Goal: Transaction & Acquisition: Register for event/course

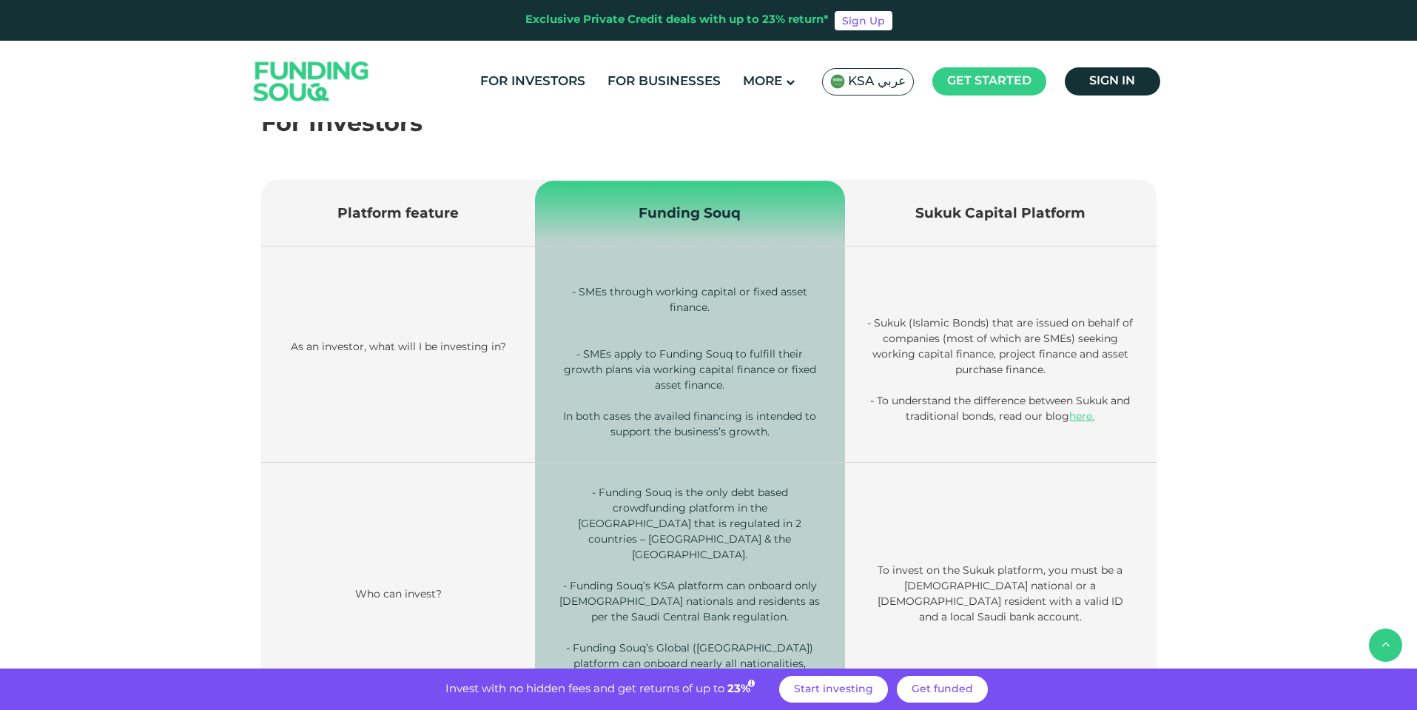
scroll to position [482, 0]
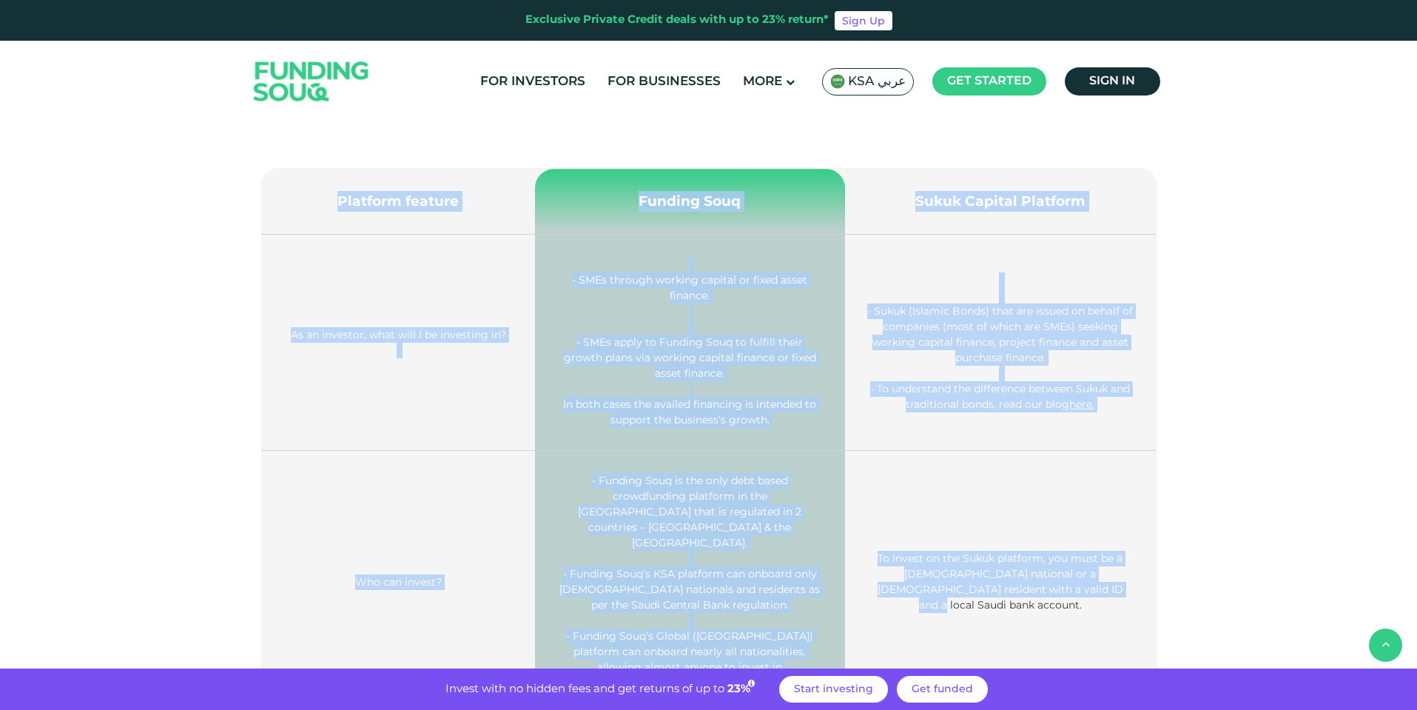
drag, startPoint x: 353, startPoint y: 201, endPoint x: 977, endPoint y: 621, distance: 751.9
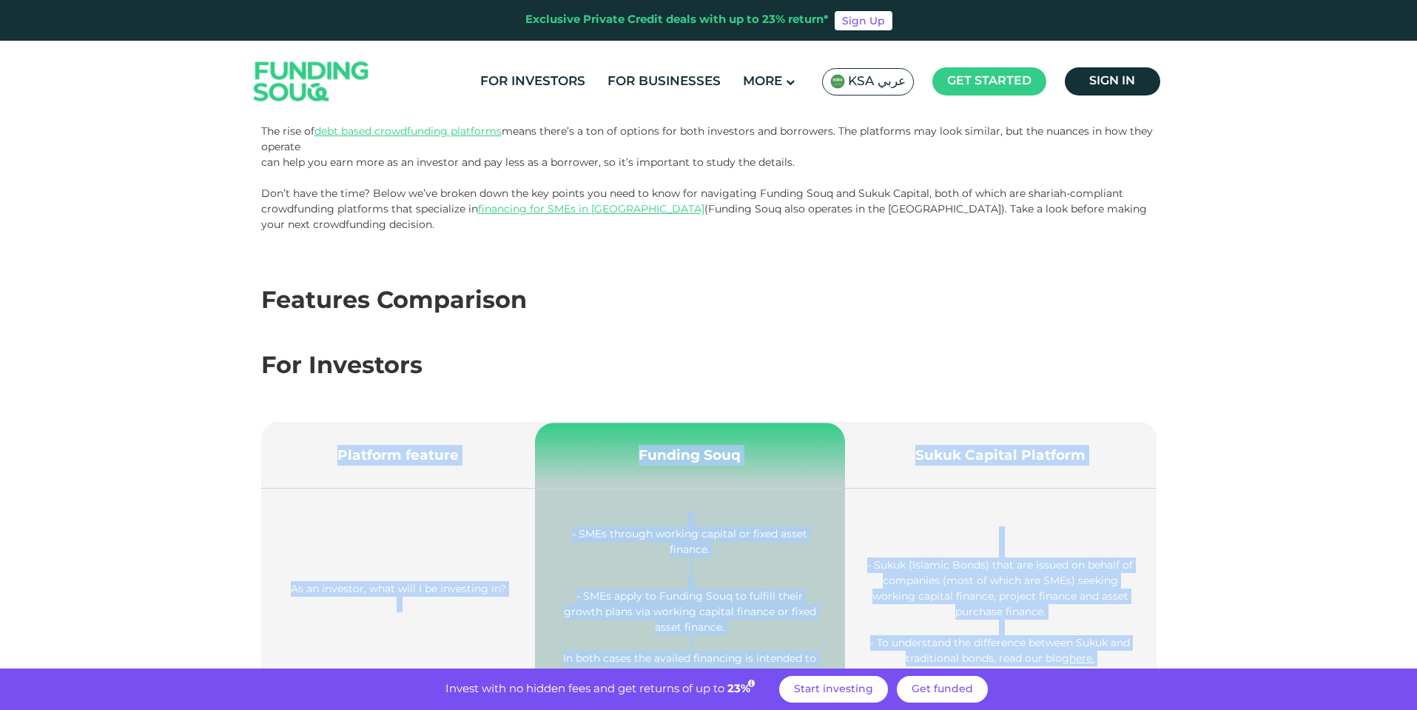
scroll to position [230, 0]
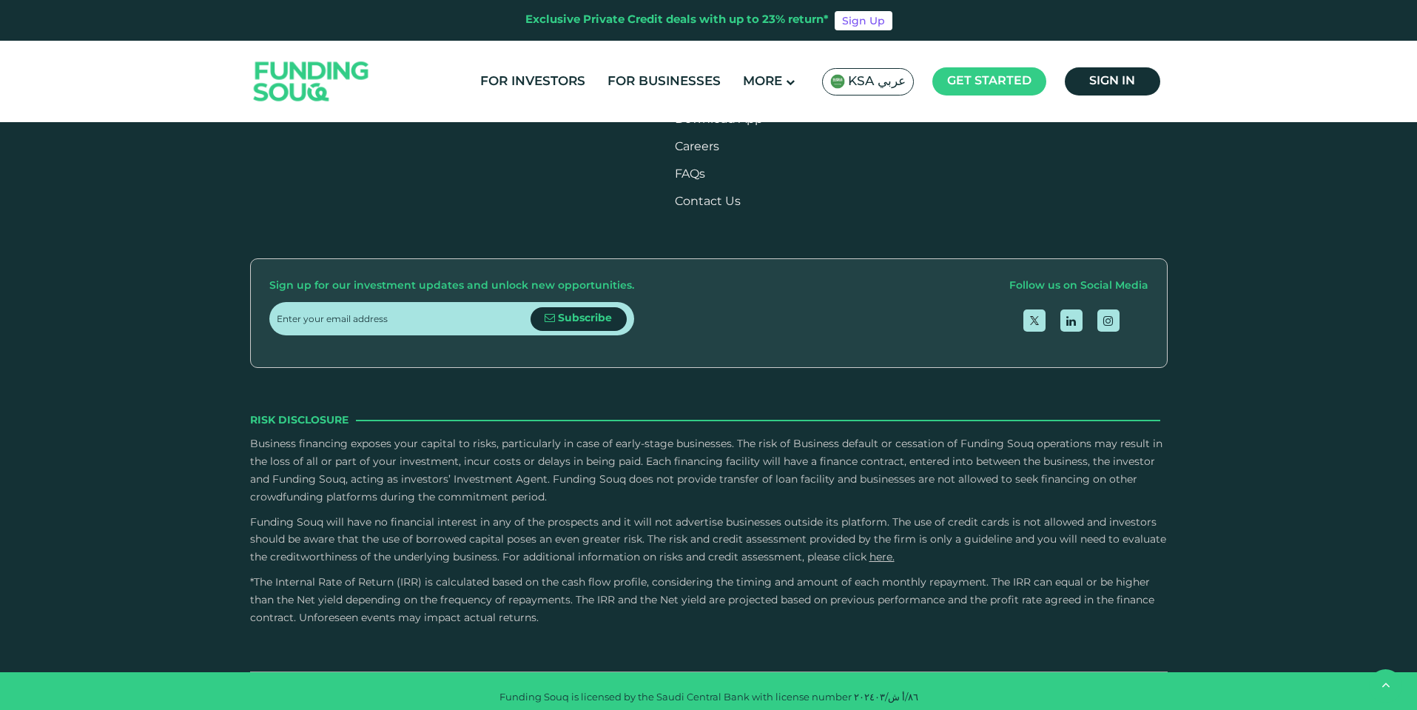
scroll to position [1803, 0]
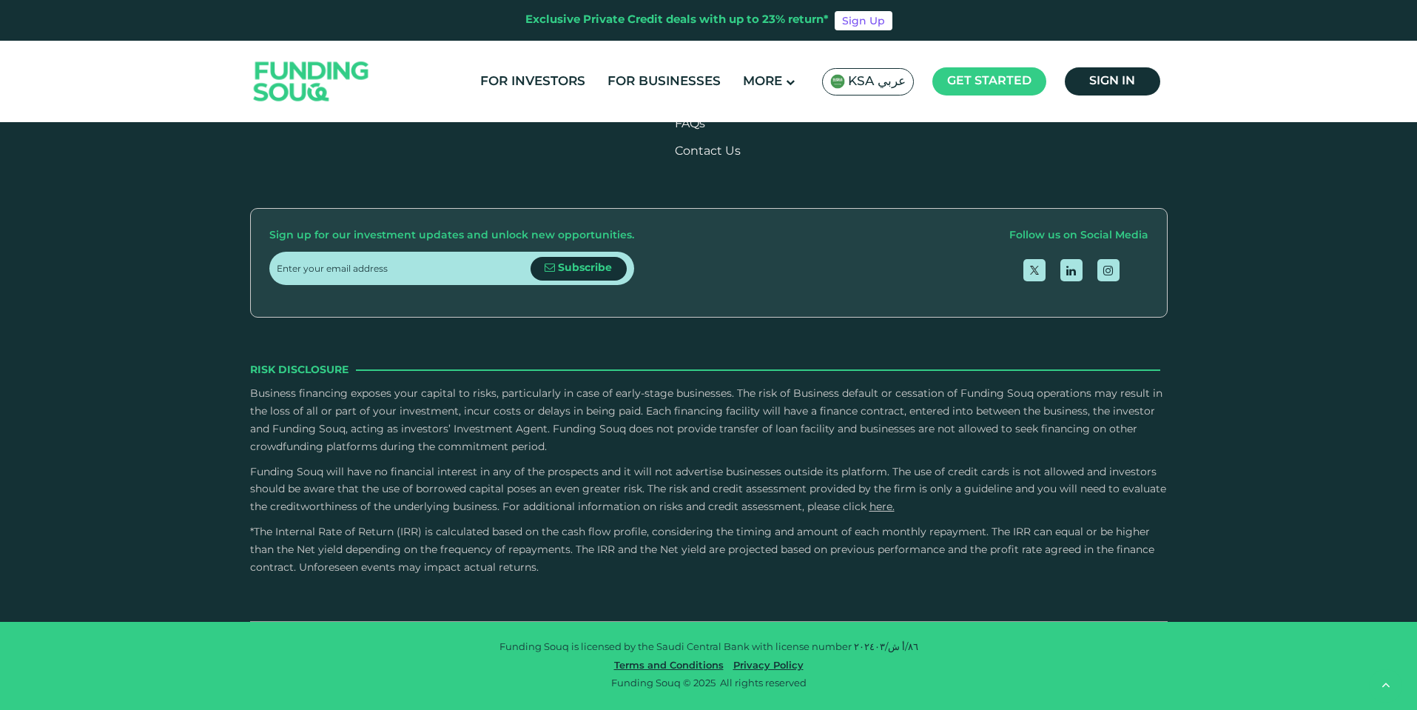
type tc-range-slider "4"
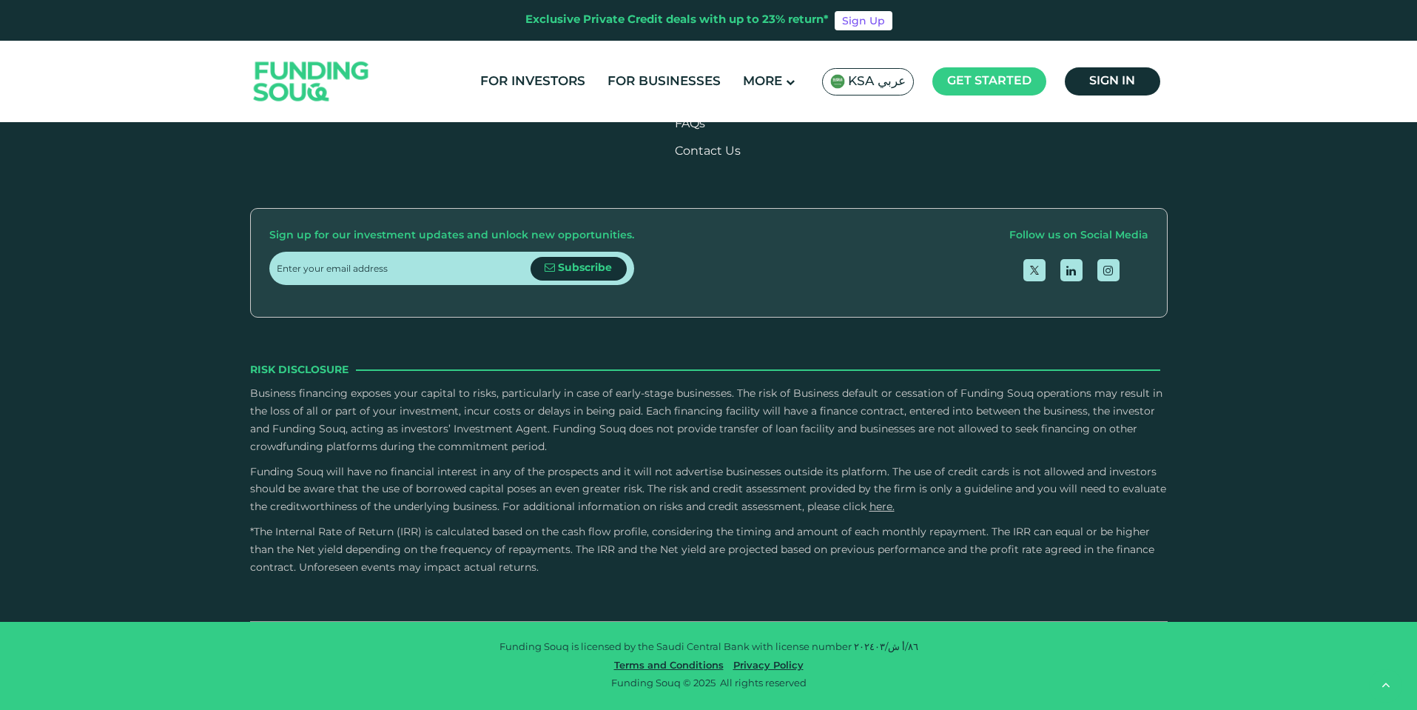
scroll to position [4017, 0]
click at [446, 371] on button "How Does Debt-Based Crowdfunding Work?" at bounding box center [709, 393] width 896 height 44
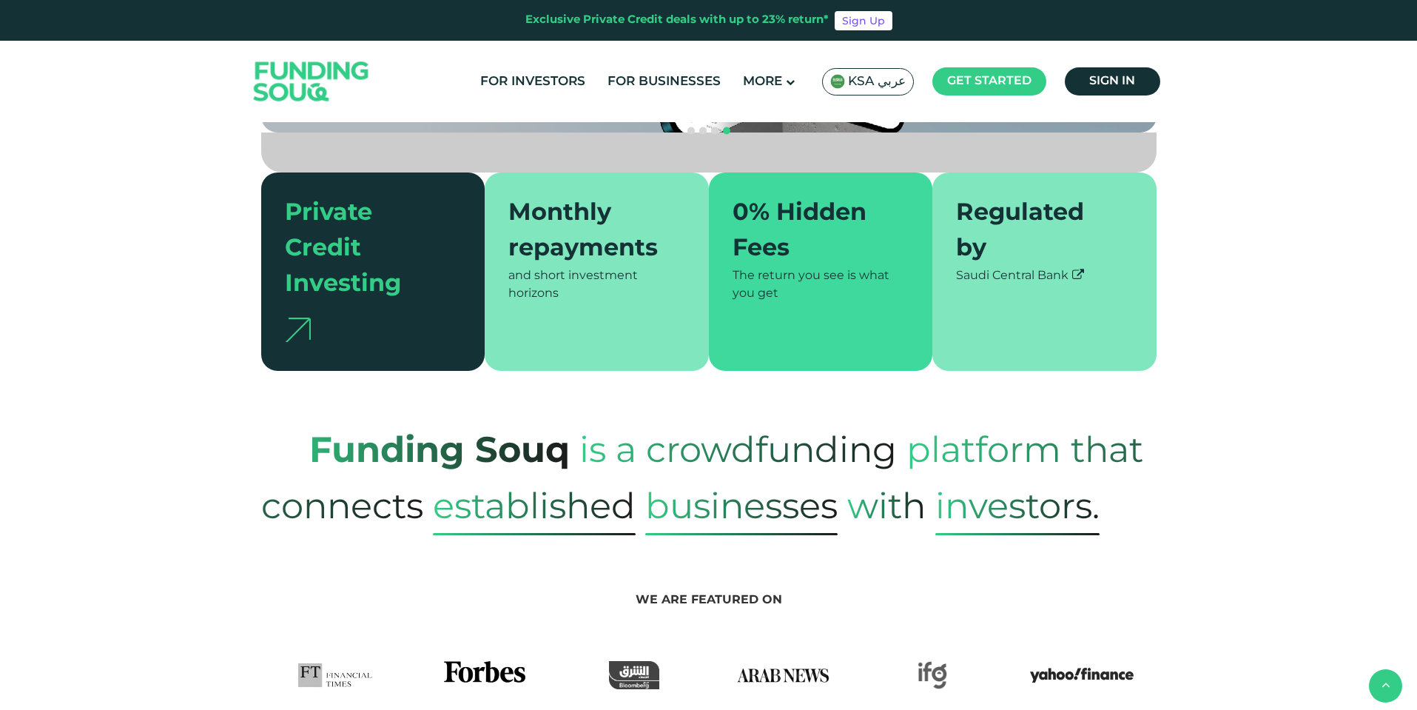
scroll to position [0, 0]
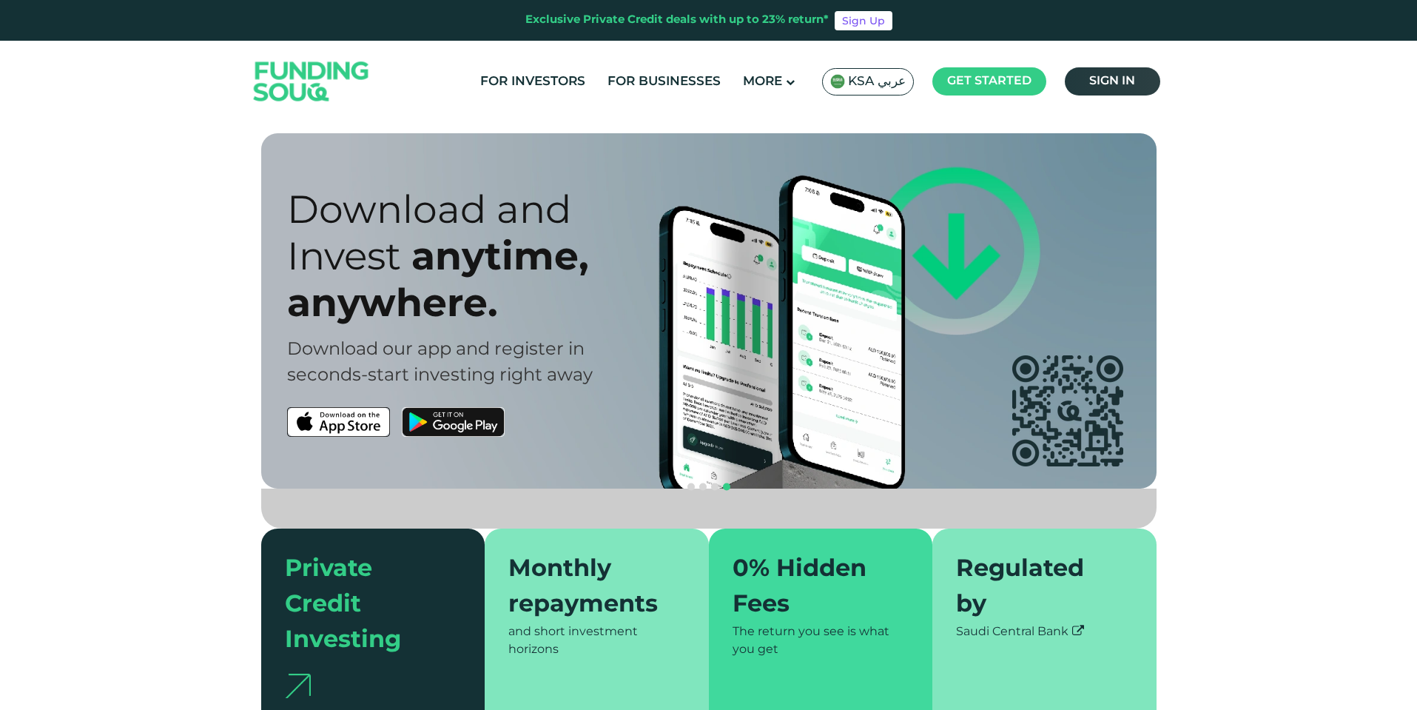
click at [1101, 76] on span "Sign in" at bounding box center [1112, 80] width 46 height 11
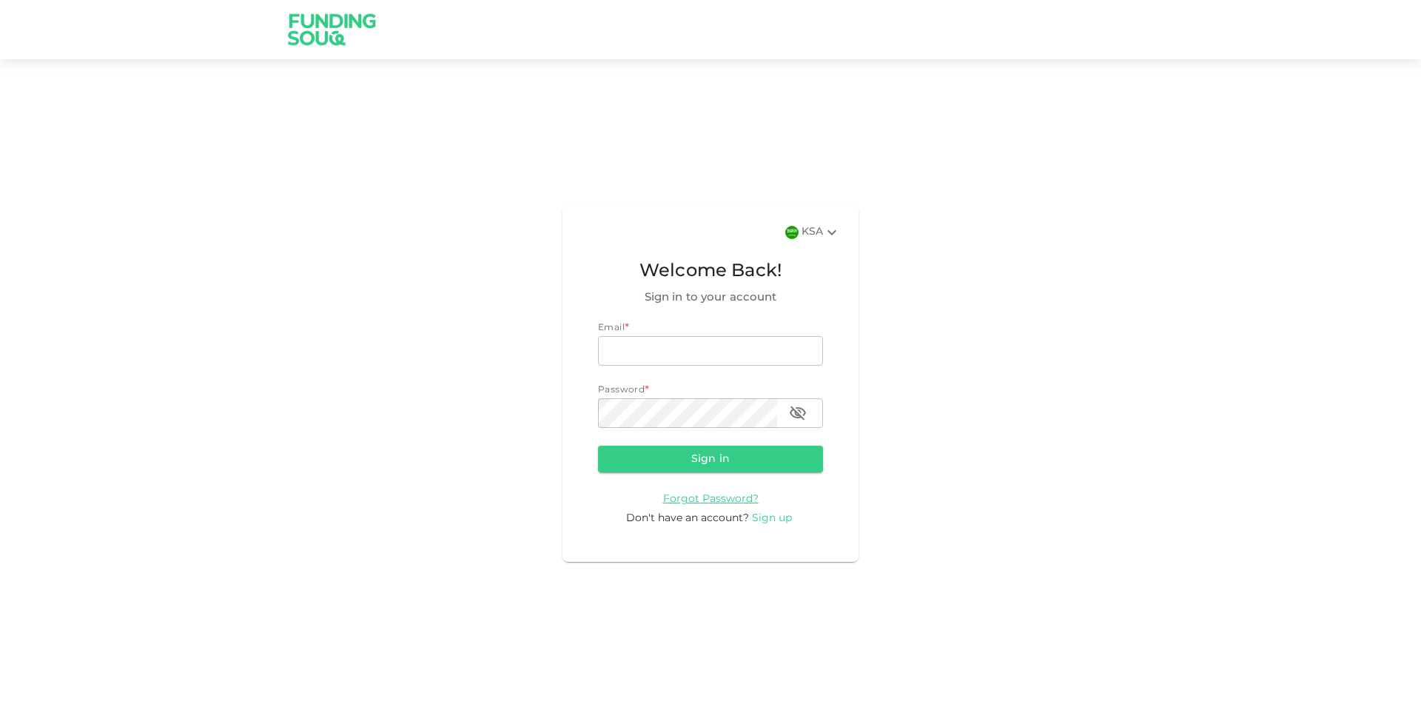
click at [782, 515] on span "Sign up" at bounding box center [772, 518] width 40 height 10
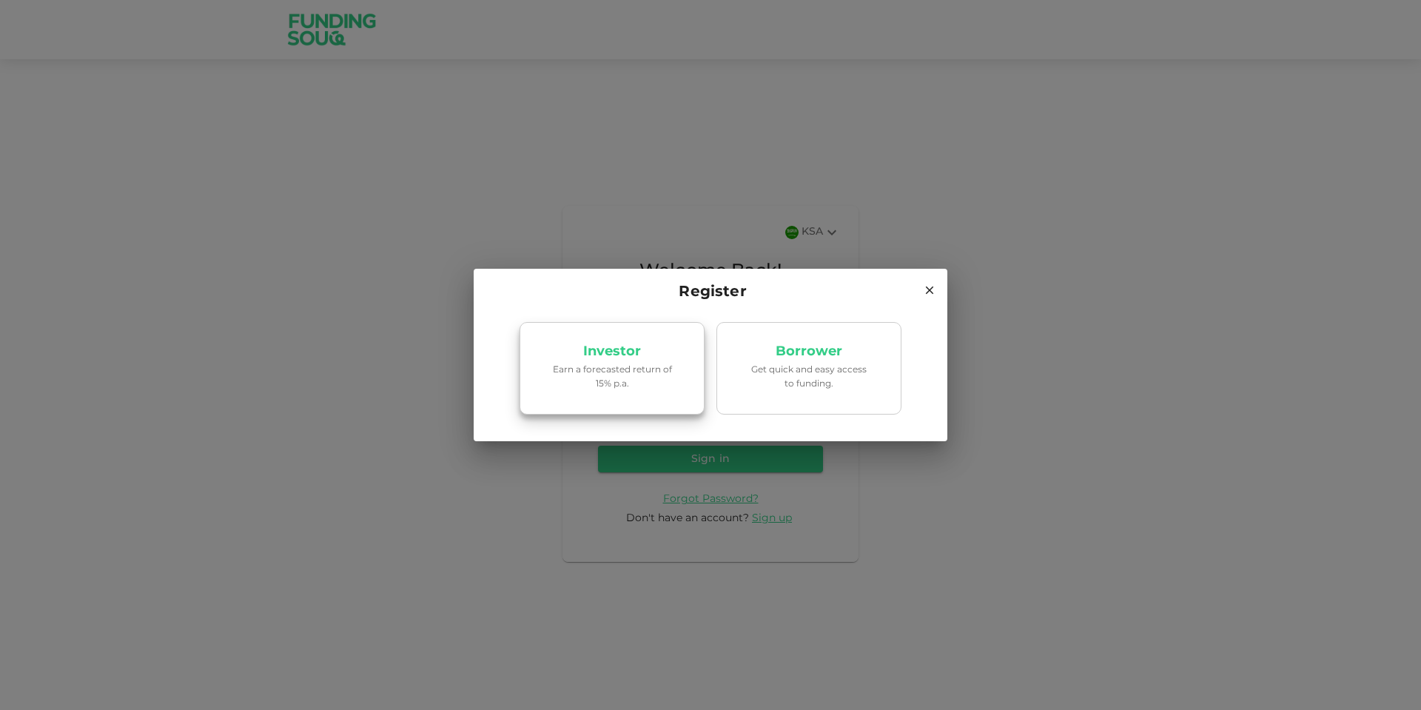
click at [625, 374] on p "Earn a forecasted return of 15% p.a." at bounding box center [612, 377] width 126 height 28
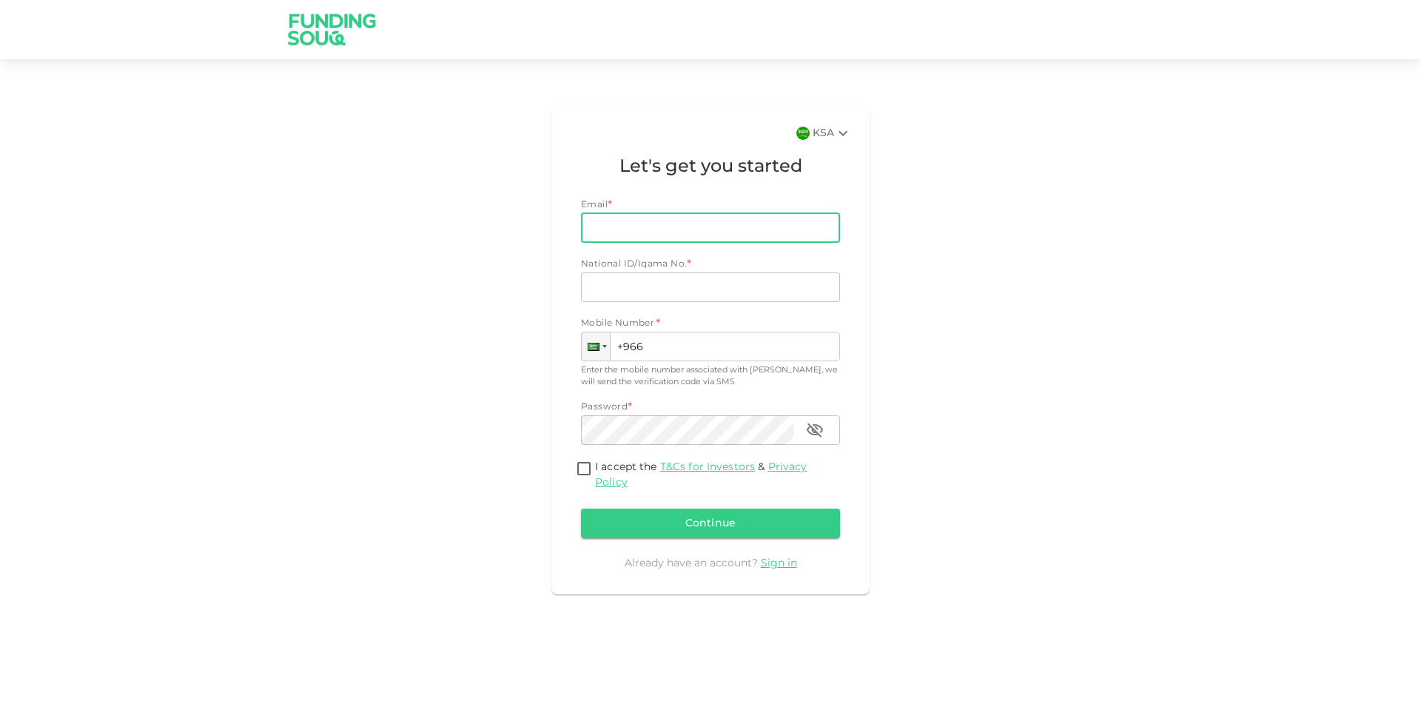
click at [655, 224] on input "Email" at bounding box center [702, 228] width 243 height 30
type input "mohamed@mhmaghraby.com"
click at [652, 298] on input "National ID/Iqama No." at bounding box center [710, 287] width 259 height 30
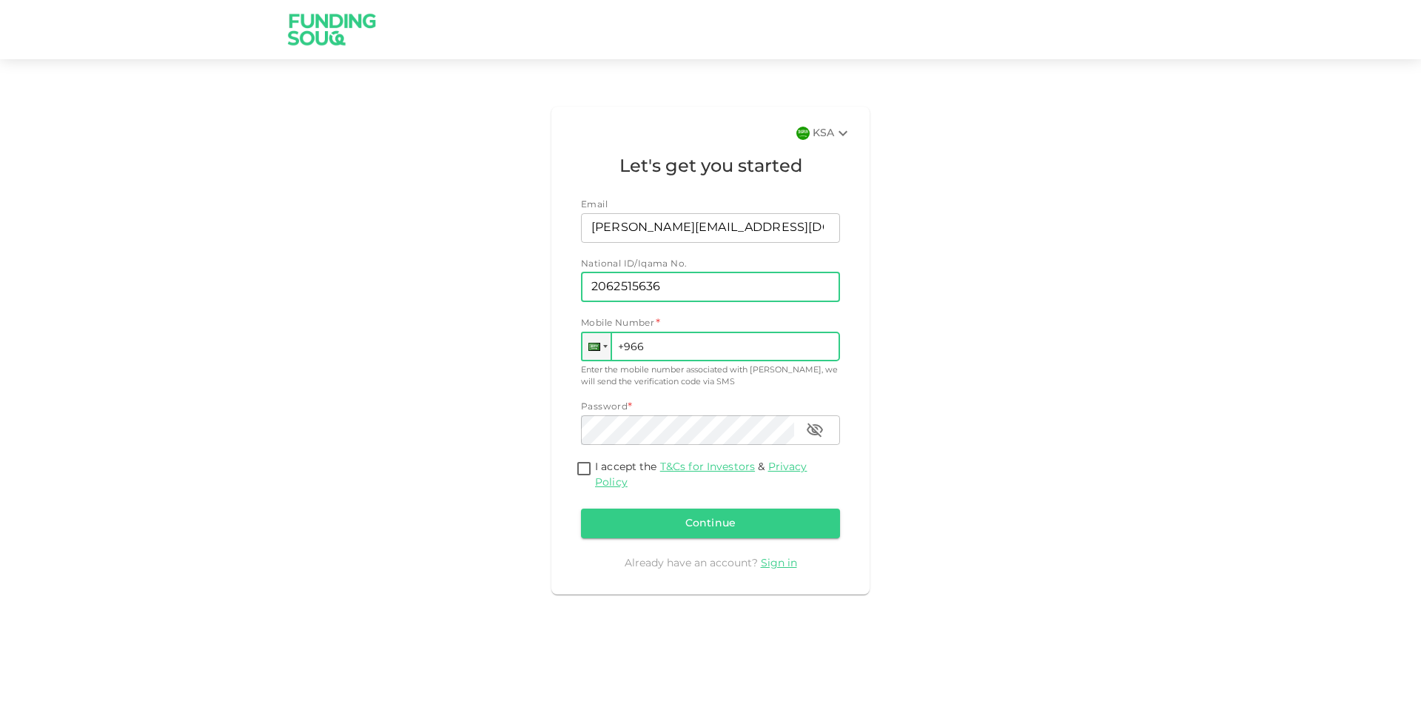
type input "2062515636"
click at [663, 341] on input "+966" at bounding box center [710, 347] width 259 height 30
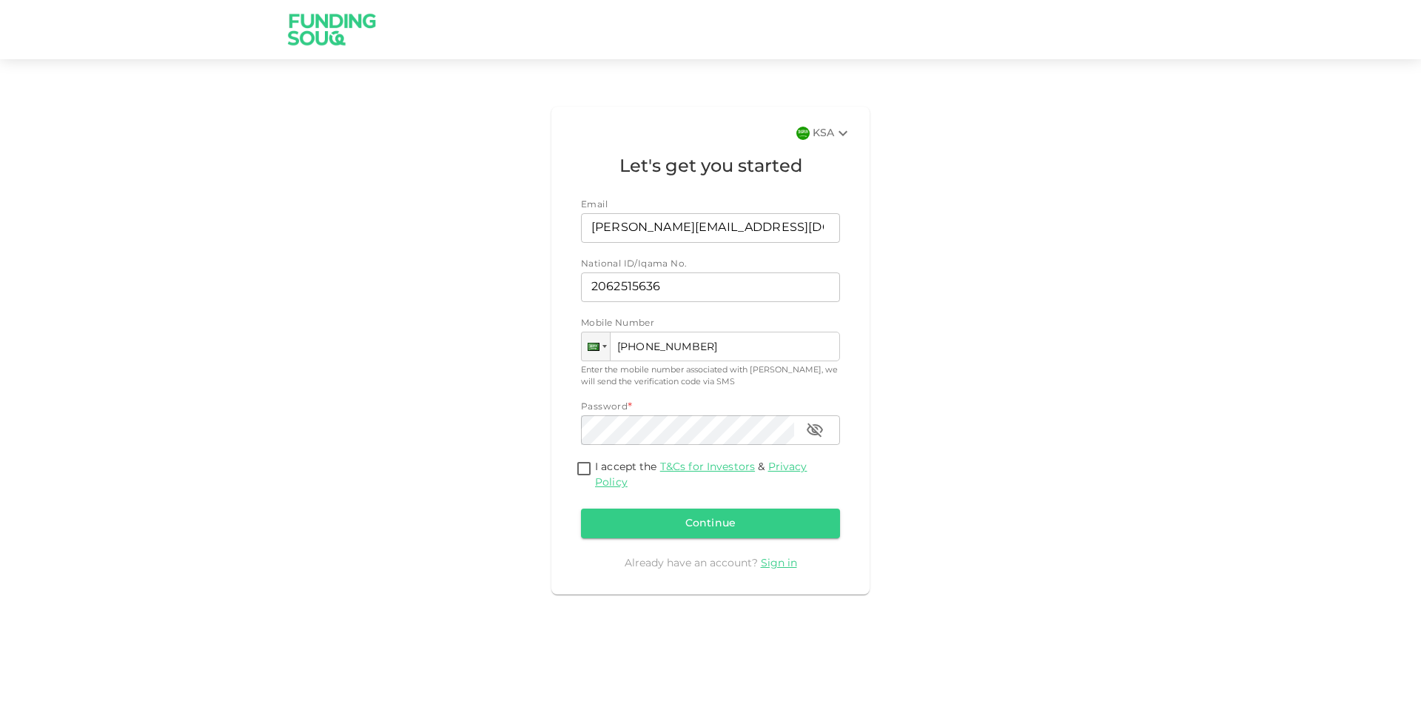
type input "+966 579 740 777 7"
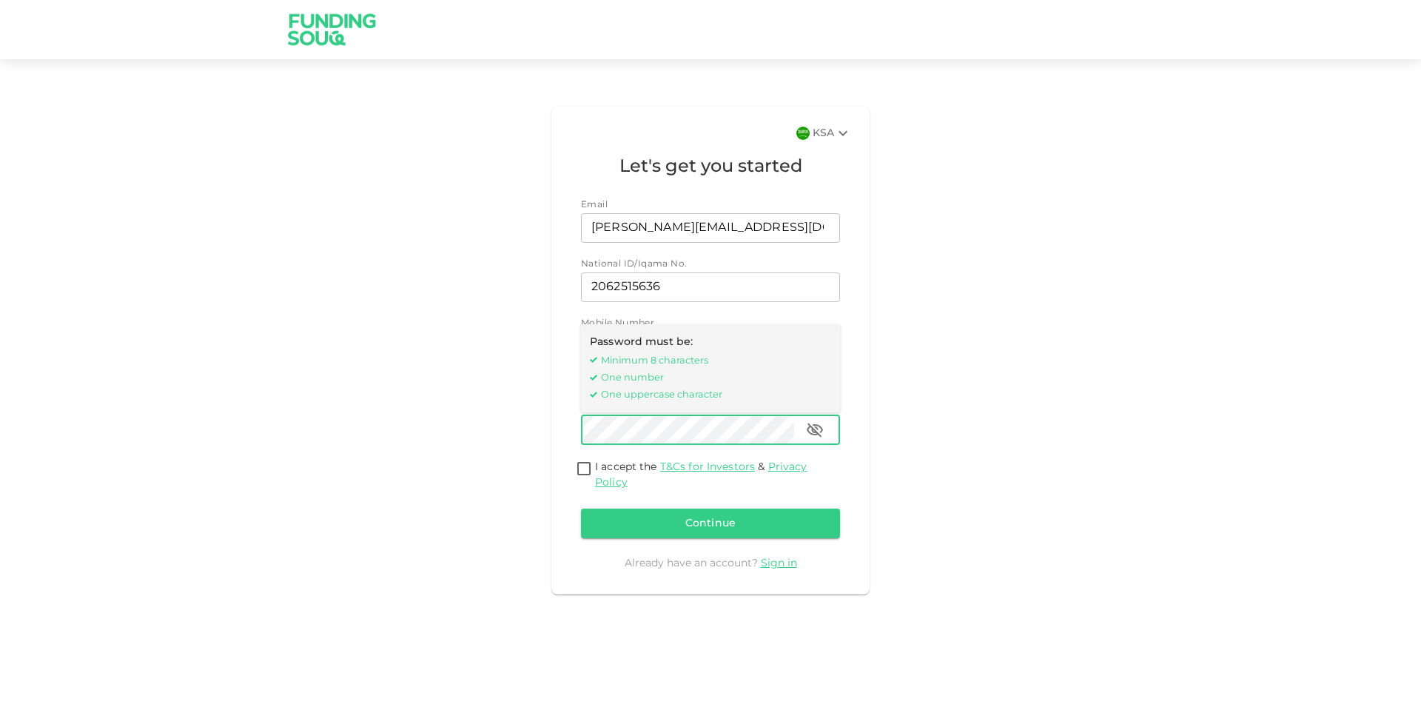
click at [817, 428] on icon "button" at bounding box center [815, 430] width 16 height 14
click at [584, 471] on input "I accept the T&Cs for Investors & Privacy Policy" at bounding box center [584, 470] width 22 height 20
checkbox input "true"
click at [705, 520] on button "Continue" at bounding box center [710, 523] width 259 height 30
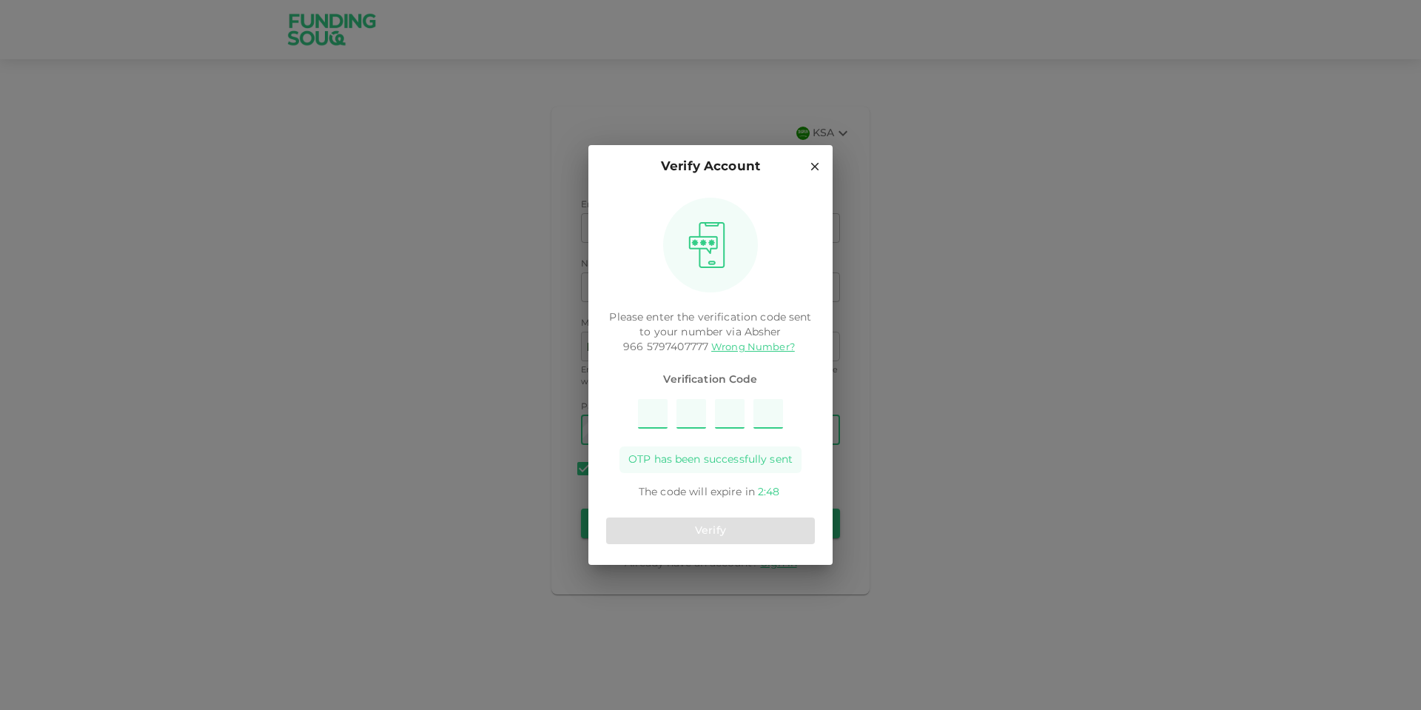
click at [812, 163] on icon at bounding box center [815, 167] width 8 height 8
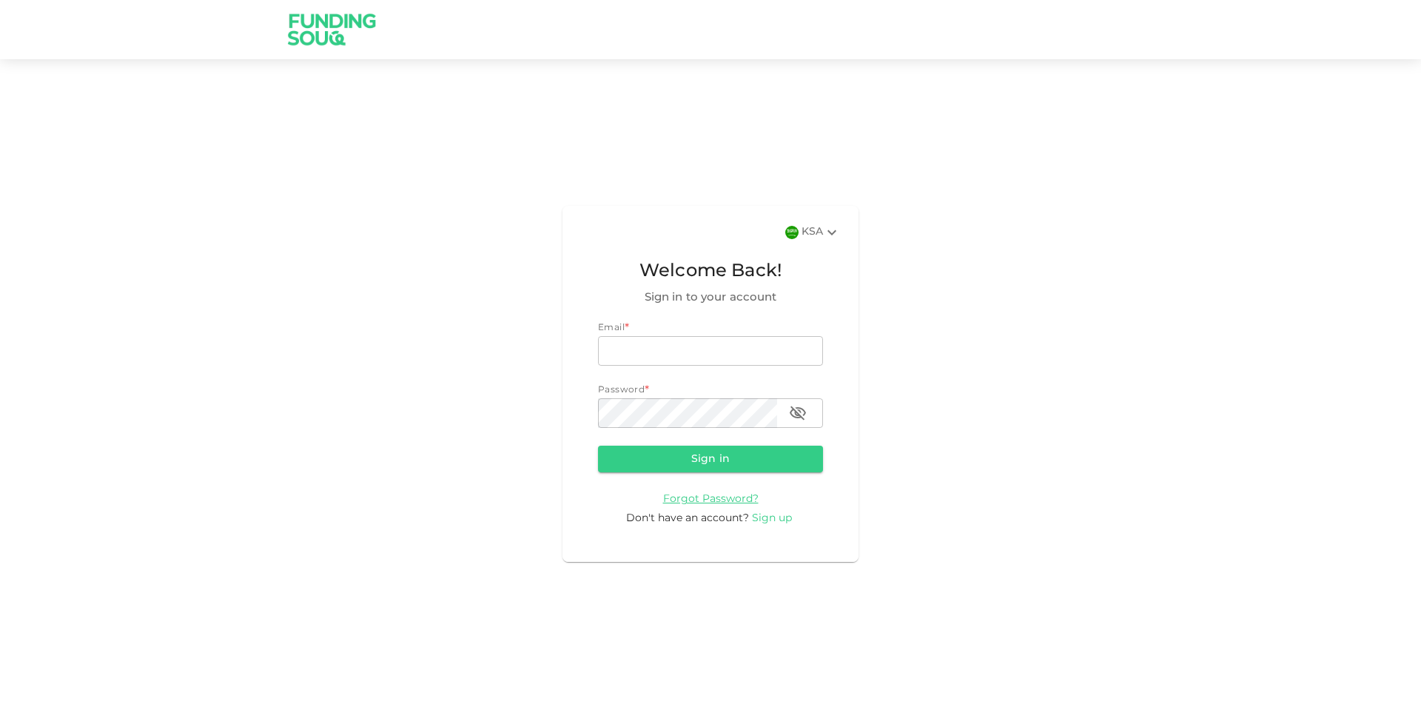
click at [774, 521] on span "Sign up" at bounding box center [772, 518] width 40 height 10
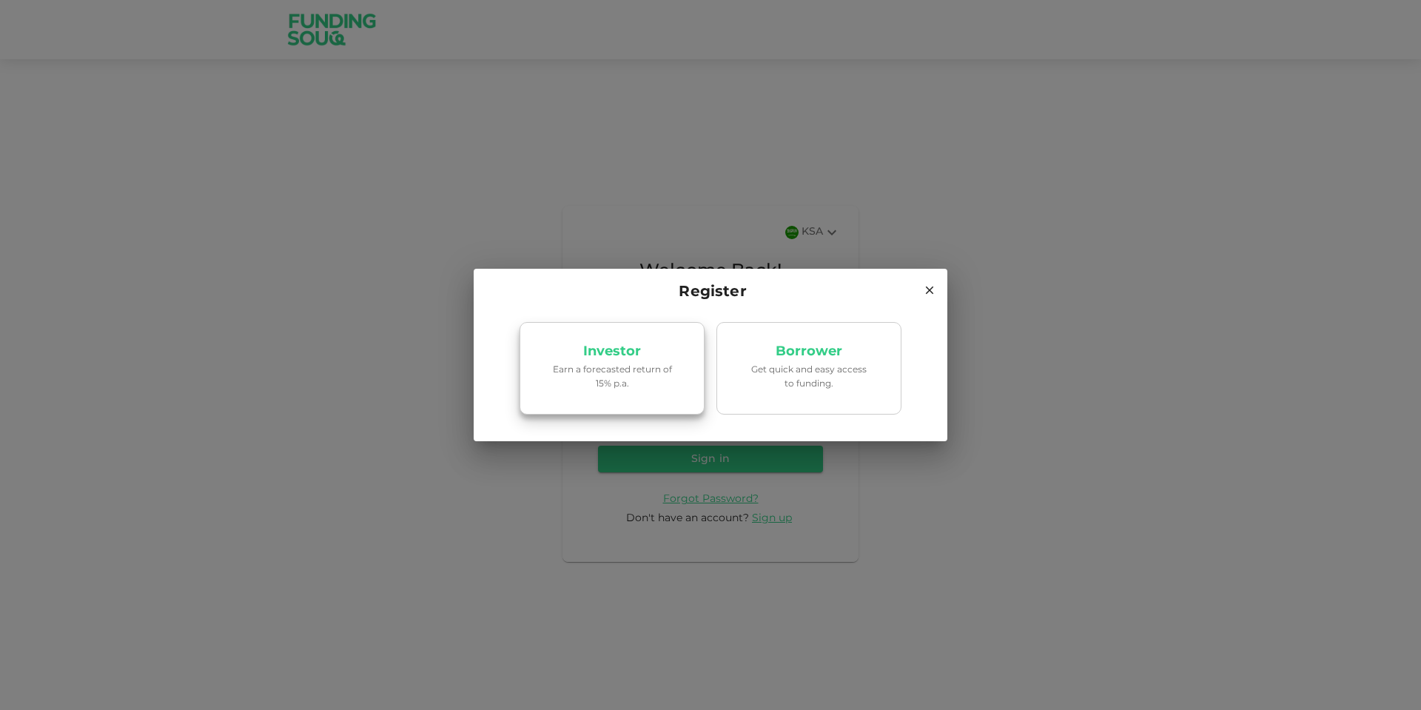
click at [632, 382] on p "Earn a forecasted return of 15% p.a." at bounding box center [612, 377] width 126 height 28
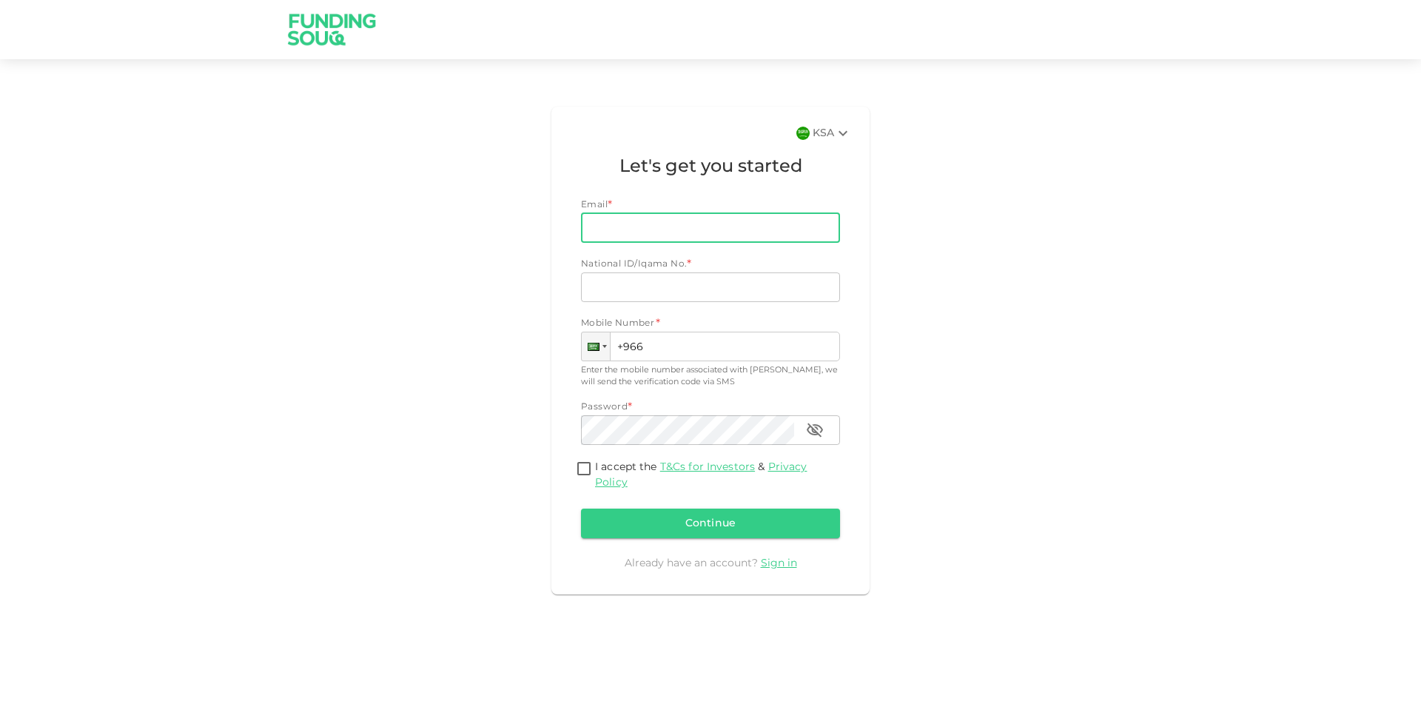
click at [610, 218] on input "Email" at bounding box center [702, 228] width 243 height 30
type input "M"
type input "[PERSON_NAME][EMAIL_ADDRESS][DOMAIN_NAME]"
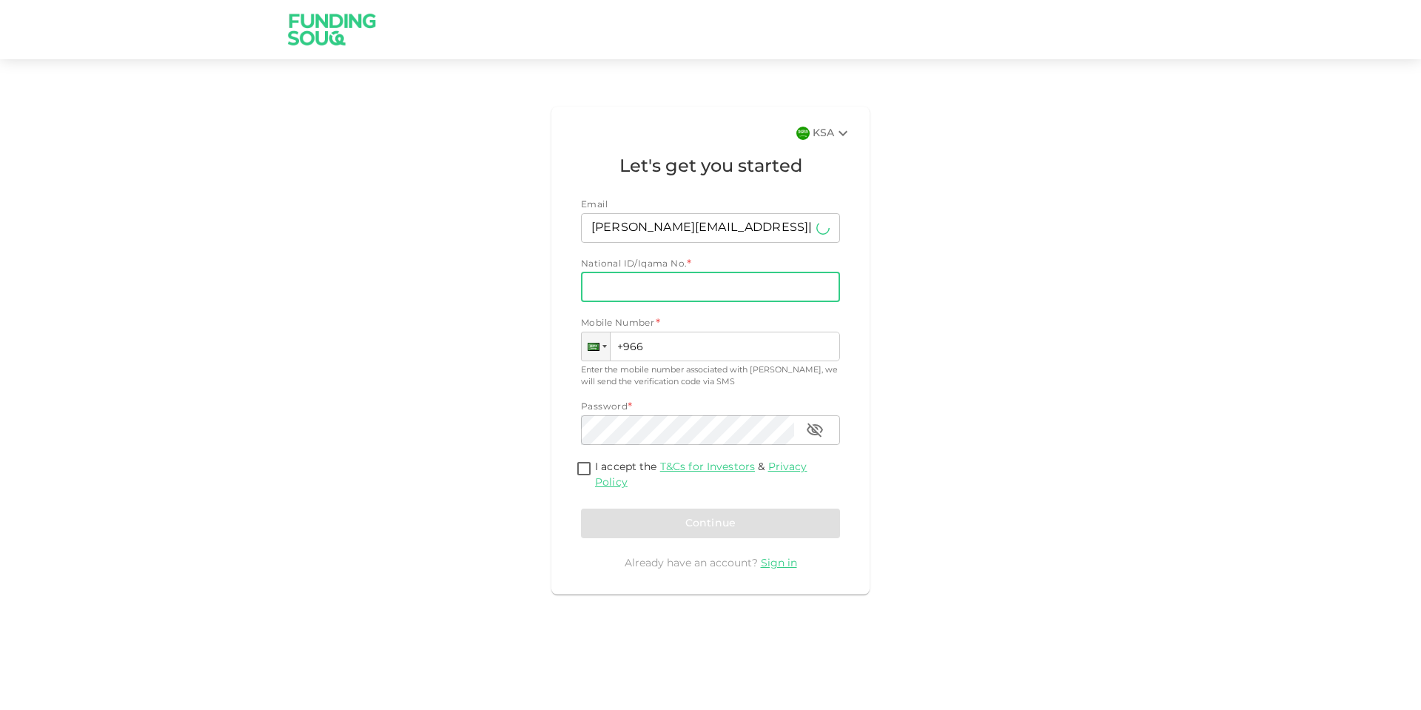
click at [603, 283] on input "National ID/Iqama No." at bounding box center [710, 287] width 259 height 30
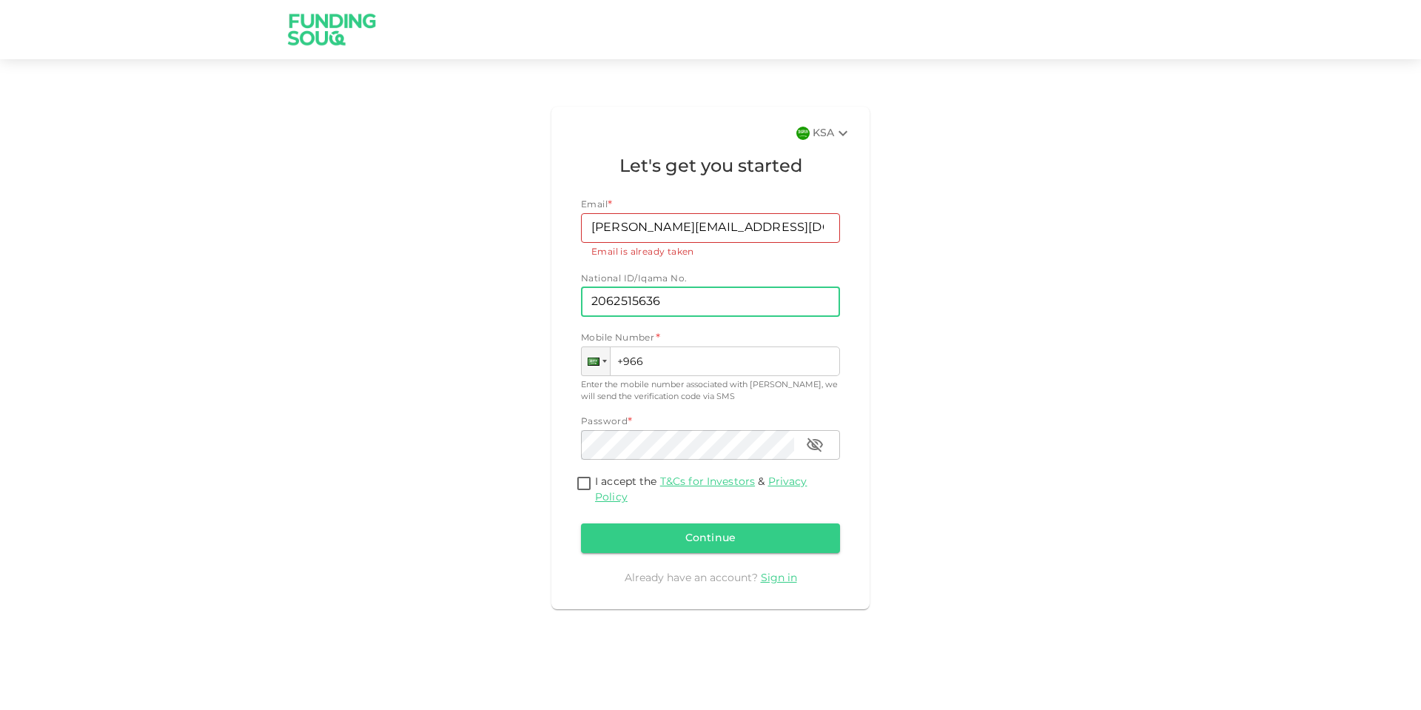
click at [696, 307] on input "2062515636" at bounding box center [710, 302] width 259 height 30
type input "2062515636"
click at [689, 365] on input "+966" at bounding box center [710, 361] width 259 height 30
type input "+966 597 407 777"
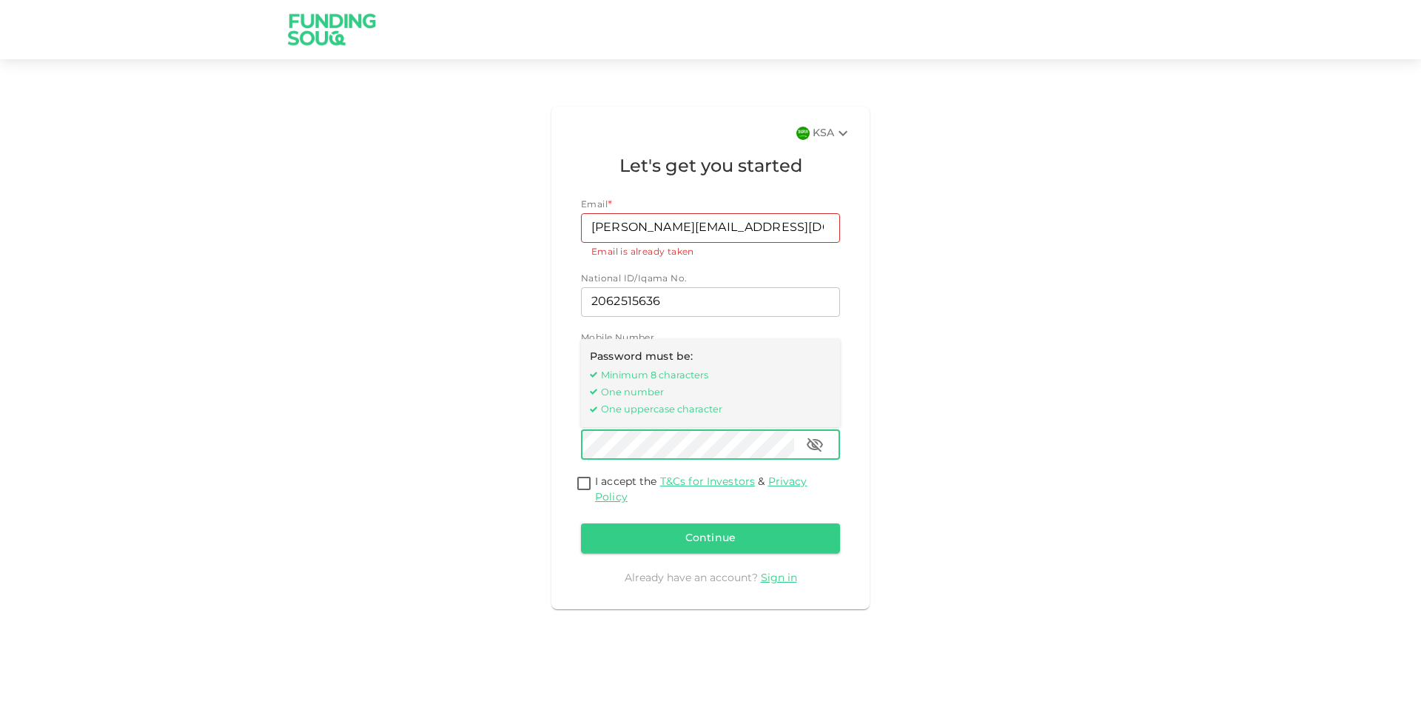
click at [579, 475] on input "I accept the T&Cs for Investors & Privacy Policy" at bounding box center [584, 484] width 22 height 20
checkbox input "true"
click at [816, 446] on icon "button" at bounding box center [815, 444] width 16 height 14
click at [722, 544] on button "Continue" at bounding box center [710, 538] width 259 height 30
click at [723, 536] on button "Continue" at bounding box center [710, 538] width 259 height 30
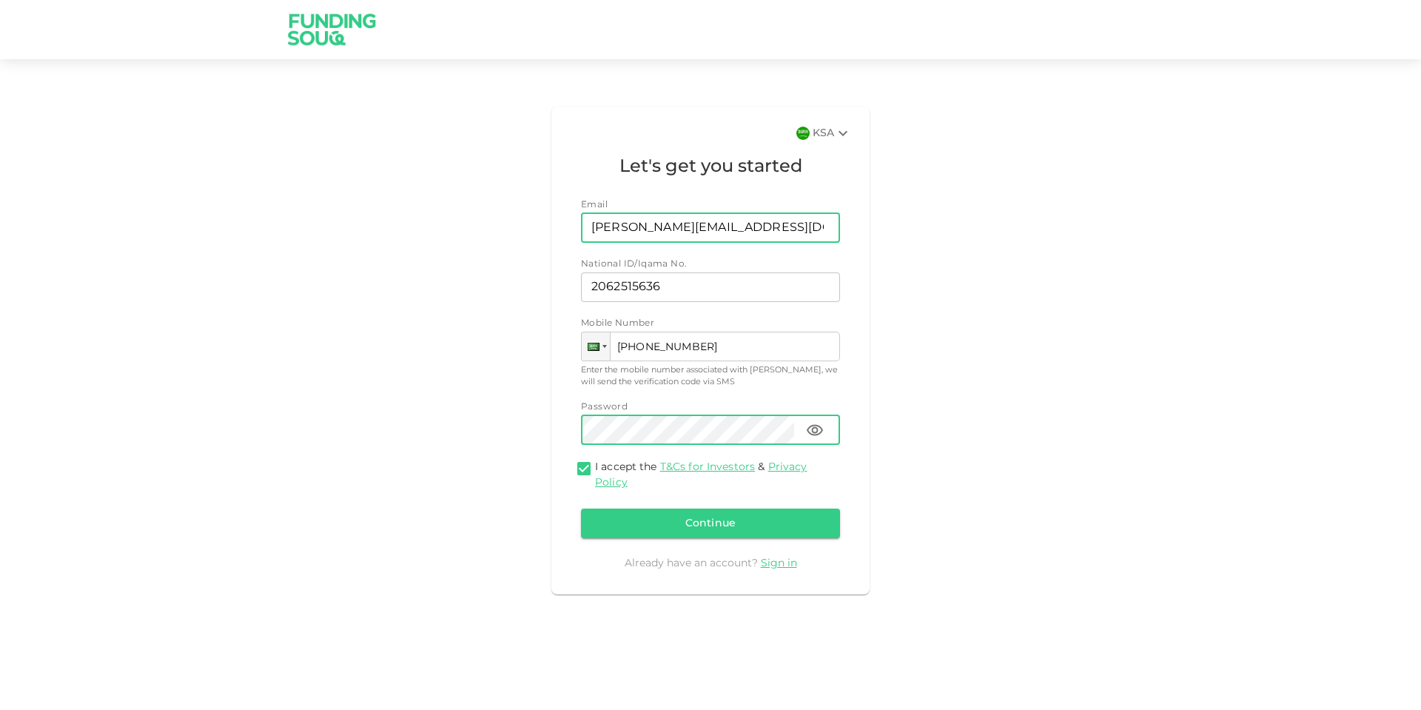
click at [696, 226] on input "[PERSON_NAME][EMAIL_ADDRESS][DOMAIN_NAME]" at bounding box center [702, 228] width 243 height 30
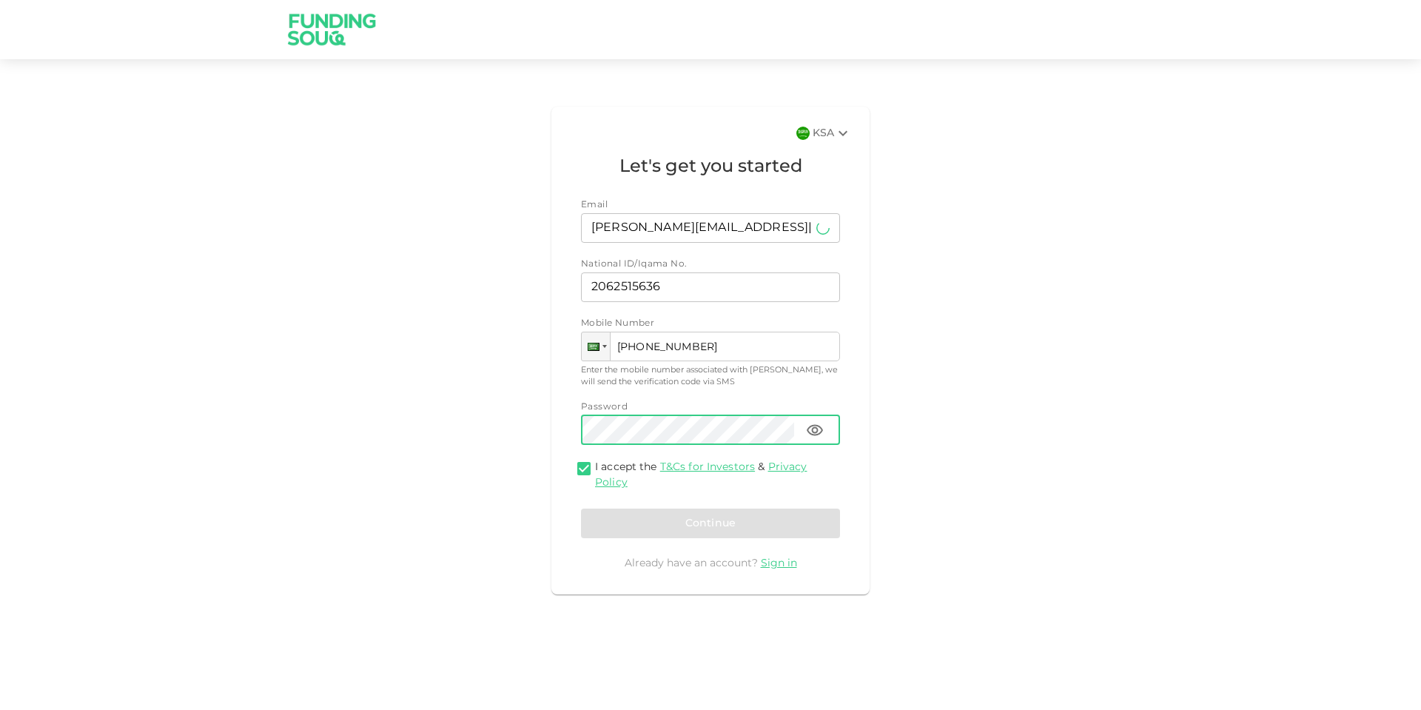
click at [748, 515] on div "Continue" at bounding box center [710, 523] width 259 height 30
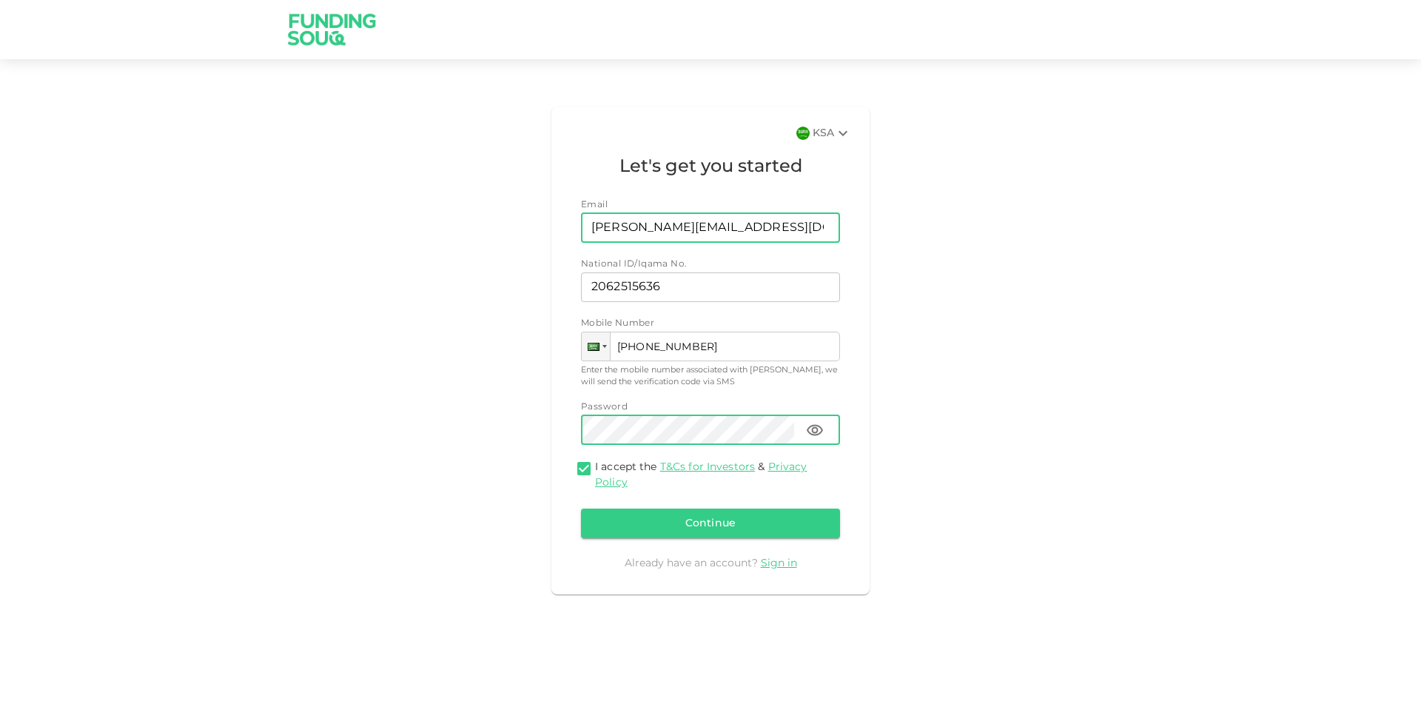
click at [727, 237] on input "[PERSON_NAME][EMAIL_ADDRESS][DOMAIN_NAME]" at bounding box center [702, 228] width 243 height 30
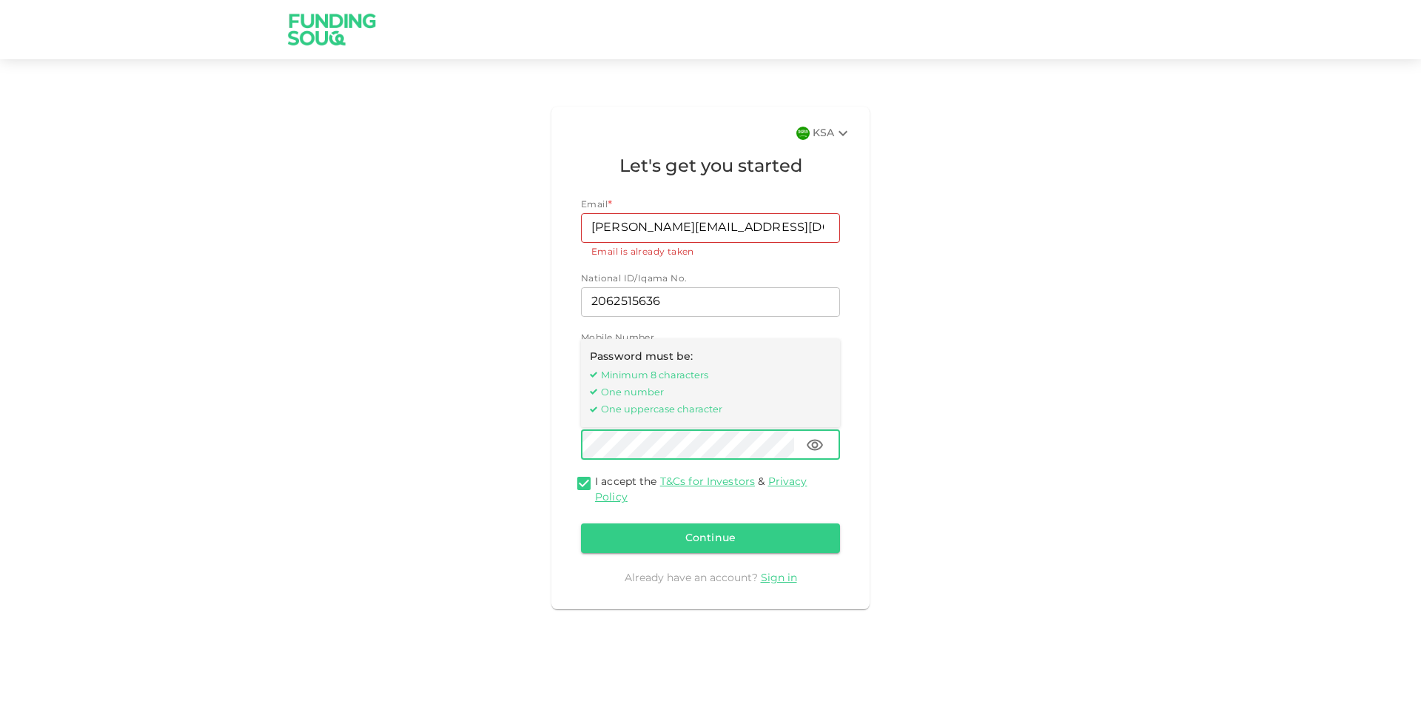
click at [934, 282] on div "KSA Let's get you started Email * Email mohamed@mhmaghraby.com Email Email is a…" at bounding box center [711, 358] width 844 height 514
click at [843, 131] on icon at bounding box center [843, 133] width 18 height 18
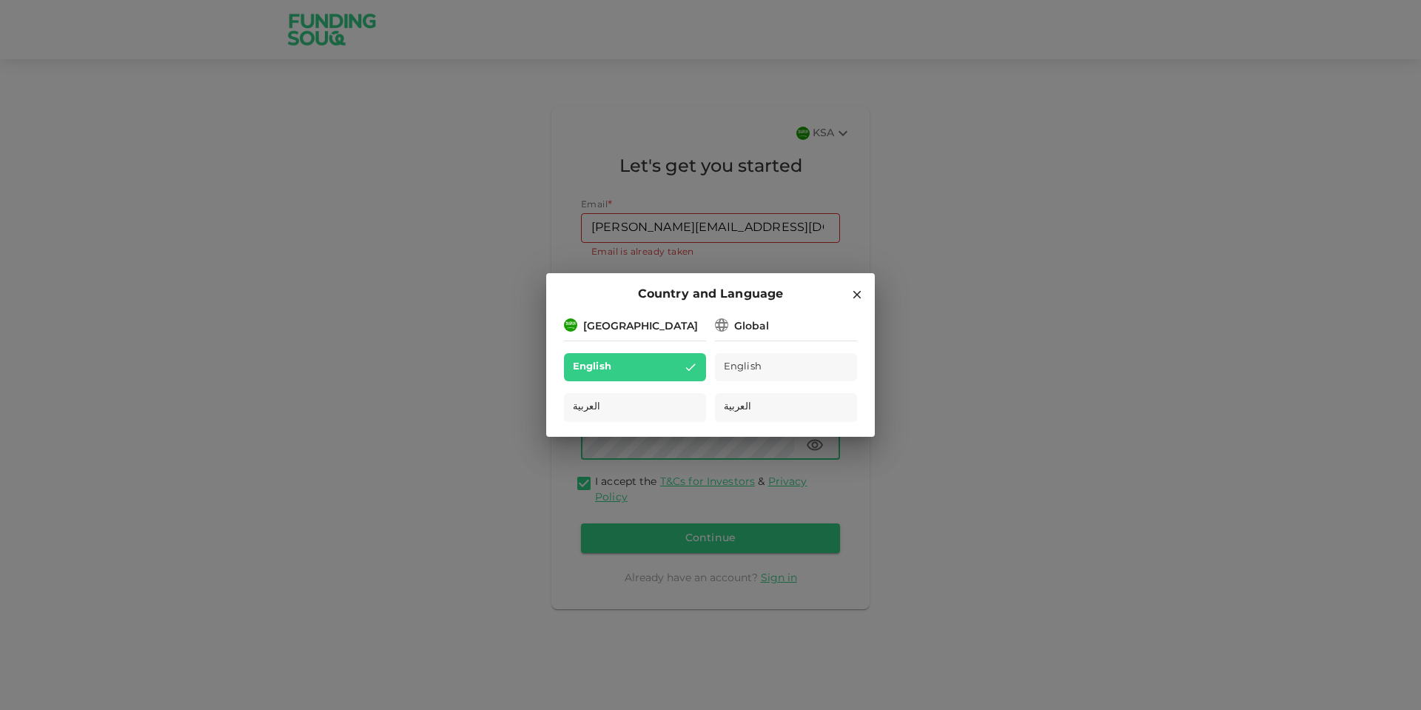
click at [986, 159] on div "Country and Language Saudi Arabia English العربية Global English العربية" at bounding box center [710, 355] width 1421 height 710
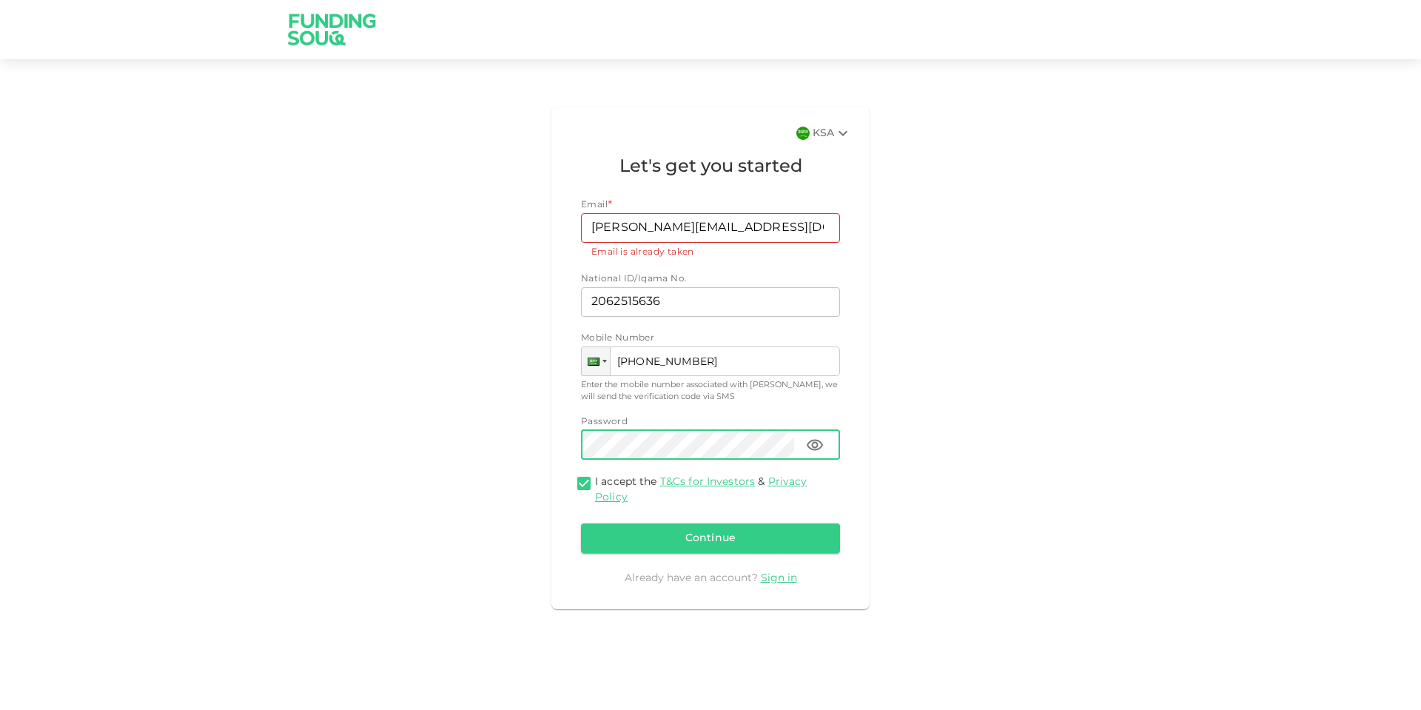
click at [915, 249] on div "KSA Let's get you started Email * Email mohamed@mhmaghraby.com Email Email is a…" at bounding box center [711, 358] width 844 height 514
click at [693, 229] on input "[PERSON_NAME][EMAIL_ADDRESS][DOMAIN_NAME]" at bounding box center [702, 228] width 243 height 30
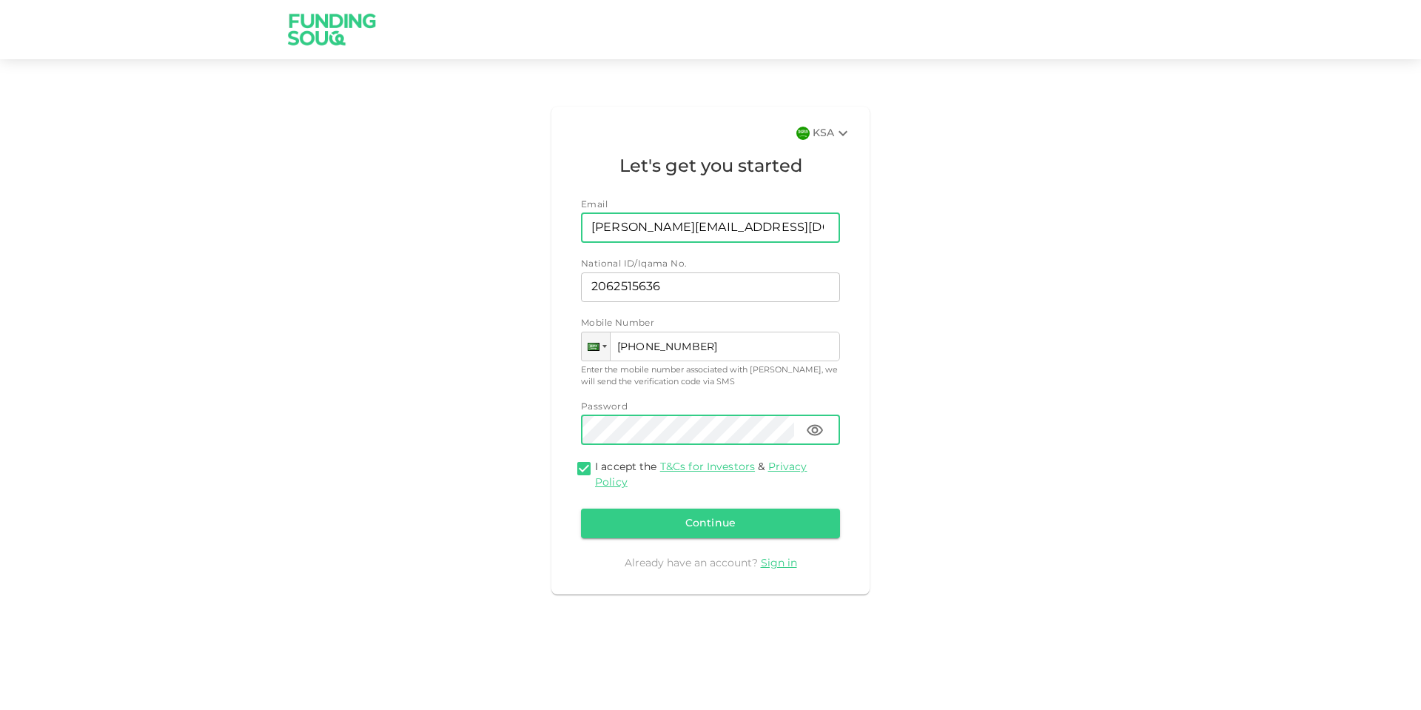
drag, startPoint x: 793, startPoint y: 226, endPoint x: 498, endPoint y: 227, distance: 294.6
click at [498, 227] on div "KSA Let's get you started Email Email mohamed@mhmaghraby.com Email National ID/…" at bounding box center [711, 351] width 844 height 500
type input "mmaghraby@kn-it.com"
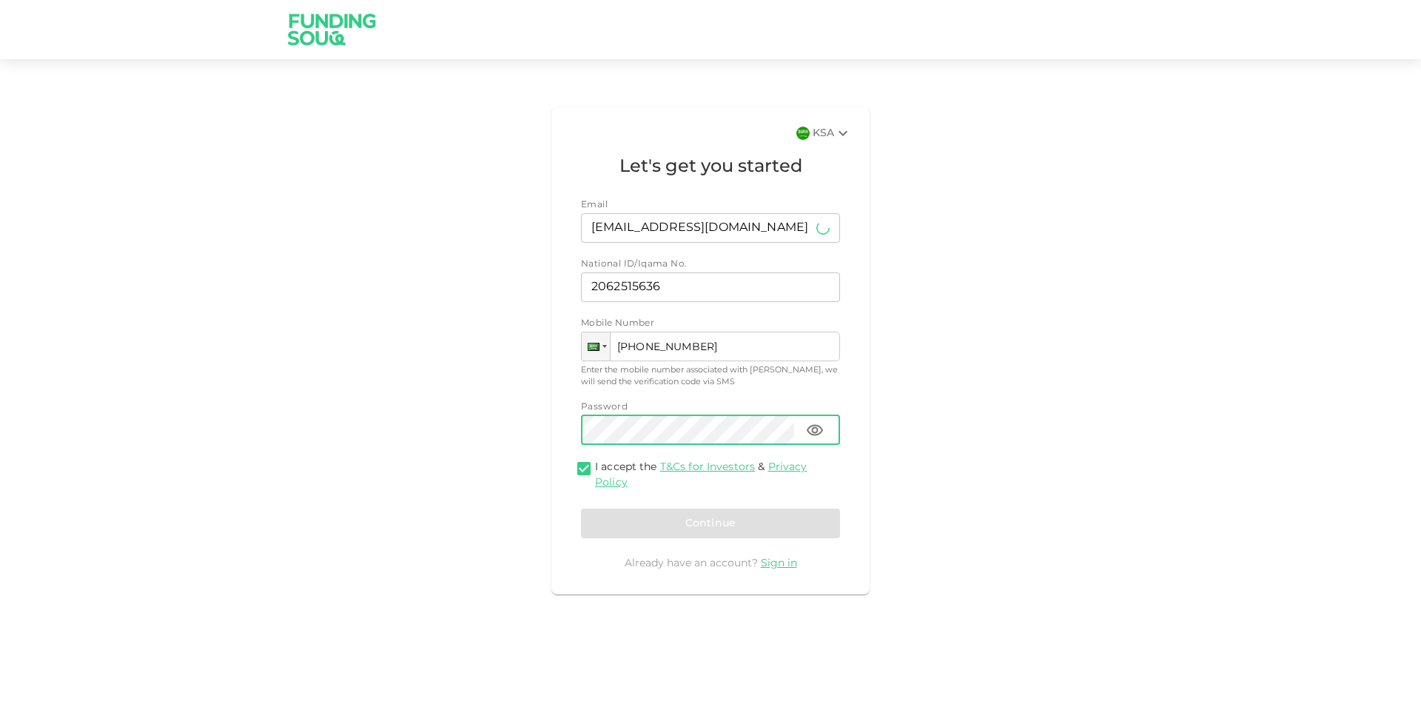
click at [682, 521] on div "Continue" at bounding box center [710, 523] width 259 height 30
click at [712, 522] on button "Continue" at bounding box center [710, 523] width 259 height 30
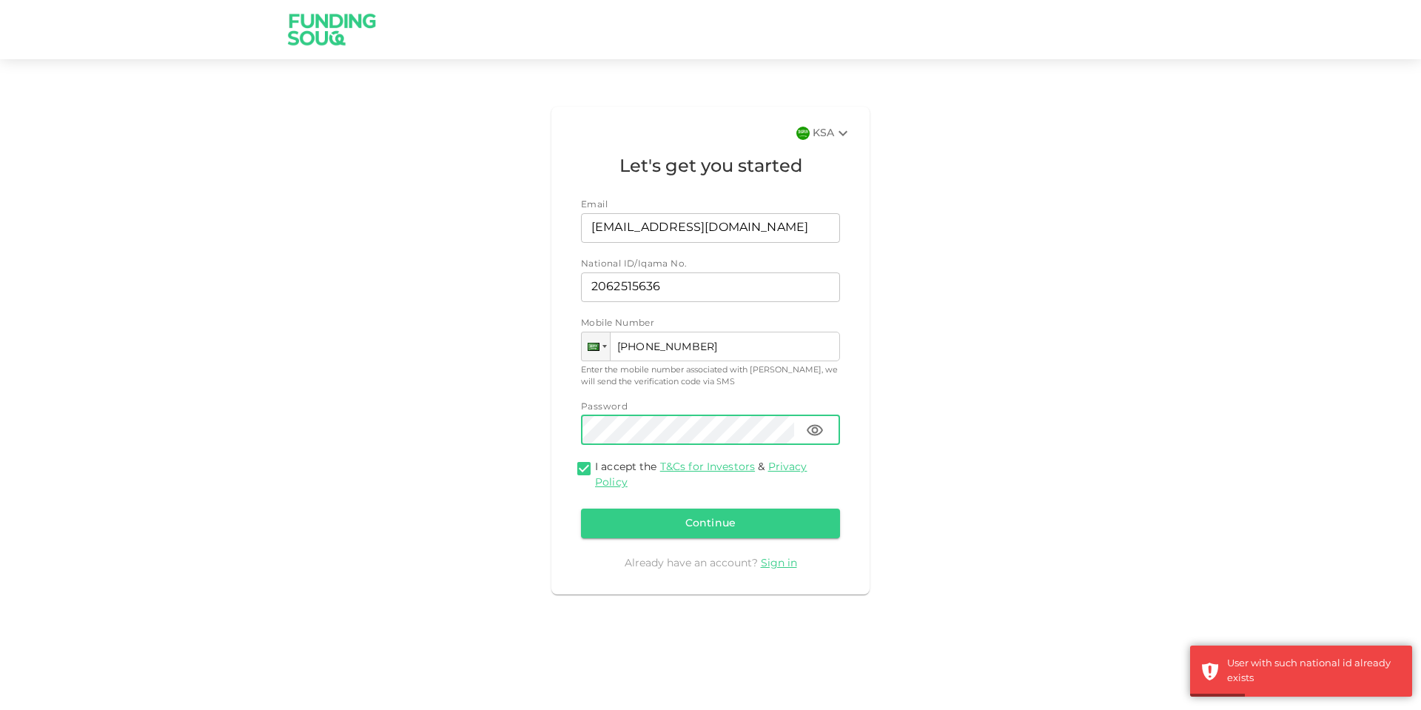
click at [851, 518] on div "KSA Let's get you started Email Email mmaghraby@kn-it.com Email National ID/Iqa…" at bounding box center [710, 351] width 318 height 488
click at [778, 564] on link "Sign in" at bounding box center [779, 563] width 36 height 10
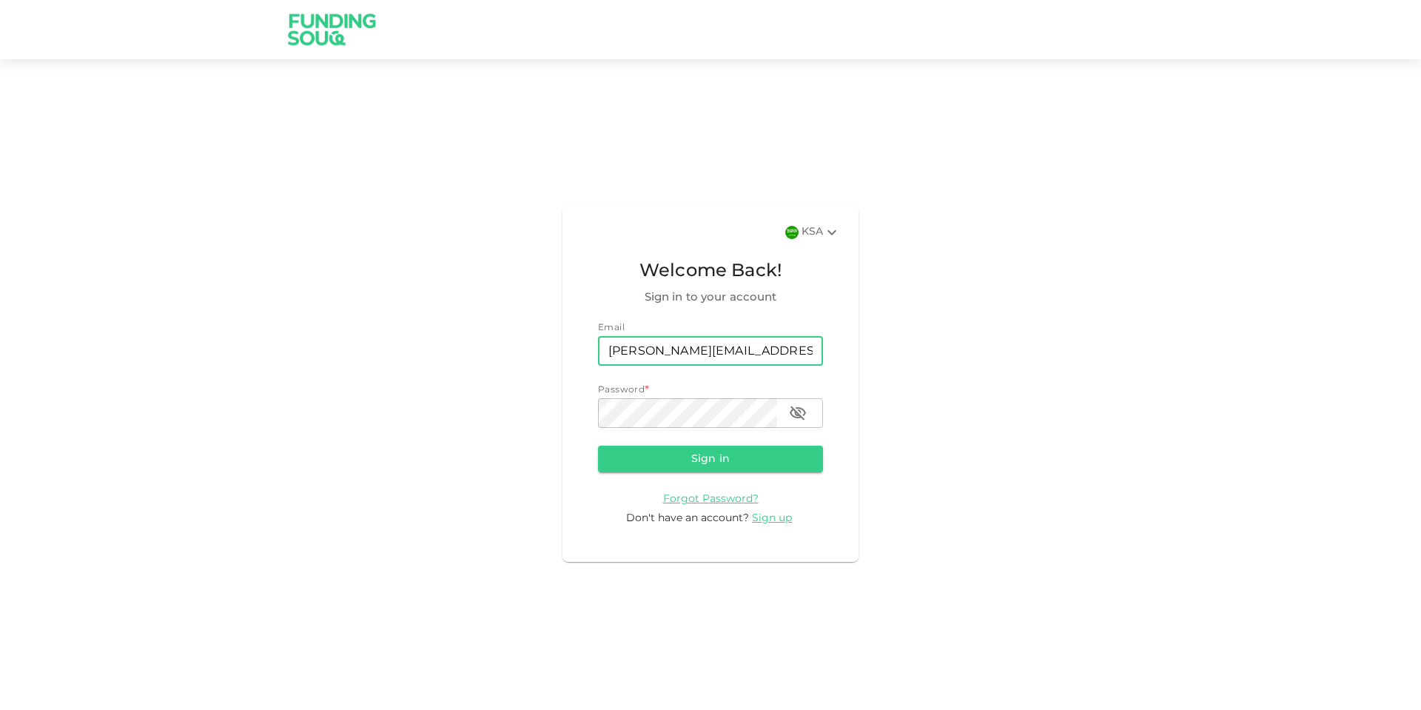
type input "mohamed@mhmaghraby.com"
click at [725, 454] on button "Sign in" at bounding box center [710, 459] width 225 height 27
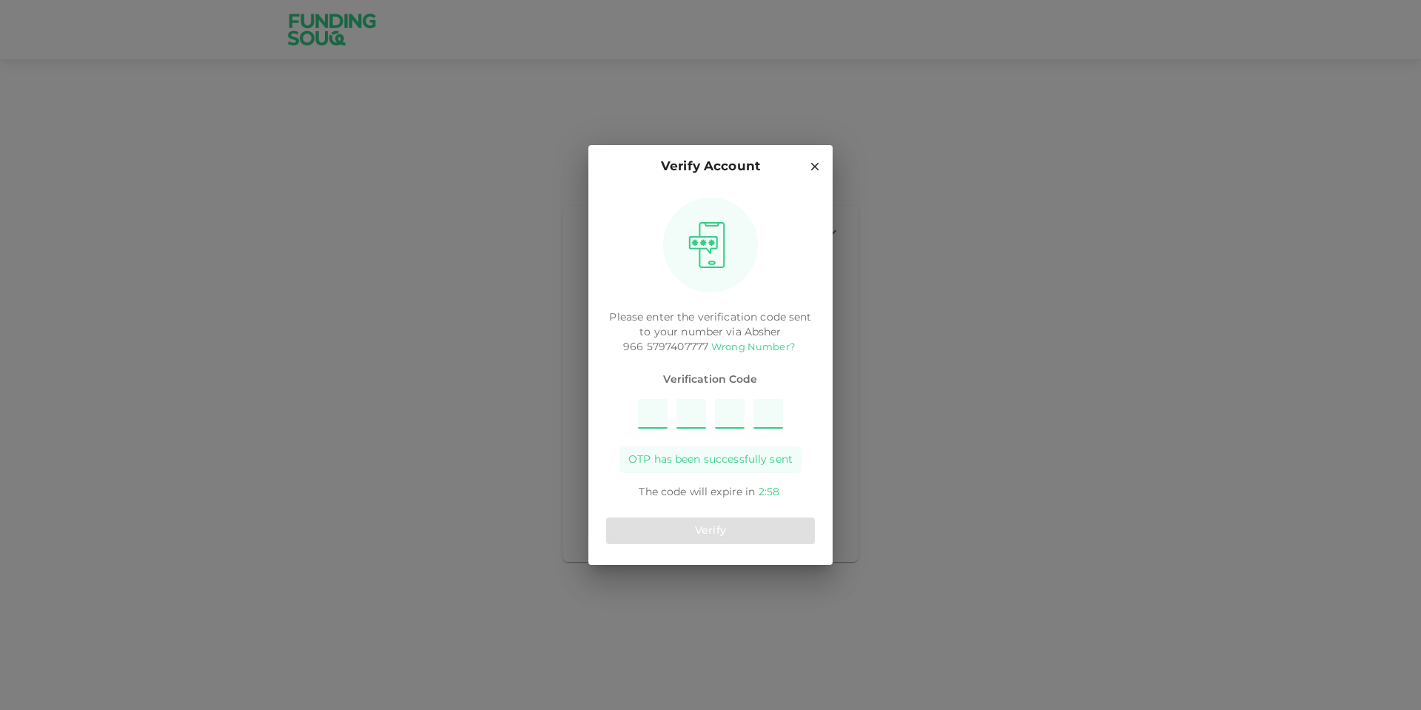
click at [765, 346] on link "Wrong Number?" at bounding box center [753, 348] width 84 height 10
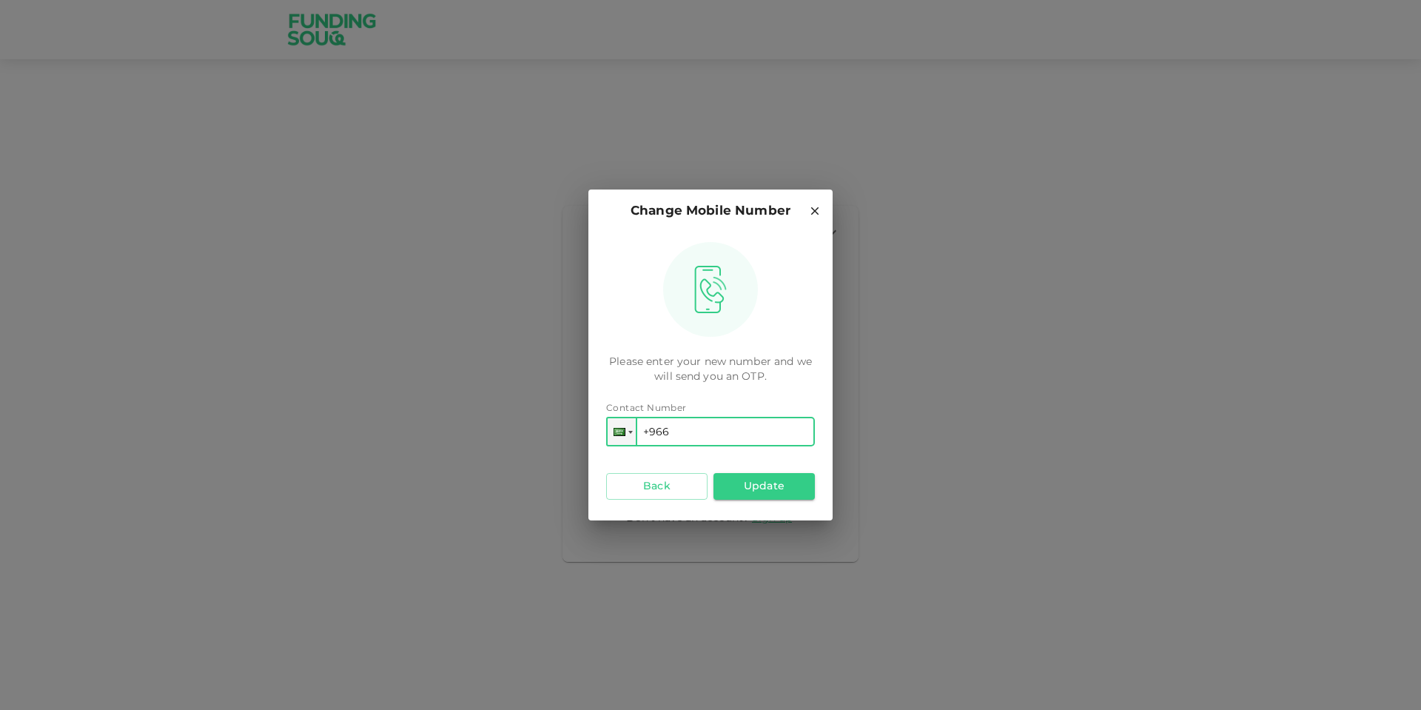
click at [691, 427] on input "+966" at bounding box center [710, 432] width 209 height 30
type input "+966 597 407 777"
click at [755, 488] on button "Update" at bounding box center [763, 486] width 101 height 27
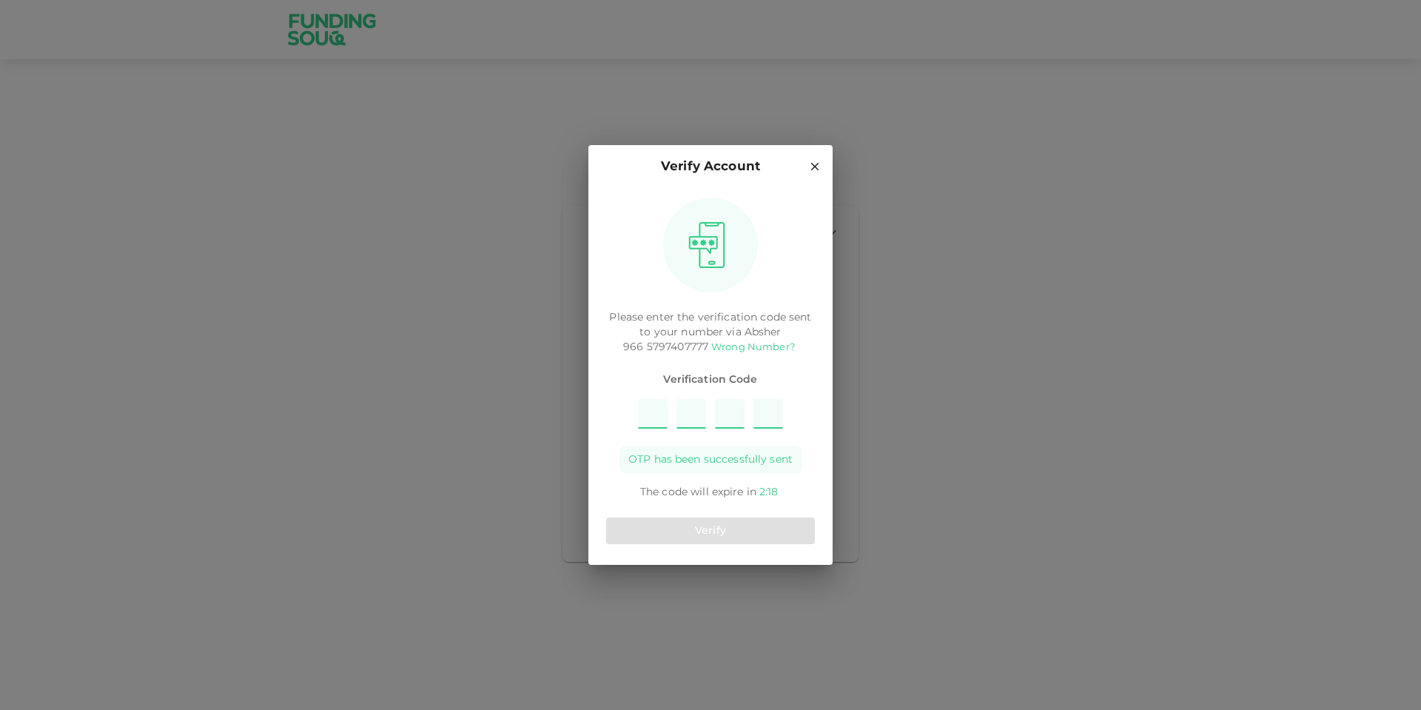
click at [763, 347] on link "Wrong Number?" at bounding box center [753, 348] width 84 height 10
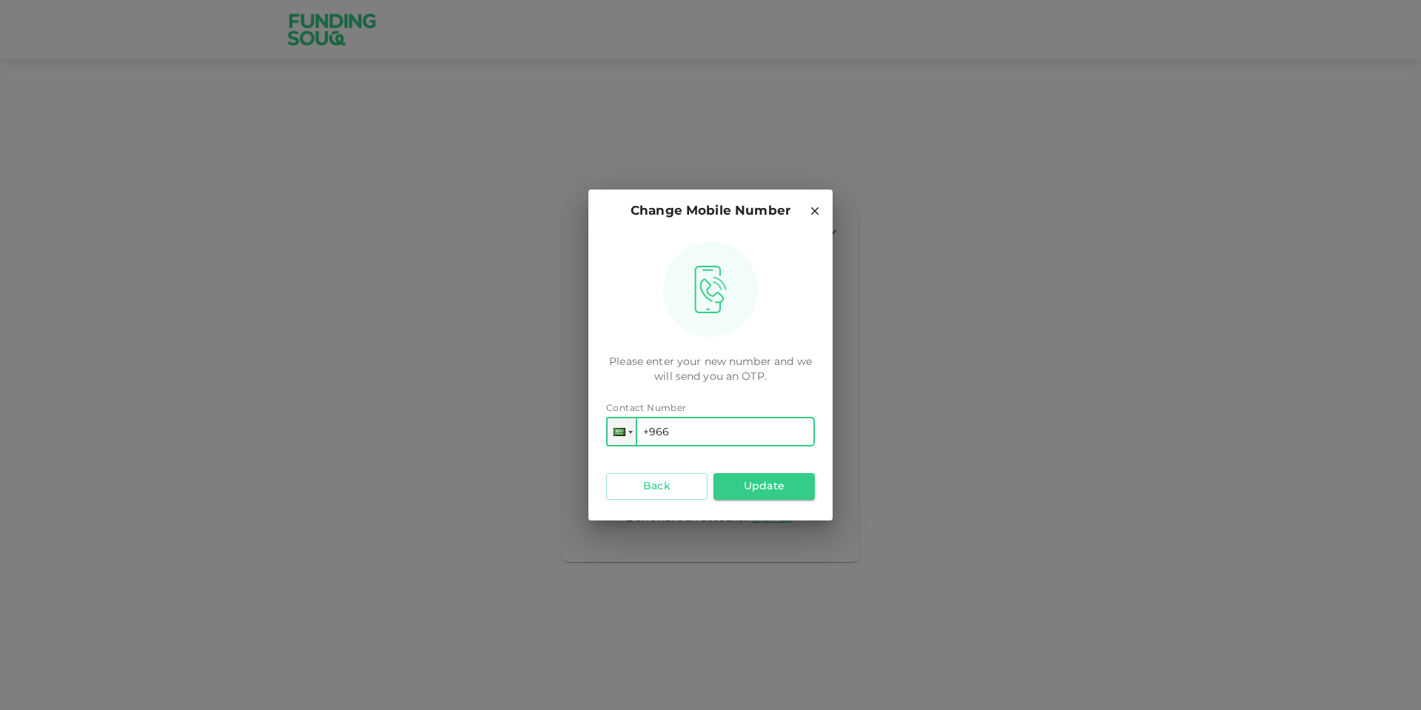
click at [701, 432] on input "+966" at bounding box center [710, 432] width 209 height 30
type input "+966 597 407 777"
click at [755, 486] on button "Update" at bounding box center [763, 486] width 101 height 27
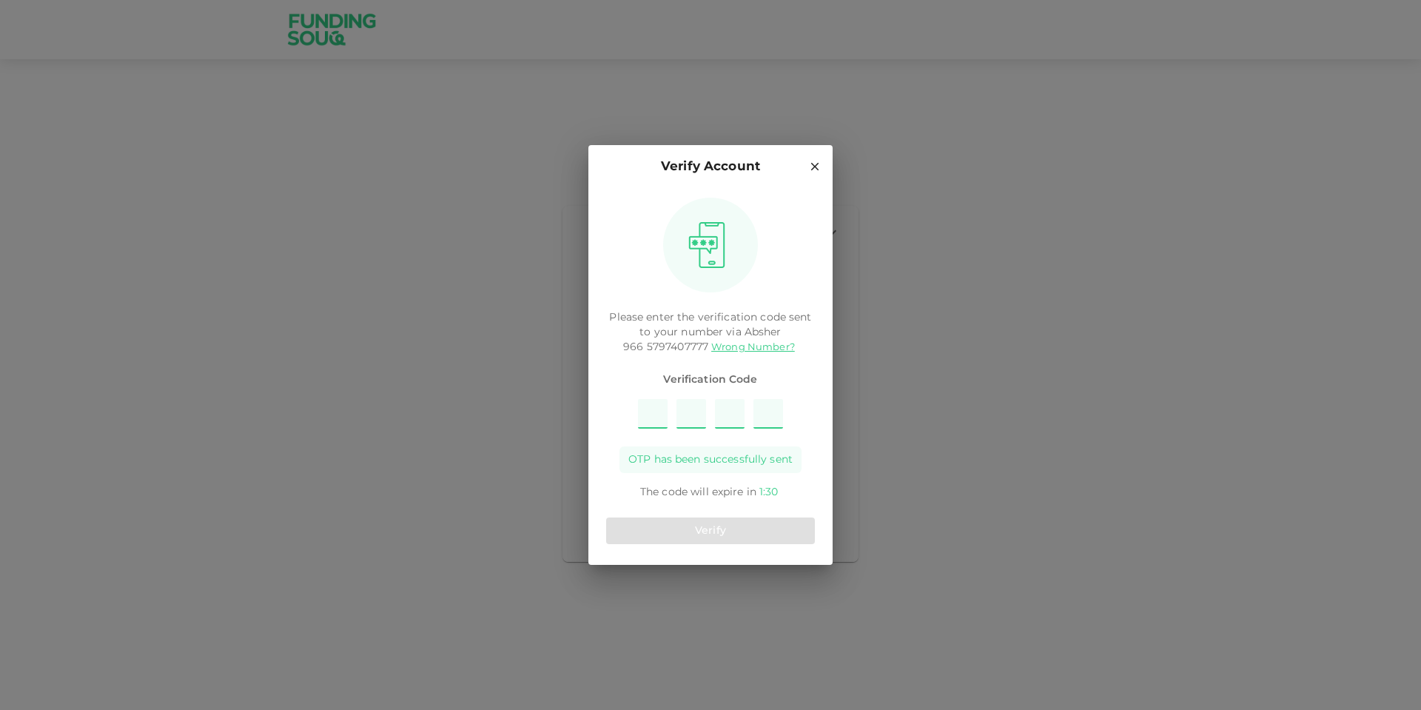
click at [812, 165] on icon at bounding box center [814, 166] width 13 height 13
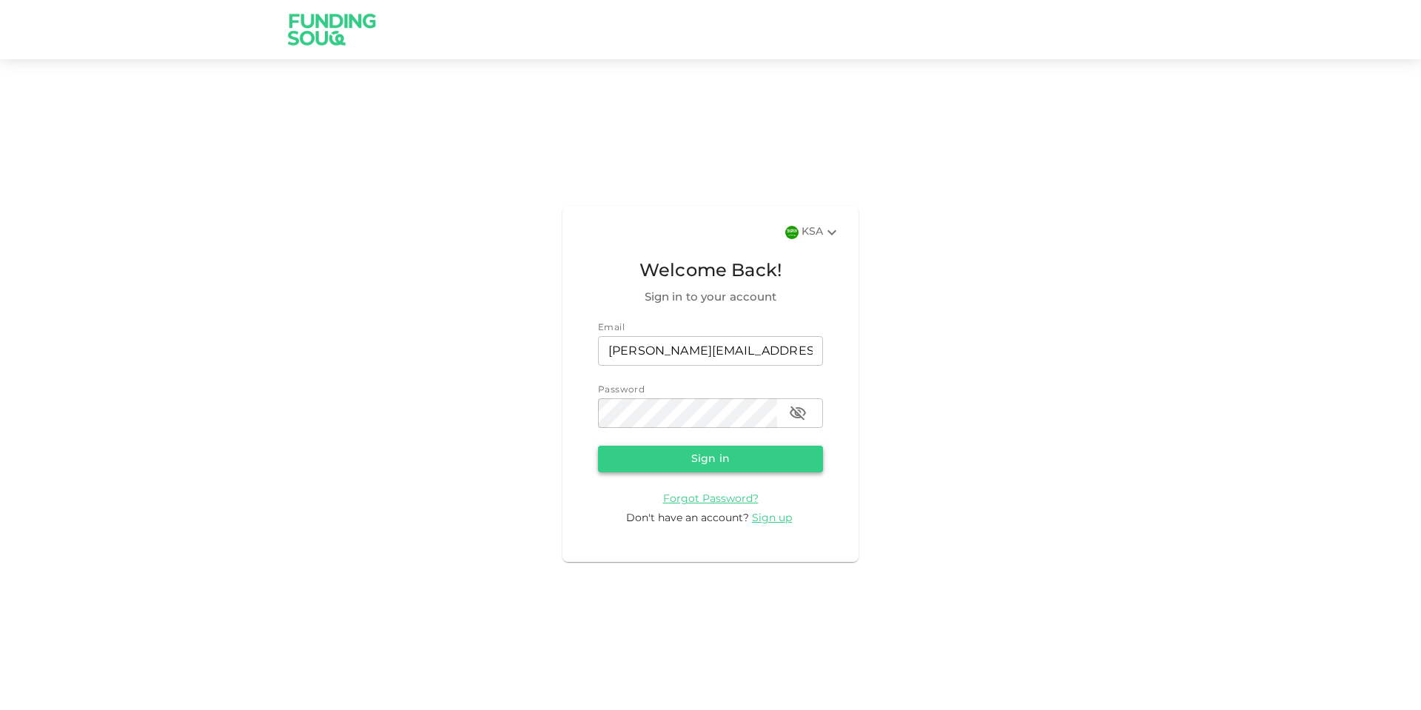
click at [725, 458] on button "Sign in" at bounding box center [710, 459] width 225 height 27
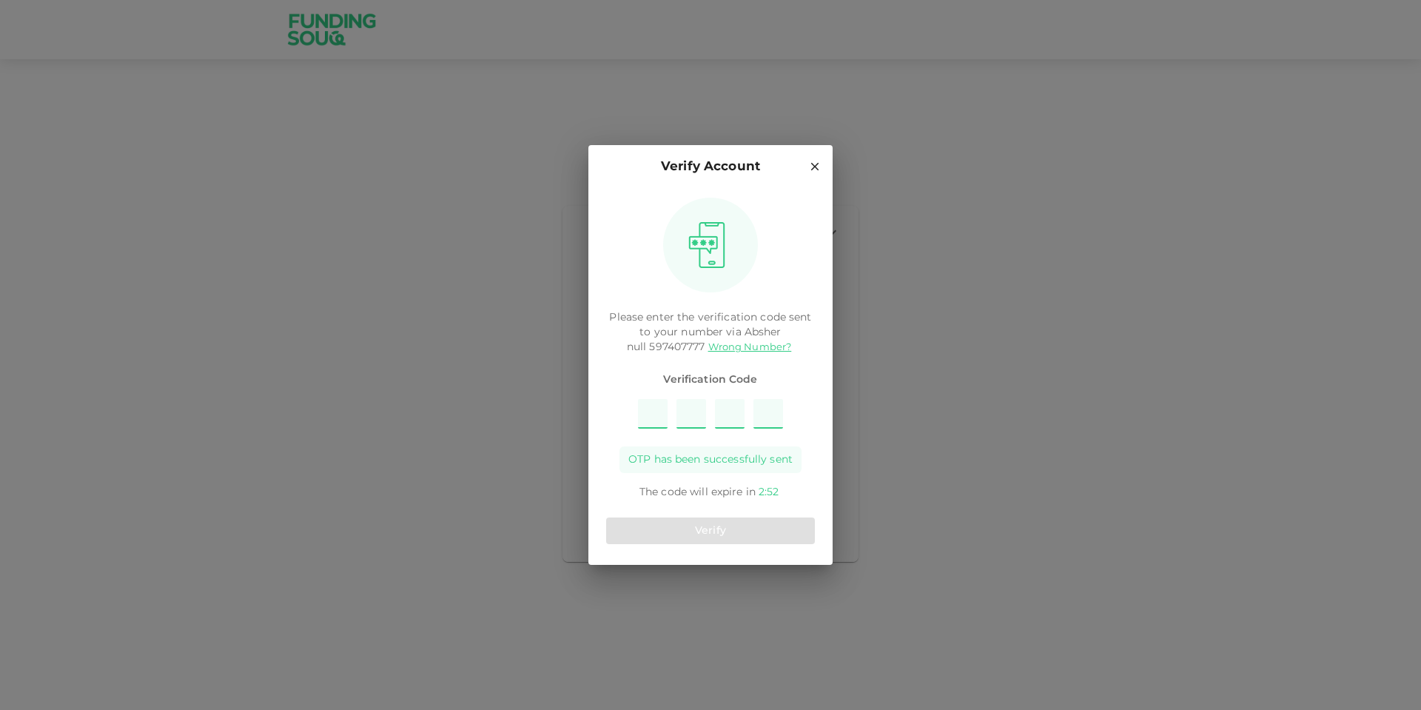
type input "7"
type input "6"
type input "3"
type input "8"
click at [726, 525] on button "Verify" at bounding box center [710, 530] width 209 height 27
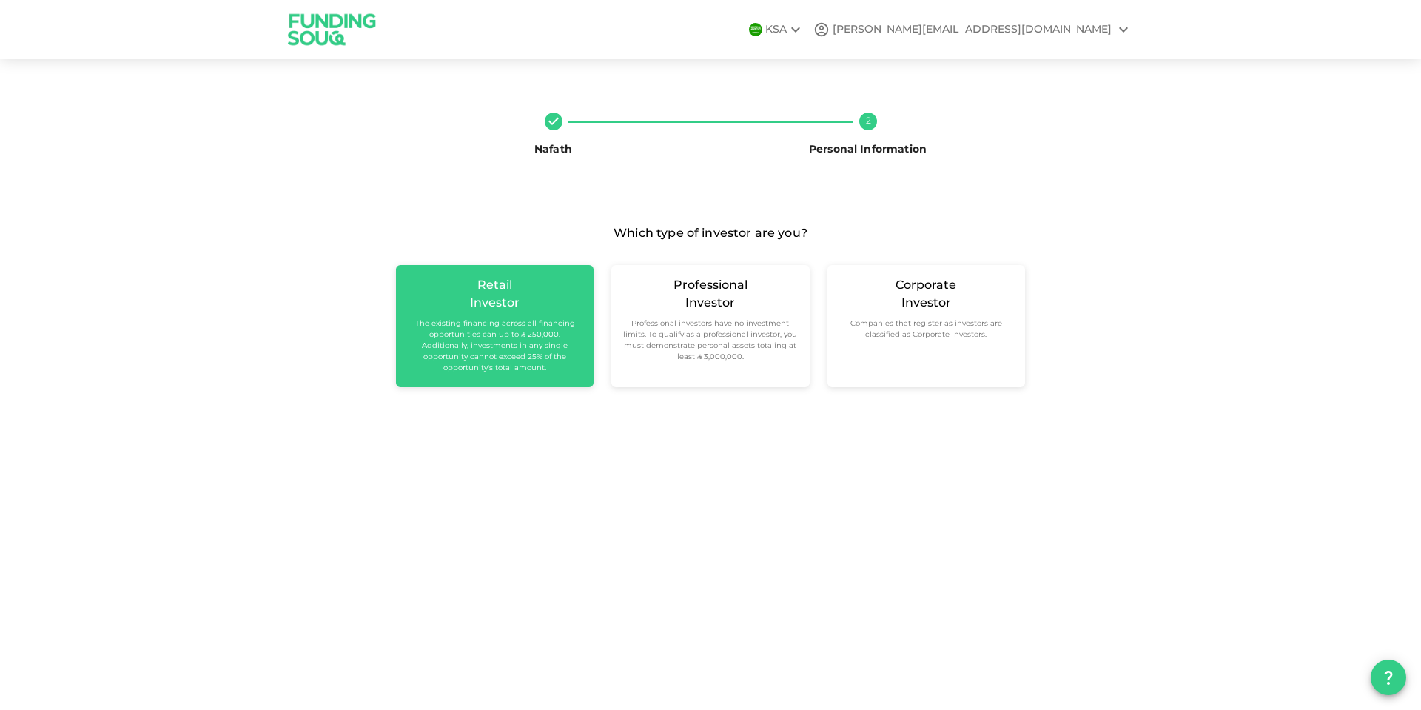
click at [462, 322] on small "The existing financing across all financing opportunities can up to ʢ 250,000. …" at bounding box center [495, 346] width 174 height 56
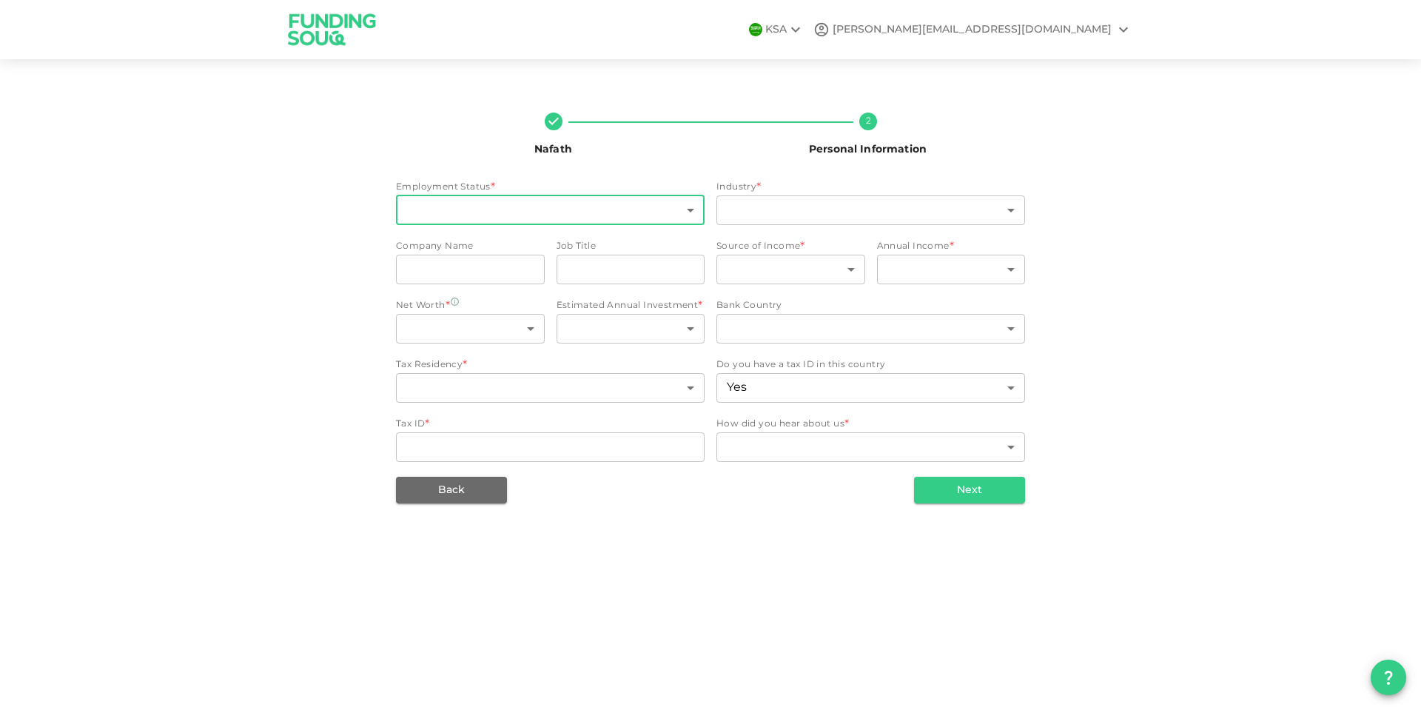
click at [623, 207] on body "KSA mohamed@mhmaghraby.com Nafath 2 Personal Information Employment Status * ​ …" at bounding box center [710, 355] width 1421 height 710
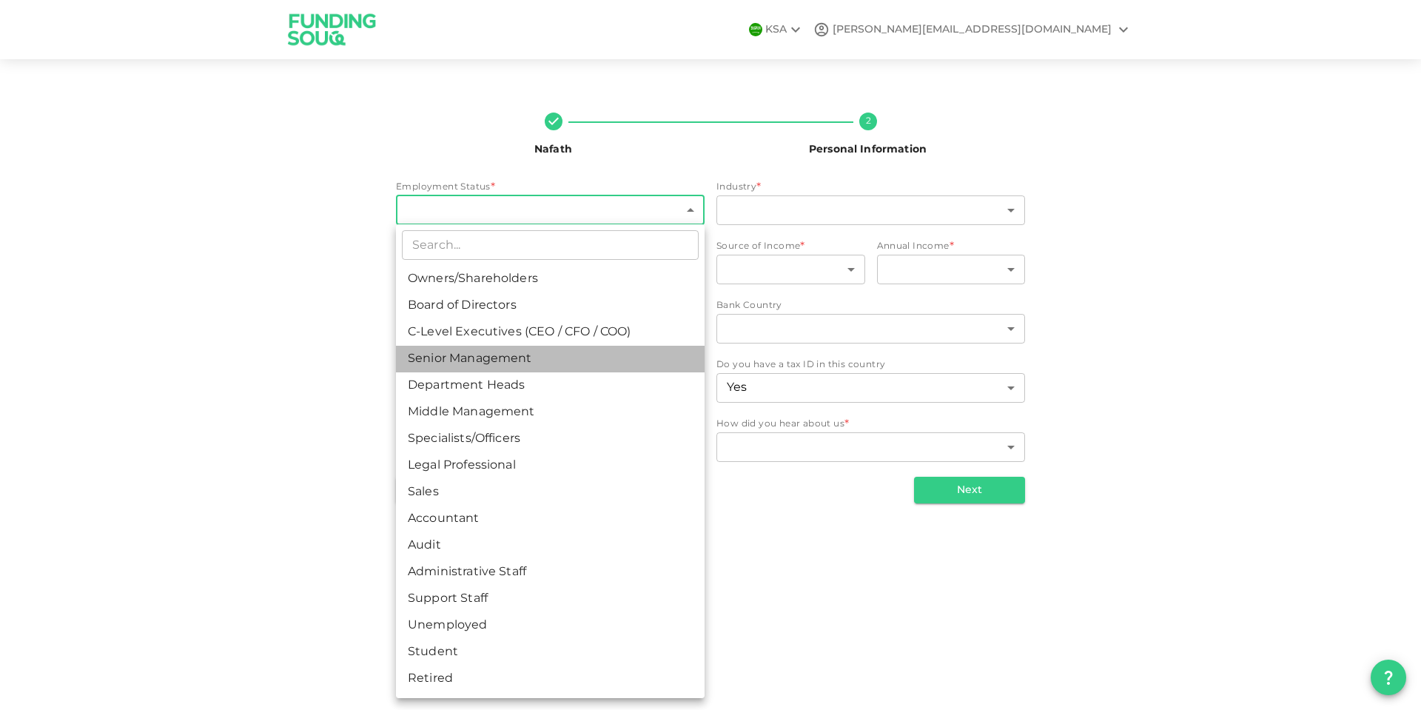
click at [507, 352] on li "Senior Management" at bounding box center [550, 359] width 309 height 27
type input "4"
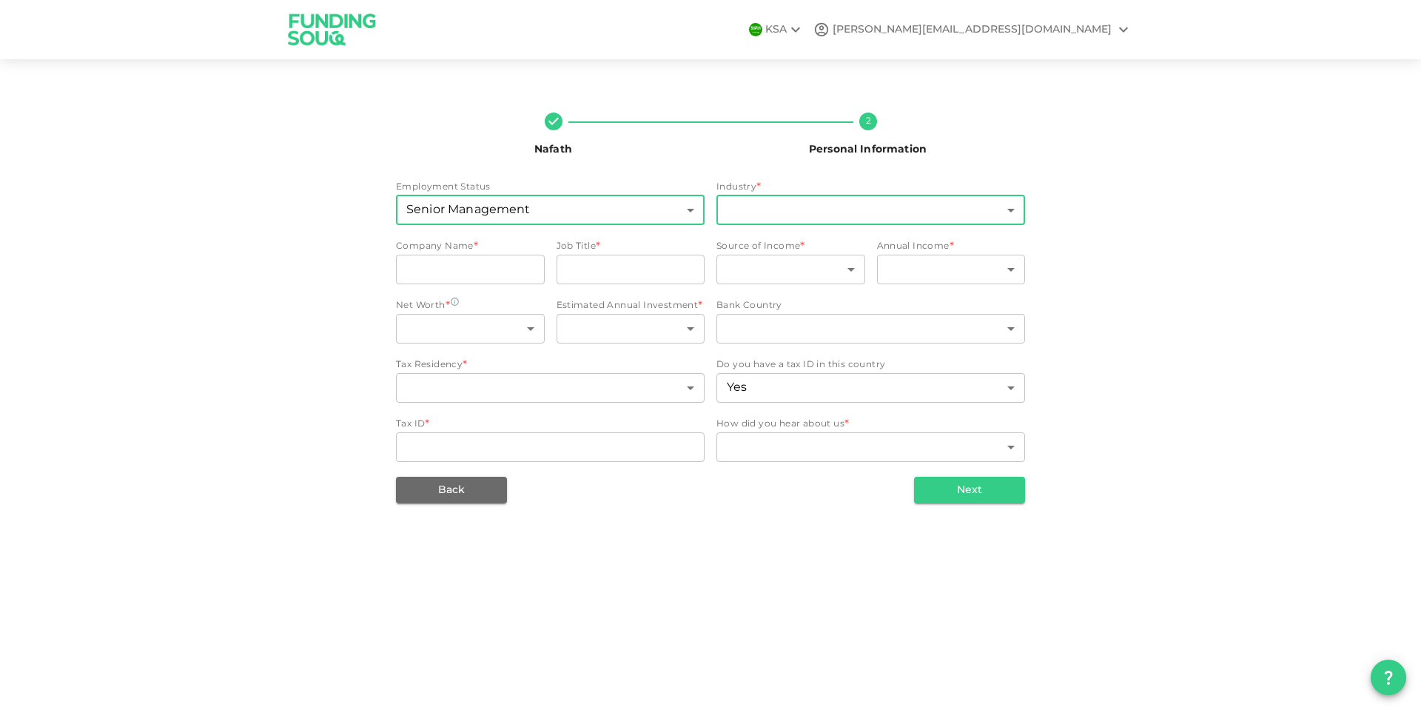
click at [753, 208] on body "KSA mohamed@mhmaghraby.com Nafath 2 Personal Information Employment Status Seni…" at bounding box center [710, 355] width 1421 height 710
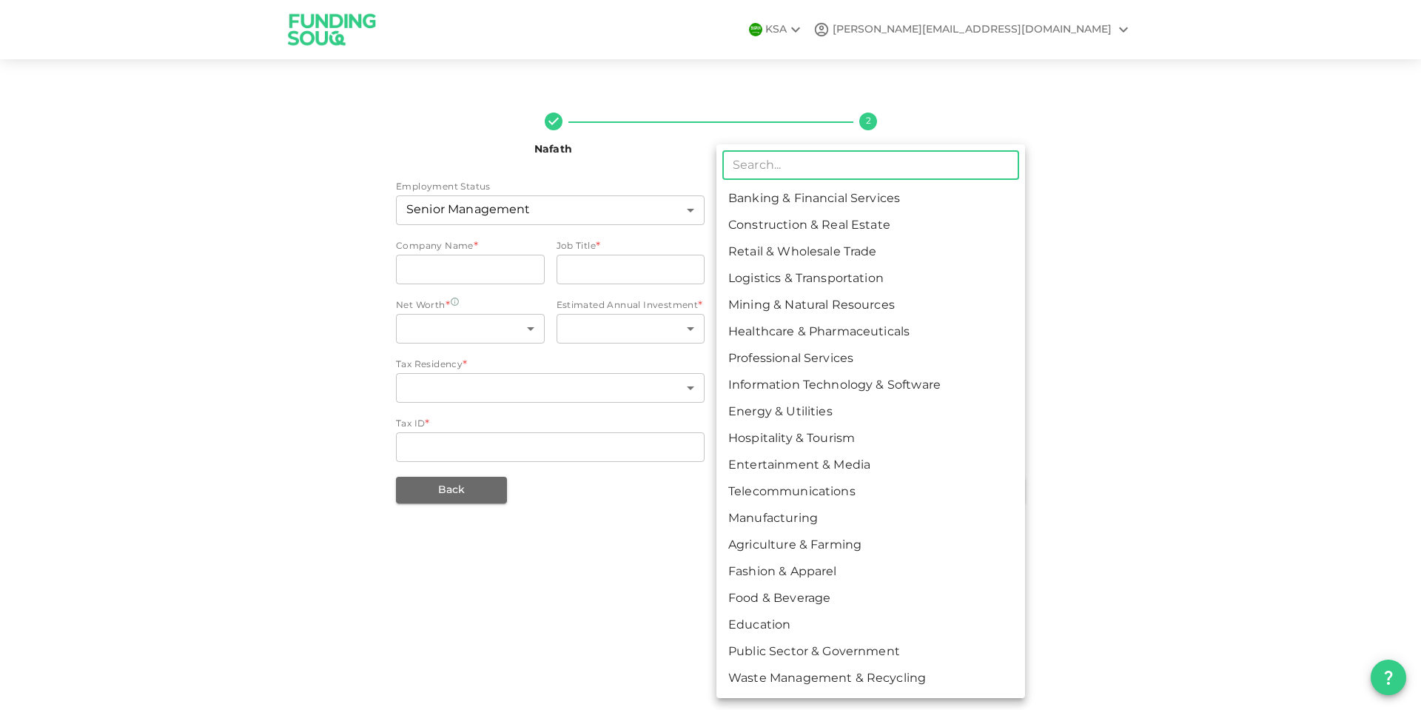
click at [249, 476] on div at bounding box center [710, 355] width 1421 height 710
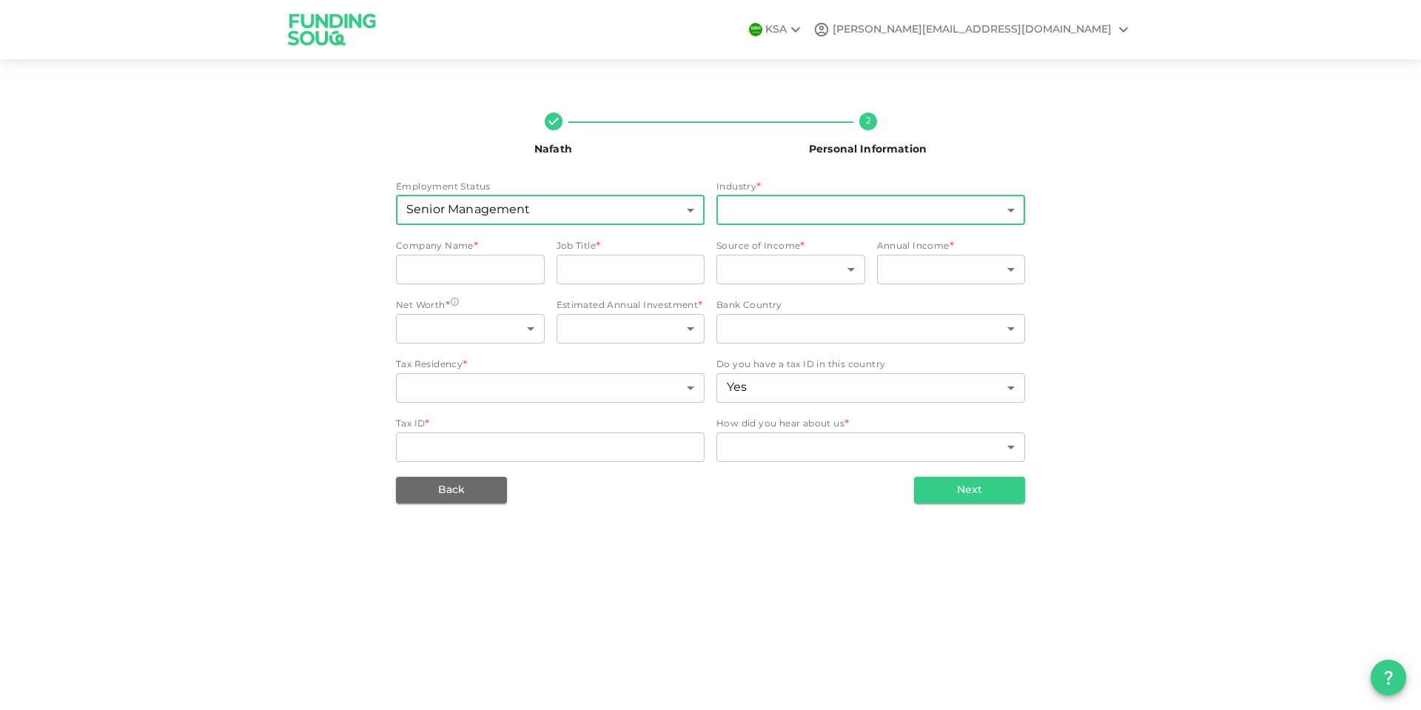
click at [659, 212] on body "KSA mohamed@mhmaghraby.com Nafath 2 Personal Information Employment Status Seni…" at bounding box center [710, 355] width 1421 height 710
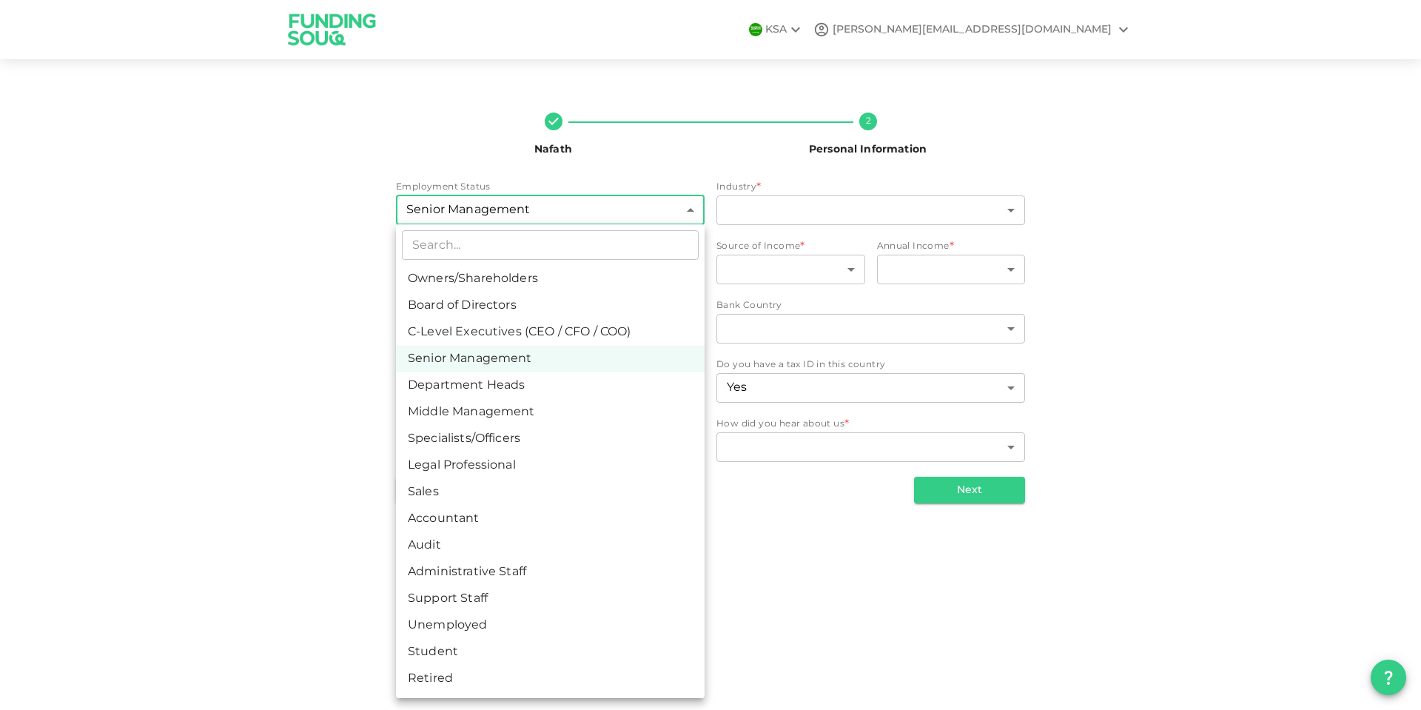
click at [844, 212] on div at bounding box center [710, 355] width 1421 height 710
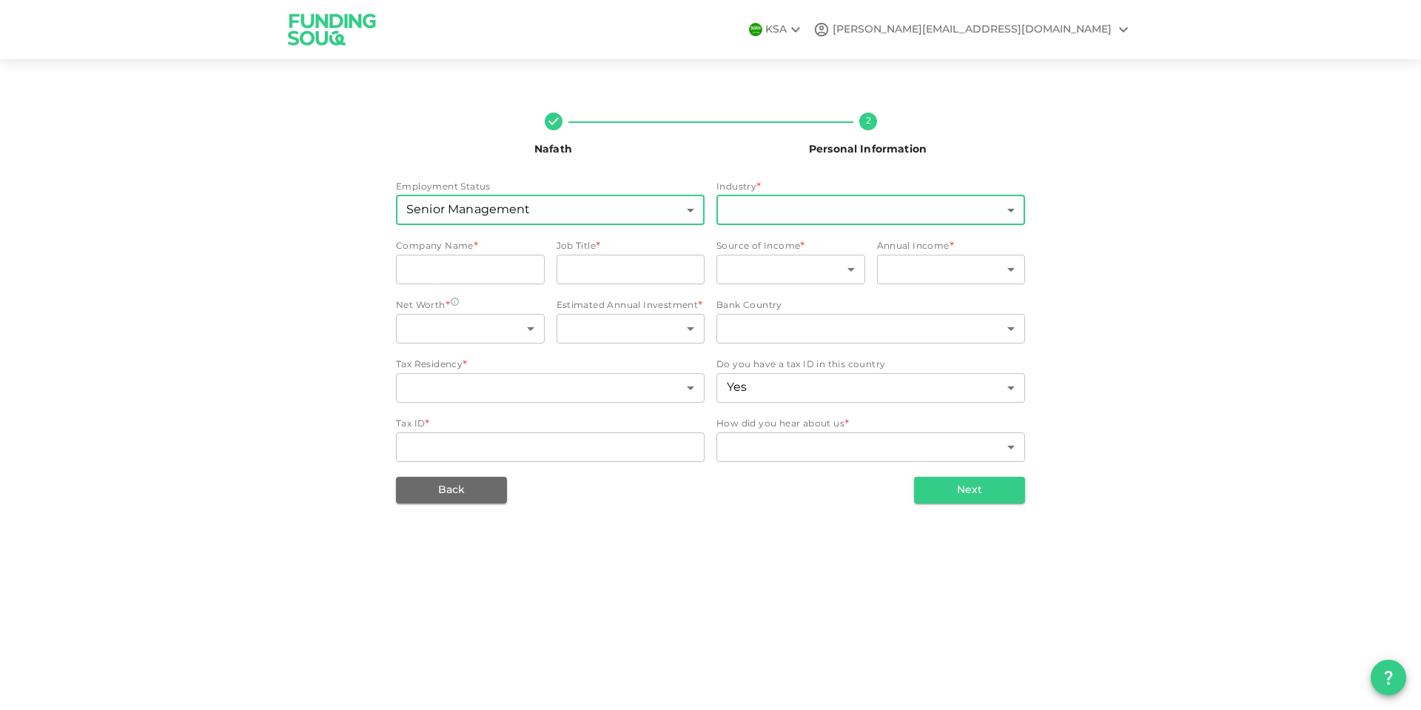
click at [806, 210] on body "KSA mohamed@mhmaghraby.com Nafath 2 Personal Information Employment Status Seni…" at bounding box center [710, 355] width 1421 height 710
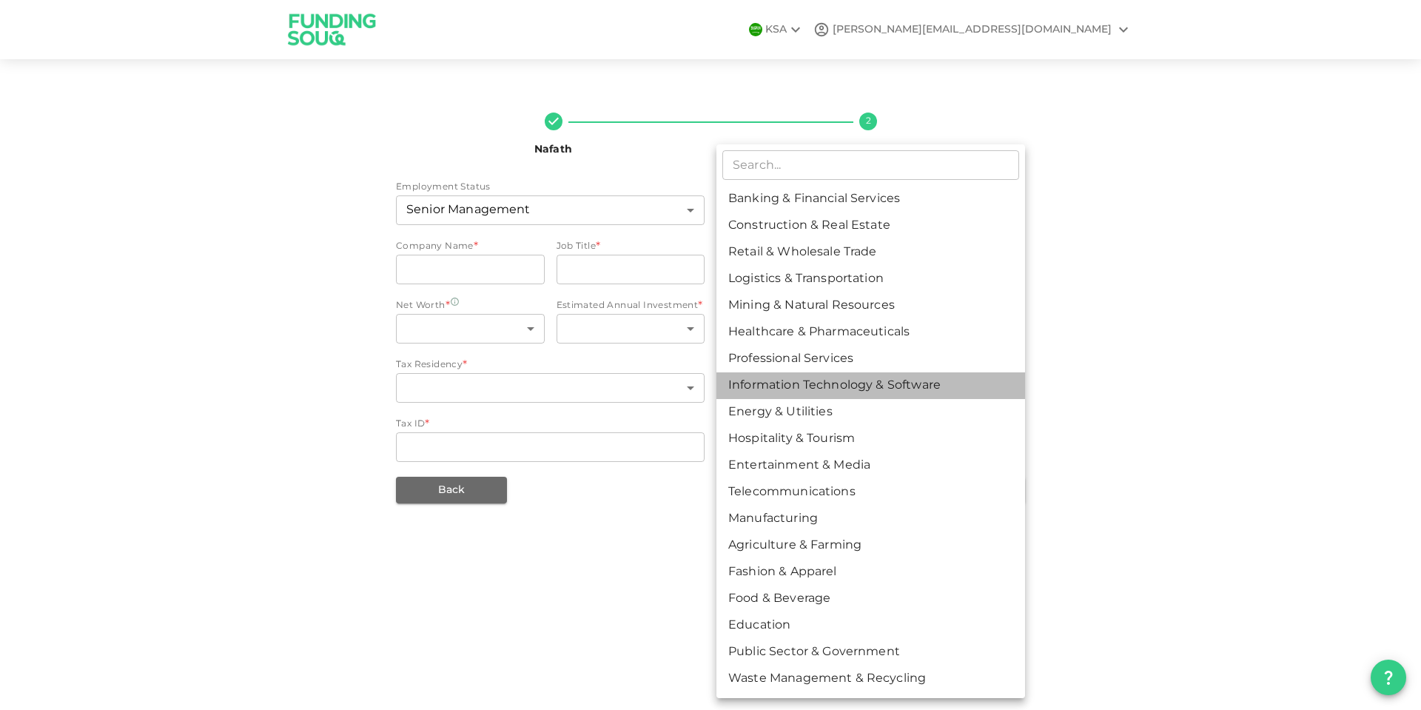
click at [833, 384] on li "Information Technology & Software" at bounding box center [870, 385] width 309 height 27
type input "8"
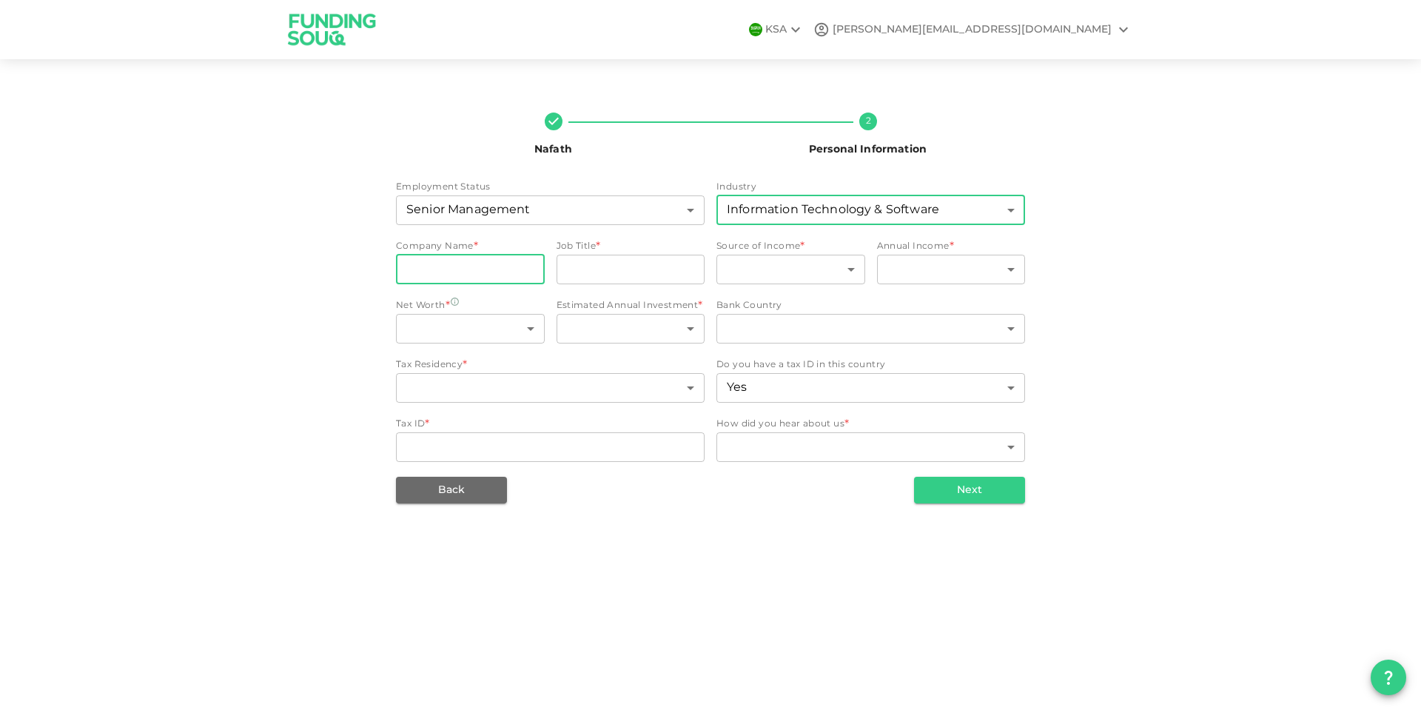
click at [462, 275] on input "companyName" at bounding box center [470, 270] width 149 height 30
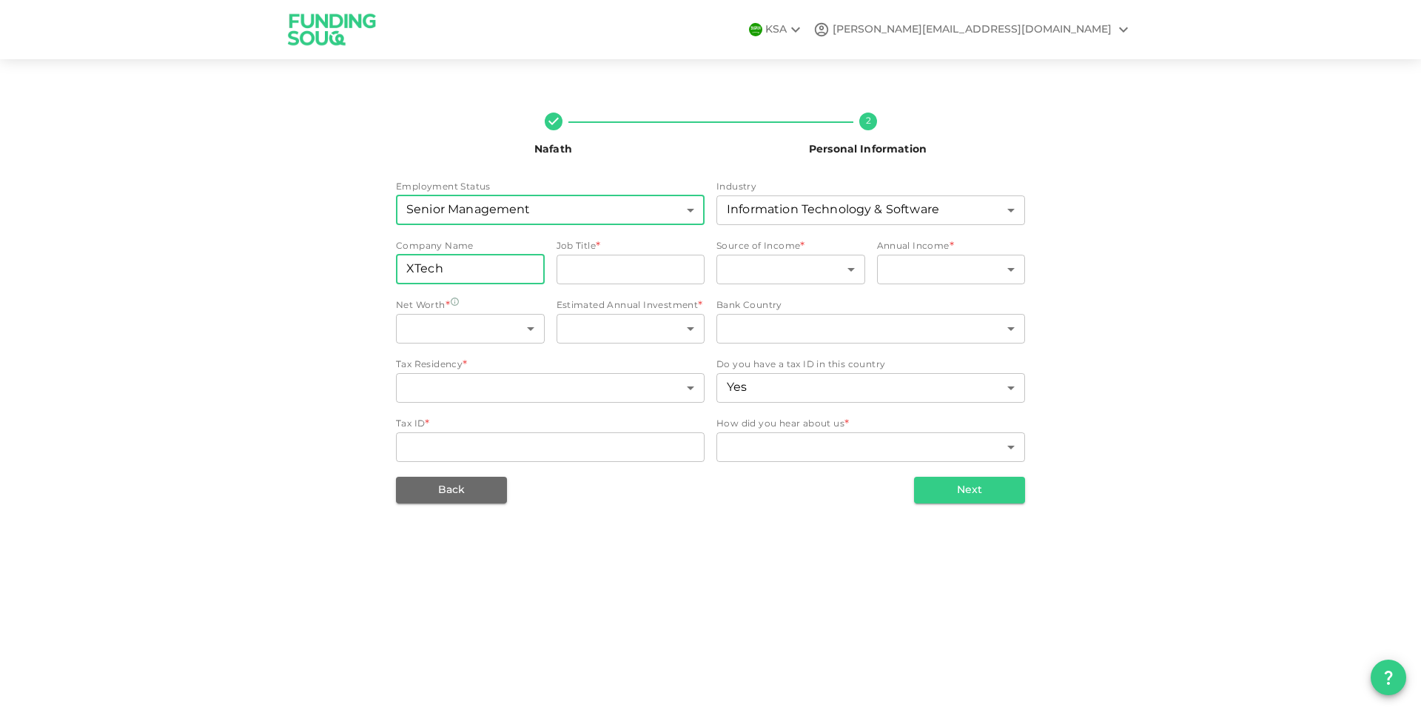
type input "XTech"
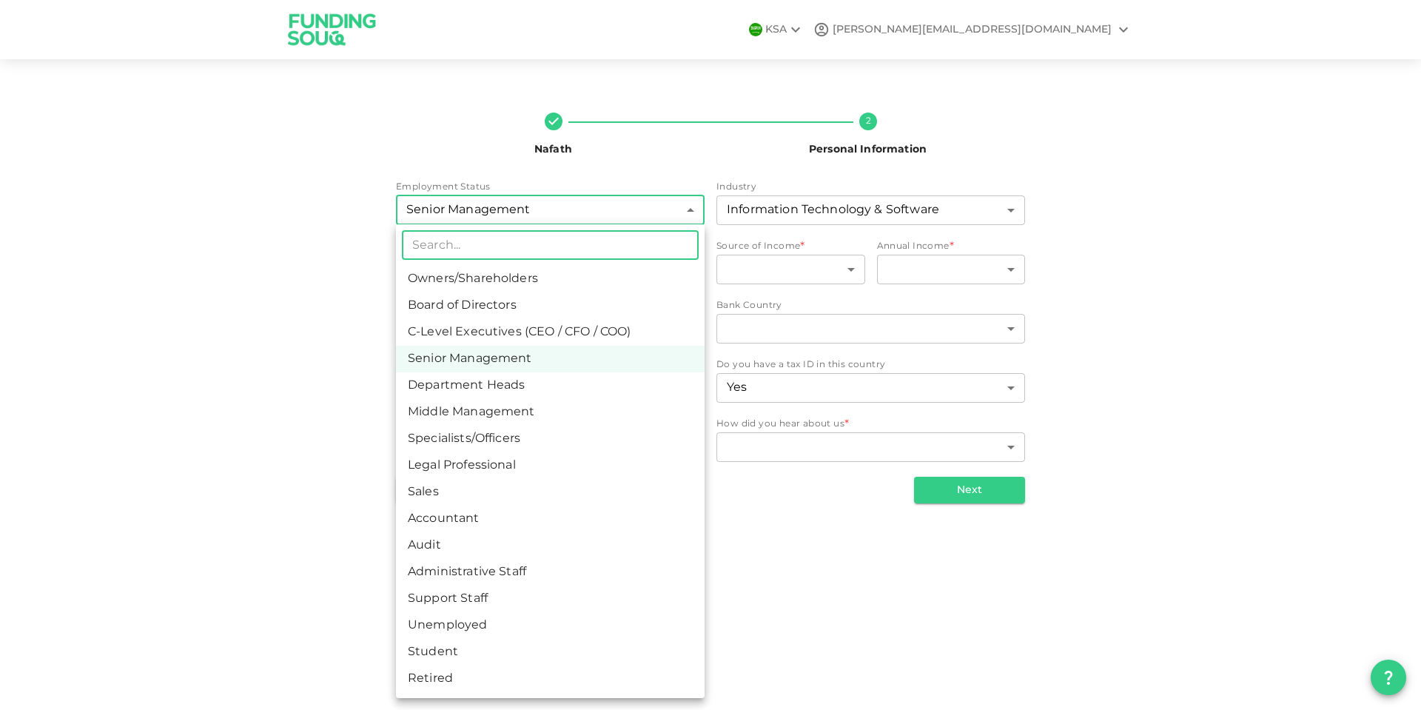
click at [634, 207] on body "KSA mohamed@mhmaghraby.com Nafath 2 Personal Information Employment Status Seni…" at bounding box center [710, 355] width 1421 height 710
click at [569, 332] on li "C-Level Executives (CEO / CFO / COO)" at bounding box center [550, 332] width 309 height 27
type input "3"
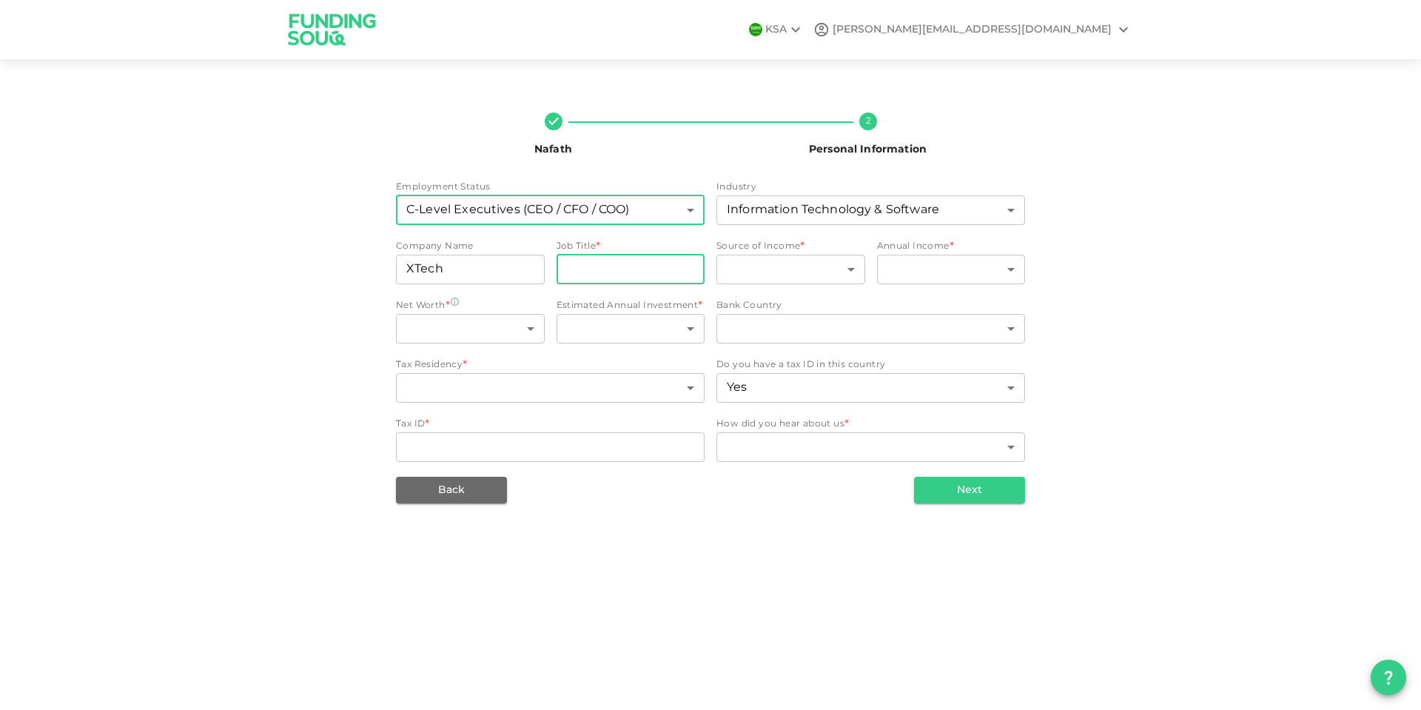
click at [626, 278] on input "jobTitle" at bounding box center [631, 270] width 149 height 30
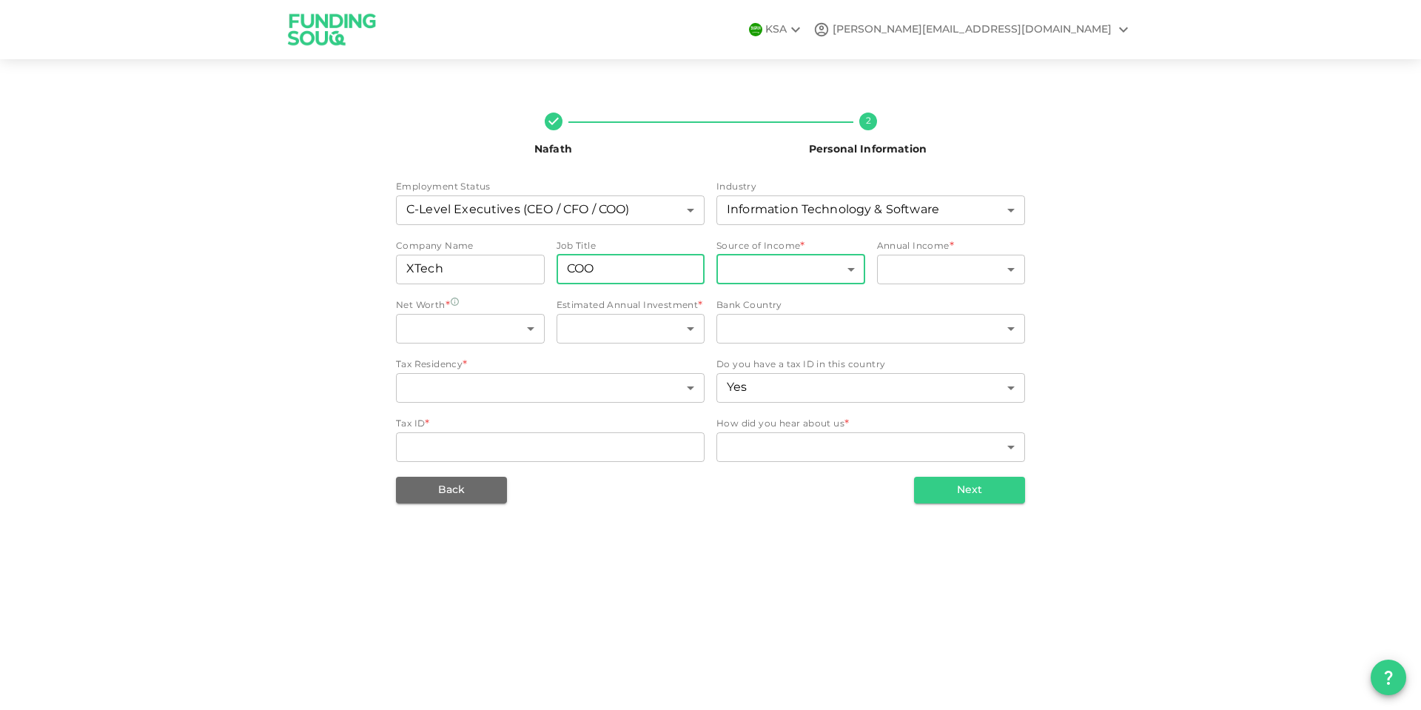
type input "COO"
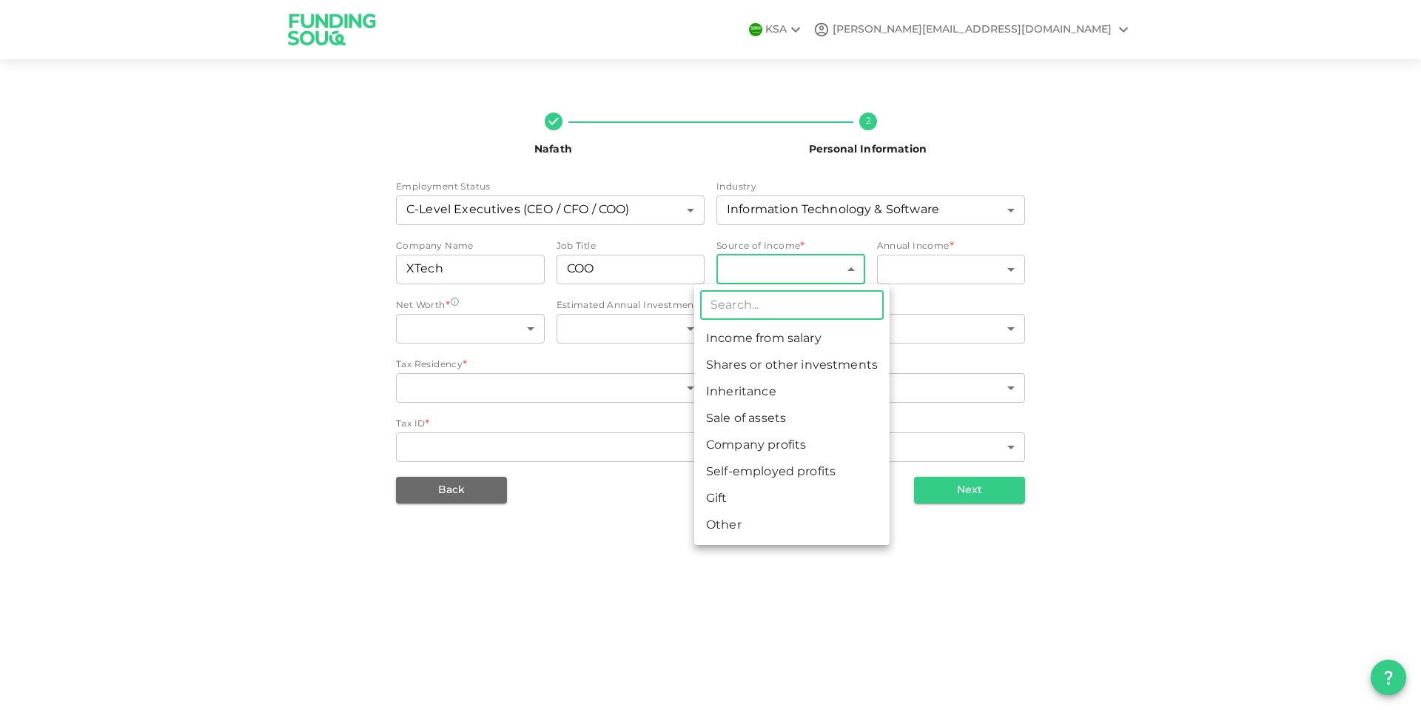
click at [788, 263] on body "KSA mohamed@mhmaghraby.com Nafath 2 Personal Information Employment Status C-Le…" at bounding box center [710, 355] width 1421 height 710
click at [775, 334] on li "Income from salary" at bounding box center [791, 339] width 195 height 27
type input "1"
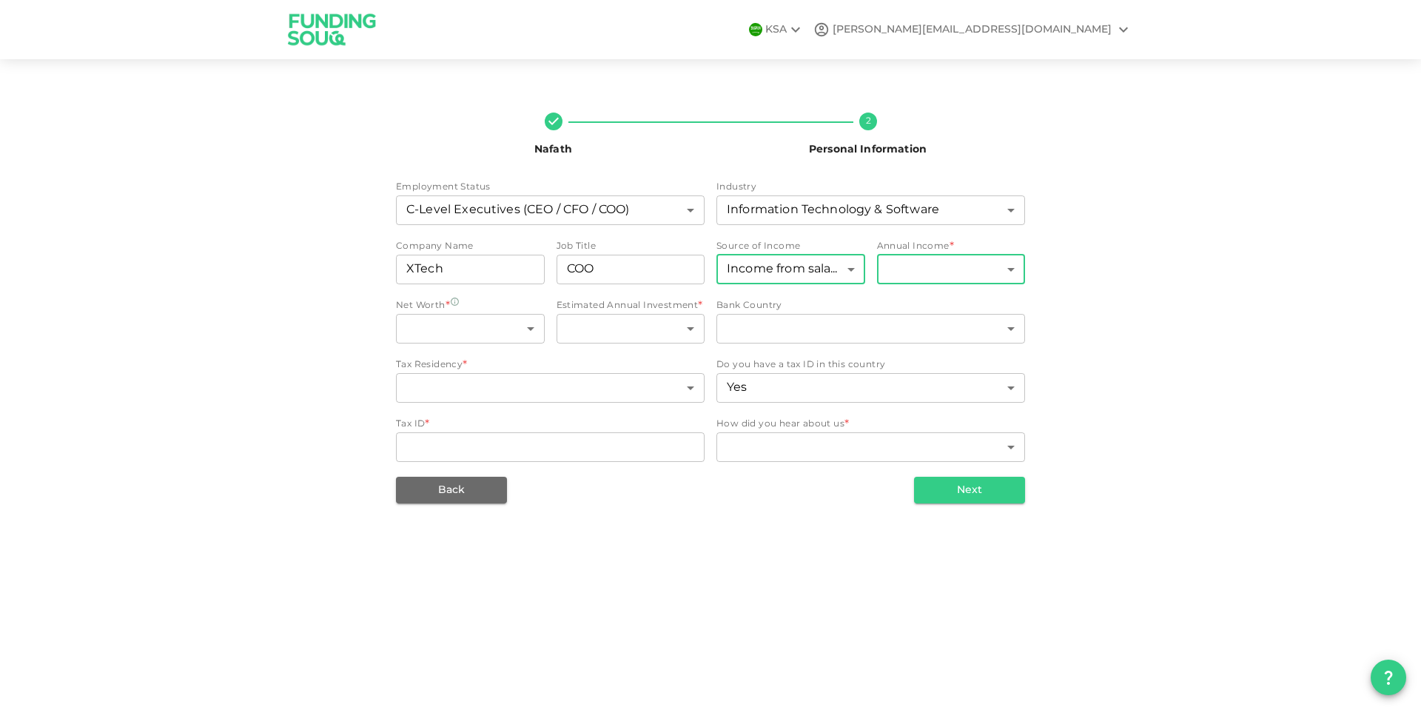
click at [941, 258] on body "KSA mohamed@mhmaghraby.com Nafath 2 Personal Information Employment Status C-Le…" at bounding box center [710, 355] width 1421 height 710
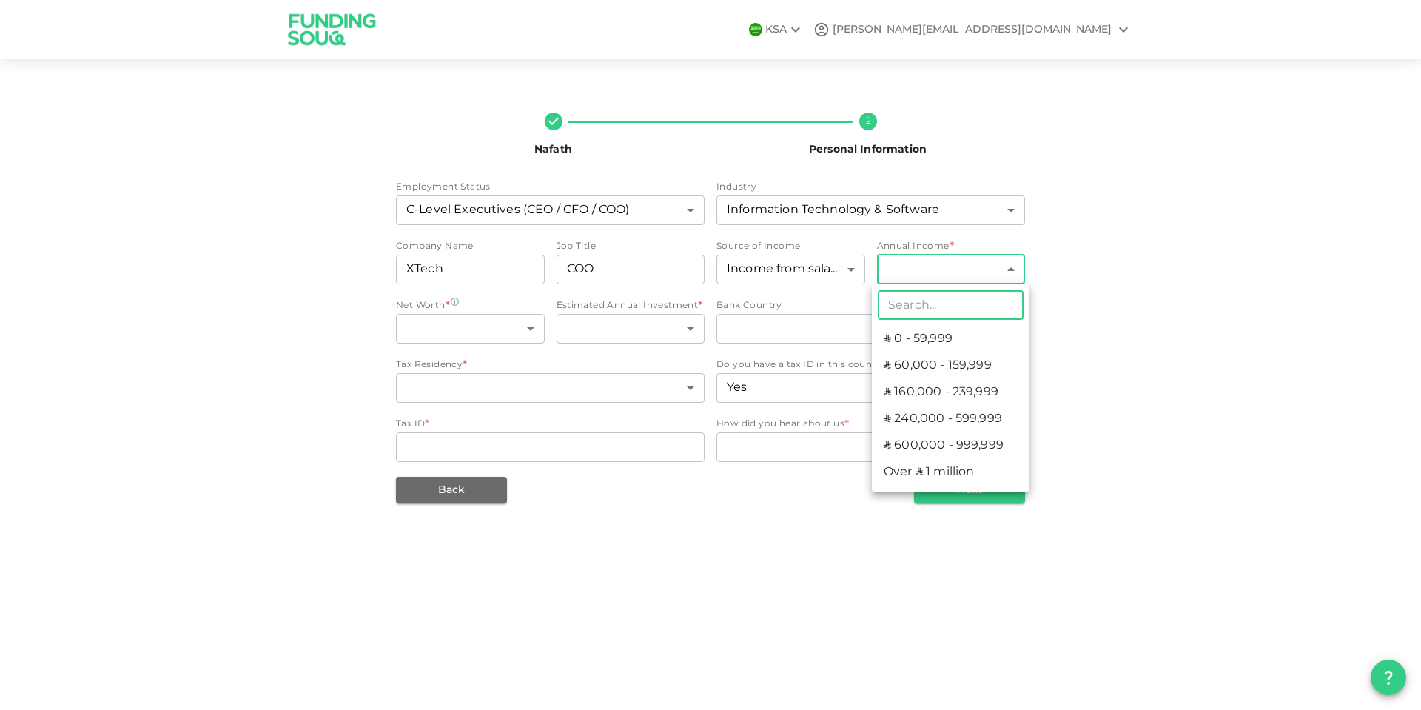
click at [930, 420] on li "ʢ 240,000 - 599,999" at bounding box center [951, 419] width 158 height 27
type input "4"
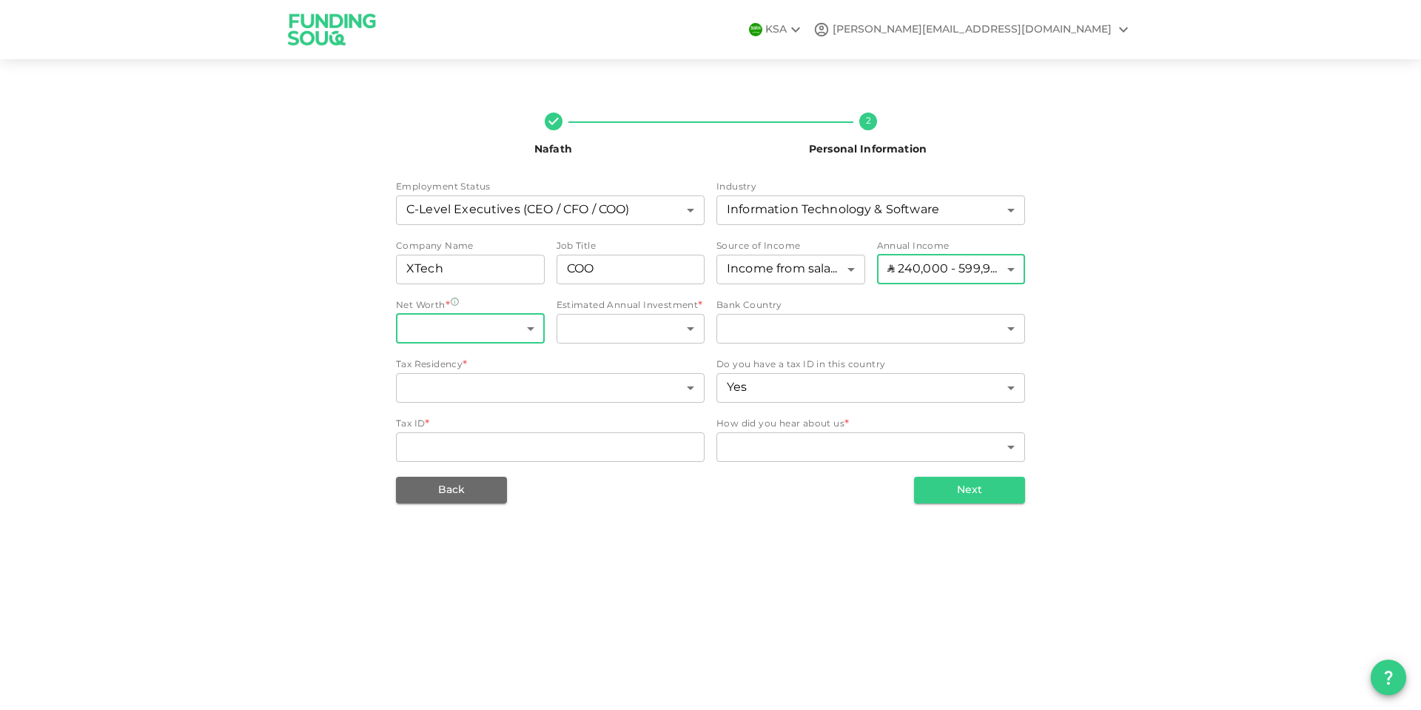
click at [426, 330] on body "KSA mohamed@mhmaghraby.com Nafath 2 Personal Information Employment Status C-Le…" at bounding box center [710, 355] width 1421 height 710
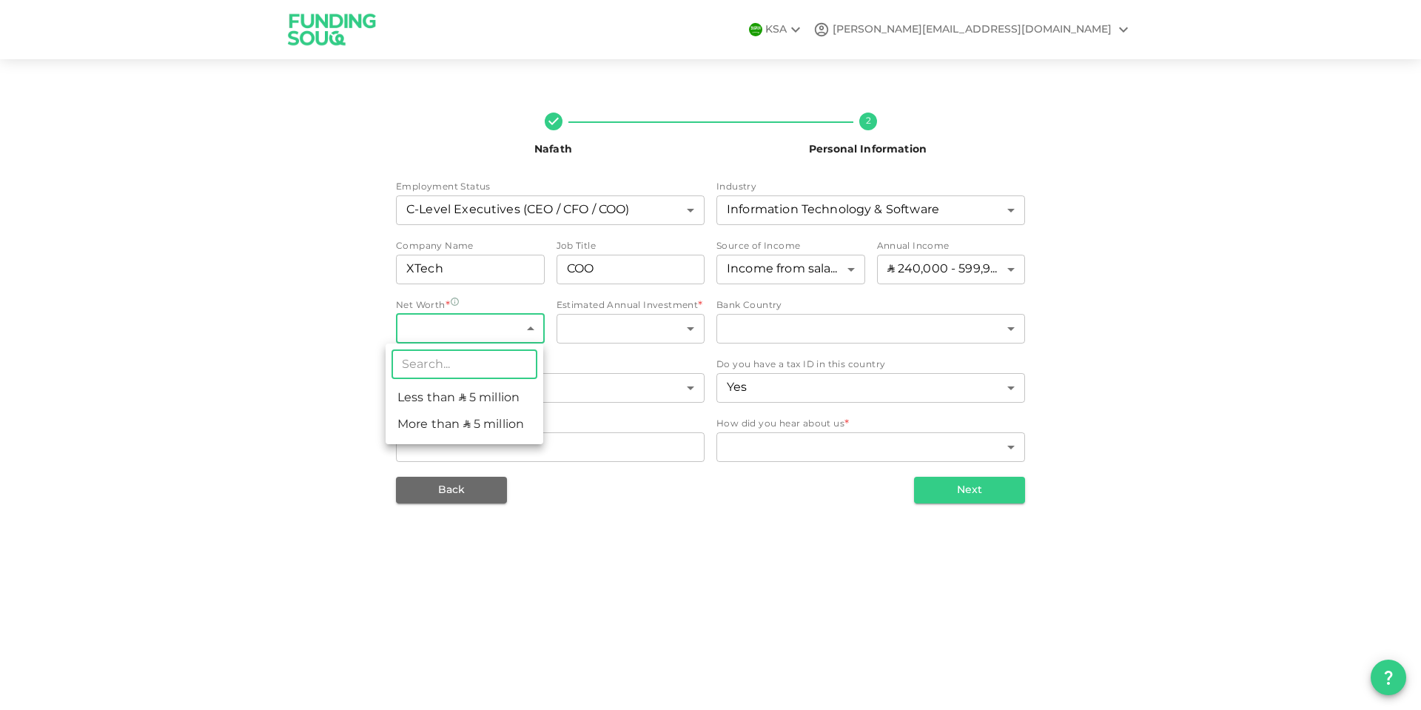
click at [434, 401] on li "Less than ʢ 5 million" at bounding box center [465, 398] width 158 height 27
type input "1"
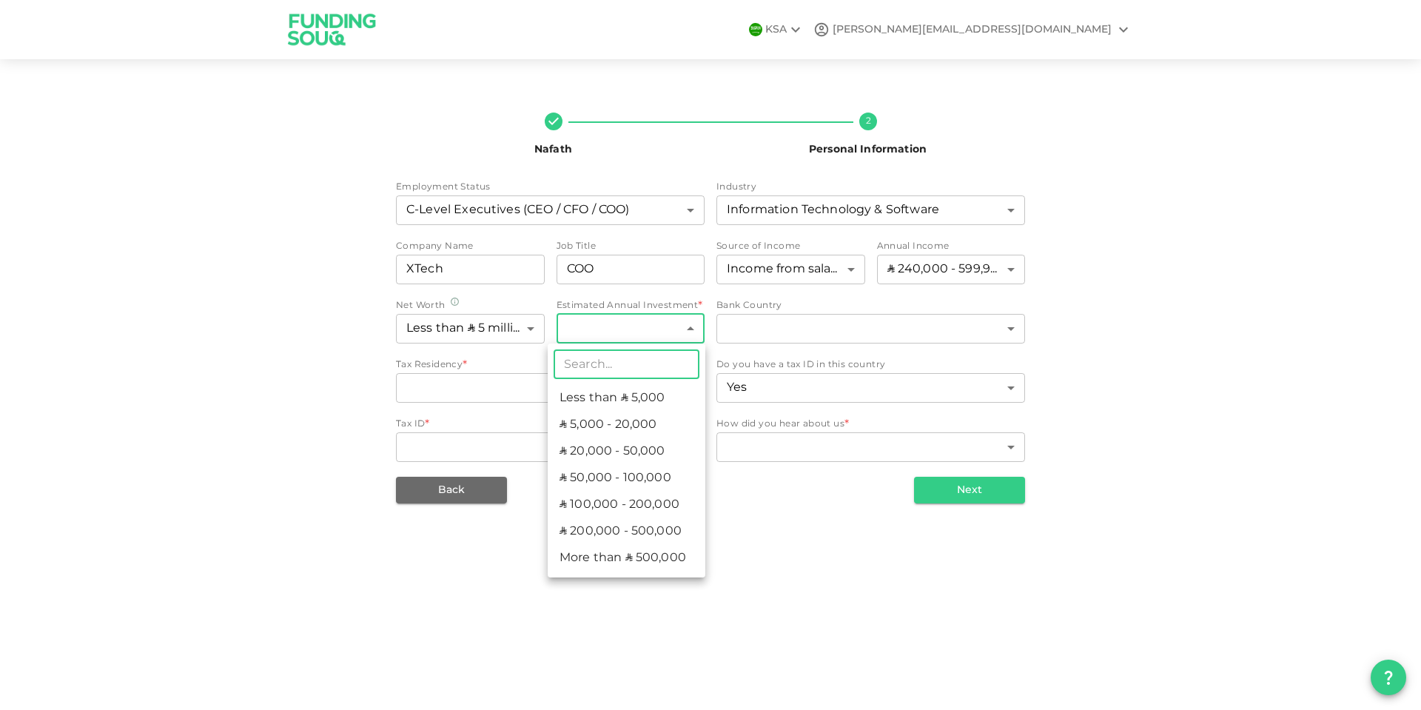
click at [671, 330] on body "KSA mohamed@mhmaghraby.com Nafath 2 Personal Information Employment Status C-Le…" at bounding box center [710, 355] width 1421 height 710
click at [625, 422] on li "ʢ 5,000 - 20,000" at bounding box center [627, 425] width 158 height 27
type input "2"
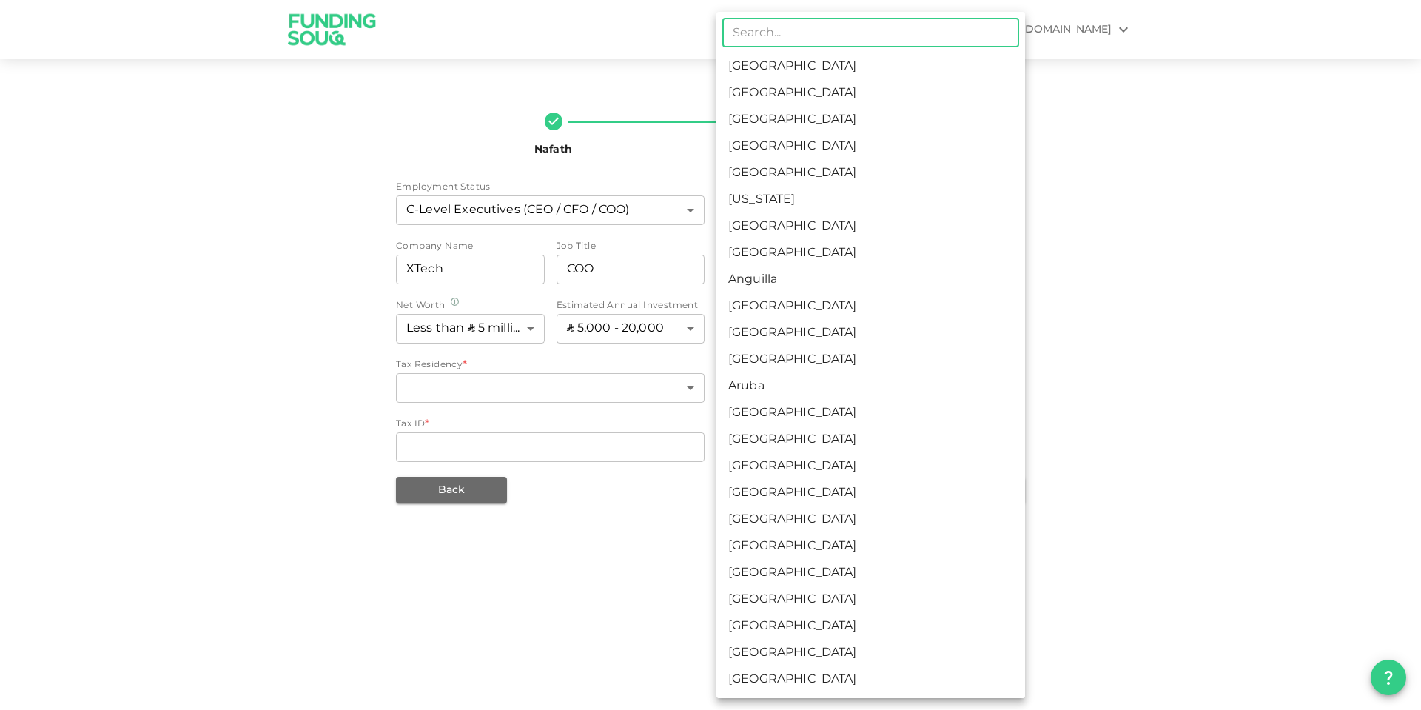
click at [807, 332] on body "KSA mohamed@mhmaghraby.com Nafath 2 Personal Information Employment Status C-Le…" at bounding box center [710, 355] width 1421 height 710
click at [744, 60] on li "[GEOGRAPHIC_DATA]" at bounding box center [870, 66] width 309 height 27
type input "1"
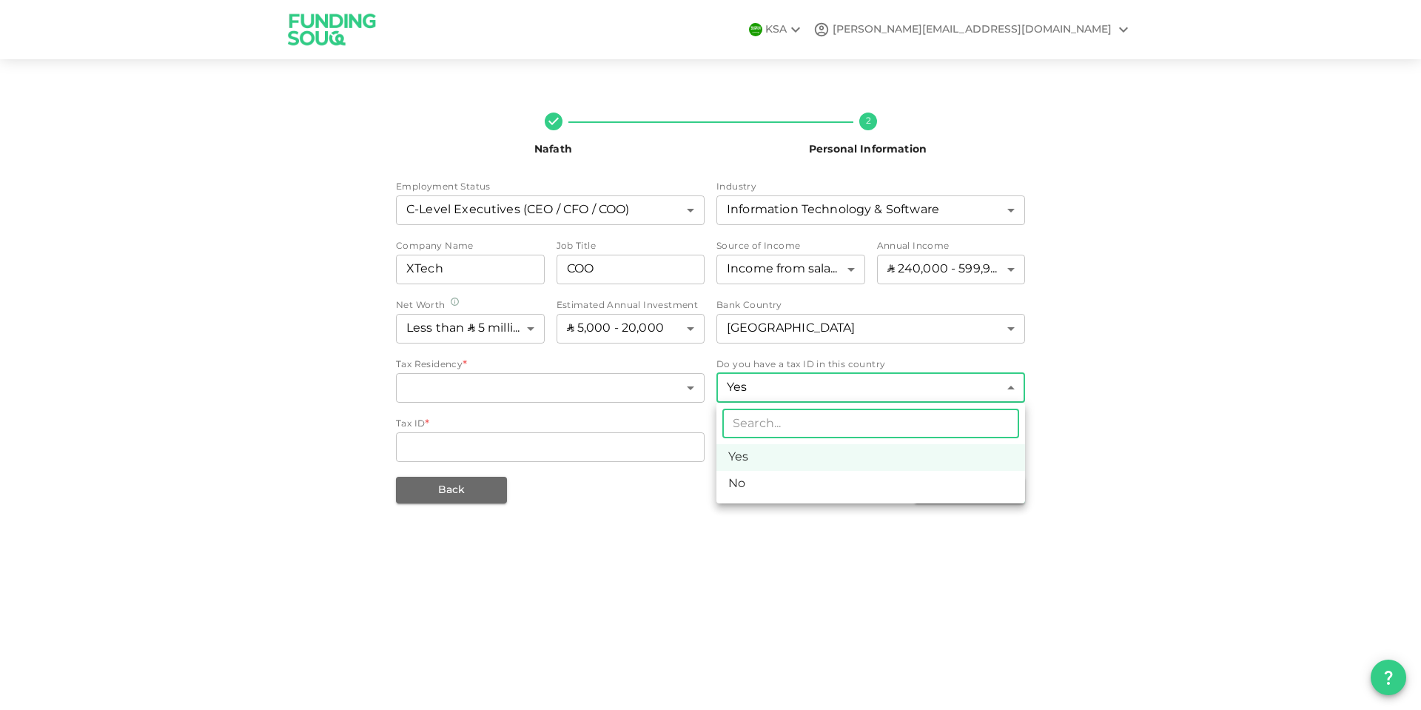
click at [814, 387] on body "KSA mohamed@mhmaghraby.com Nafath 2 Personal Information Employment Status C-Le…" at bounding box center [710, 355] width 1421 height 710
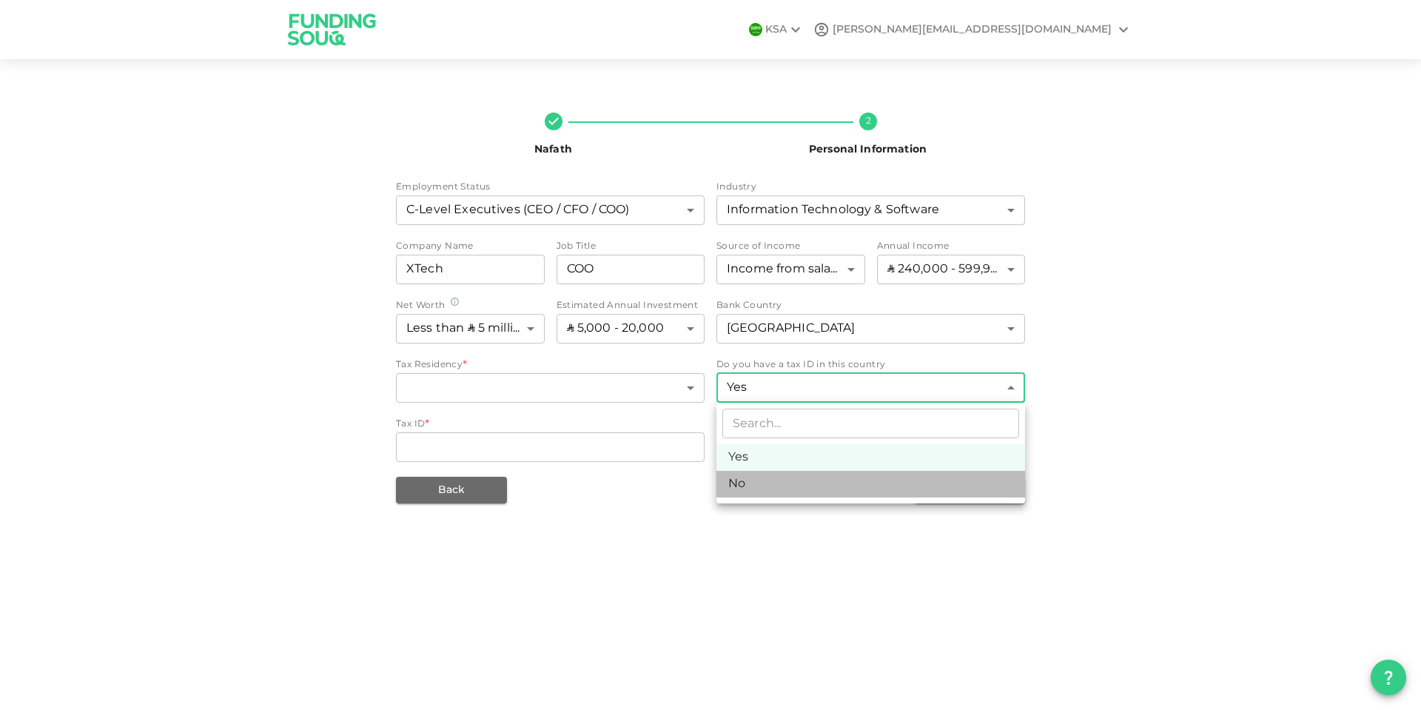
click at [742, 477] on li "No" at bounding box center [870, 484] width 309 height 27
type input "false"
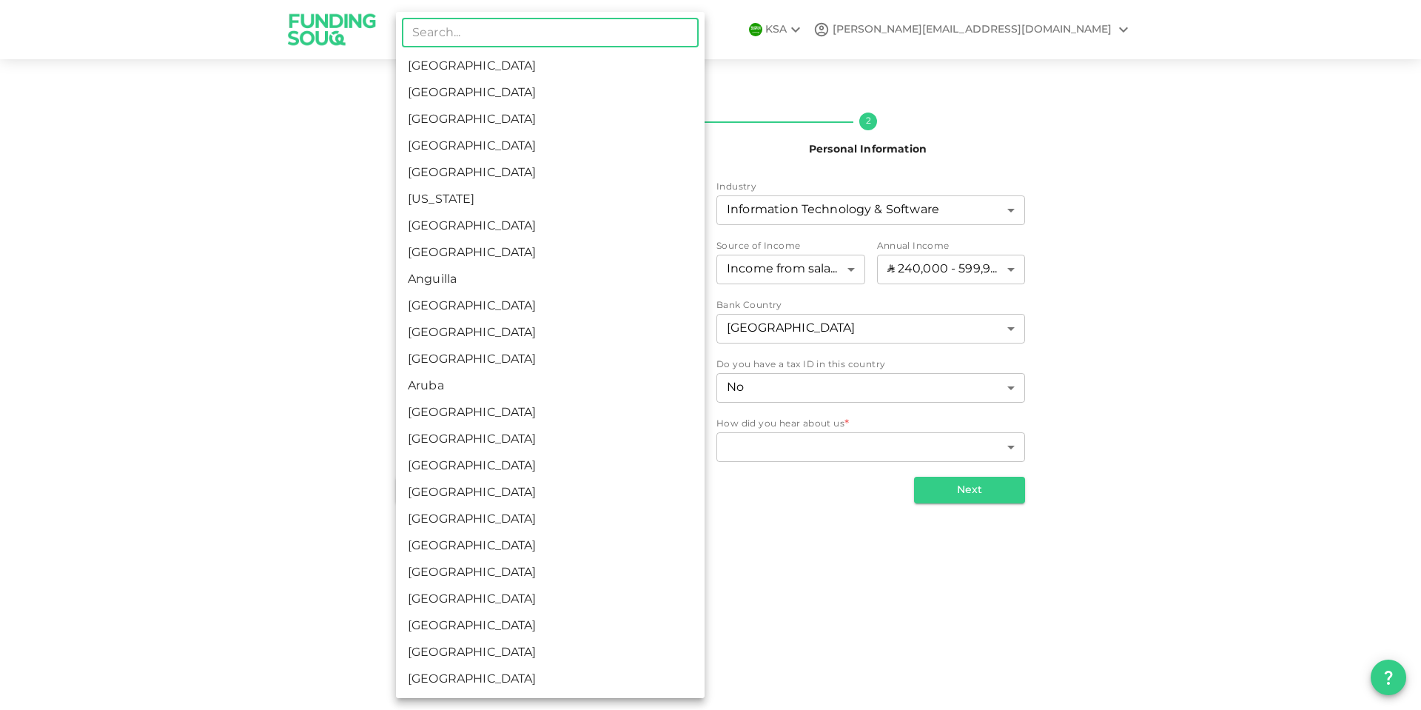
click at [473, 382] on body "KSA mohamed@mhmaghraby.com Nafath 2 Personal Information Employment Status C-Le…" at bounding box center [710, 355] width 1421 height 710
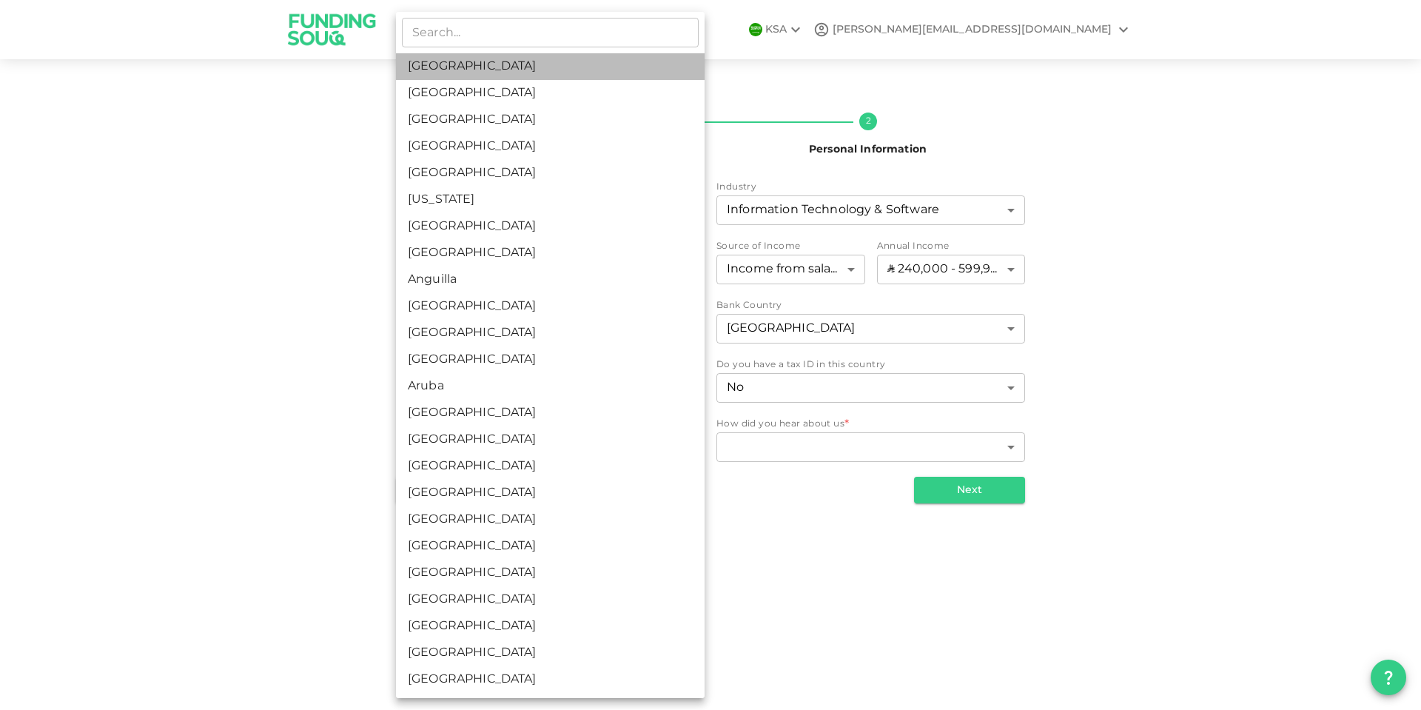
click at [443, 70] on li "[GEOGRAPHIC_DATA]" at bounding box center [550, 66] width 309 height 27
type input "1"
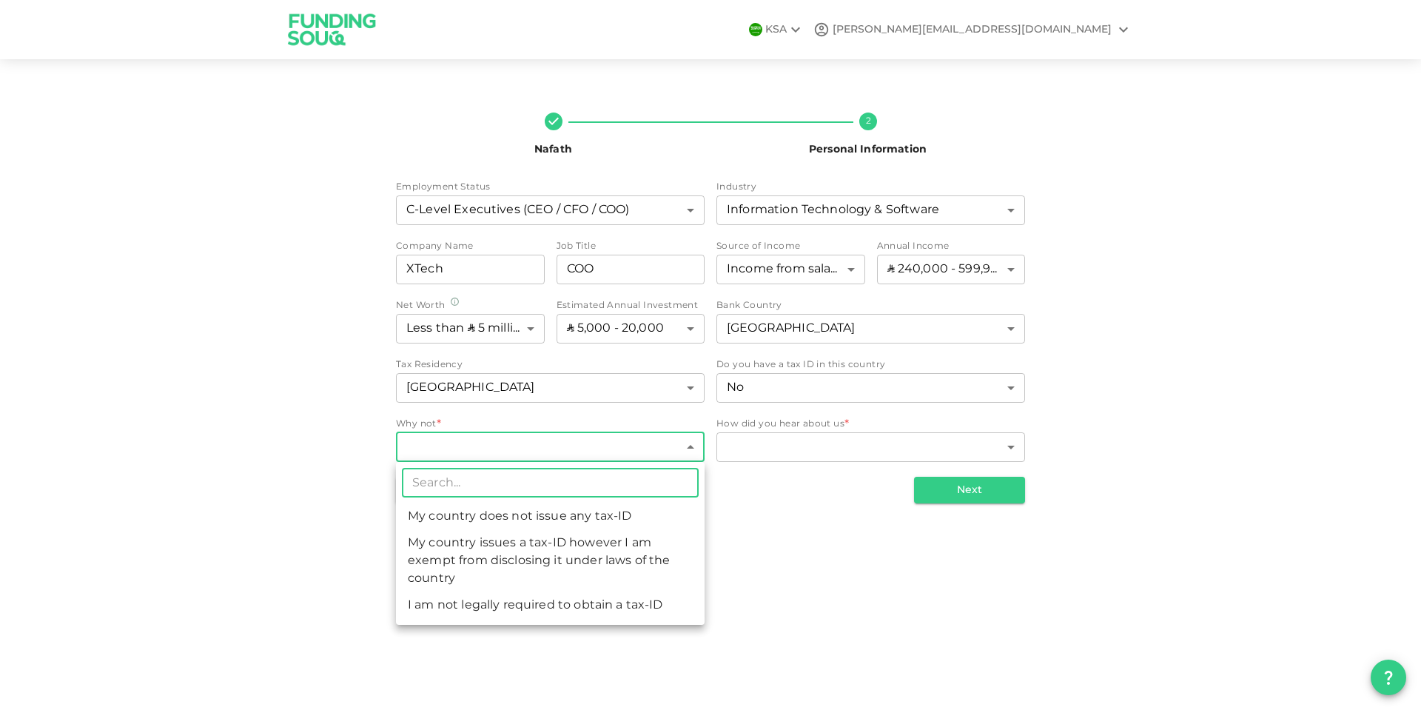
click at [470, 446] on body "KSA mohamed@mhmaghraby.com Nafath 2 Personal Information Employment Status C-Le…" at bounding box center [710, 355] width 1421 height 710
click at [618, 602] on li "I am not legally required to obtain a tax-ID" at bounding box center [550, 605] width 309 height 27
type input "3"
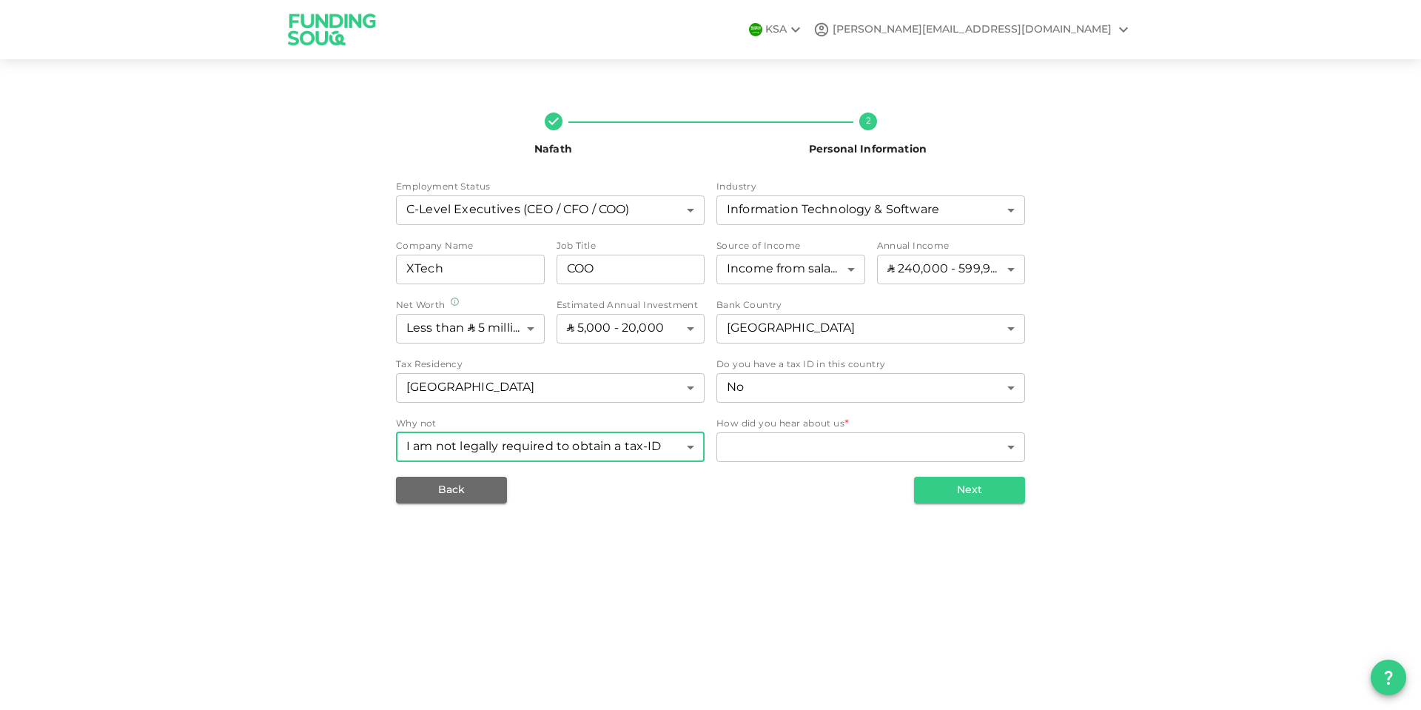
click at [602, 450] on body "KSA mohamed@mhmaghraby.com Nafath 2 Personal Information Employment Status C-Le…" at bounding box center [710, 355] width 1421 height 710
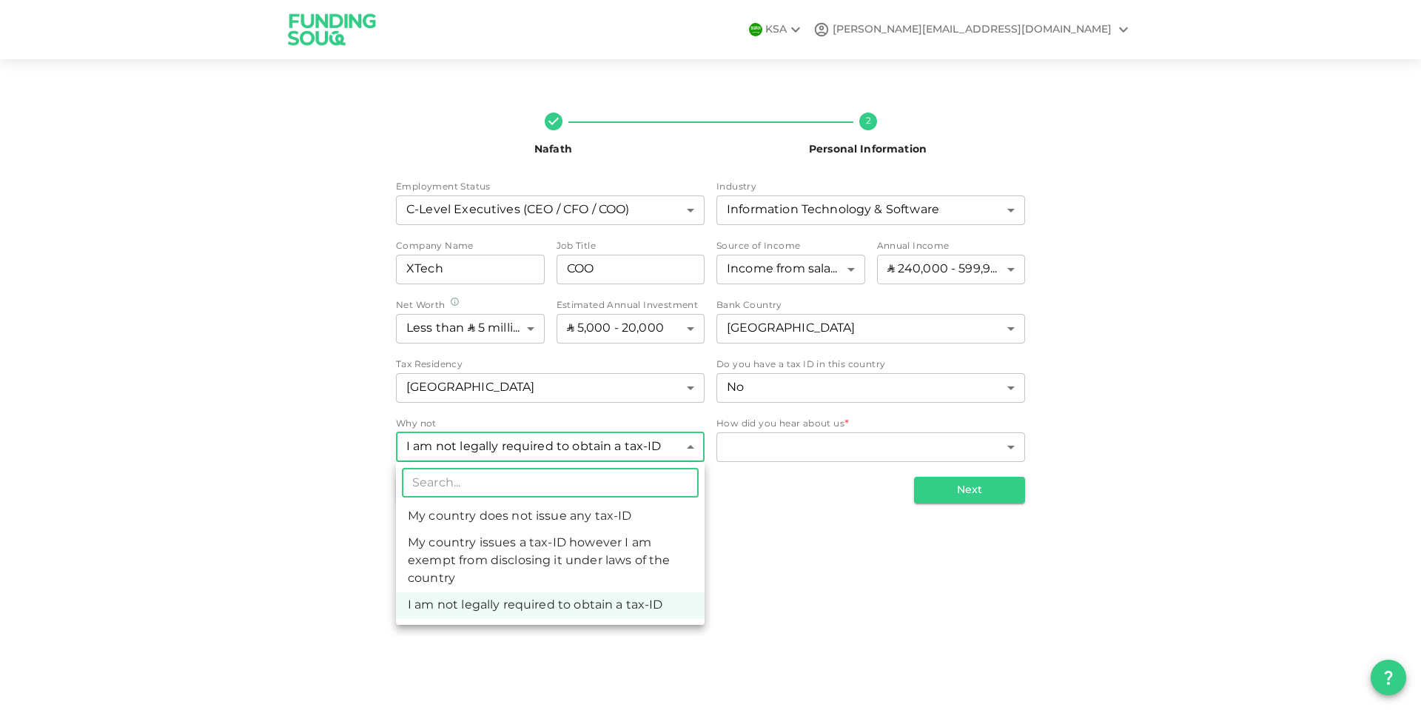
click at [531, 605] on li "I am not legally required to obtain a tax-ID" at bounding box center [550, 605] width 309 height 27
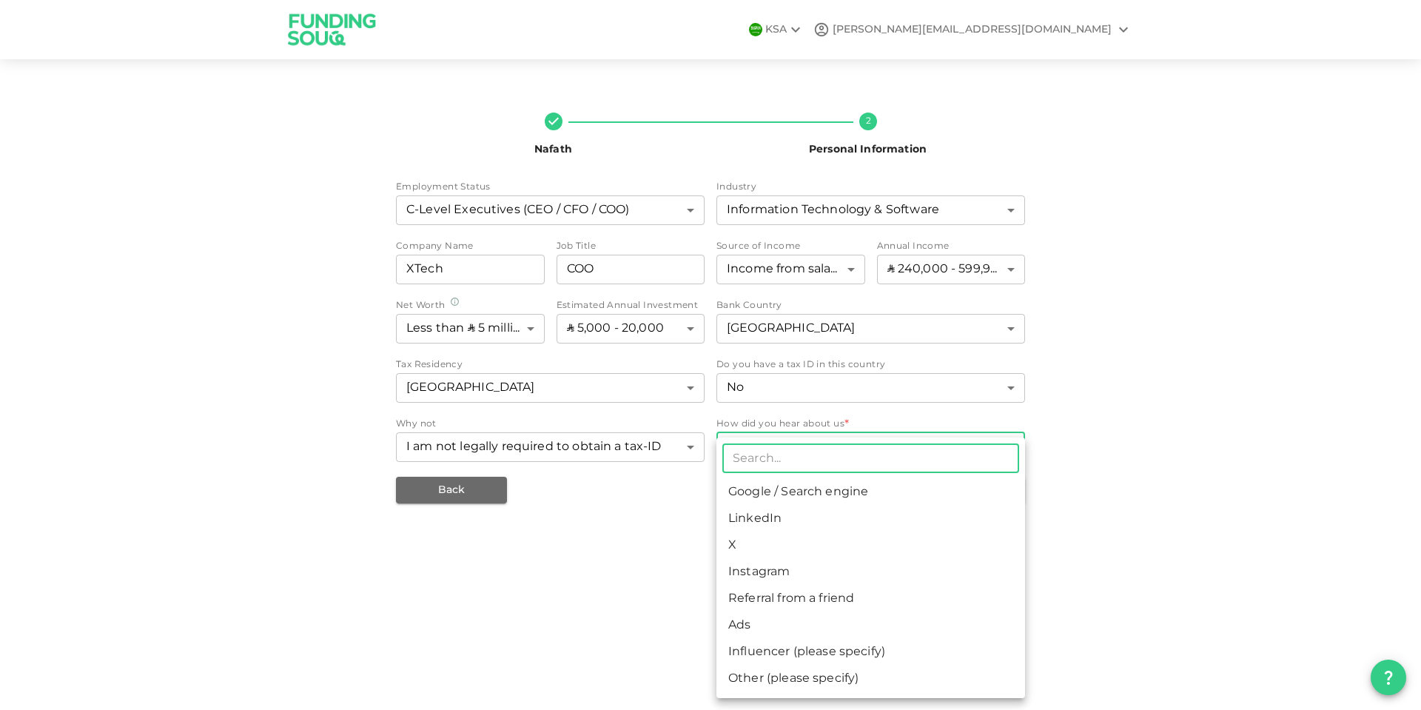
click at [774, 442] on body "KSA mohamed@mhmaghraby.com Nafath 2 Personal Information Employment Status C-Le…" at bounding box center [710, 355] width 1421 height 710
click at [870, 488] on li "Google / Search engine" at bounding box center [870, 492] width 309 height 27
type input "1"
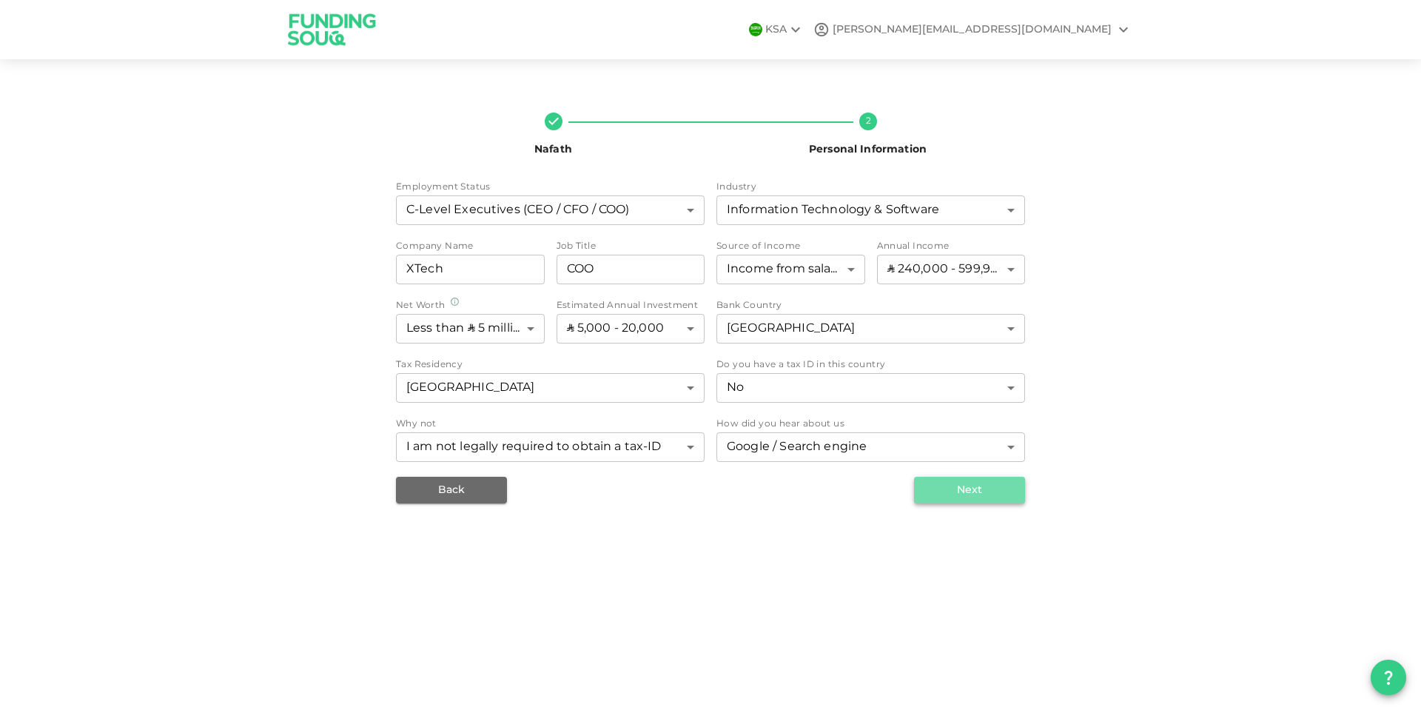
click at [957, 492] on button "Next" at bounding box center [969, 490] width 111 height 27
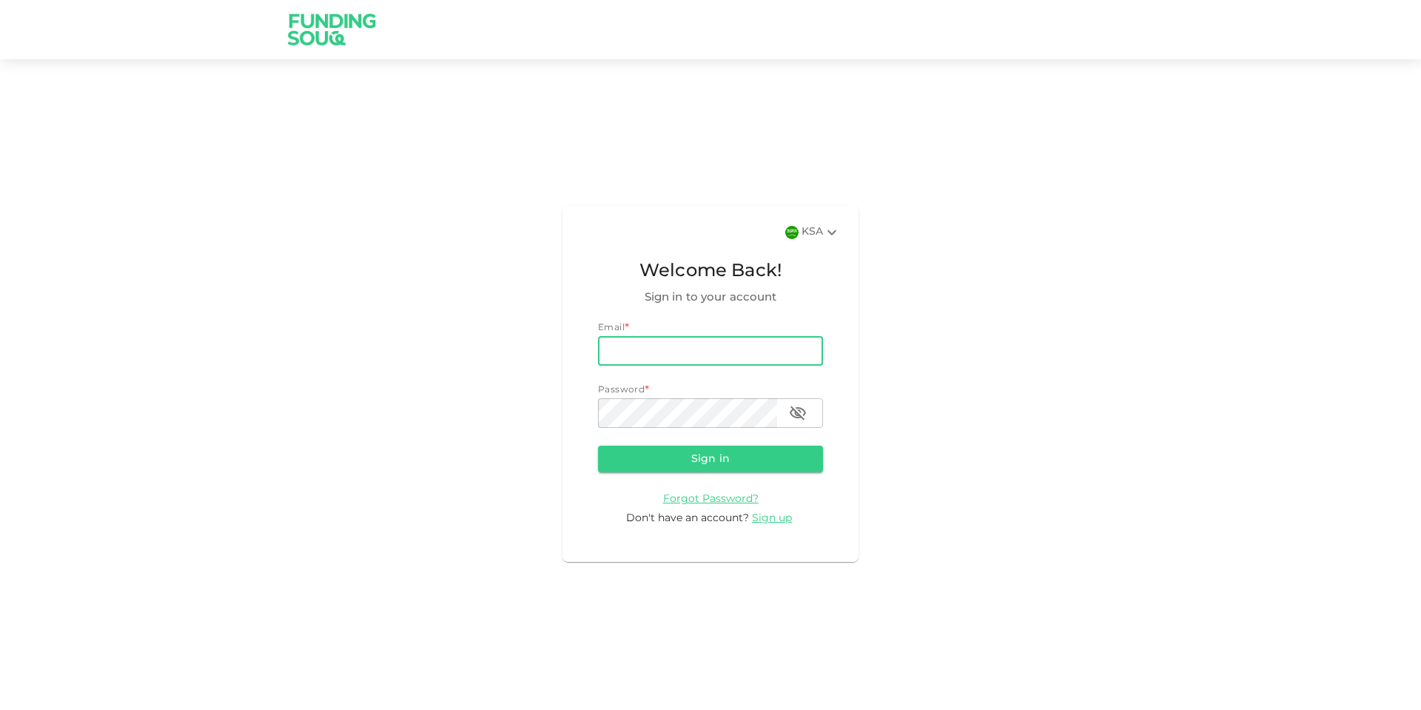
click at [645, 346] on input "email" at bounding box center [710, 351] width 225 height 30
type input "[PERSON_NAME][EMAIL_ADDRESS][DOMAIN_NAME]"
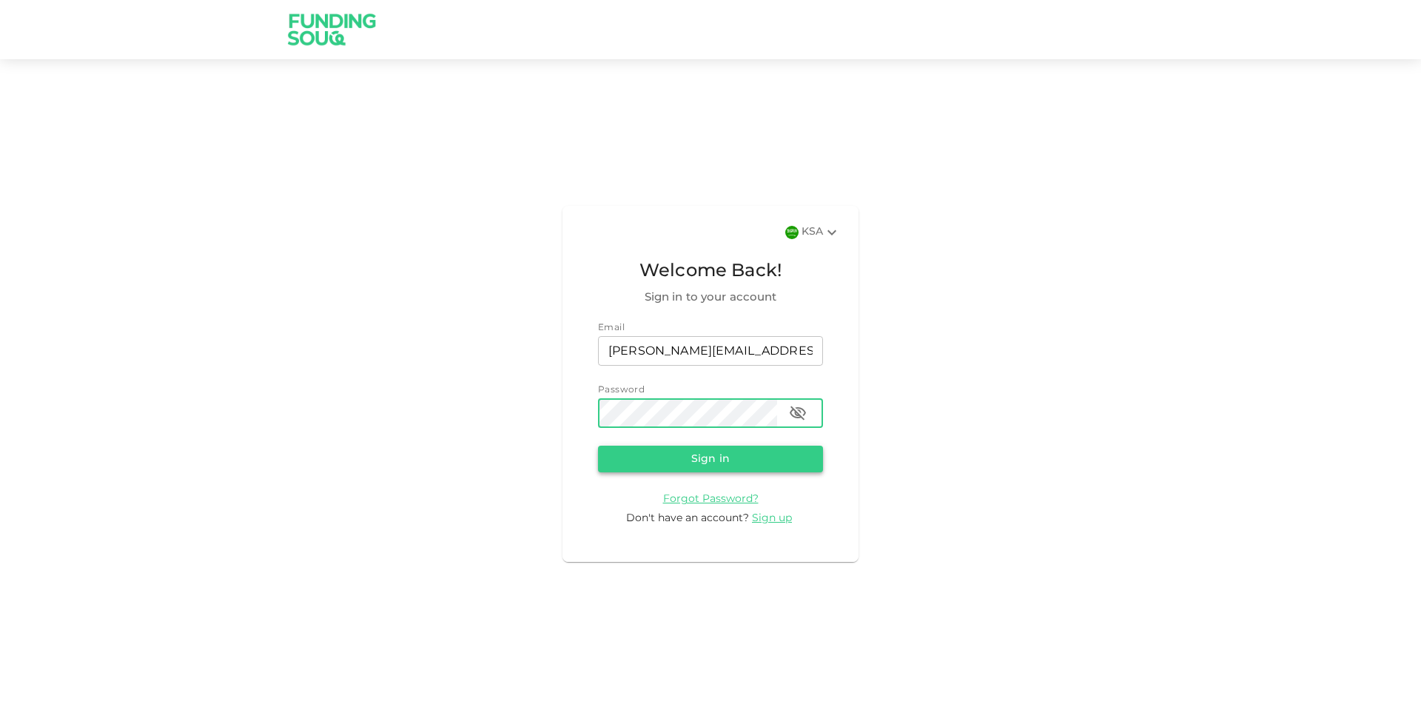
click at [648, 454] on button "Sign in" at bounding box center [710, 459] width 225 height 27
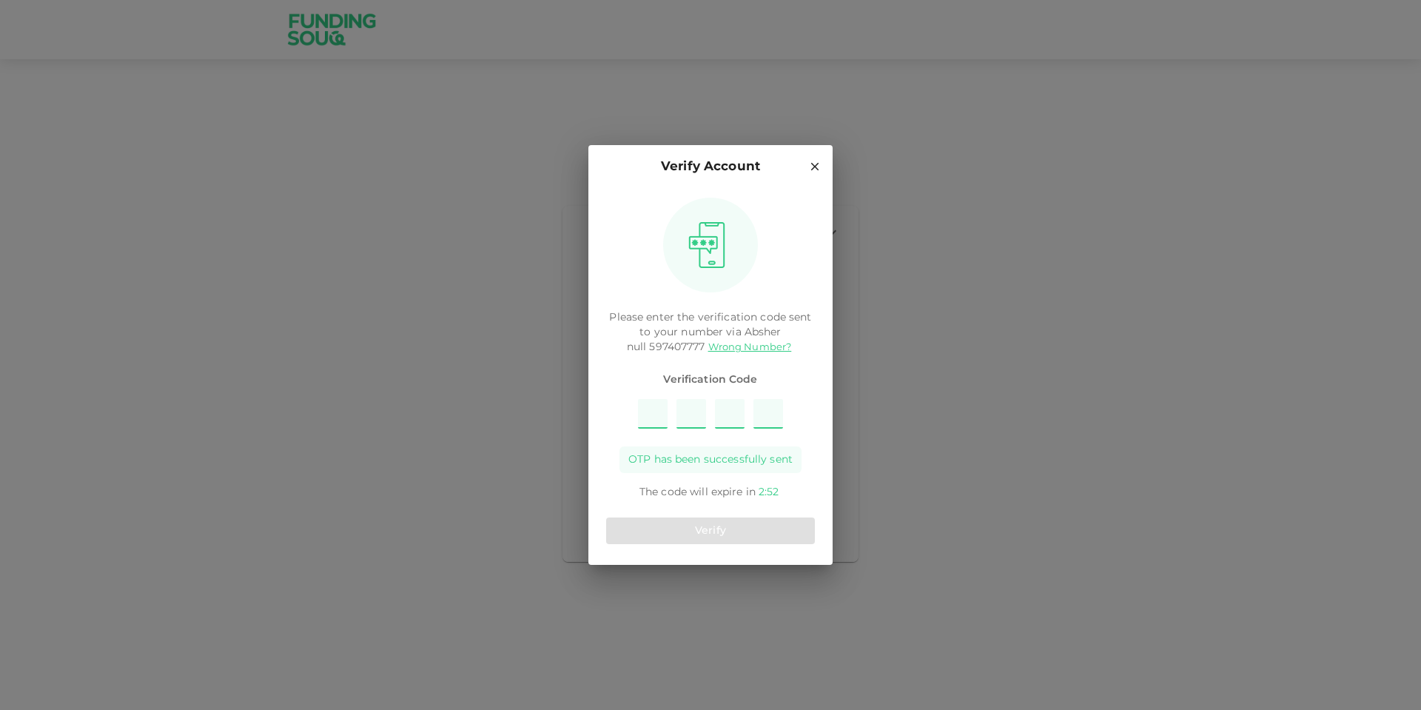
type input "4"
type input "1"
type input "2"
type input "8"
click at [730, 525] on button "Verify" at bounding box center [710, 530] width 209 height 27
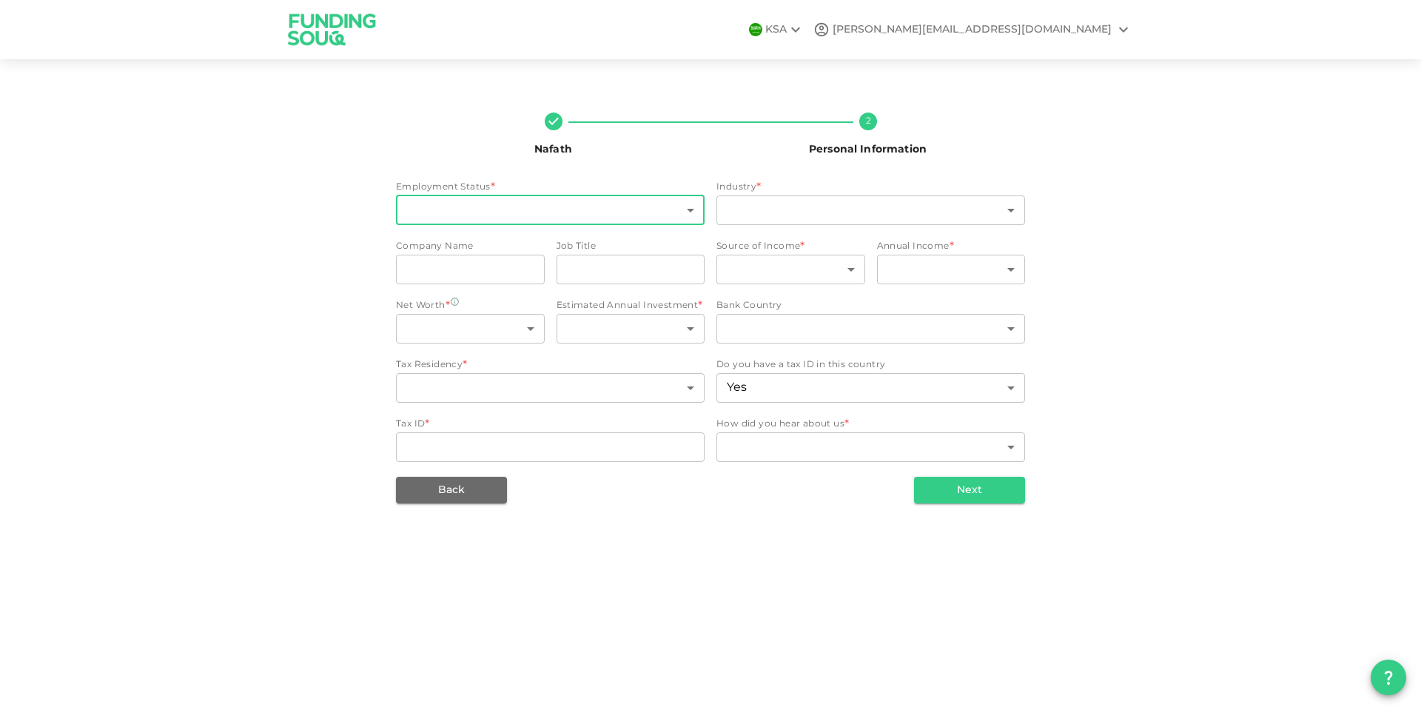
click at [627, 205] on body "KSA mohamed@mhmaghraby.com Nafath 2 Personal Information Employment Status * ​ …" at bounding box center [710, 355] width 1421 height 710
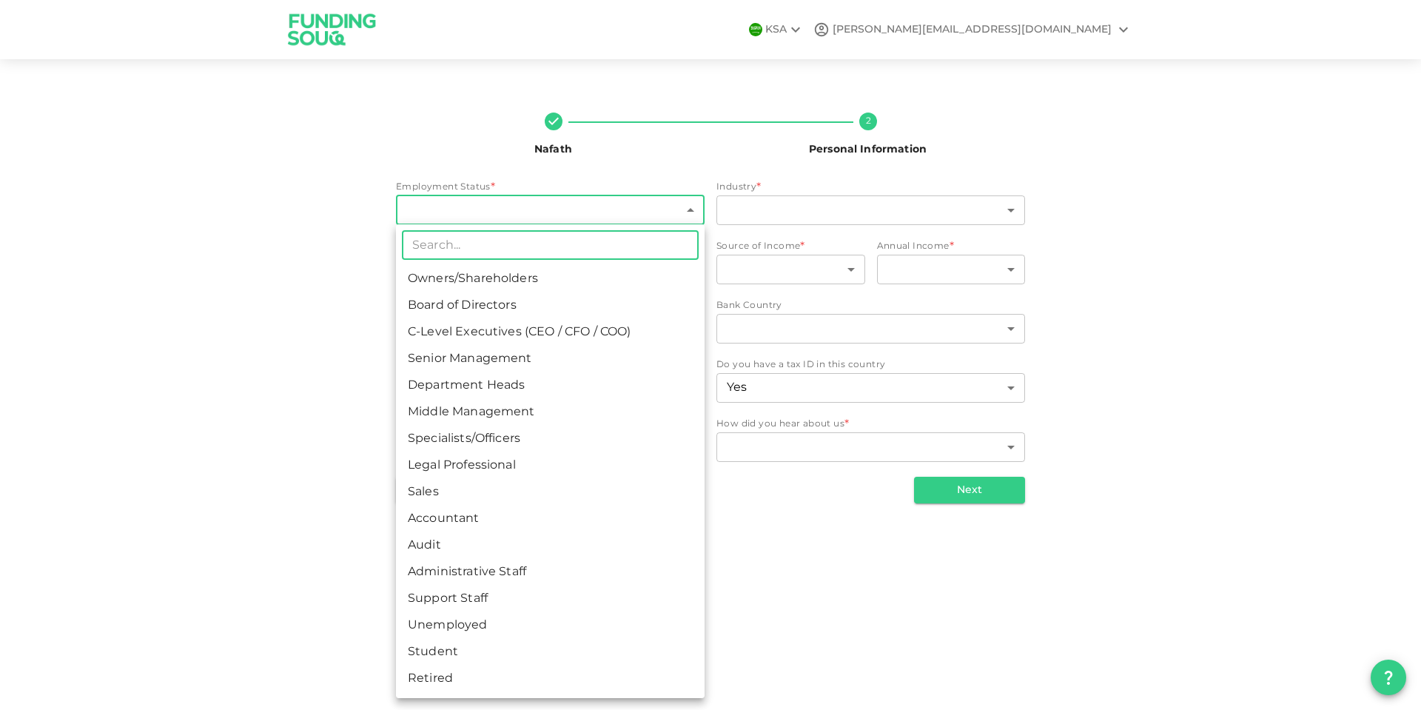
click at [293, 348] on div at bounding box center [710, 355] width 1421 height 710
click at [555, 206] on body "KSA mohamed@mhmaghraby.com Nafath 2 Personal Information Employment Status * ​ …" at bounding box center [710, 355] width 1421 height 710
click at [496, 326] on li "C-Level Executives (CEO / CFO / COO)" at bounding box center [550, 332] width 309 height 27
type input "3"
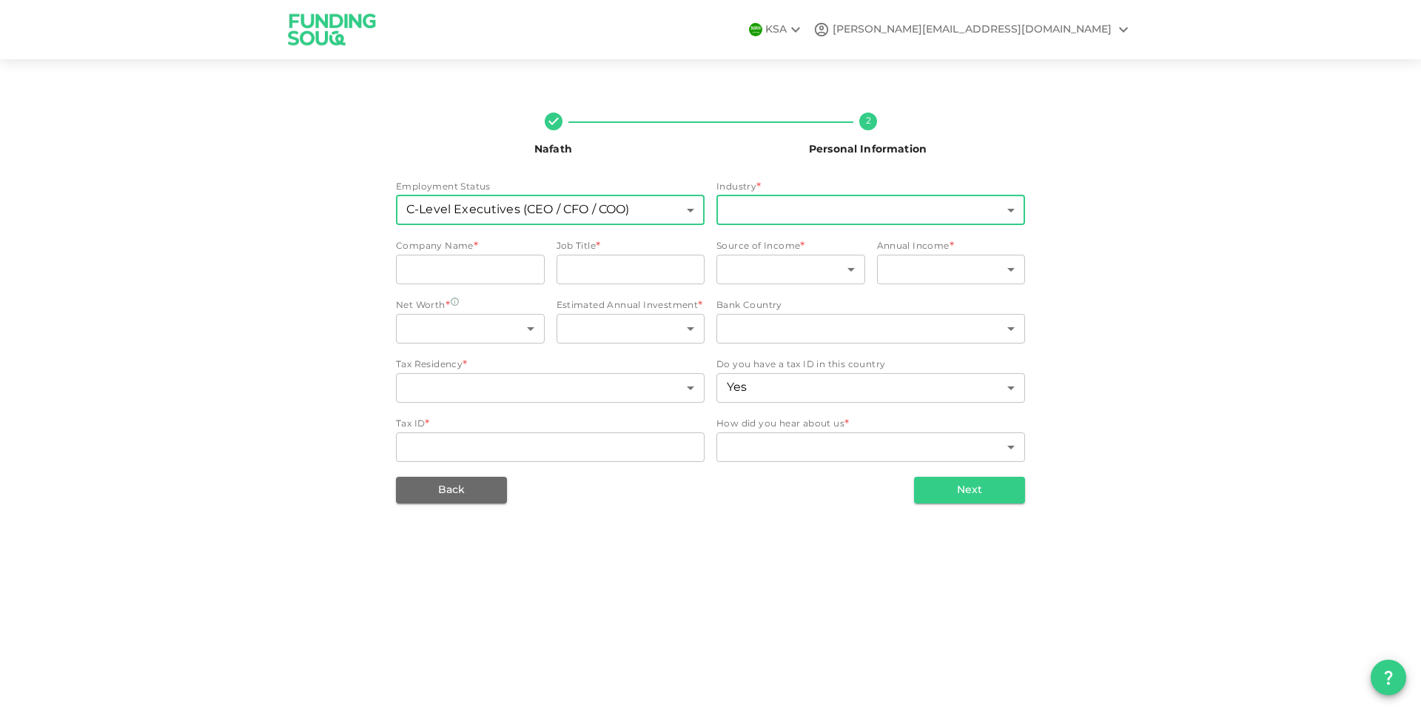
click at [805, 207] on body "KSA mohamed@mhmaghraby.com Nafath 2 Personal Information Employment Status C-Le…" at bounding box center [710, 355] width 1421 height 710
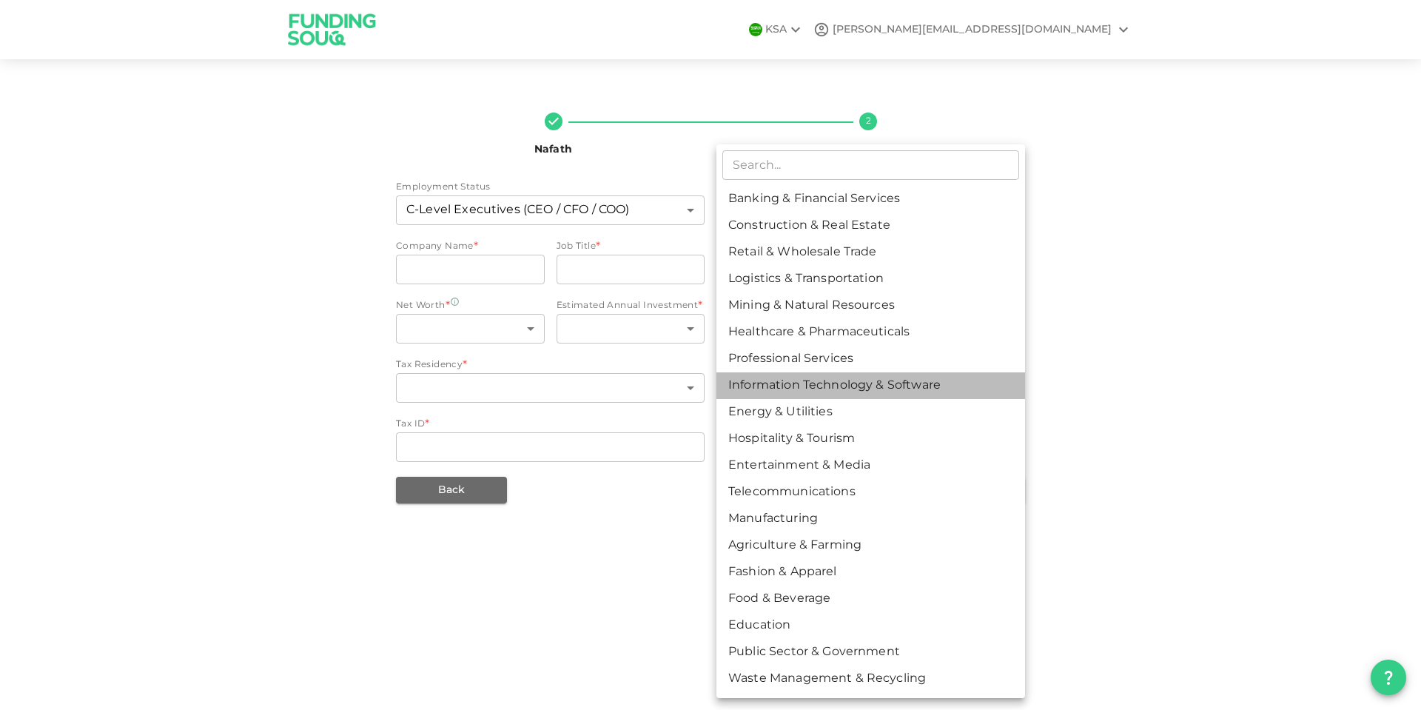
click at [813, 380] on li "Information Technology & Software" at bounding box center [870, 385] width 309 height 27
type input "8"
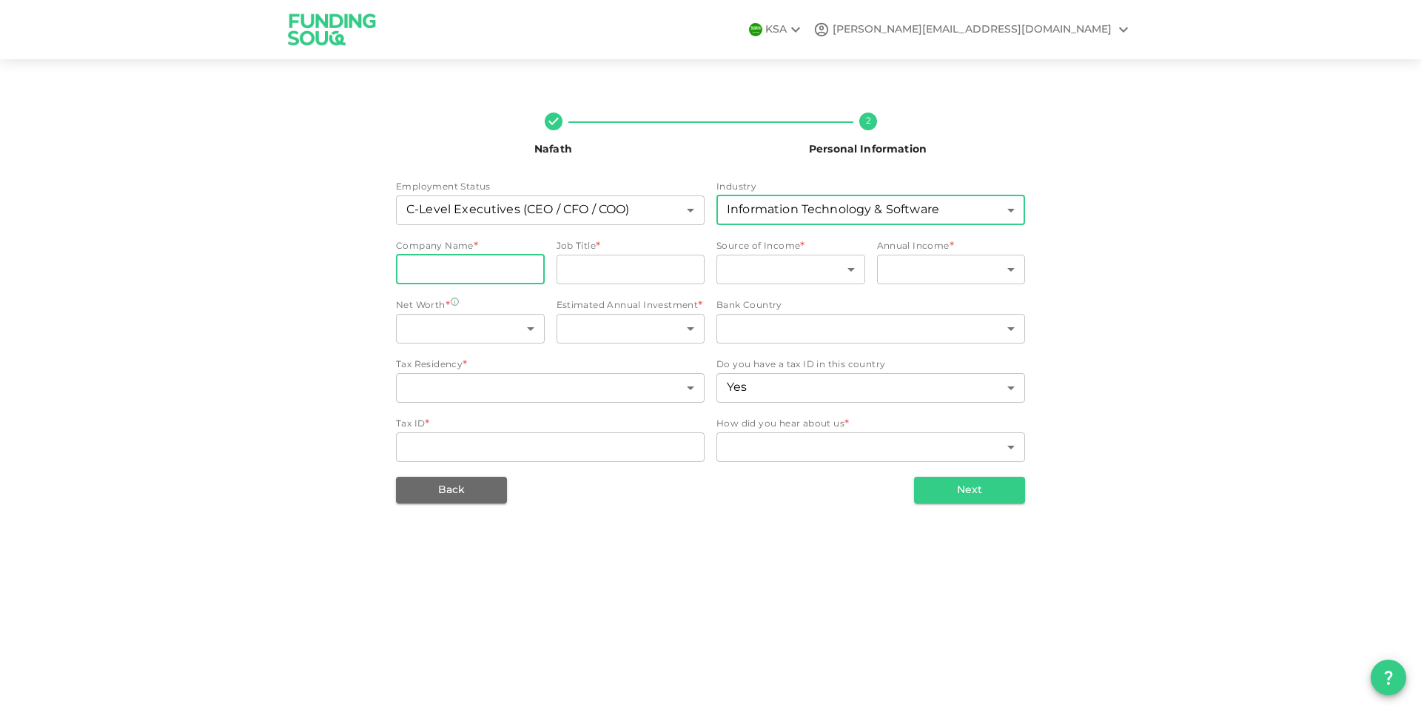
click at [485, 262] on input "companyName" at bounding box center [470, 270] width 149 height 30
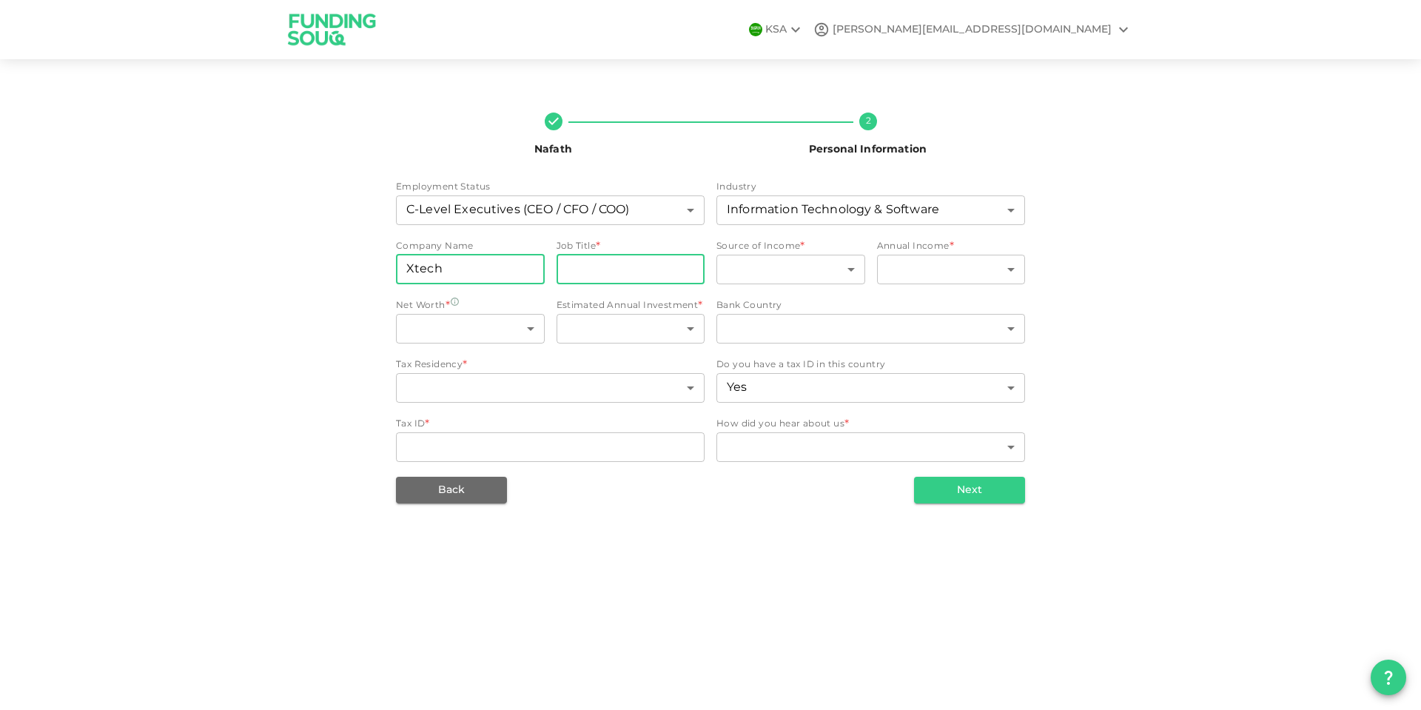
type input "Xtech"
click at [584, 268] on input "jobTitle" at bounding box center [631, 270] width 149 height 30
type input "COO"
click at [755, 261] on body "KSA mohamed@mhmaghraby.com Nafath 2 Personal Information Employment Status C-Le…" at bounding box center [710, 355] width 1421 height 710
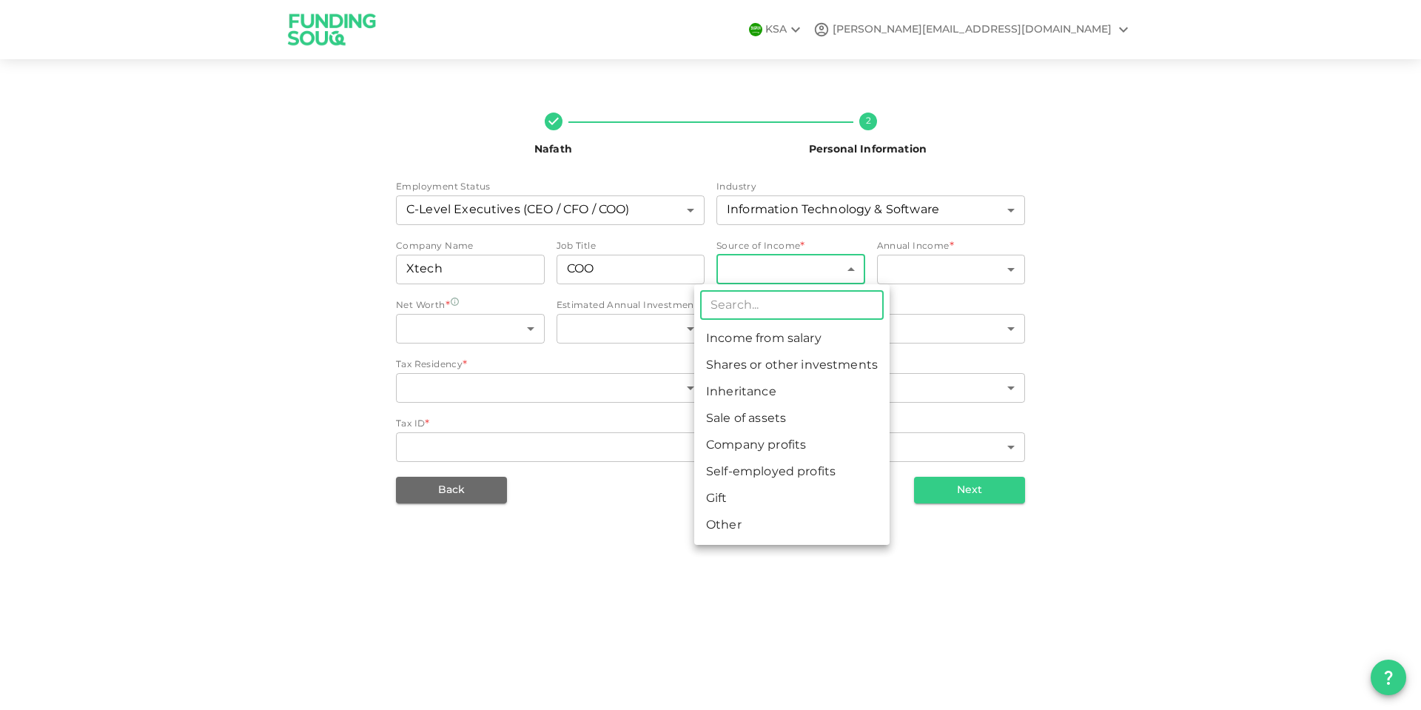
click at [759, 332] on li "Income from salary" at bounding box center [791, 339] width 195 height 27
type input "1"
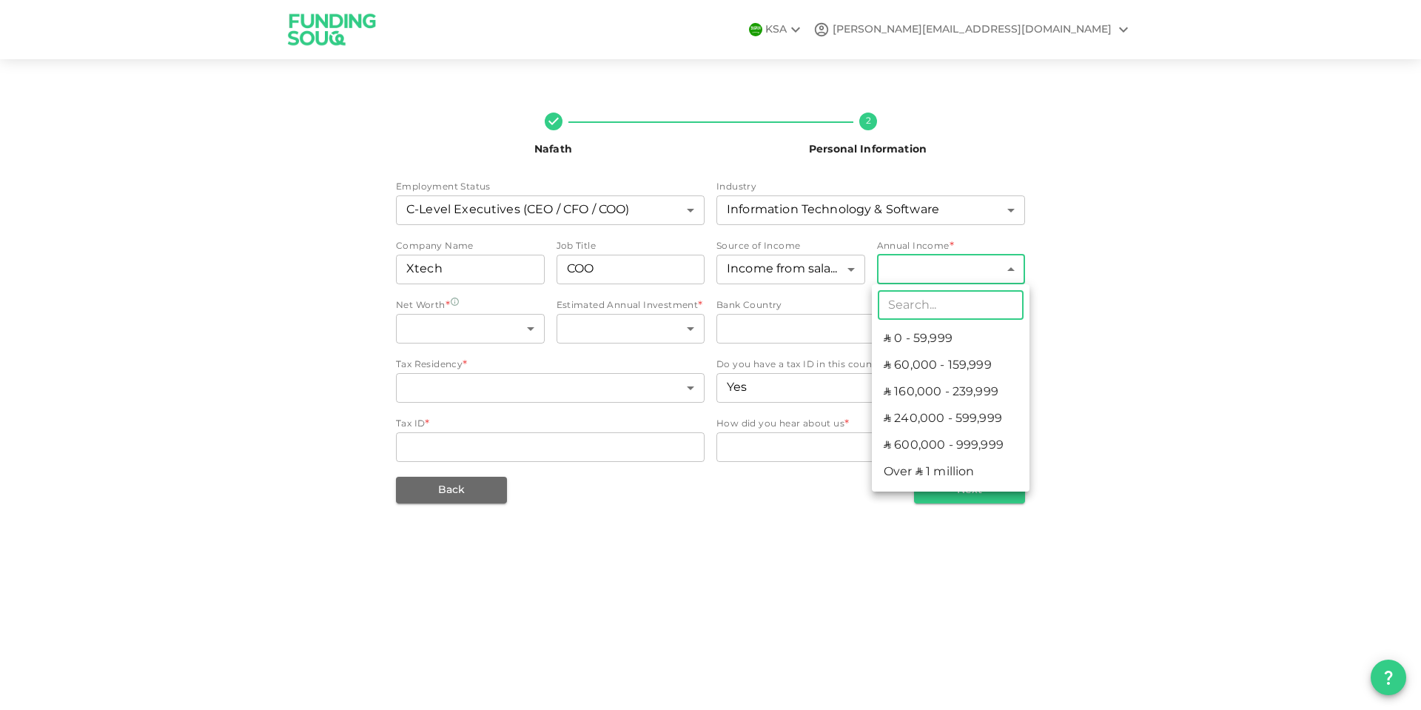
click at [915, 273] on body "KSA mohamed@mhmaghraby.com Nafath 2 Personal Information Employment Status C-Le…" at bounding box center [710, 355] width 1421 height 710
click at [937, 415] on li "ʢ 240,000 - 599,999" at bounding box center [951, 419] width 158 height 27
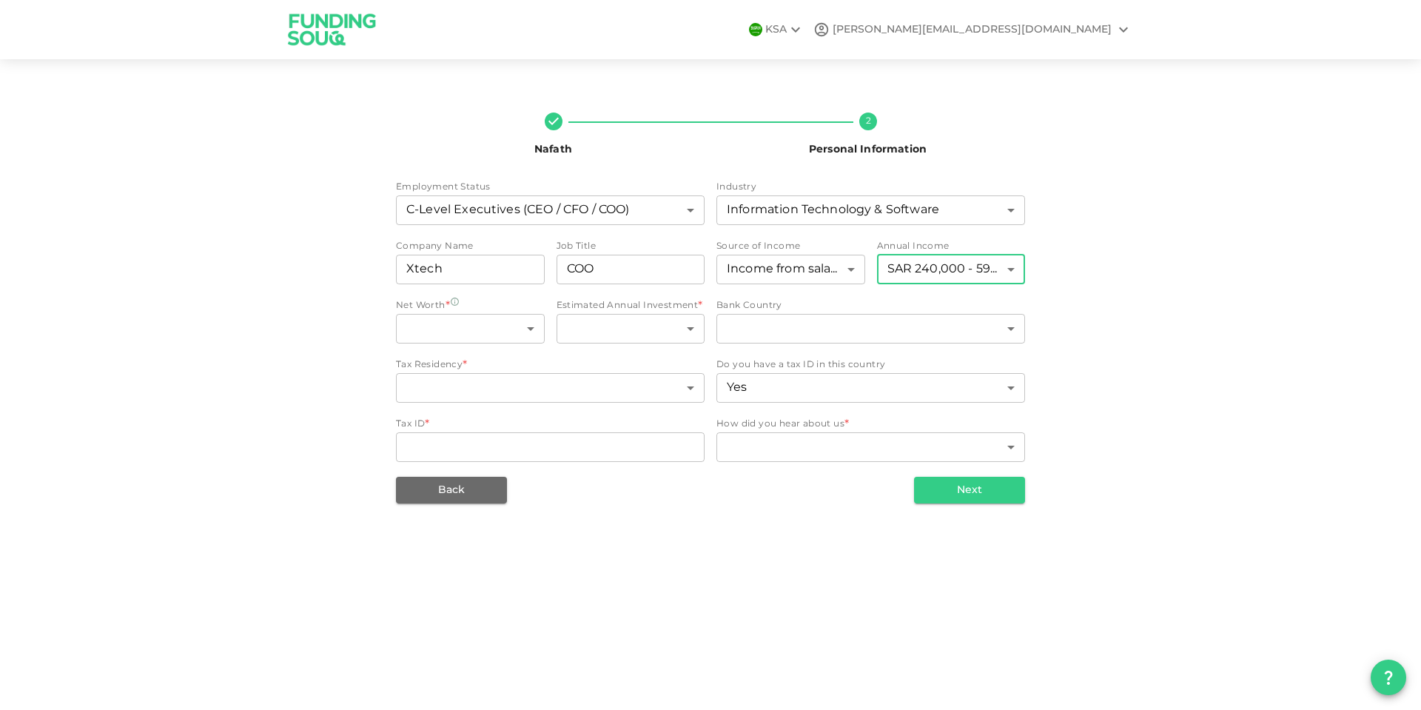
type input "4"
click at [486, 327] on body "KSA mohamed@mhmaghraby.com Nafath 2 Personal Information Employment Status C-Le…" at bounding box center [710, 355] width 1421 height 710
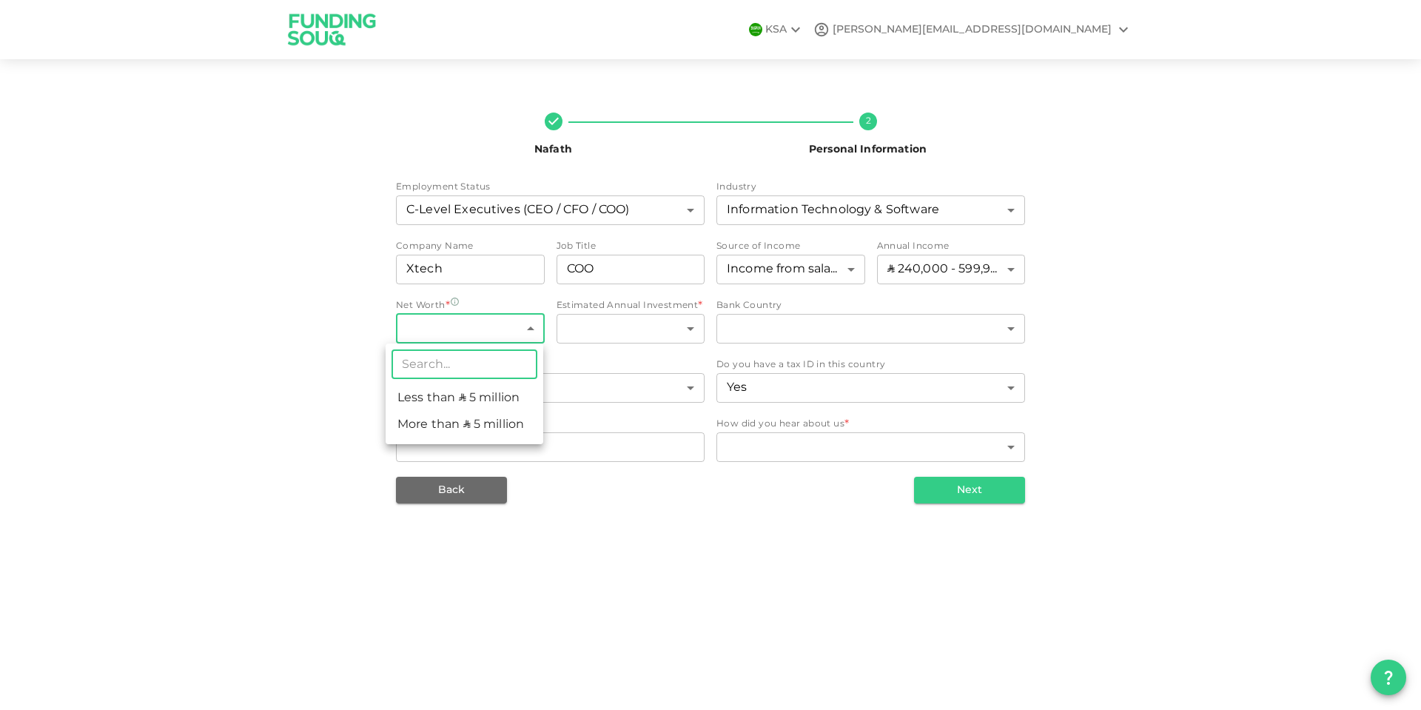
click at [479, 390] on li "Less than ʢ 5 million" at bounding box center [465, 398] width 158 height 27
type input "1"
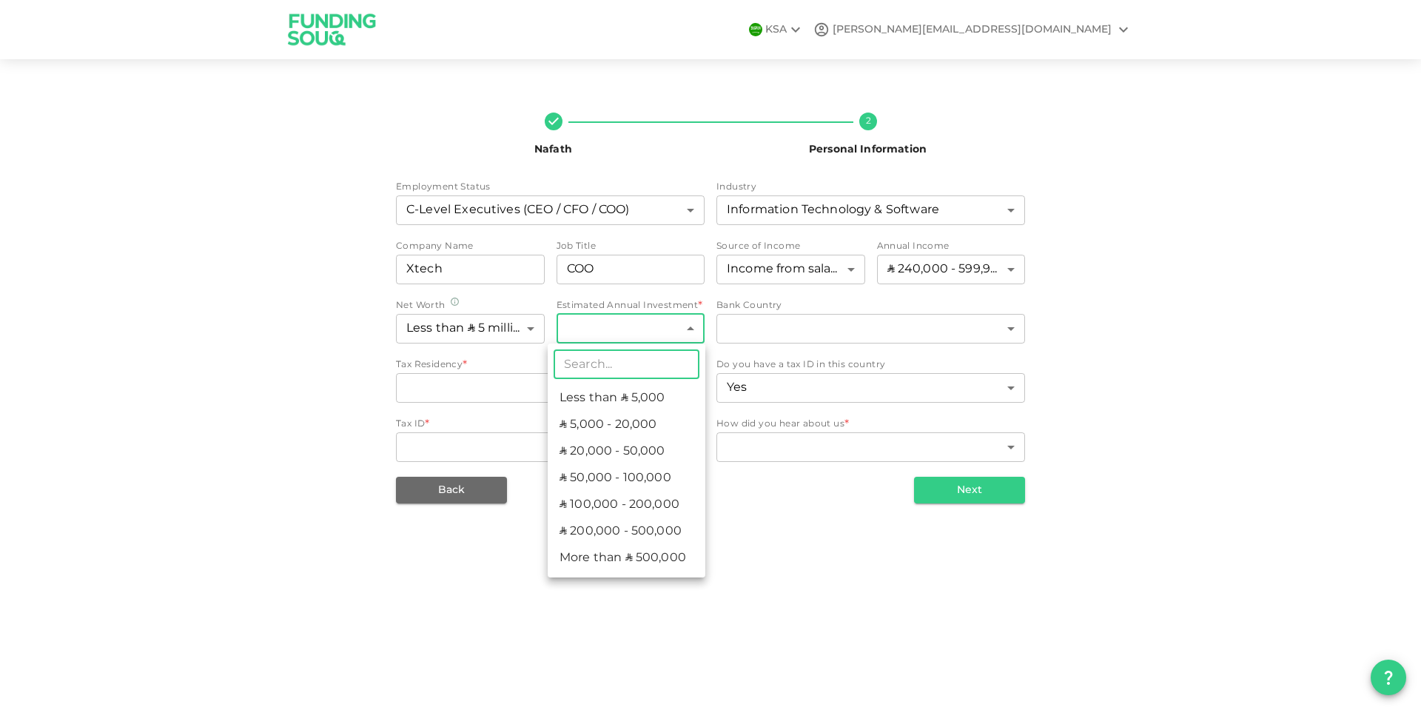
click at [614, 329] on body "KSA mohamed@mhmaghraby.com Nafath 2 Personal Information Employment Status C-Le…" at bounding box center [710, 355] width 1421 height 710
click at [634, 415] on li "ʢ 5,000 - 20,000" at bounding box center [627, 425] width 158 height 27
type input "2"
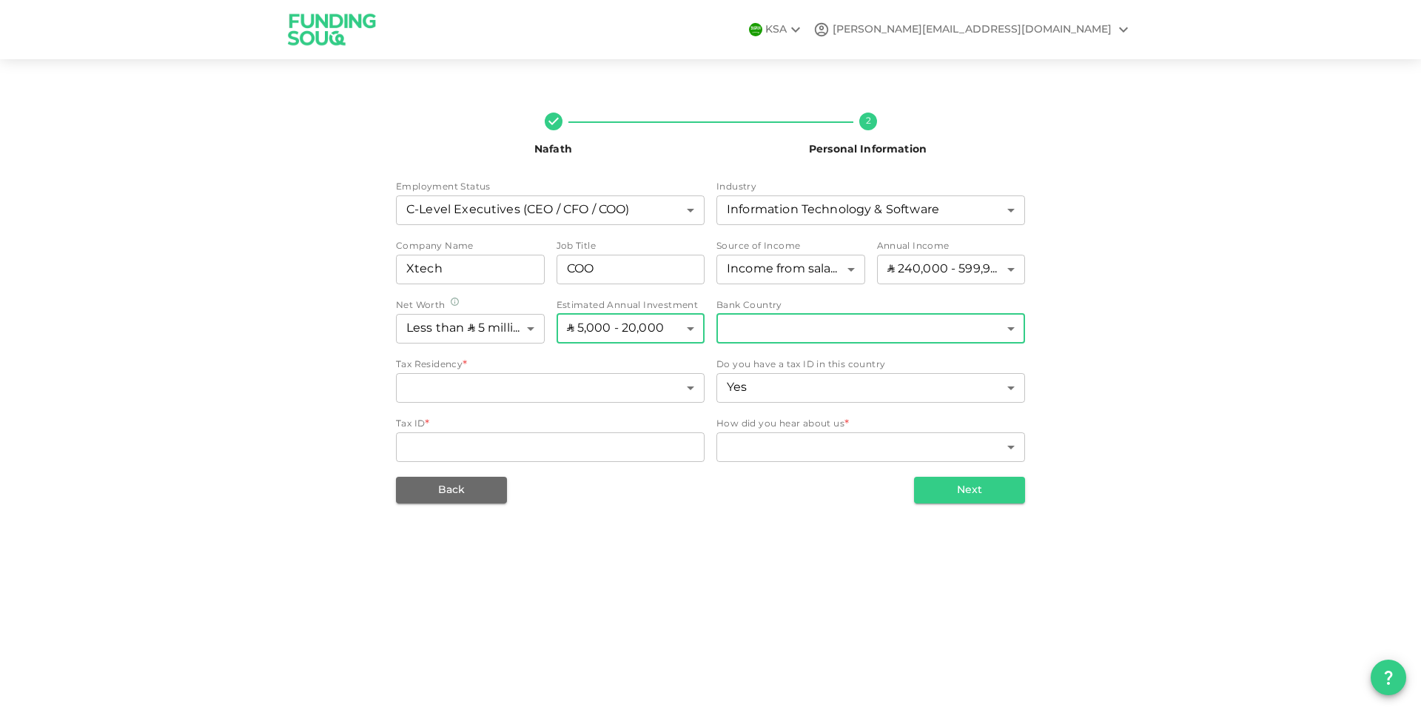
click at [818, 327] on body "KSA mohamed@mhmaghraby.com Nafath 2 Personal Information Employment Status C-Le…" at bounding box center [710, 355] width 1421 height 710
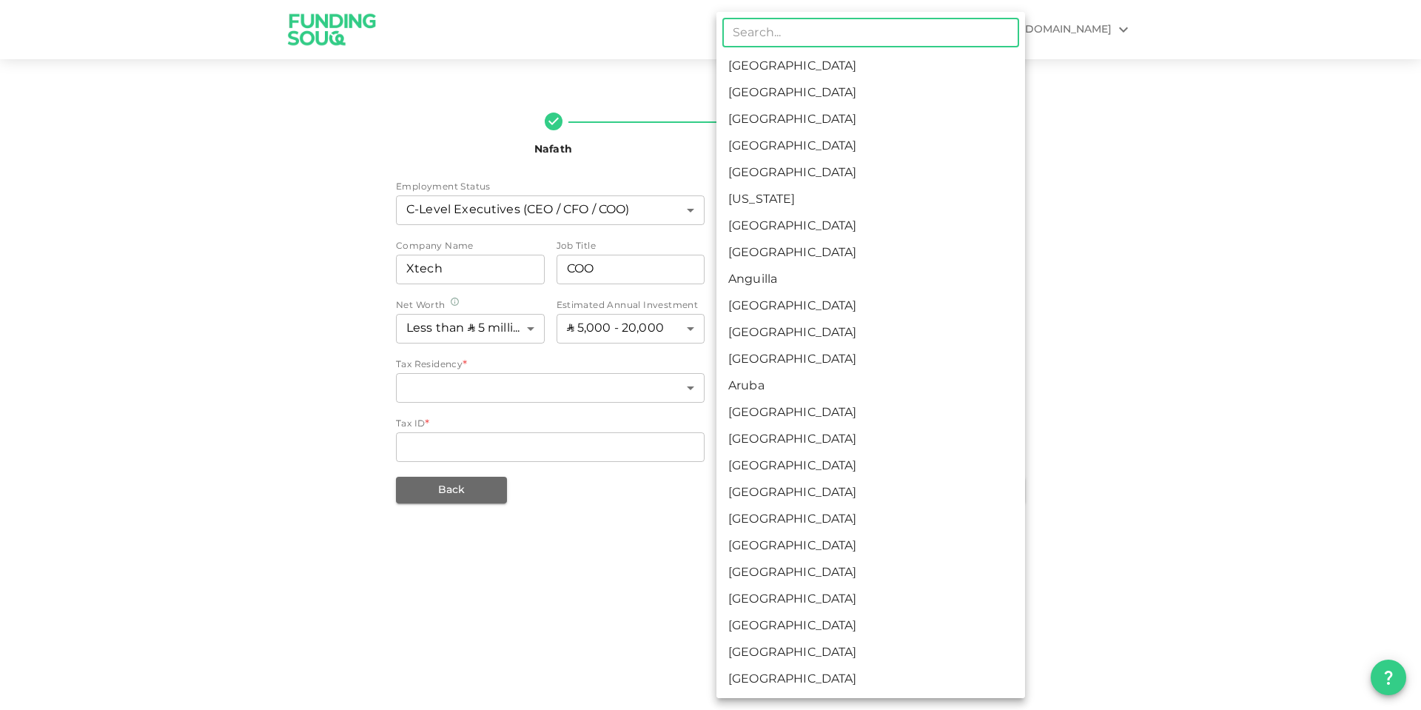
click at [777, 71] on li "[GEOGRAPHIC_DATA]" at bounding box center [870, 66] width 309 height 27
type input "1"
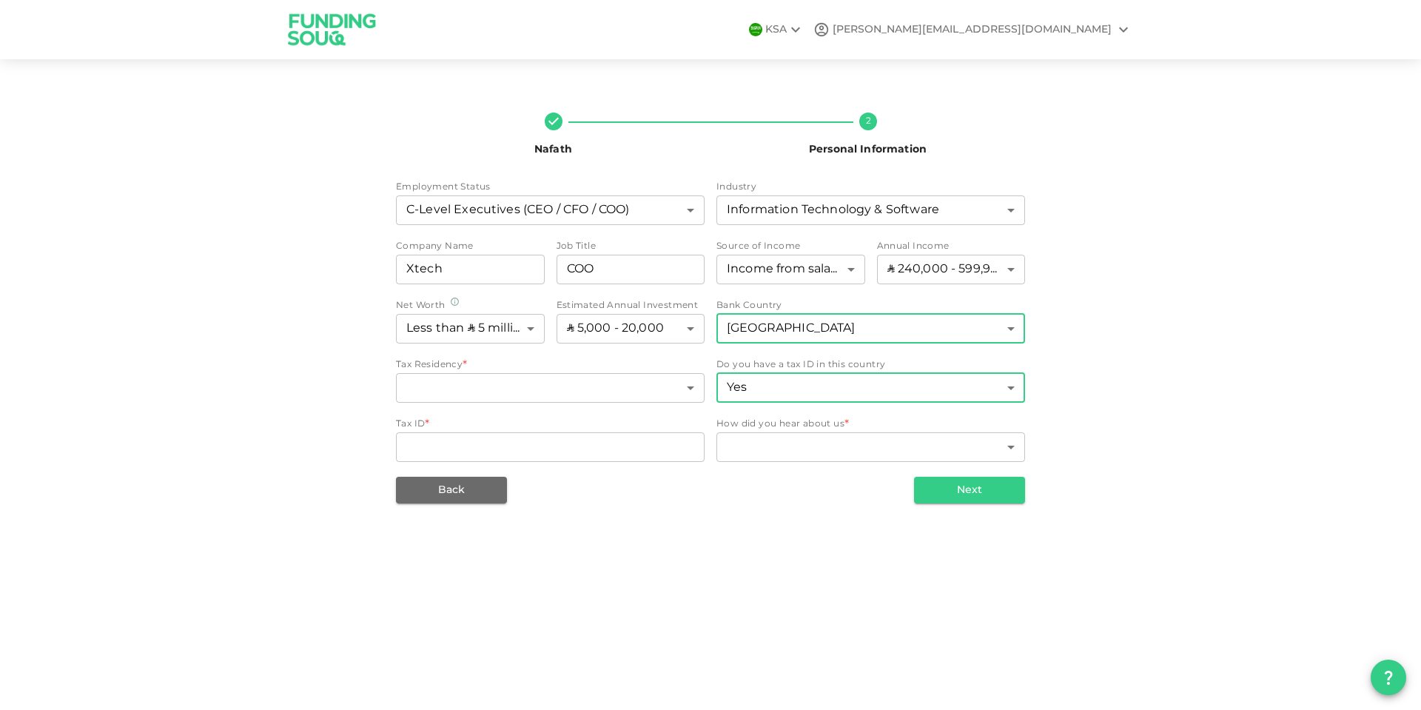
click at [793, 386] on body "KSA mohamed@mhmaghraby.com Nafath 2 Personal Information Employment Status C-Le…" at bounding box center [710, 355] width 1421 height 710
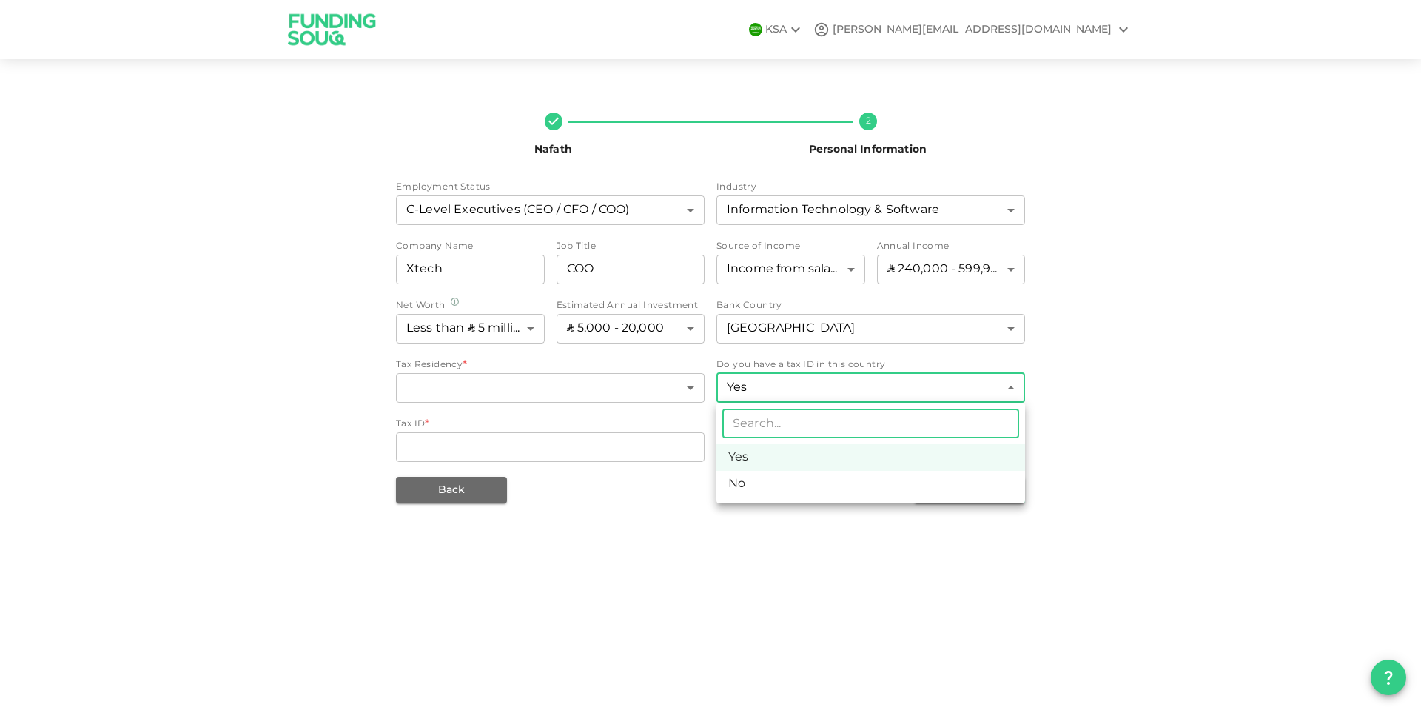
click at [748, 478] on li "No" at bounding box center [870, 484] width 309 height 27
type input "false"
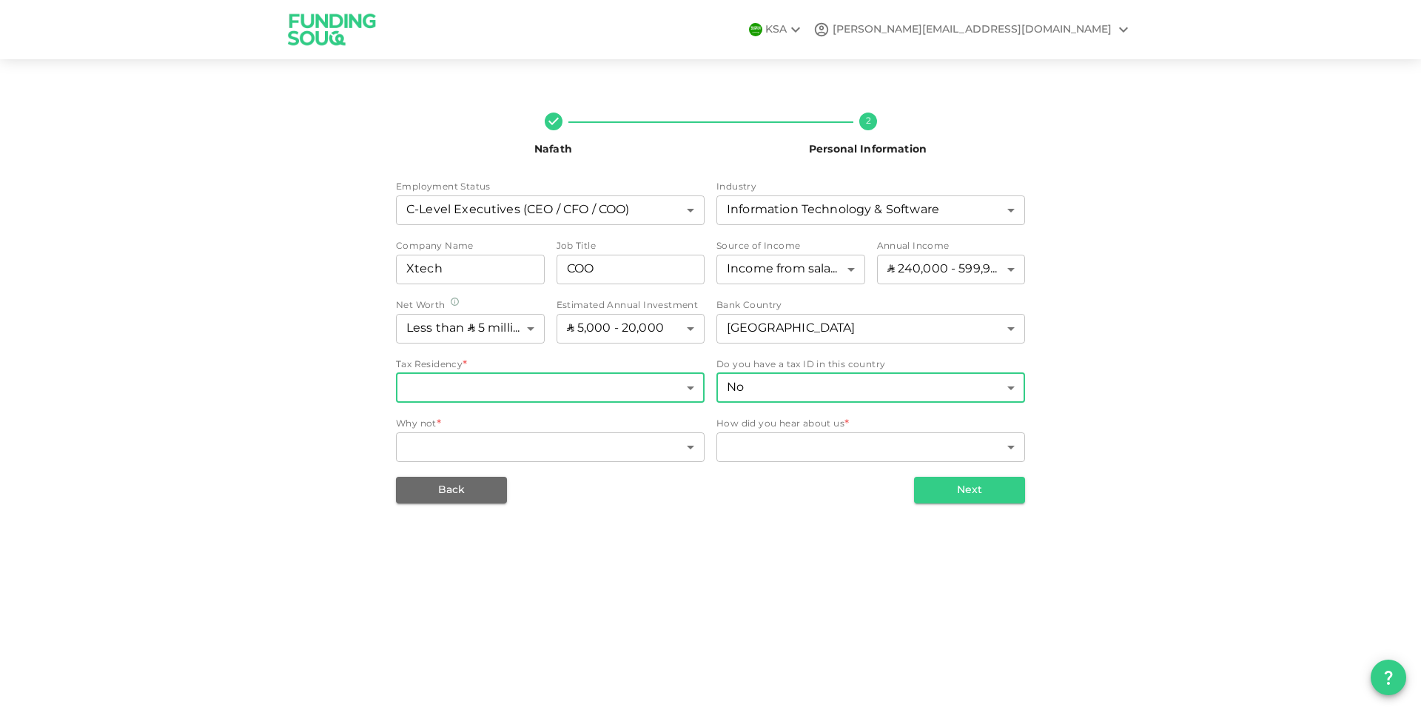
click at [522, 390] on body "KSA mohamed@mhmaghraby.com Nafath 2 Personal Information Employment Status C-Le…" at bounding box center [710, 355] width 1421 height 710
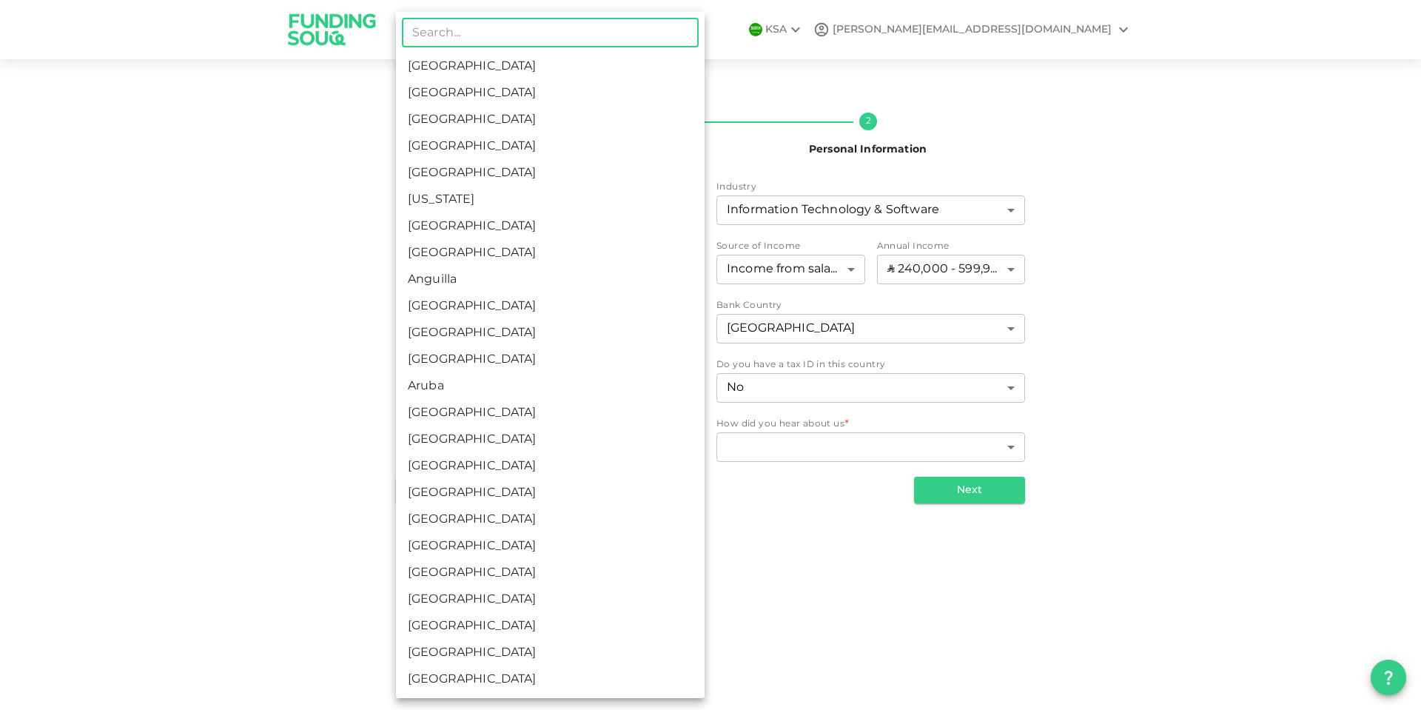
click at [468, 63] on li "[GEOGRAPHIC_DATA]" at bounding box center [550, 66] width 309 height 27
type input "1"
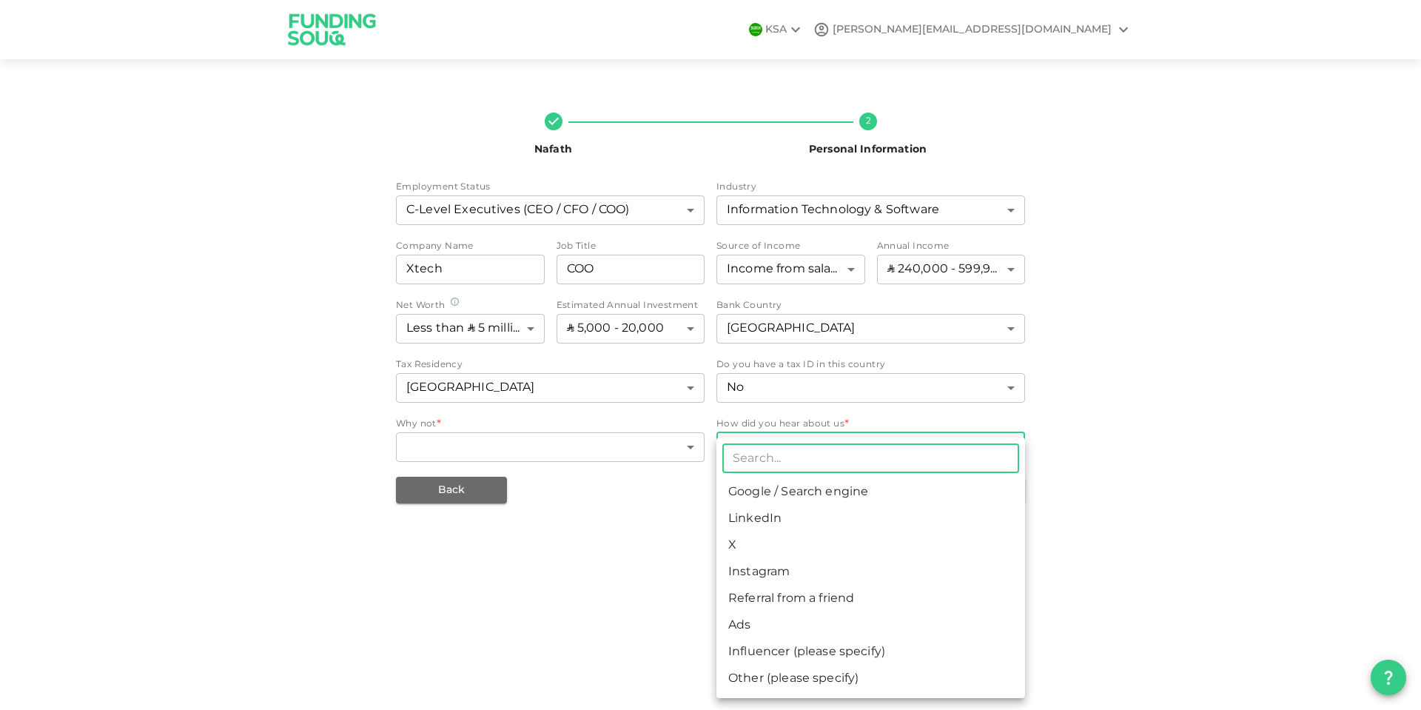
click at [825, 439] on body "KSA mohamed@mhmaghraby.com Nafath 2 Personal Information Employment Status C-Le…" at bounding box center [710, 355] width 1421 height 710
click at [791, 486] on li "Google / Search engine" at bounding box center [870, 492] width 309 height 27
type input "1"
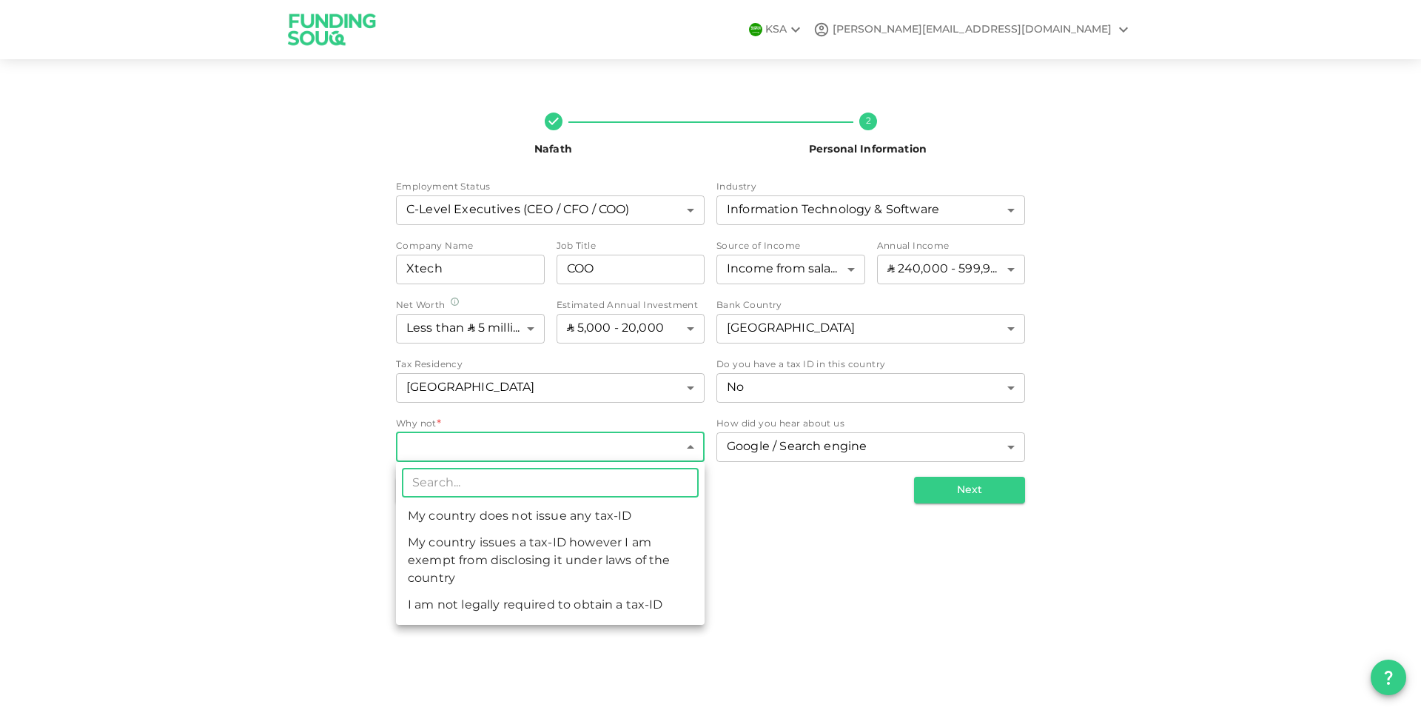
click at [600, 441] on body "KSA mohamed@mhmaghraby.com Nafath 2 Personal Information Employment Status C-Le…" at bounding box center [710, 355] width 1421 height 710
click at [539, 517] on li "My country does not issue any tax-ID" at bounding box center [550, 516] width 309 height 27
type input "1"
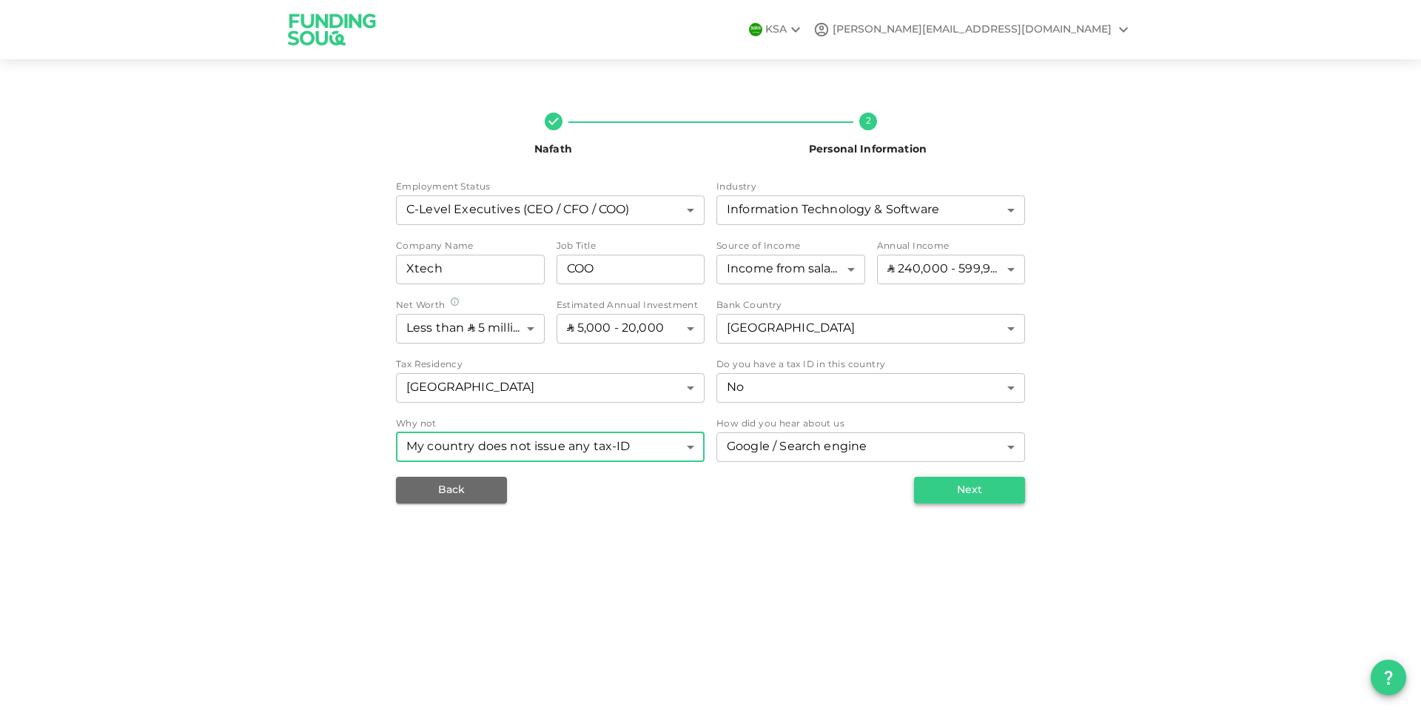
click at [952, 488] on button "Next" at bounding box center [969, 490] width 111 height 27
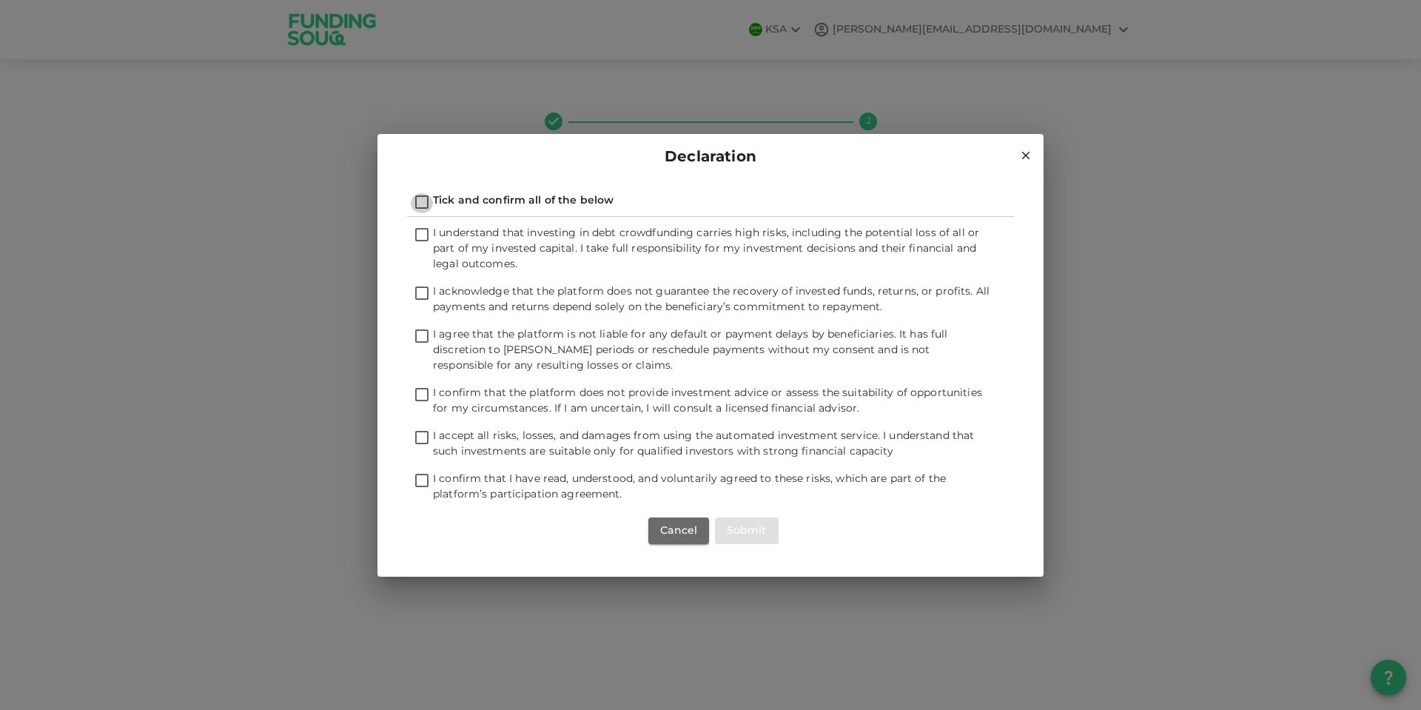
click at [420, 200] on input "Tick and confirm all of the below" at bounding box center [422, 203] width 22 height 20
checkbox input "true"
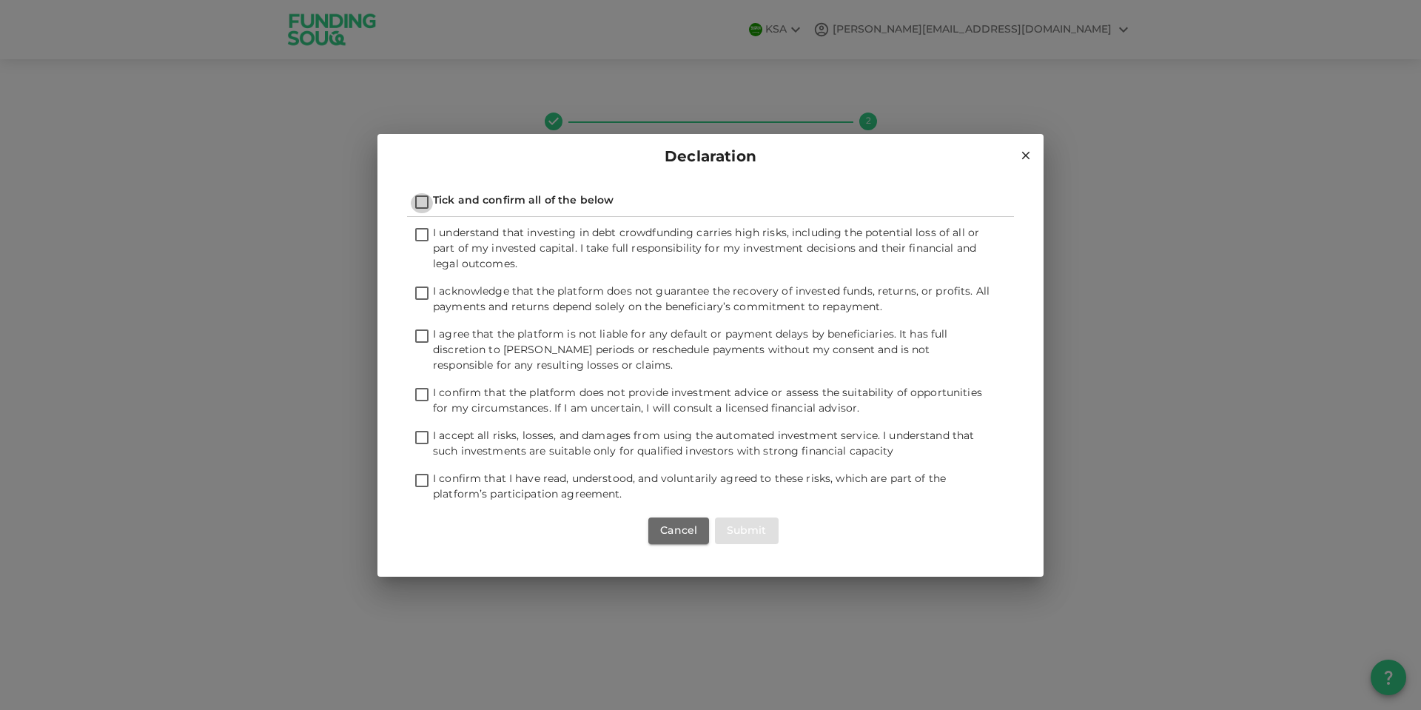
checkbox input "true"
click at [748, 530] on button "Submit" at bounding box center [747, 530] width 64 height 27
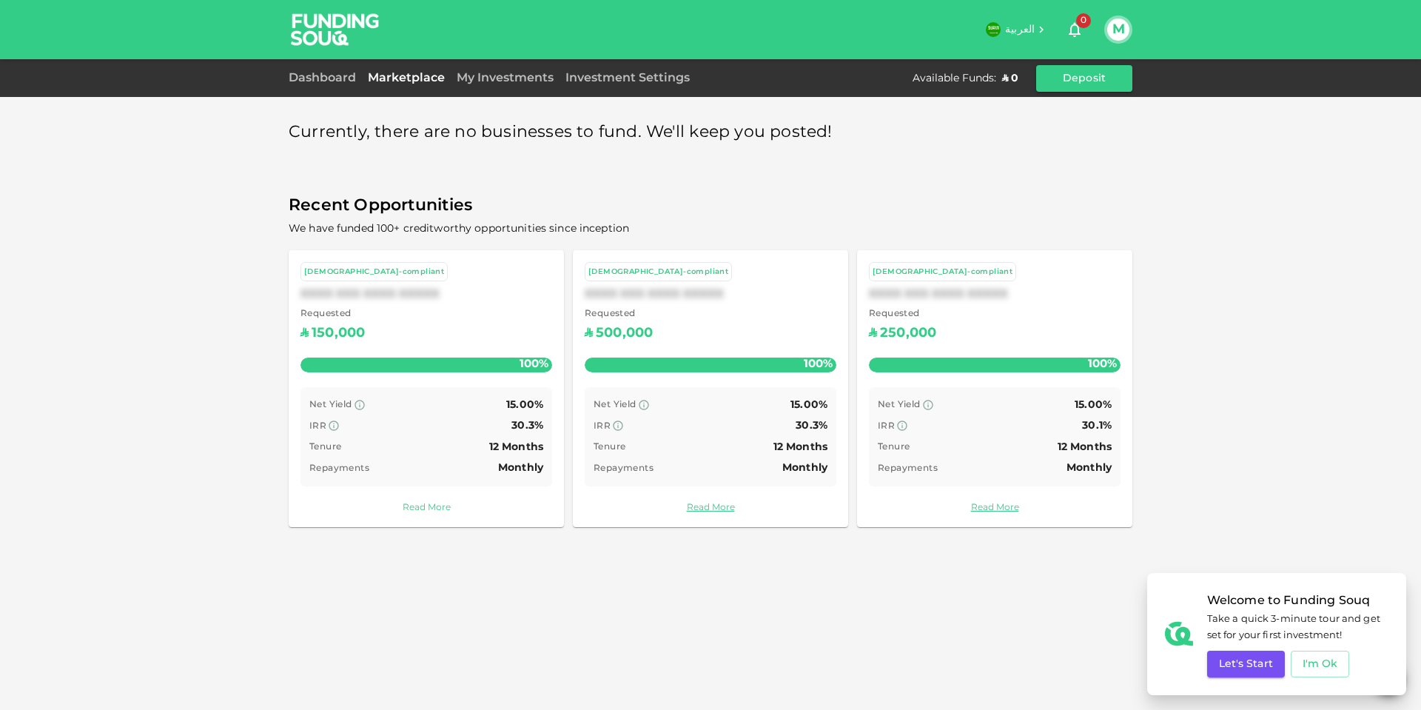
click at [430, 506] on link "Read More" at bounding box center [426, 508] width 252 height 14
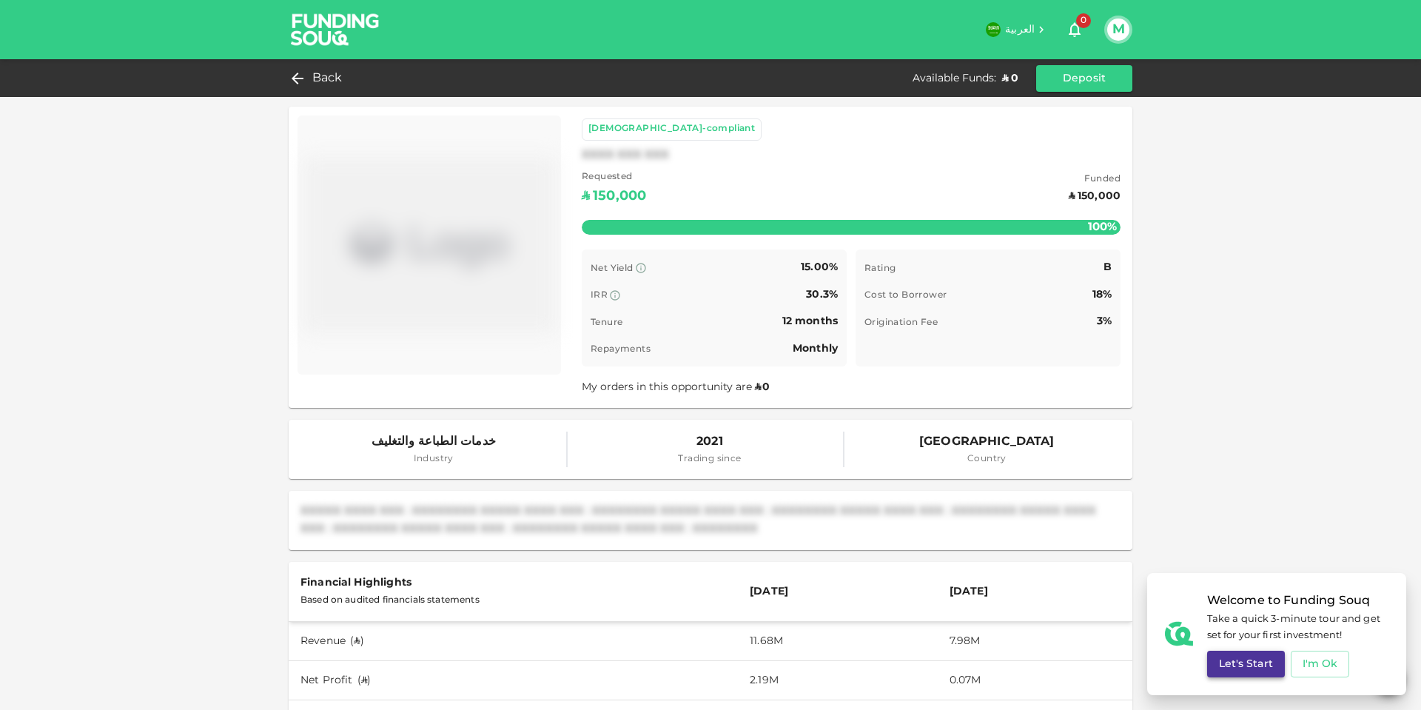
click at [1240, 668] on button "Let's Start" at bounding box center [1246, 664] width 78 height 27
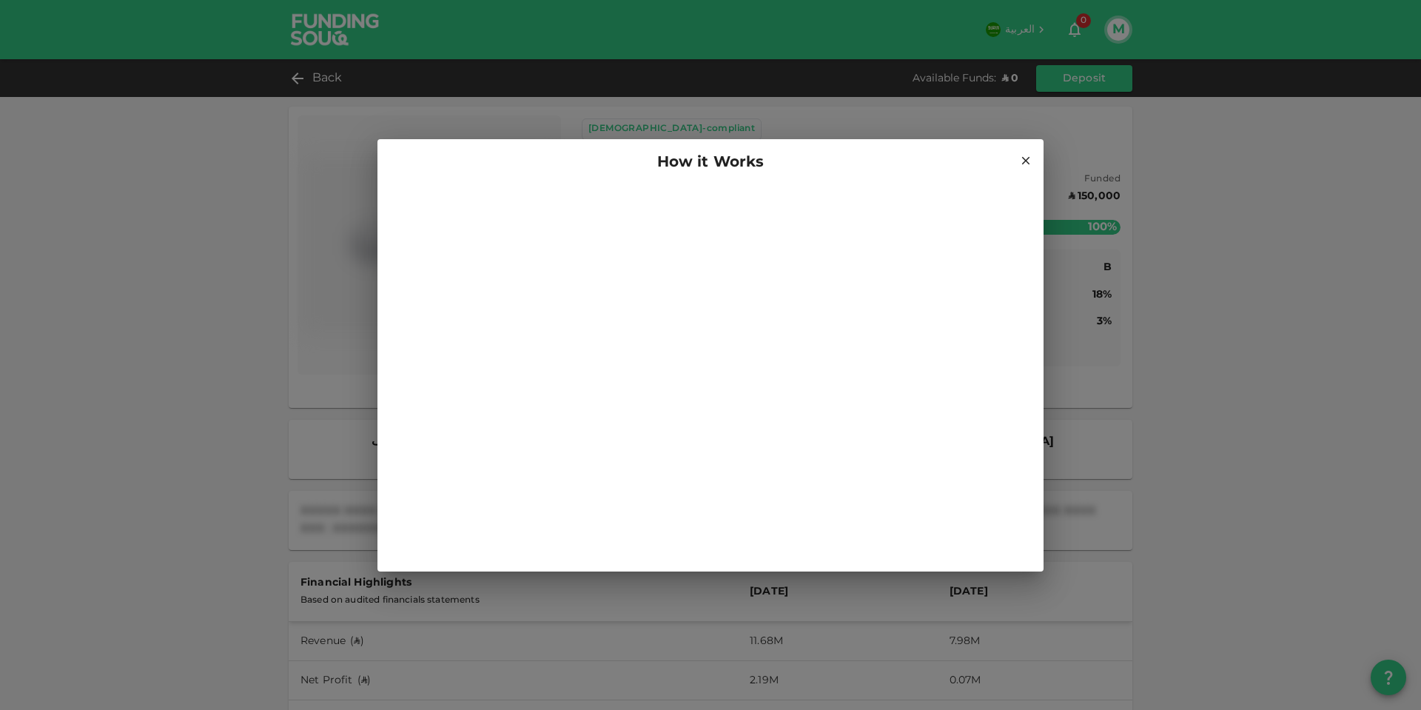
click at [1061, 261] on div "How it Works" at bounding box center [710, 355] width 1421 height 710
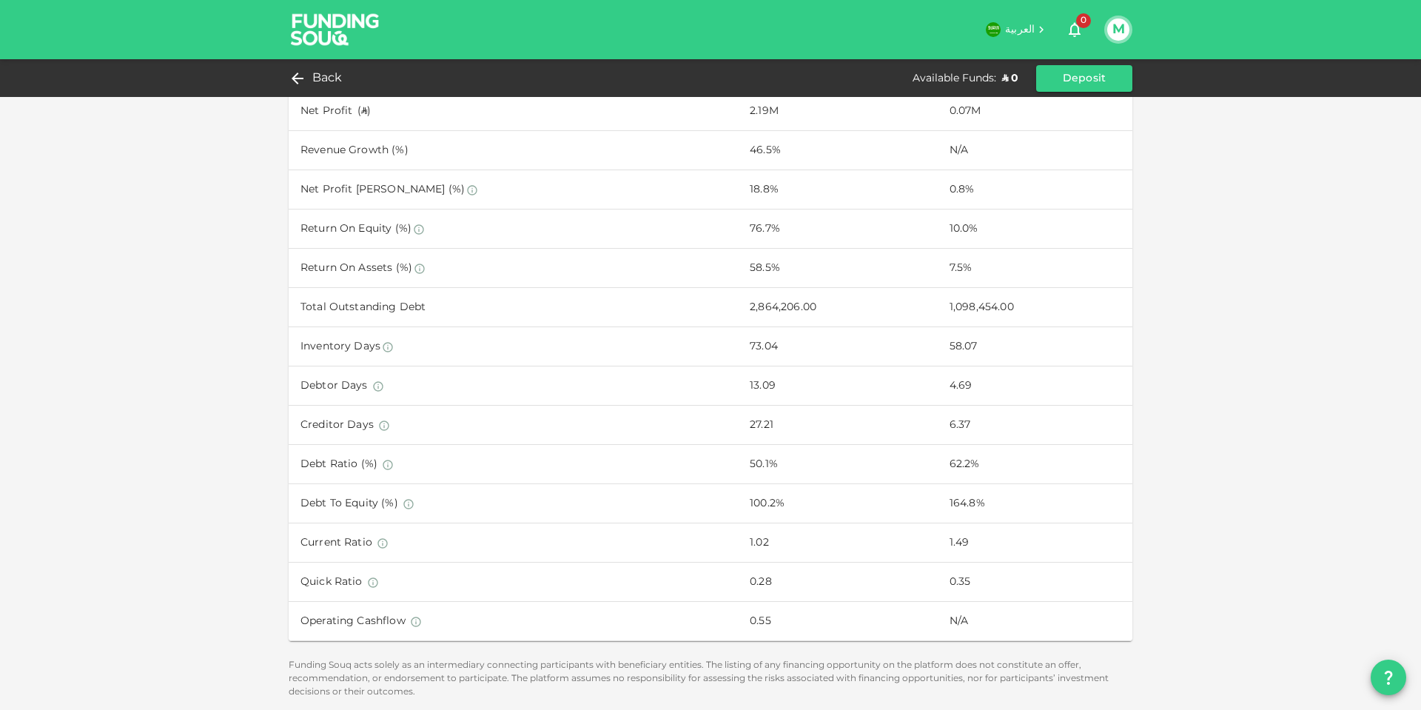
scroll to position [570, 0]
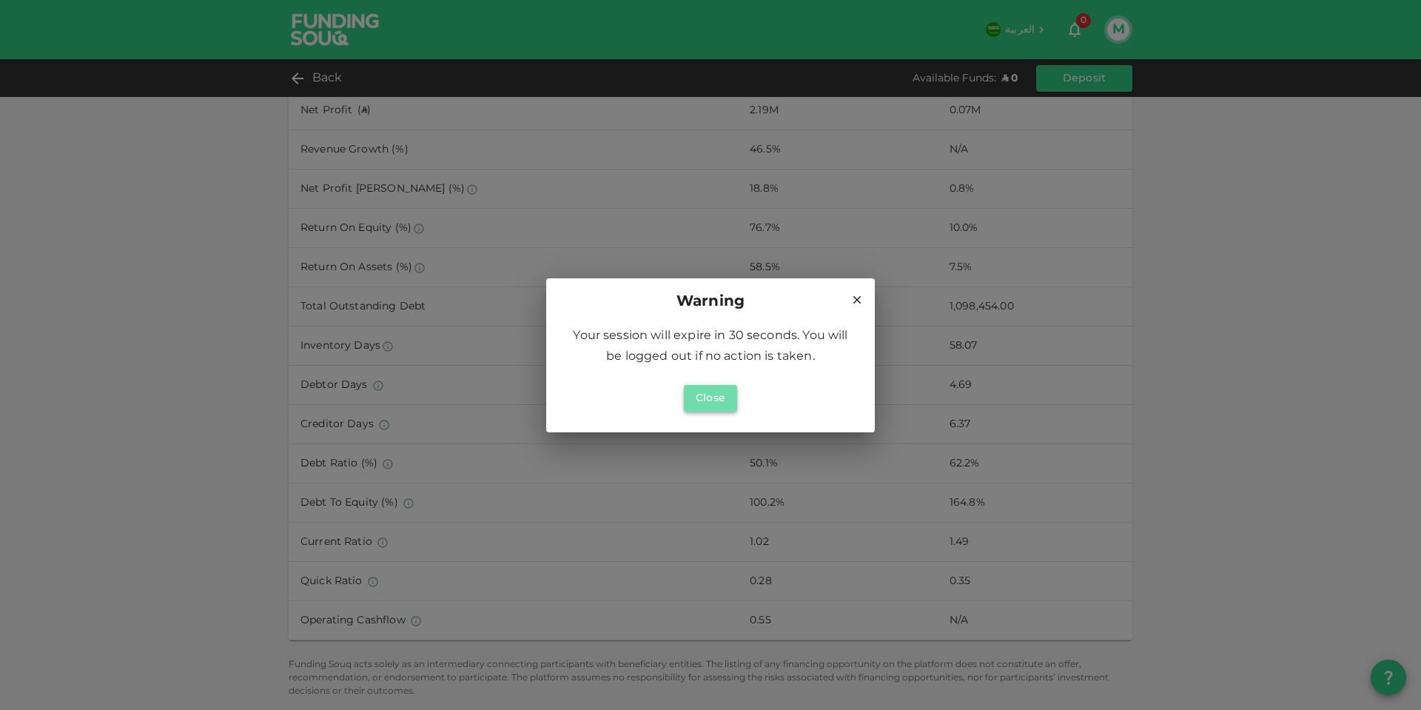
click at [706, 399] on button "Close" at bounding box center [710, 398] width 53 height 27
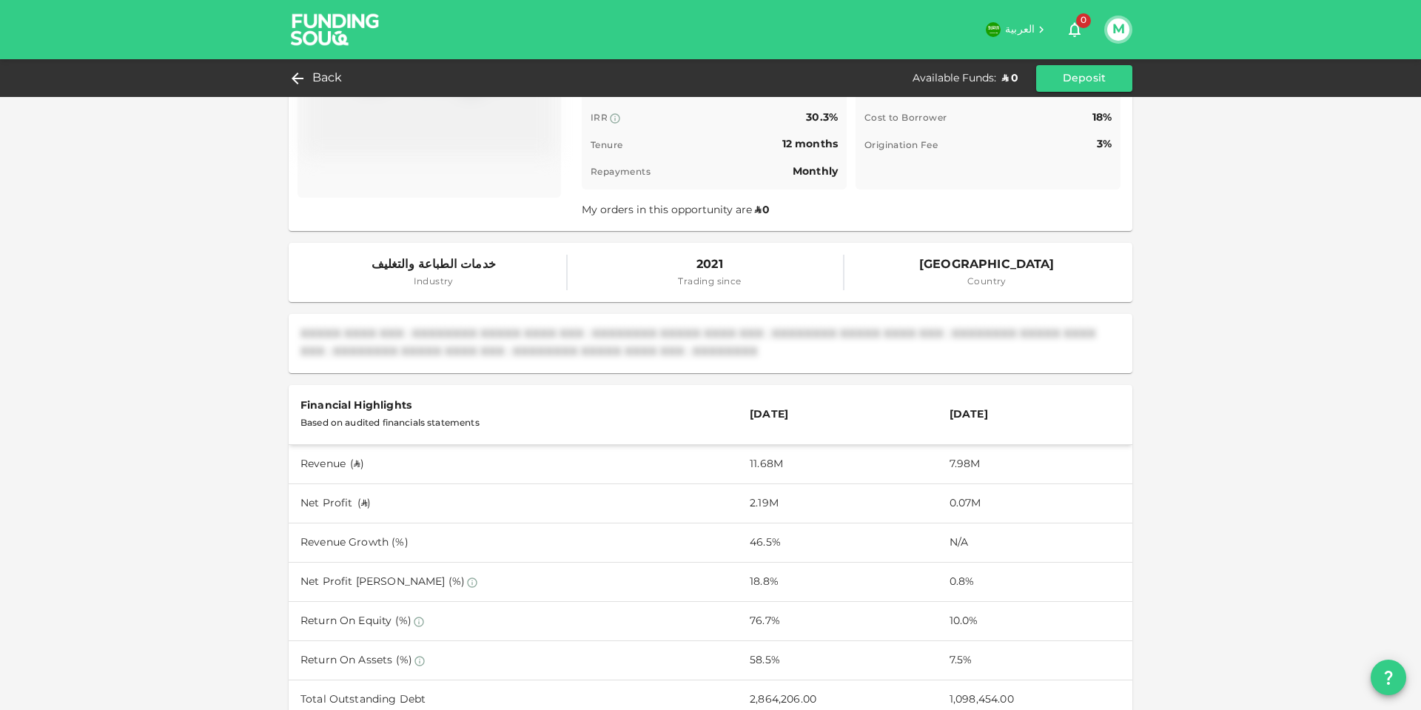
scroll to position [0, 0]
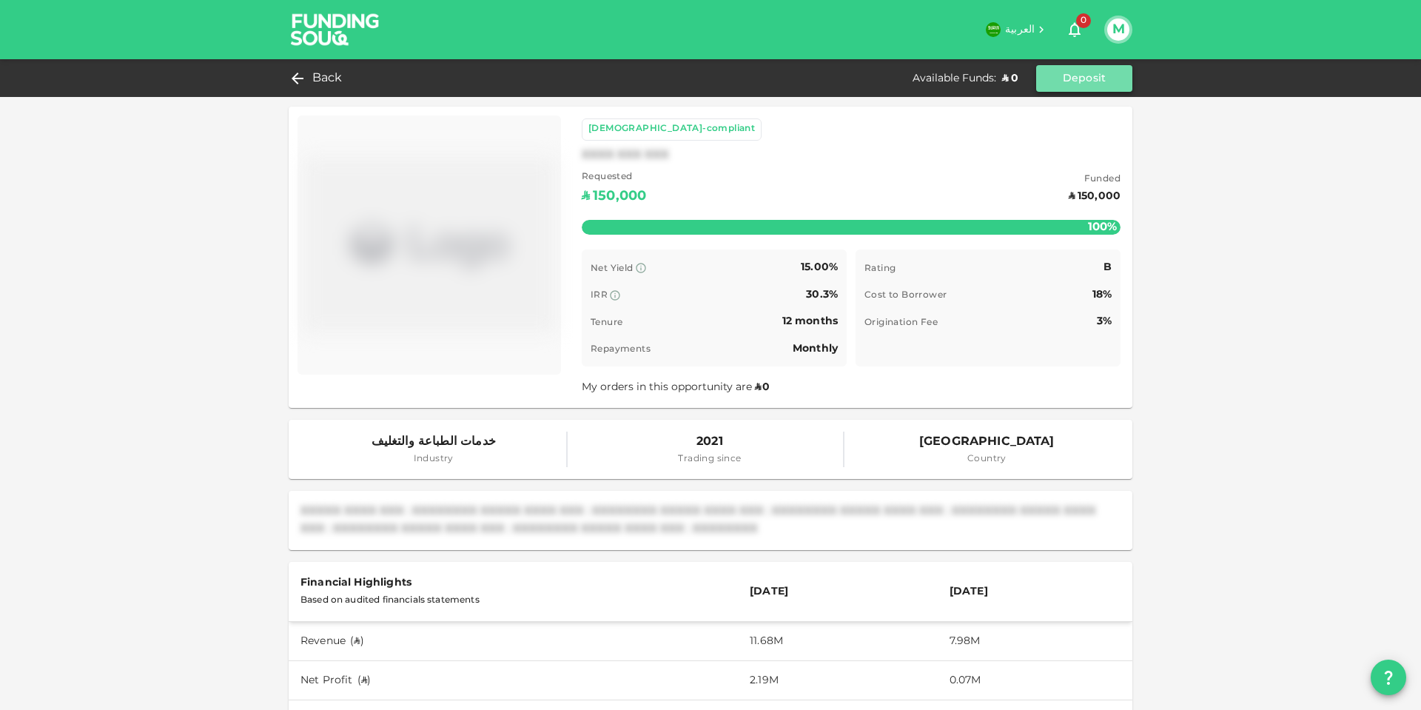
click at [1075, 74] on button "Deposit" at bounding box center [1084, 78] width 96 height 27
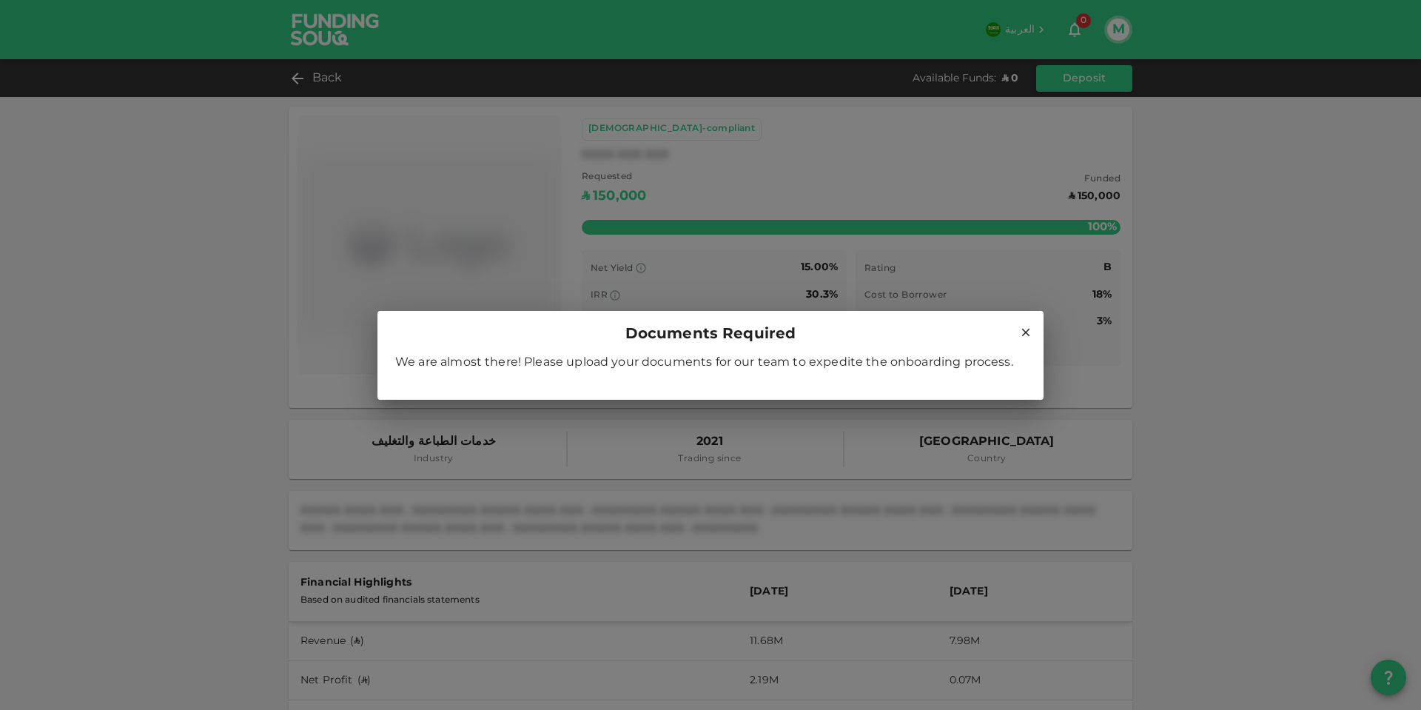
click at [1025, 330] on icon at bounding box center [1025, 332] width 13 height 13
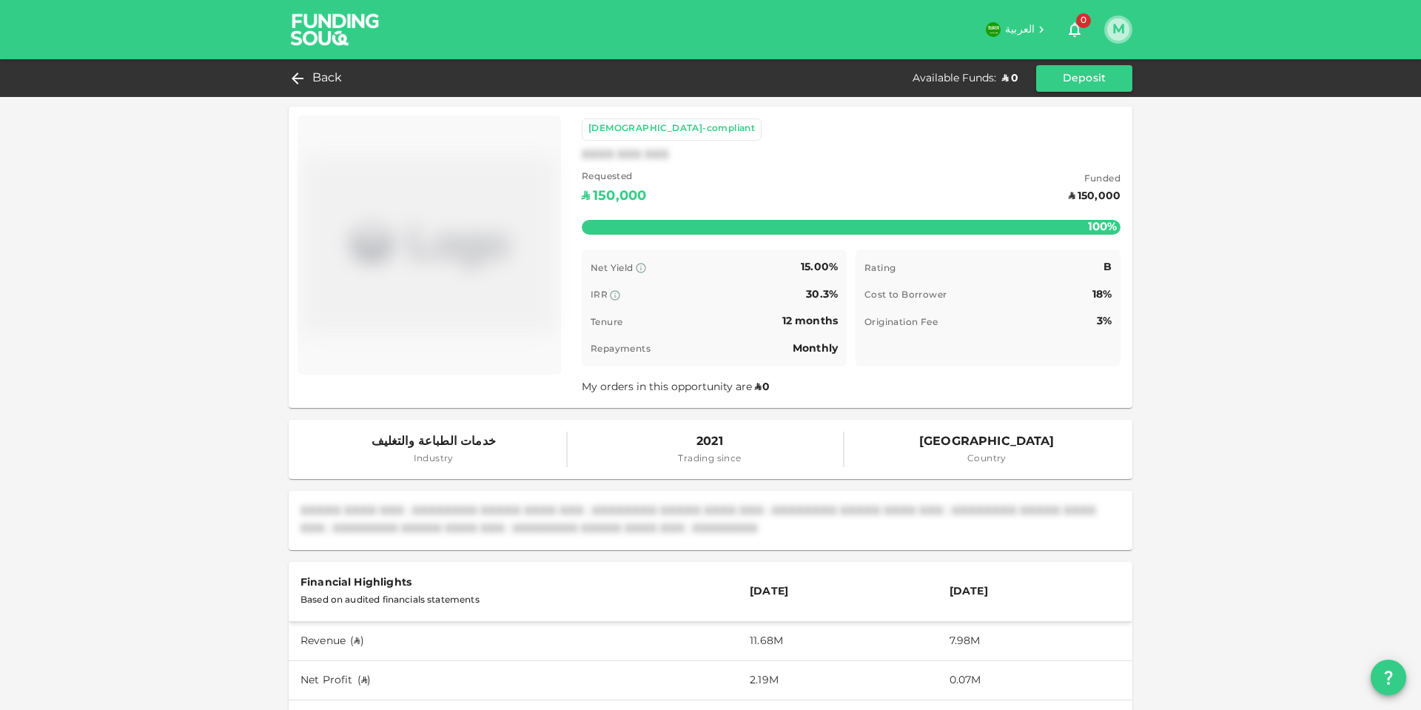
click at [1116, 24] on button "M" at bounding box center [1118, 30] width 22 height 22
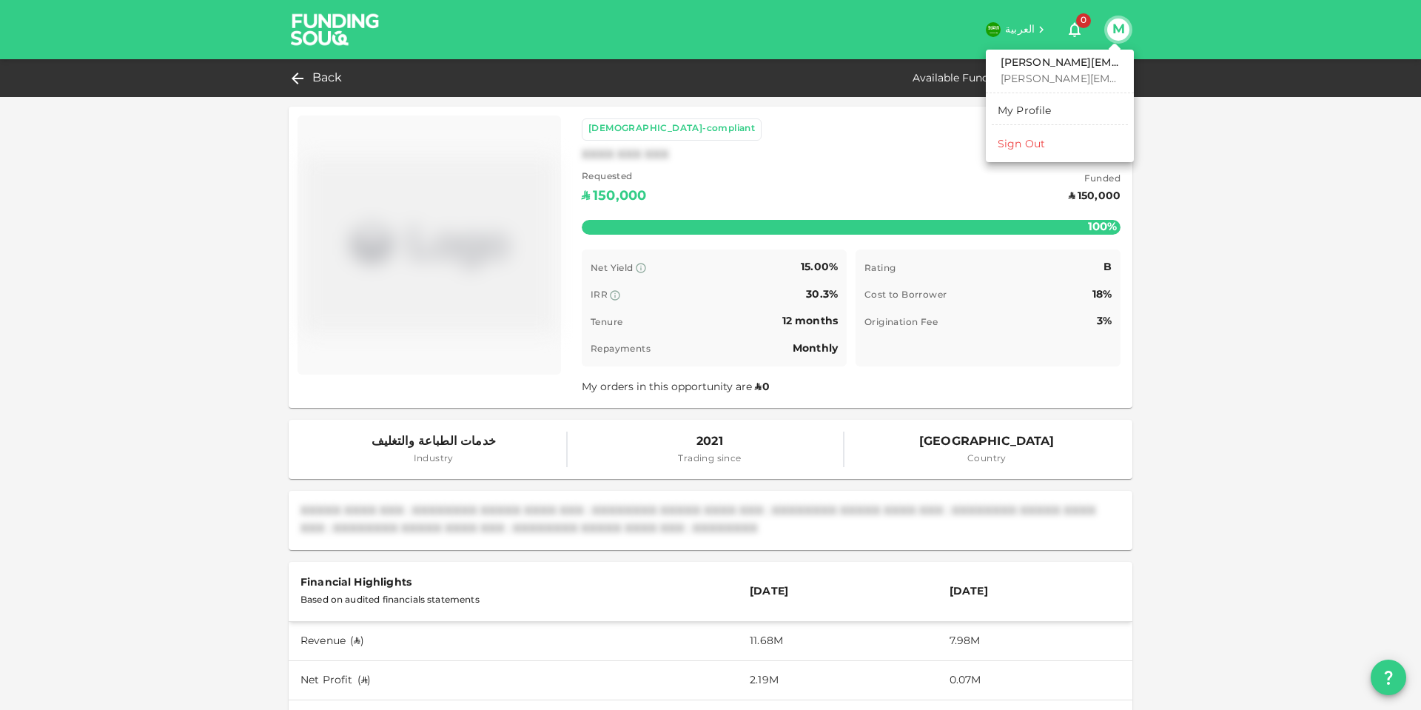
click at [1025, 114] on div "My Profile" at bounding box center [1025, 111] width 54 height 15
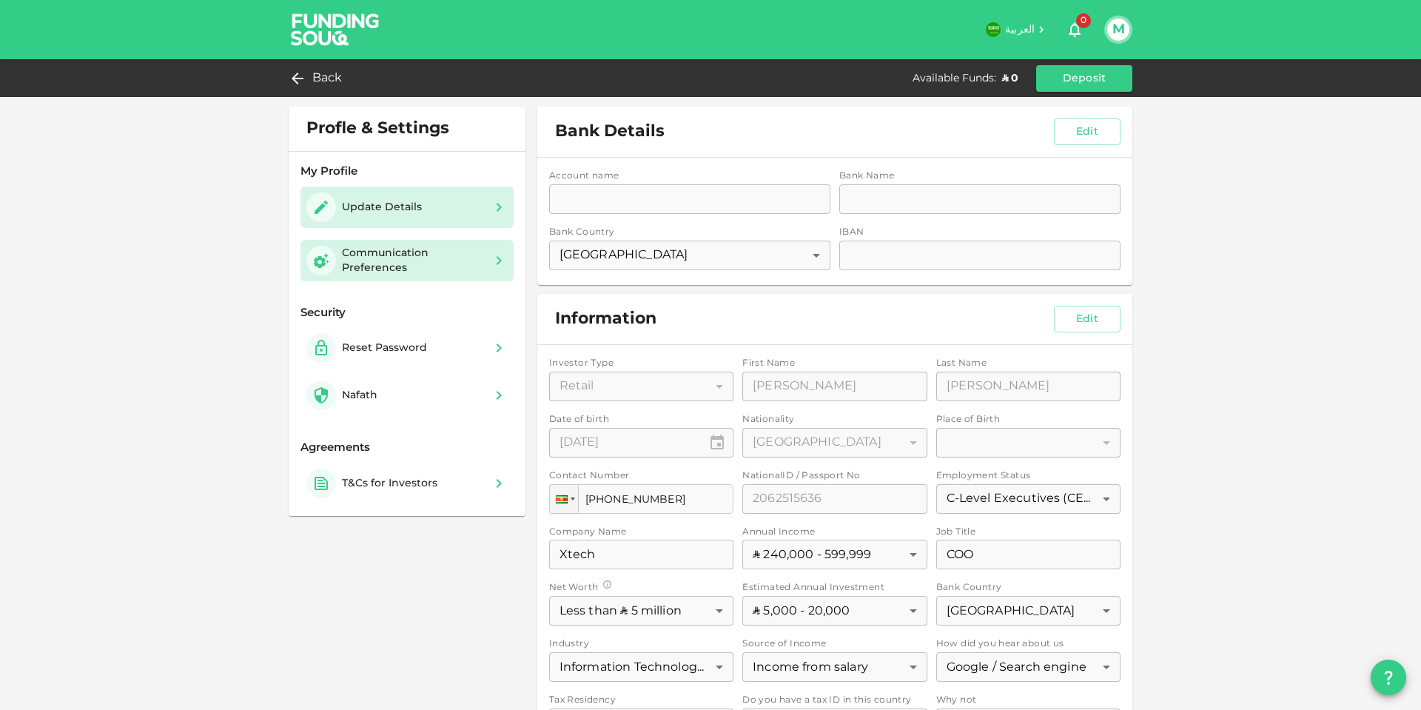
click at [389, 257] on div "Communication Preferences" at bounding box center [413, 261] width 142 height 30
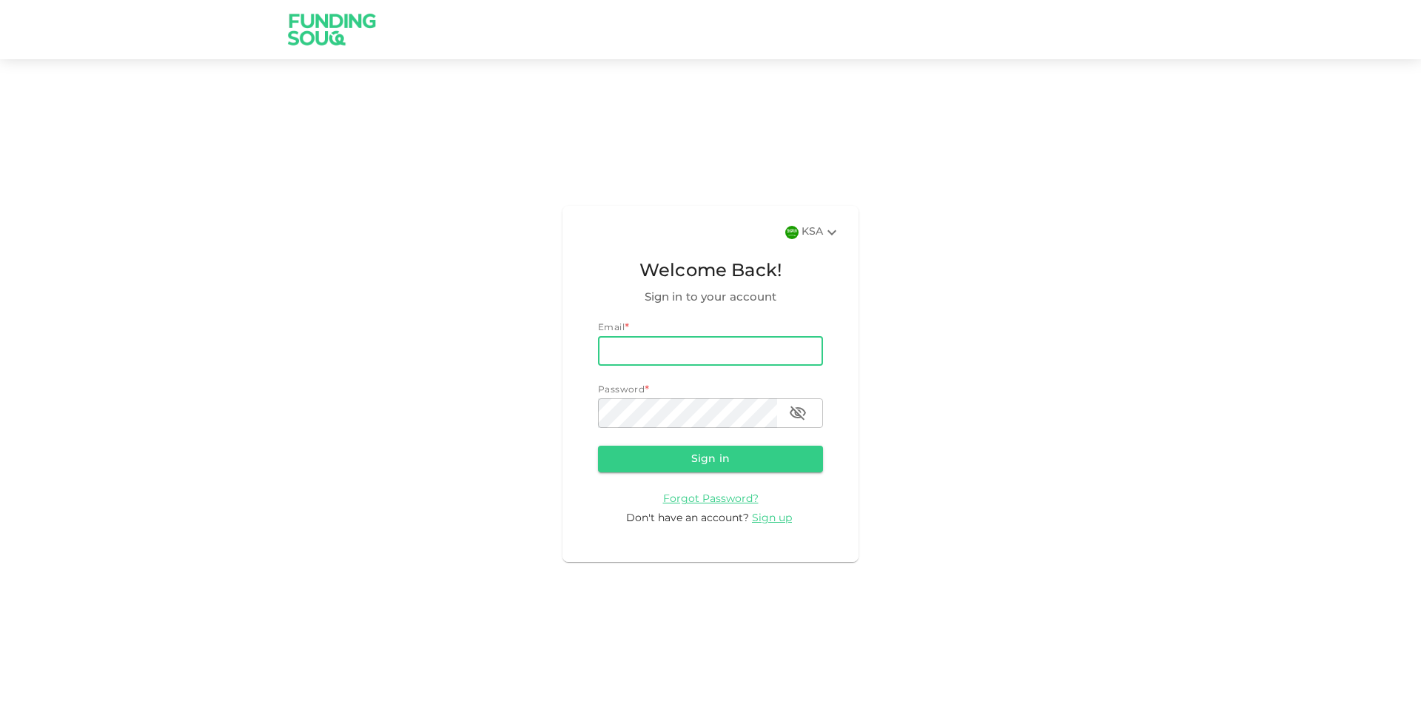
click at [676, 347] on input "email" at bounding box center [710, 351] width 225 height 30
type input "[PERSON_NAME][EMAIL_ADDRESS][DOMAIN_NAME]"
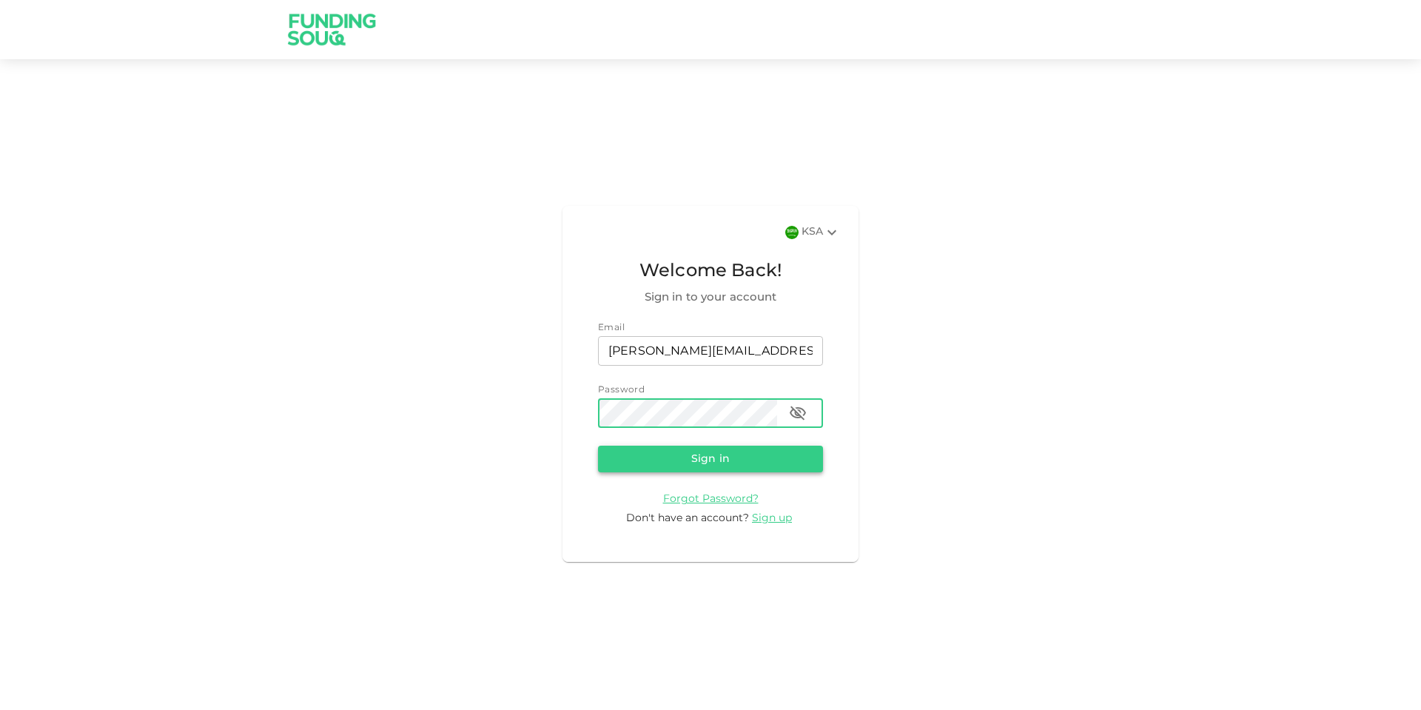
click at [679, 453] on button "Sign in" at bounding box center [710, 459] width 225 height 27
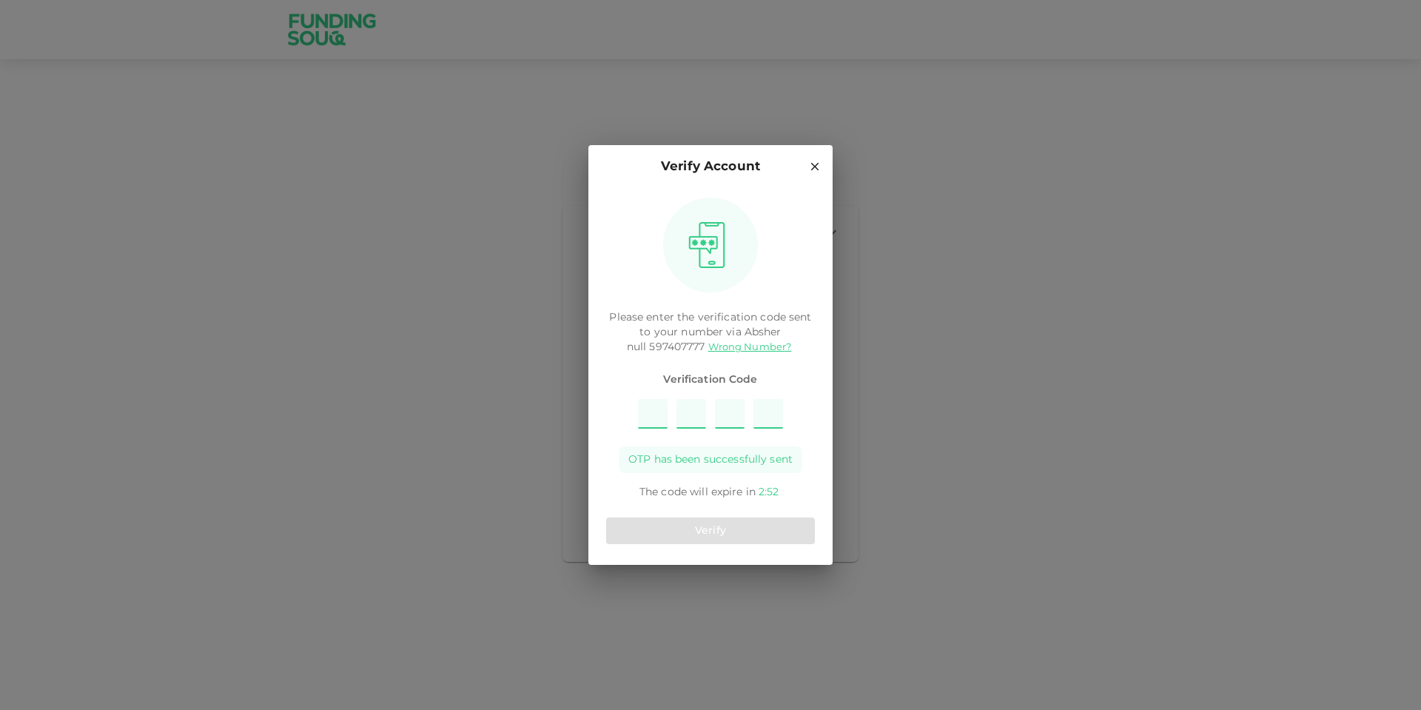
type input "5"
type input "3"
type input "9"
type input "7"
click at [726, 528] on button "Verify" at bounding box center [710, 530] width 209 height 27
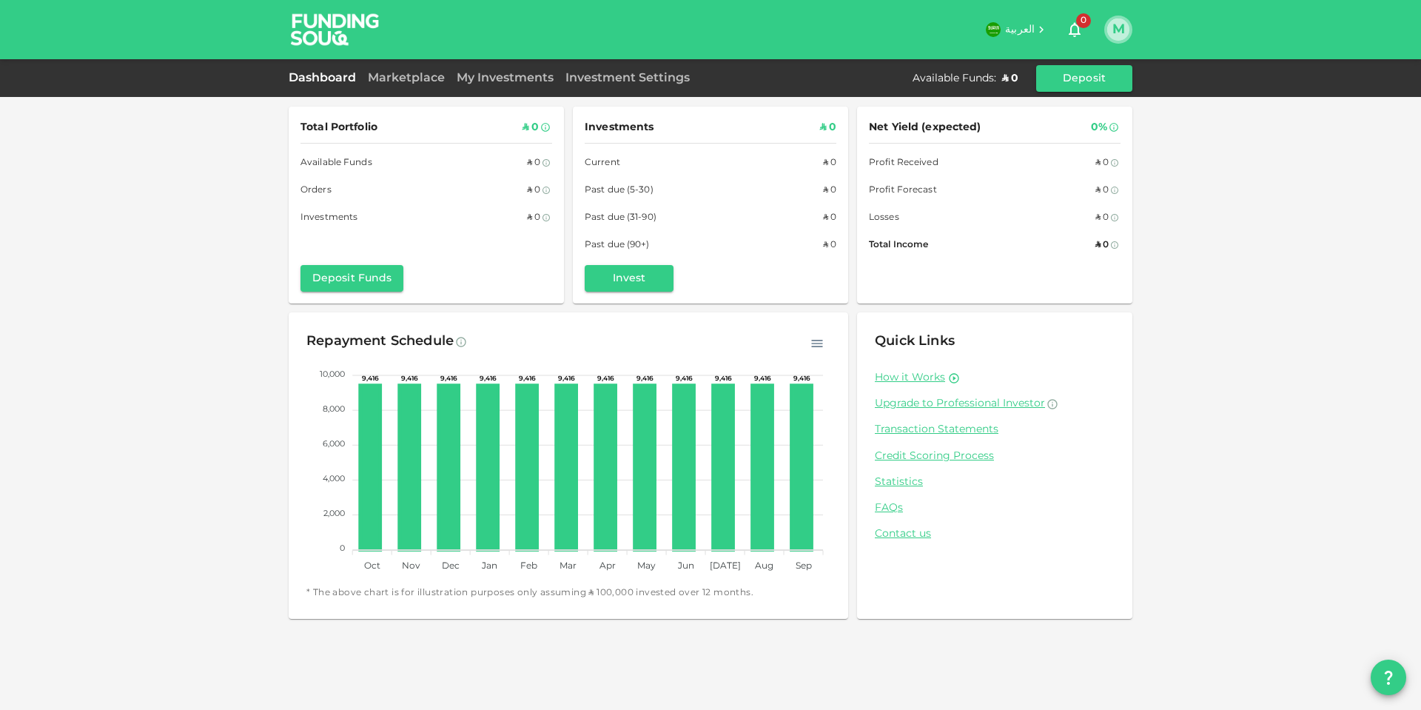
click at [1115, 28] on button "M" at bounding box center [1118, 30] width 22 height 22
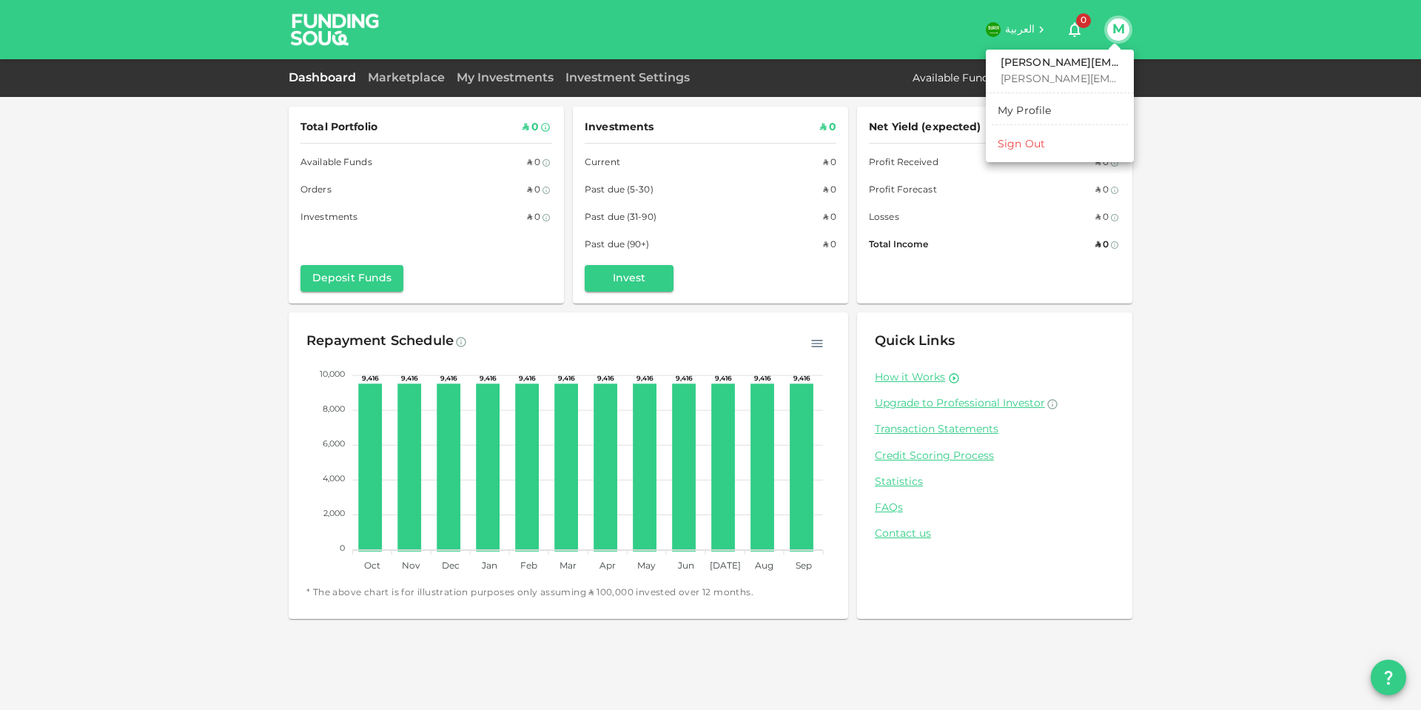
click at [389, 81] on div at bounding box center [710, 355] width 1421 height 710
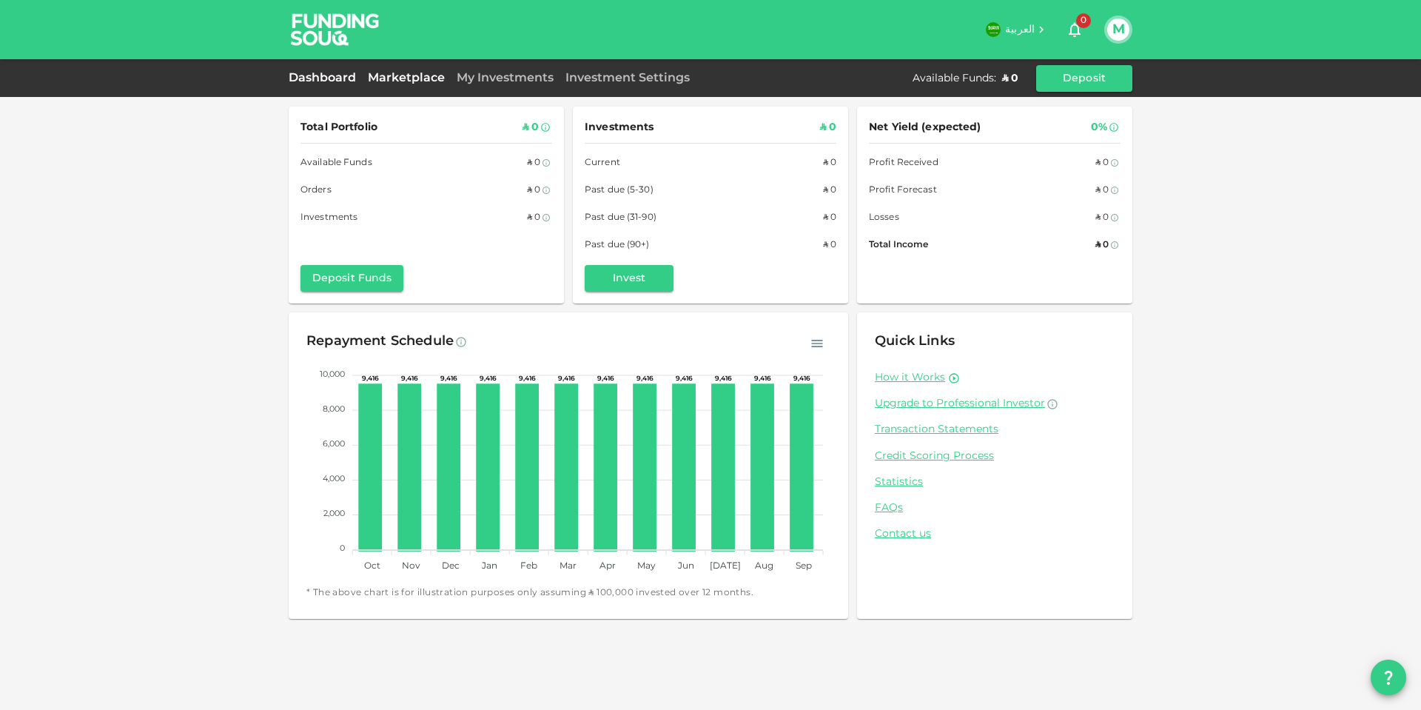
click at [396, 74] on link "Marketplace" at bounding box center [406, 78] width 89 height 11
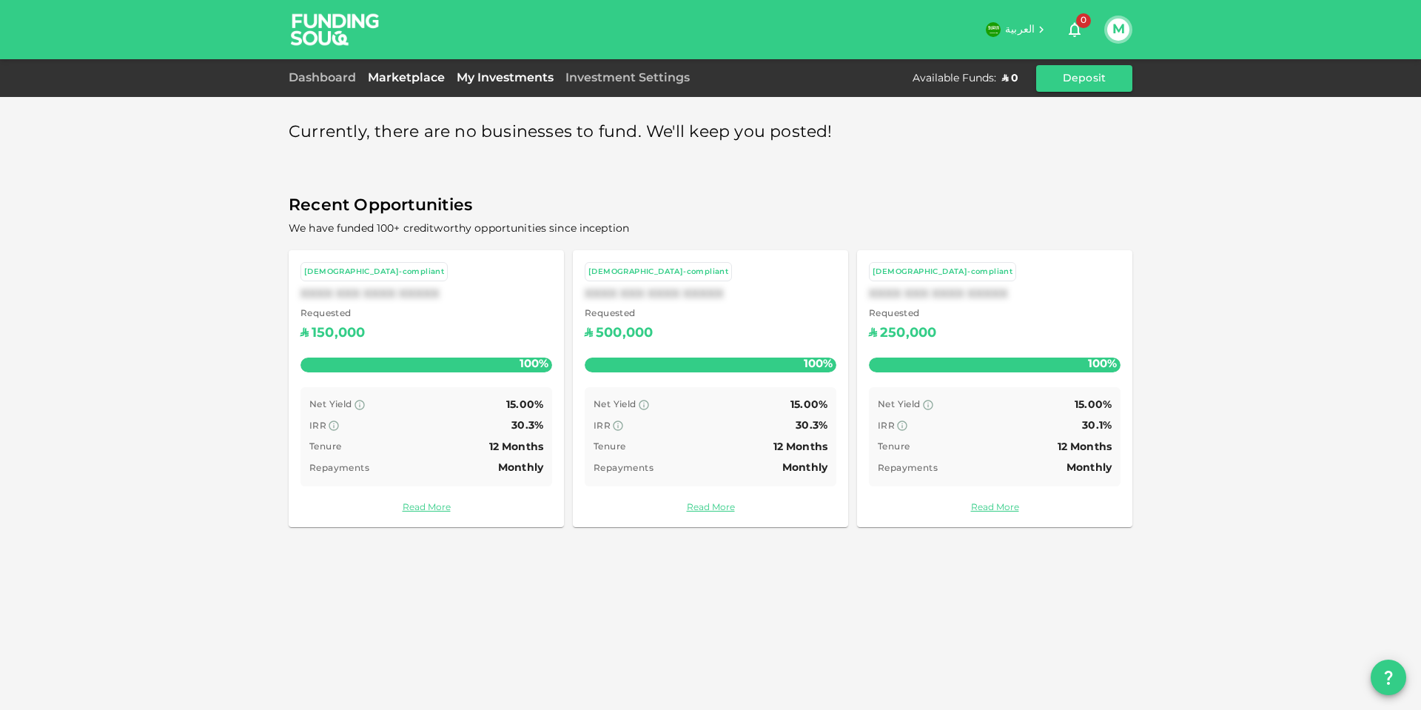
click at [525, 73] on link "My Investments" at bounding box center [505, 78] width 109 height 11
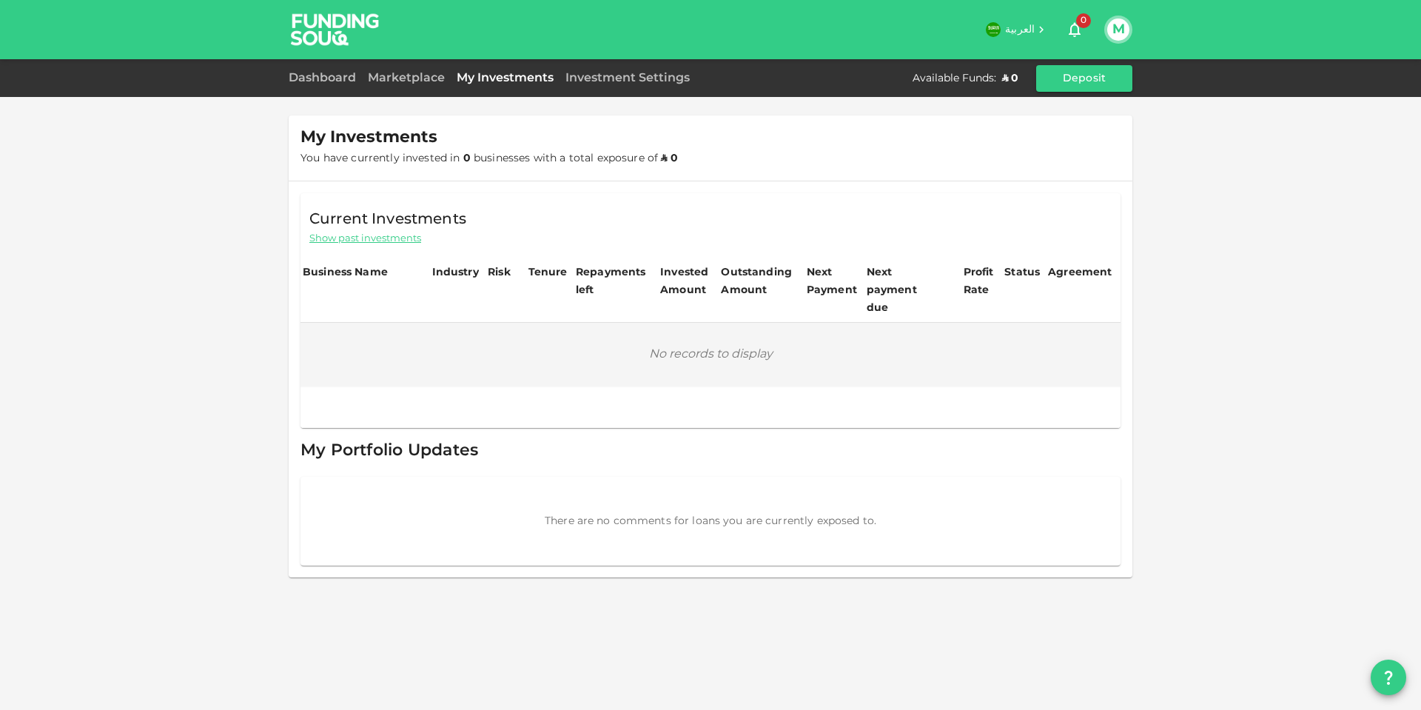
click at [396, 70] on div "Marketplace" at bounding box center [406, 79] width 89 height 18
click at [397, 77] on link "Marketplace" at bounding box center [406, 78] width 89 height 11
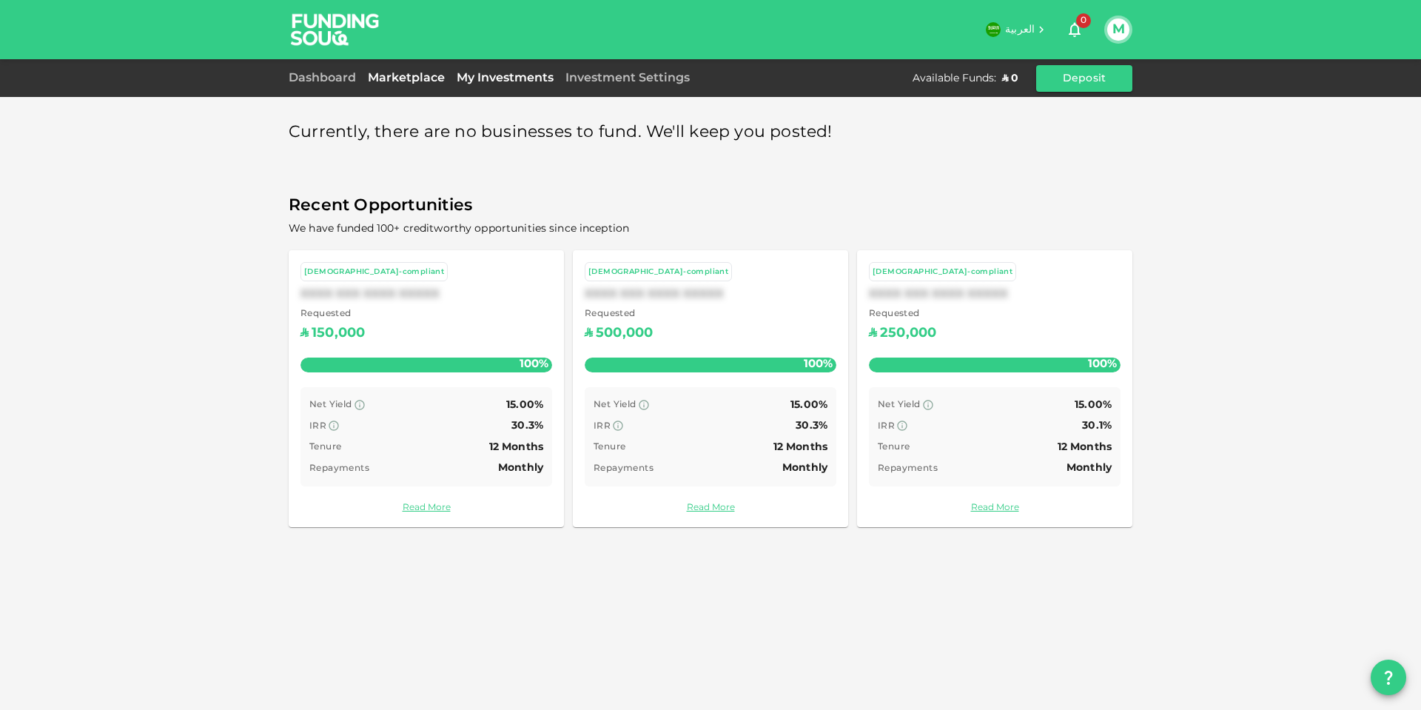
click at [531, 73] on link "My Investments" at bounding box center [505, 78] width 109 height 11
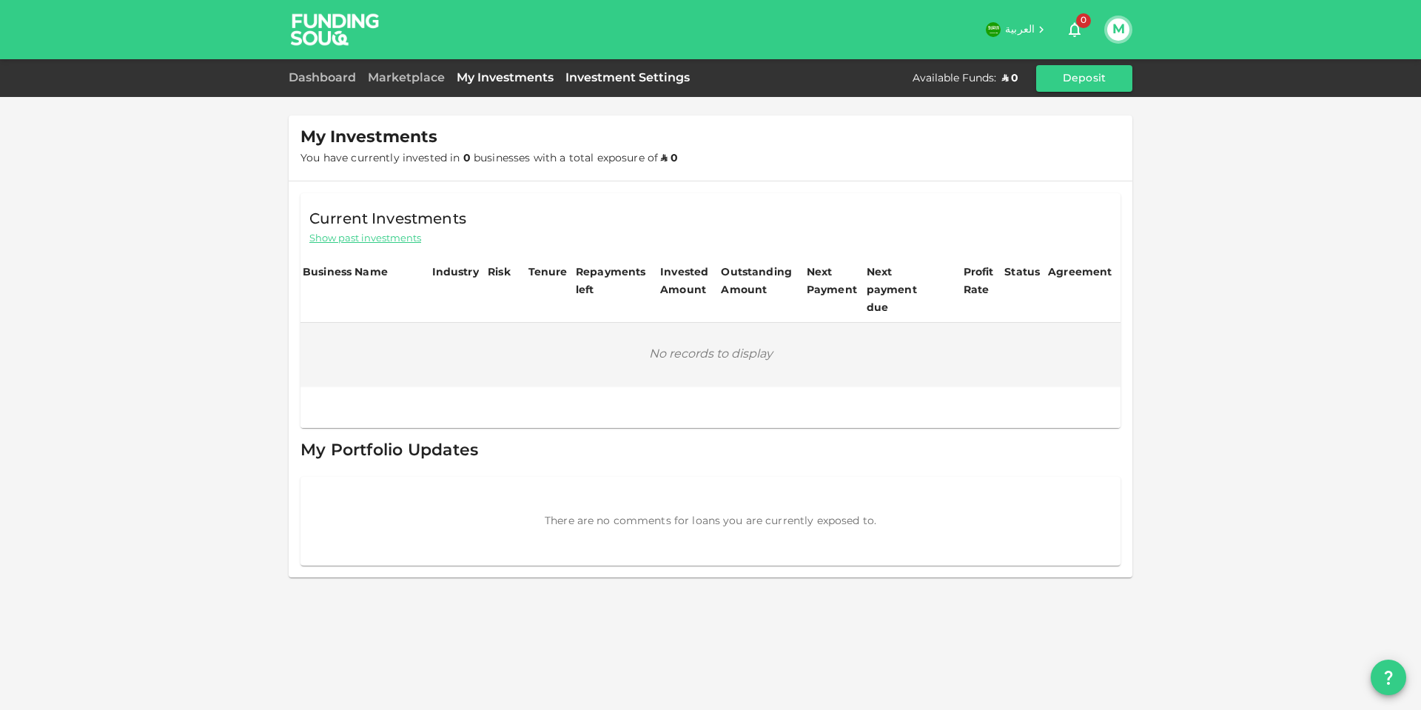
click at [619, 78] on link "Investment Settings" at bounding box center [628, 78] width 136 height 11
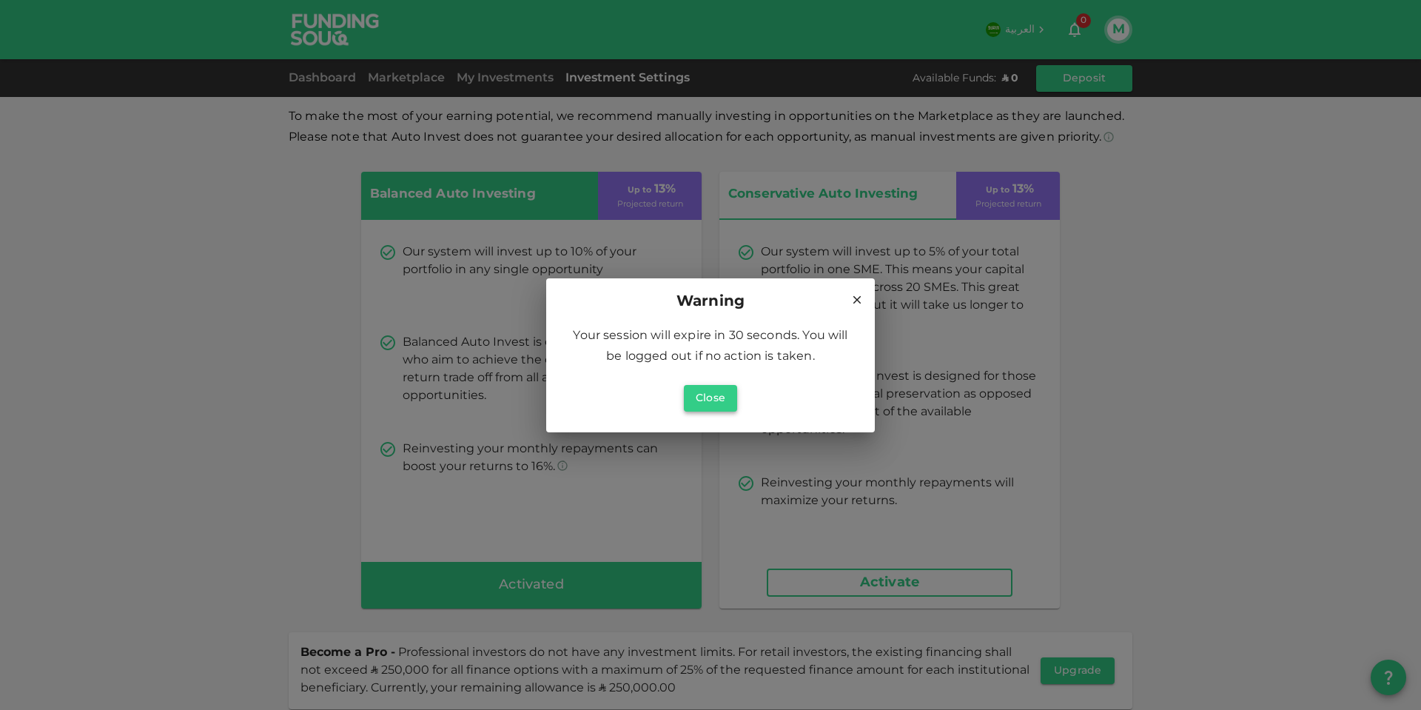
click at [716, 396] on button "Close" at bounding box center [710, 398] width 53 height 27
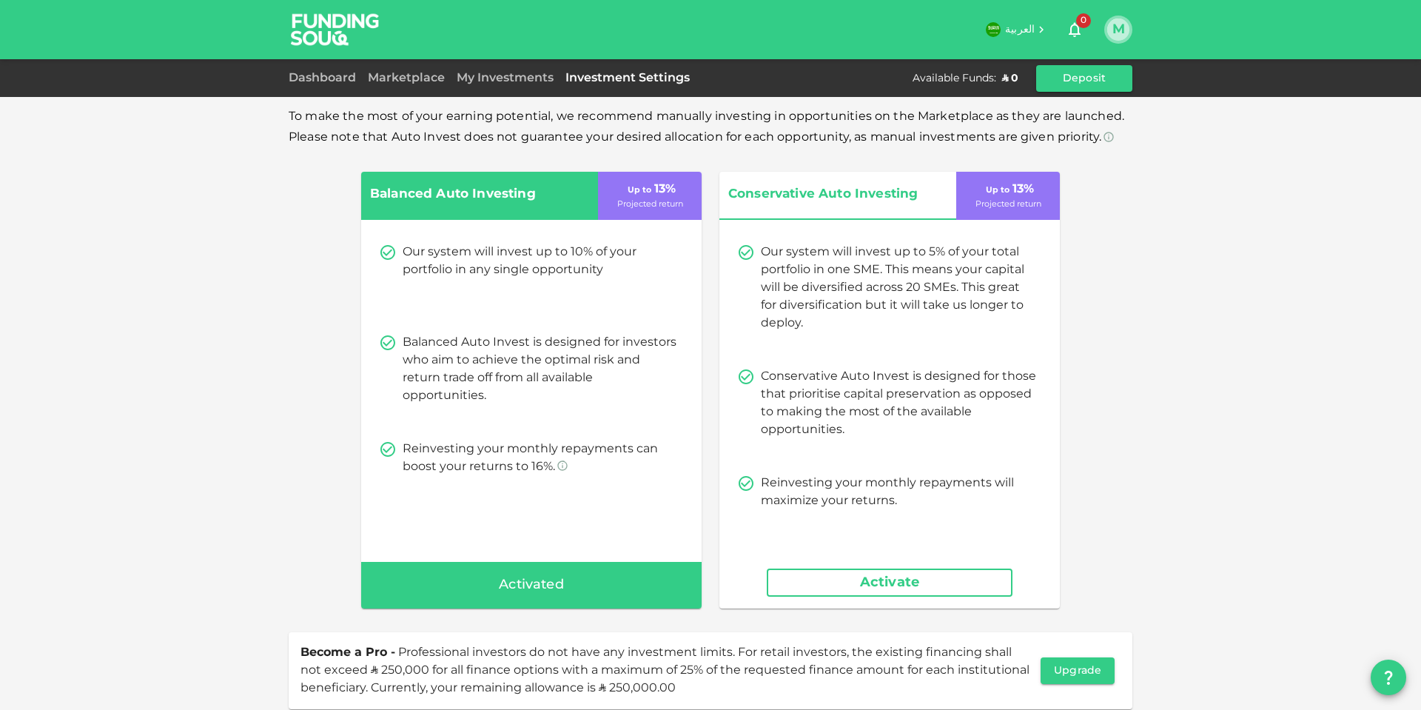
click at [1122, 28] on button "M" at bounding box center [1118, 30] width 22 height 22
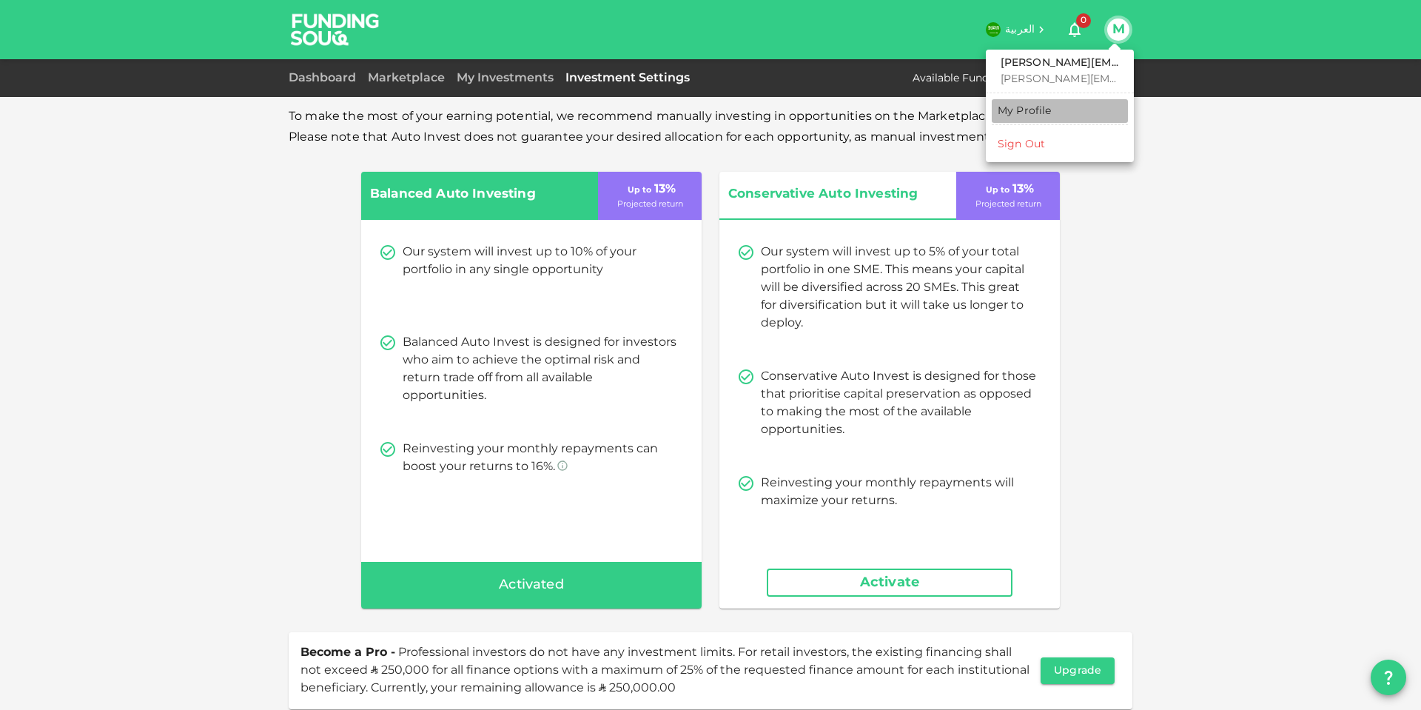
click at [1021, 106] on div "My Profile" at bounding box center [1025, 111] width 54 height 15
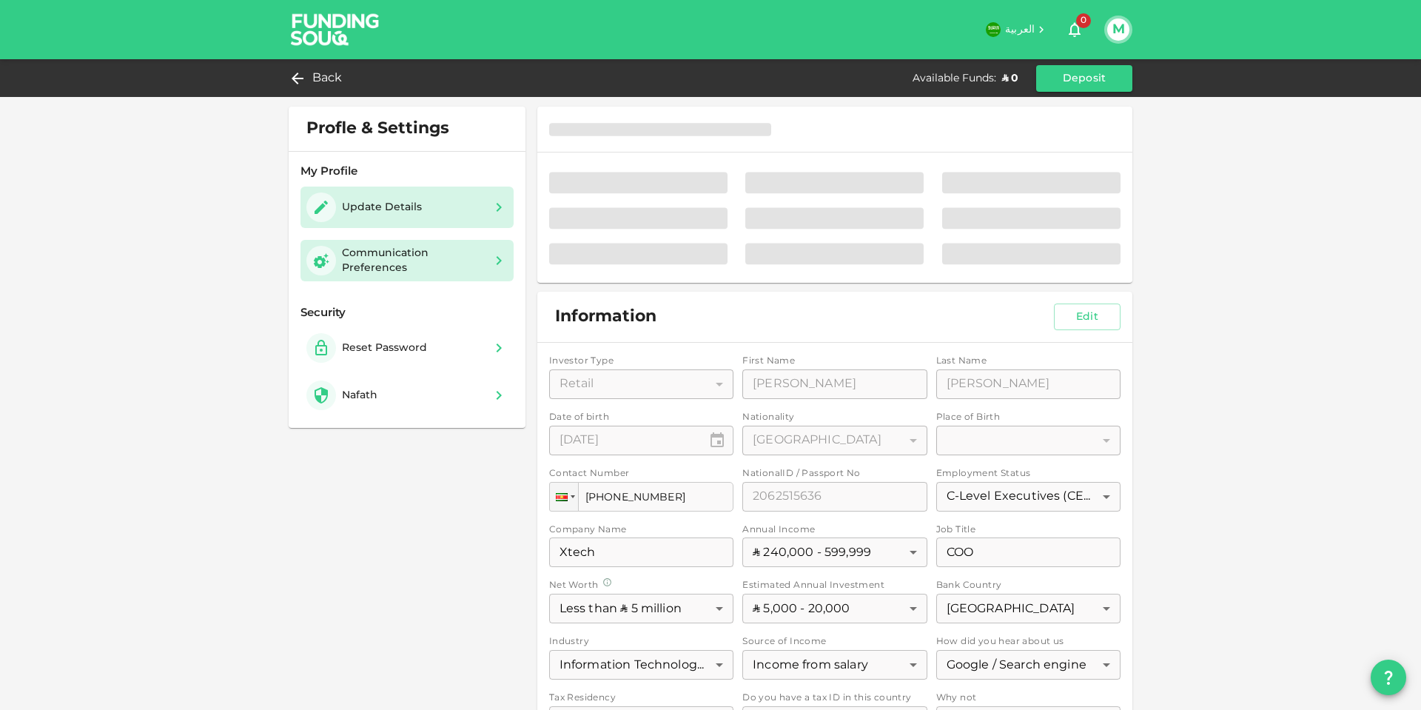
click at [381, 255] on div "Communication Preferences" at bounding box center [413, 261] width 142 height 30
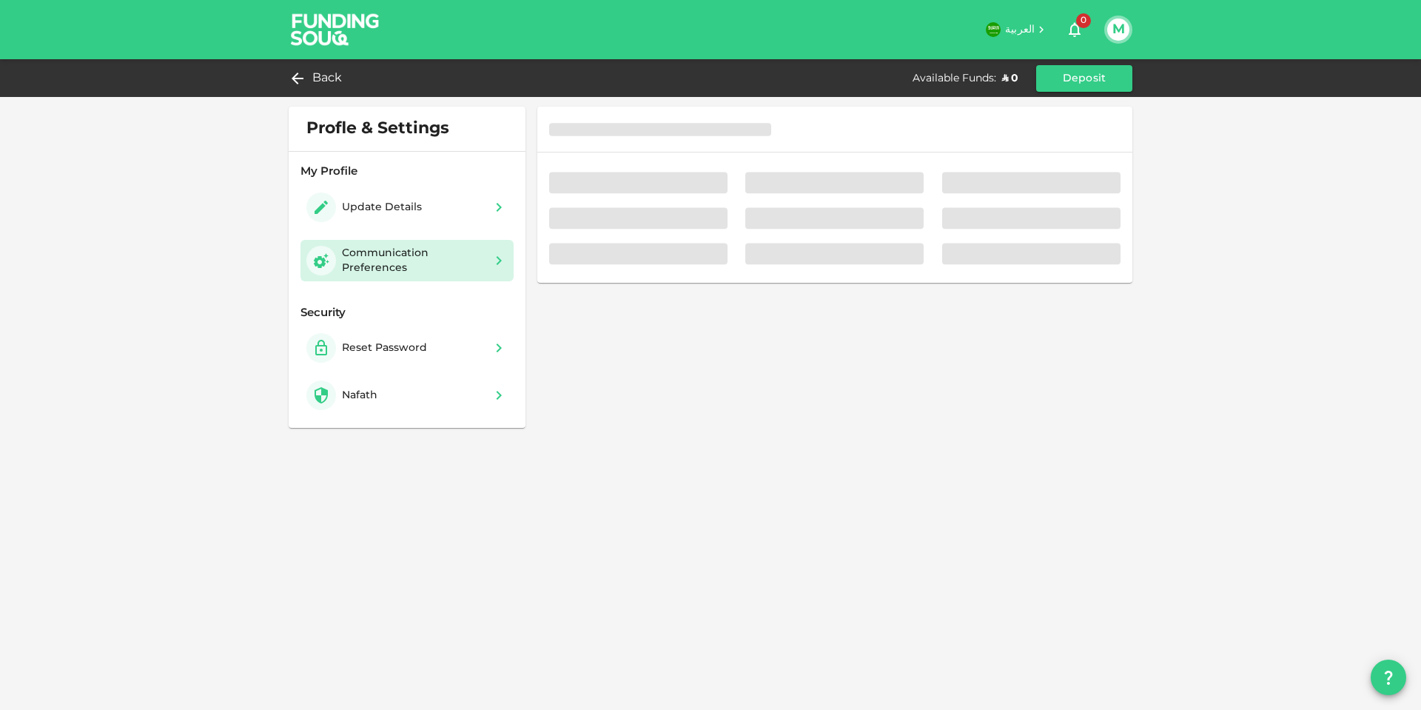
click at [1078, 21] on span "0" at bounding box center [1083, 20] width 15 height 15
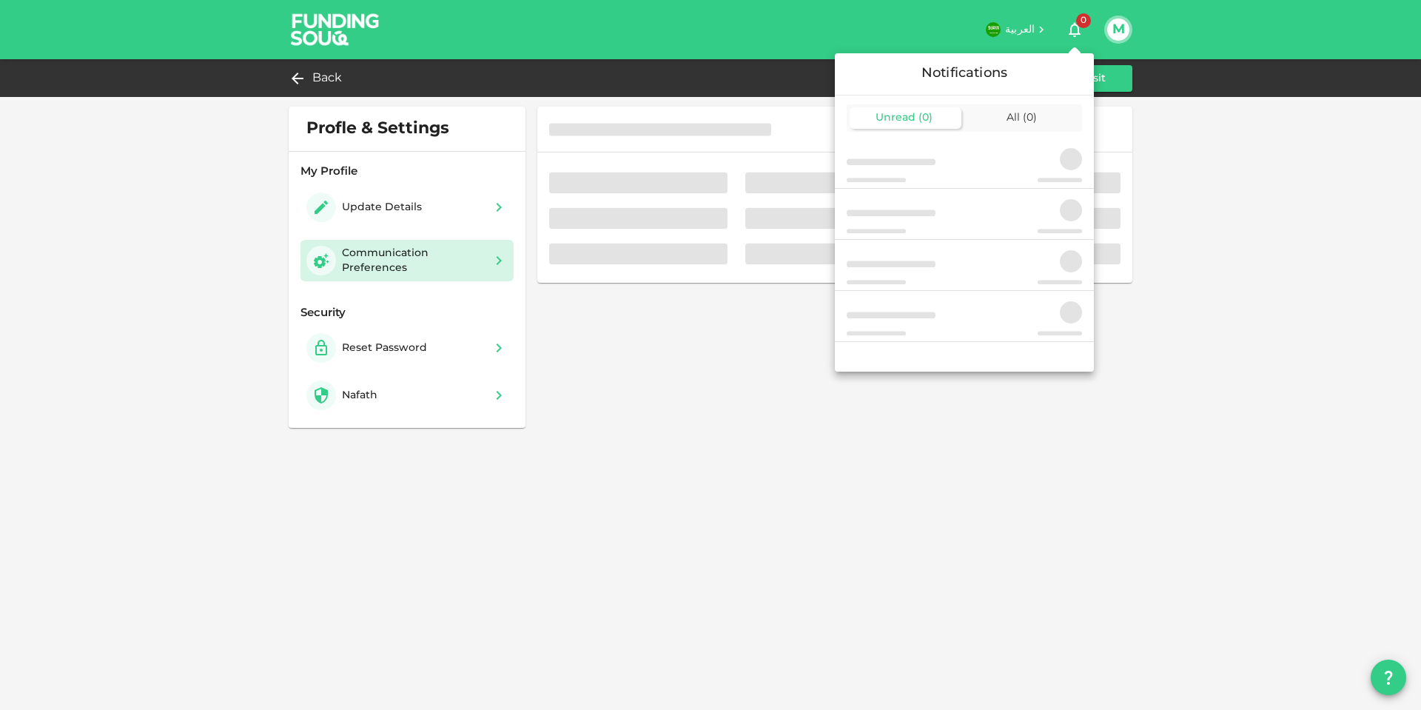
click at [758, 372] on div at bounding box center [710, 355] width 1421 height 710
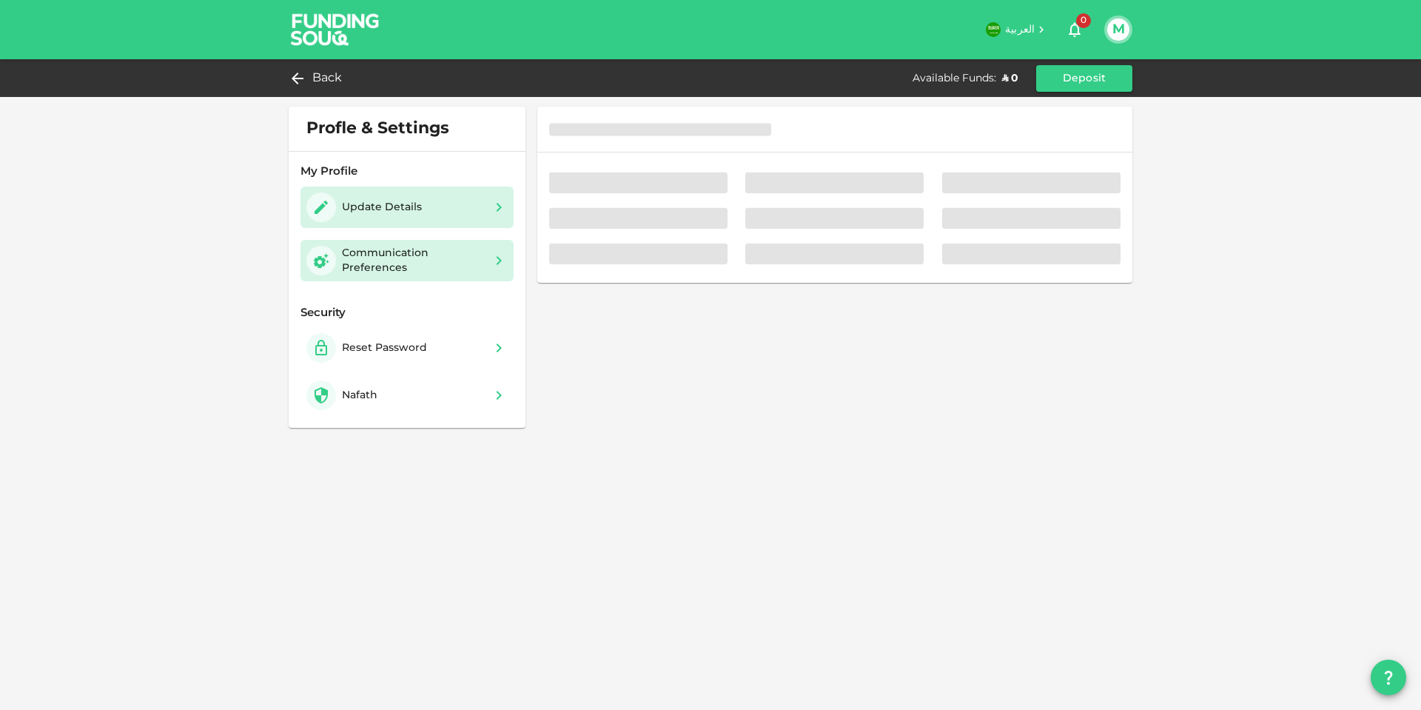
click at [396, 207] on div "Update Details" at bounding box center [382, 207] width 80 height 15
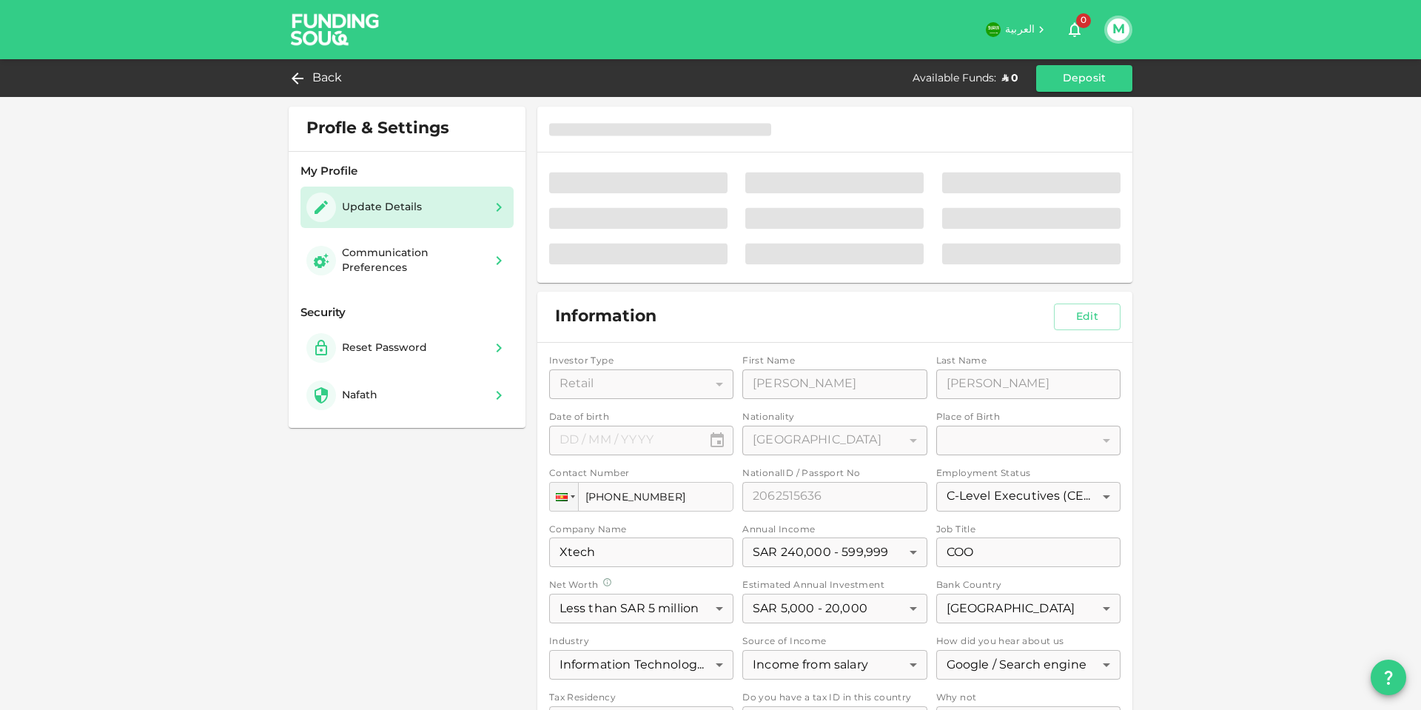
type input "⁦⁨01⁩ / ⁨01⁩ / ⁨1961⁩⁩"
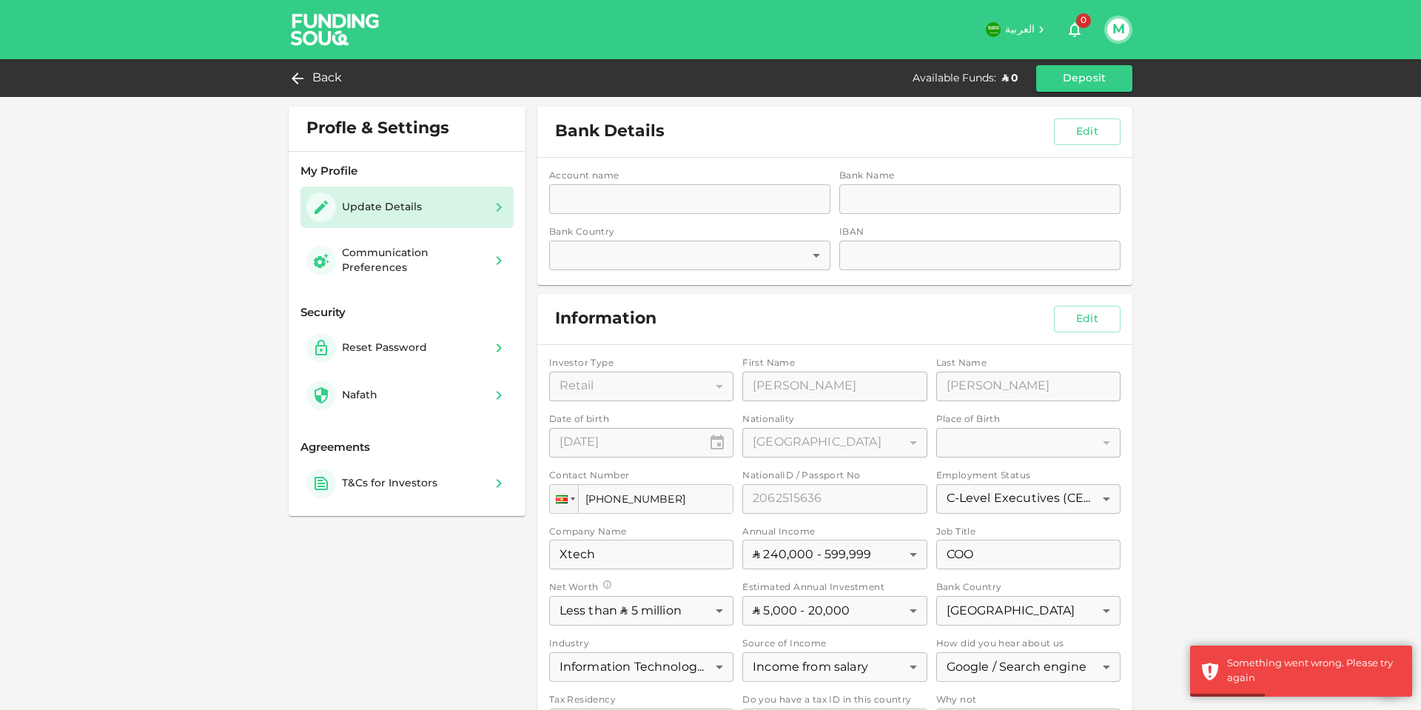
click at [1206, 212] on div "Profle & Settings My Profile Update Details Communication Preferences Security …" at bounding box center [710, 412] width 1421 height 824
click at [377, 252] on div "Communication Preferences" at bounding box center [413, 261] width 142 height 30
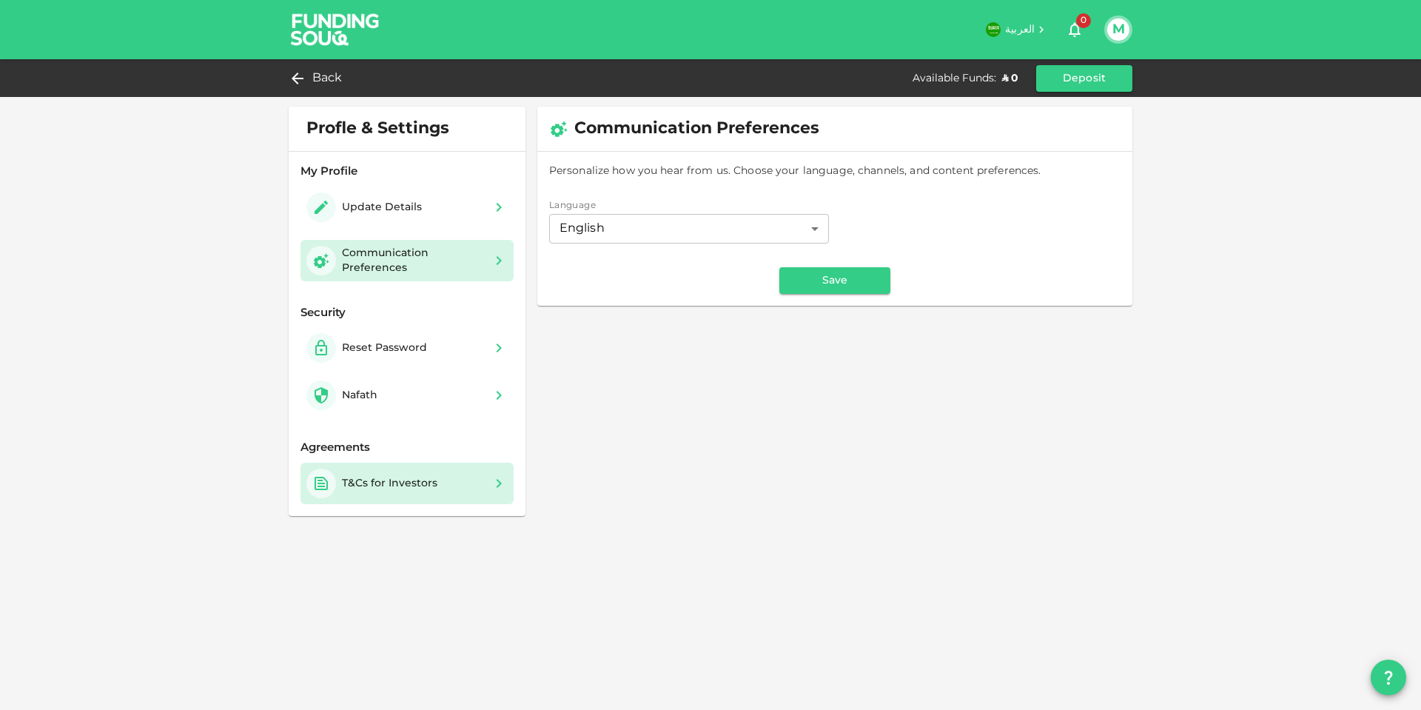
click at [406, 477] on div "T&Cs for Investors" at bounding box center [389, 483] width 95 height 15
click at [310, 73] on div "Back" at bounding box center [319, 78] width 60 height 21
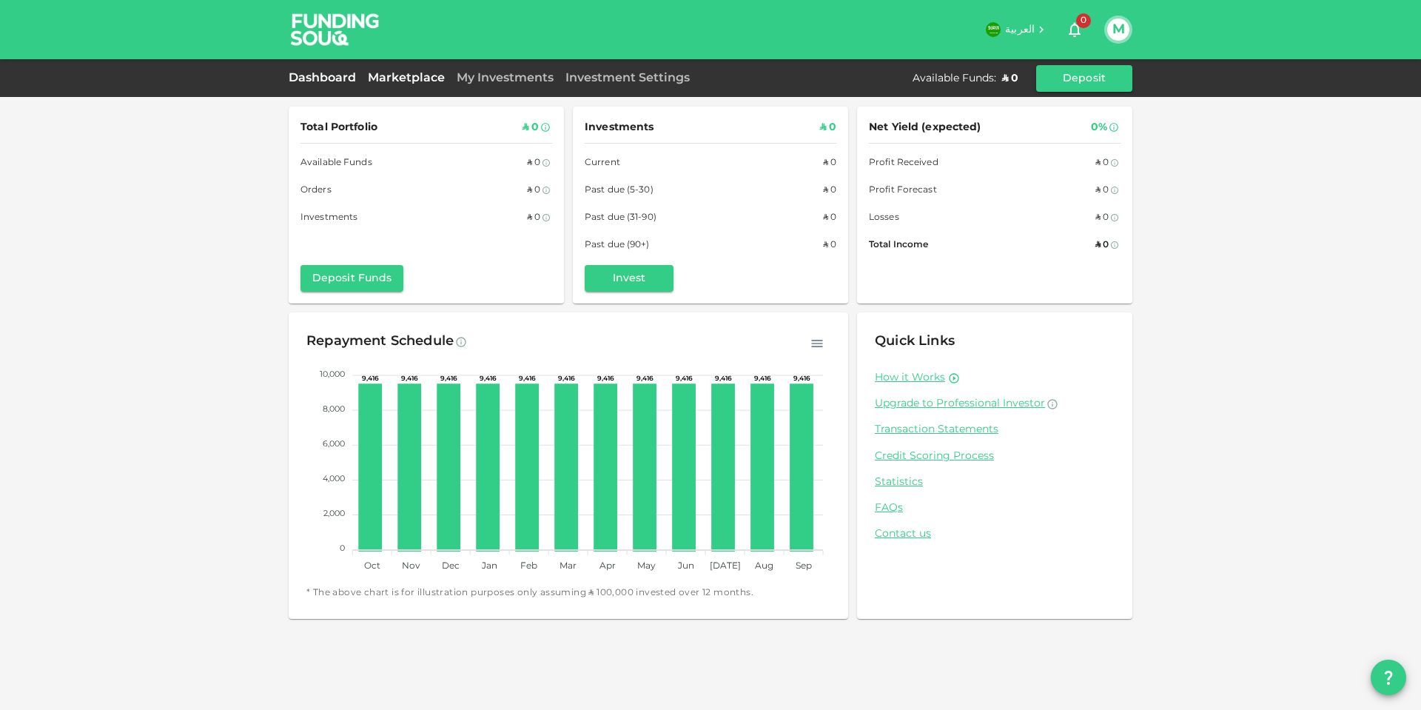
click at [390, 78] on link "Marketplace" at bounding box center [406, 78] width 89 height 11
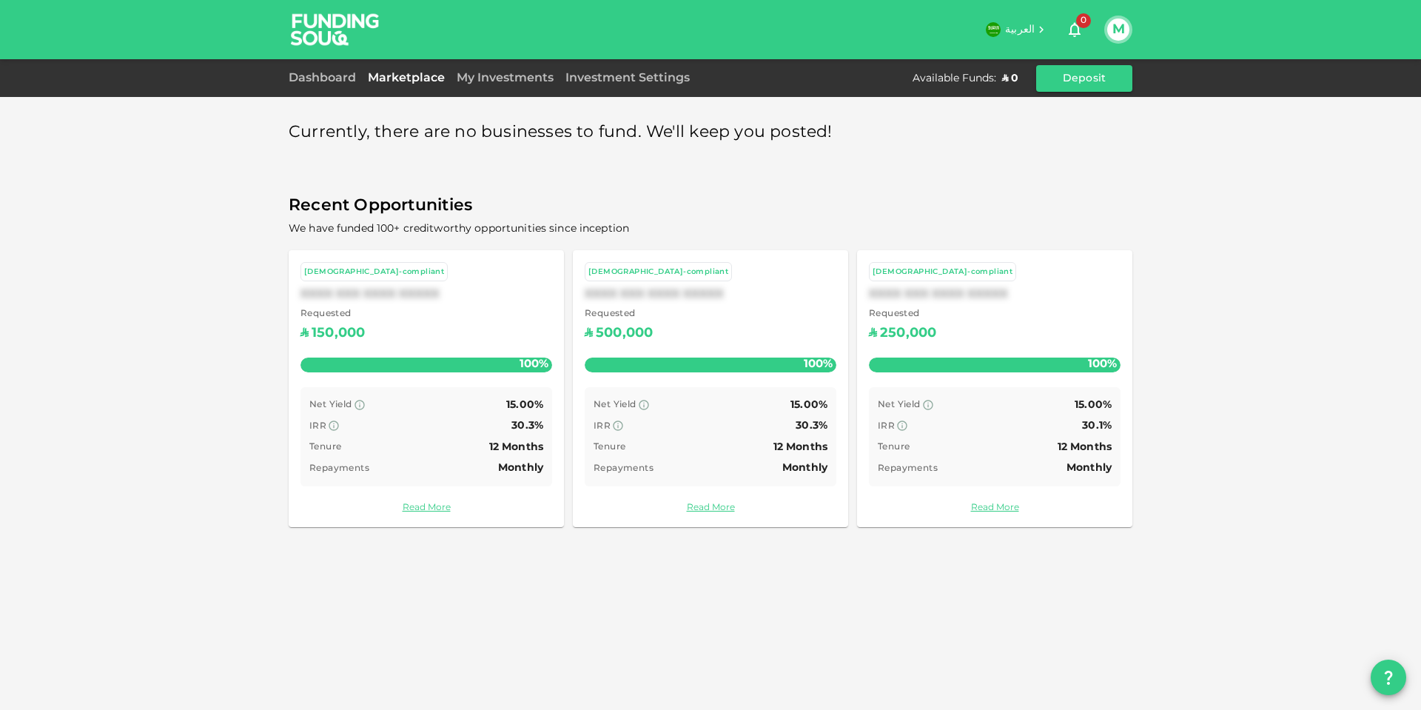
click at [688, 417] on div "IRR 30.3%" at bounding box center [711, 426] width 234 height 19
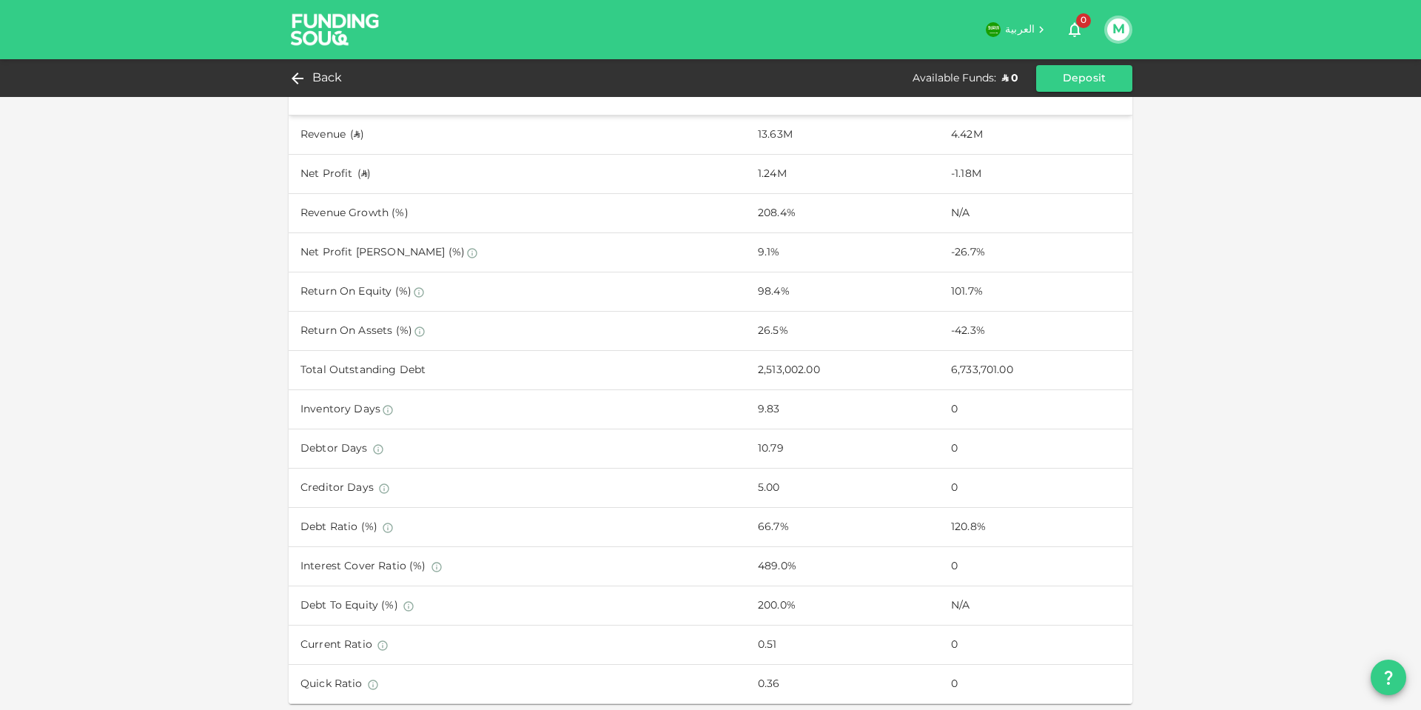
scroll to position [499, 0]
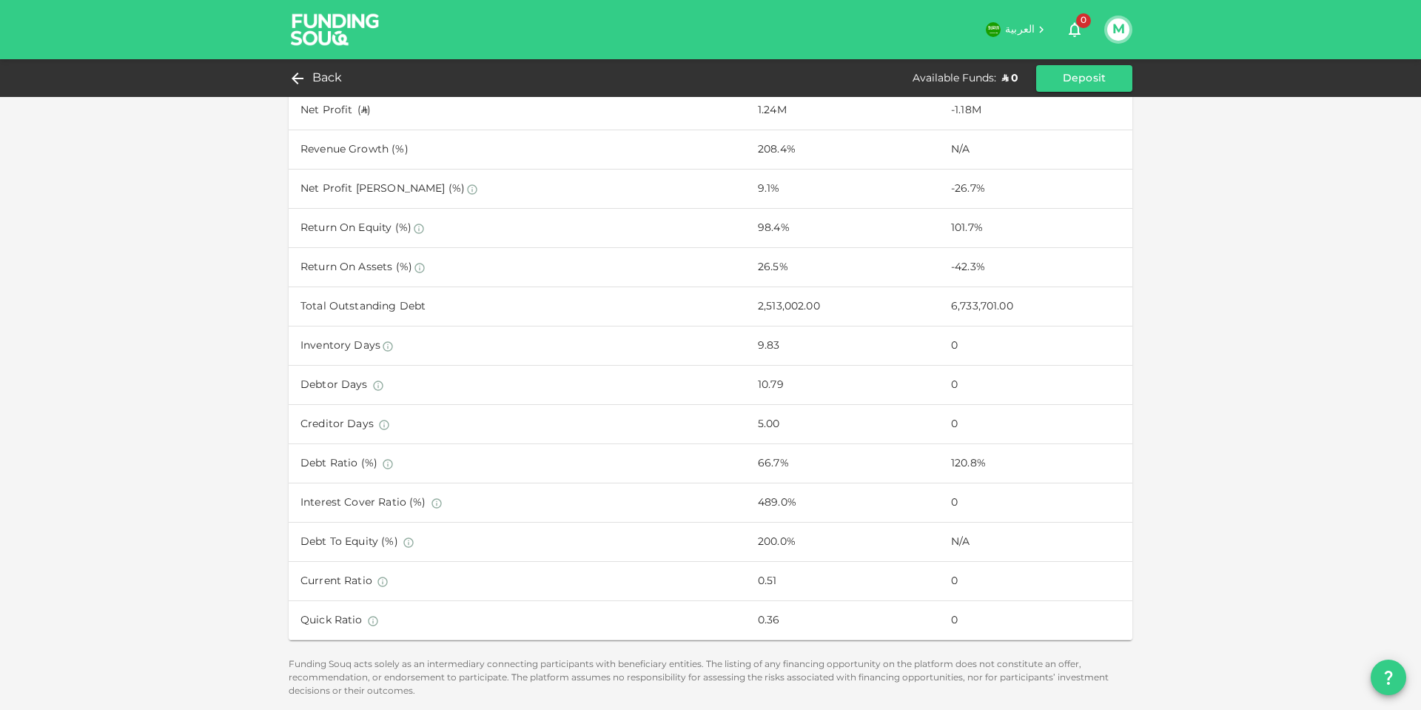
click at [310, 31] on img at bounding box center [335, 29] width 111 height 58
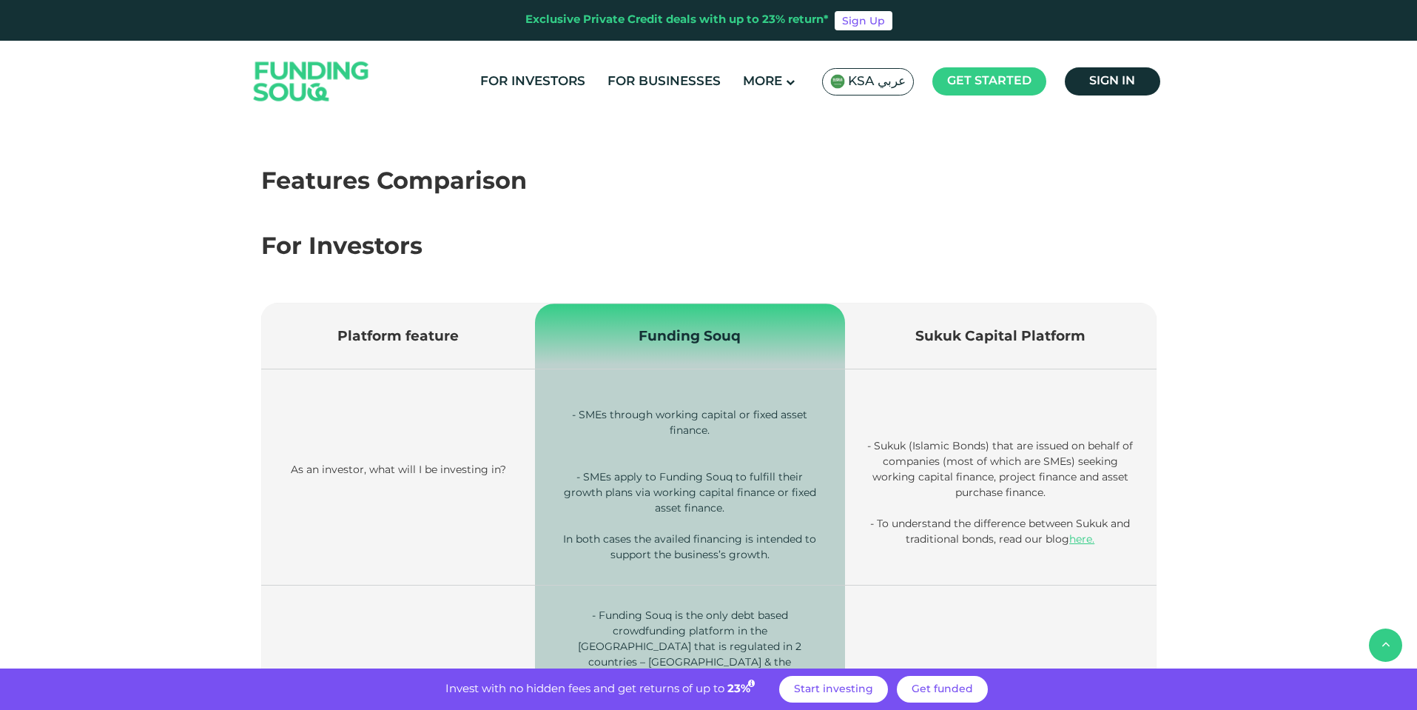
click at [716, 243] on div "For Investors" at bounding box center [709, 248] width 896 height 36
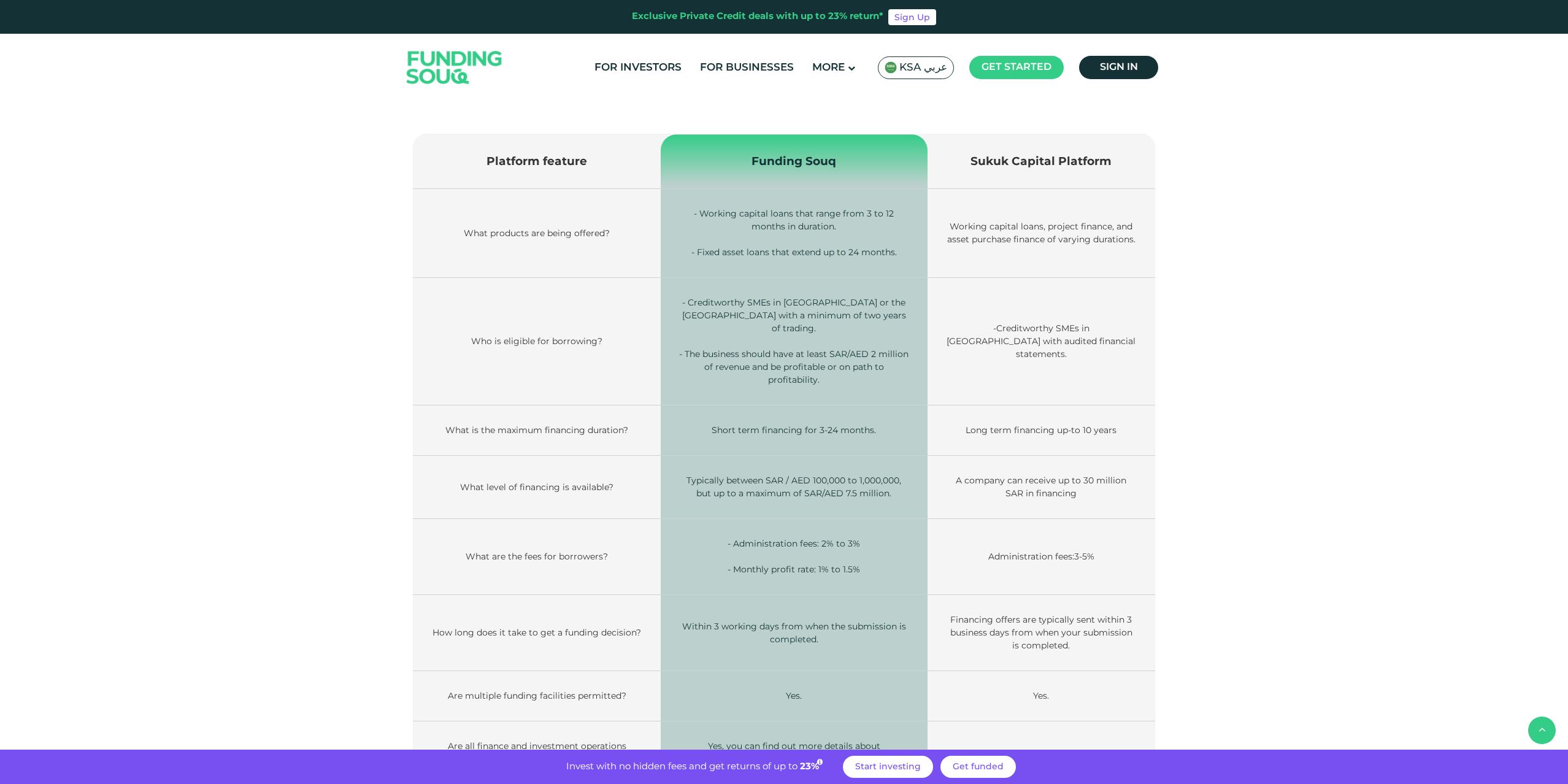
scroll to position [1599, 0]
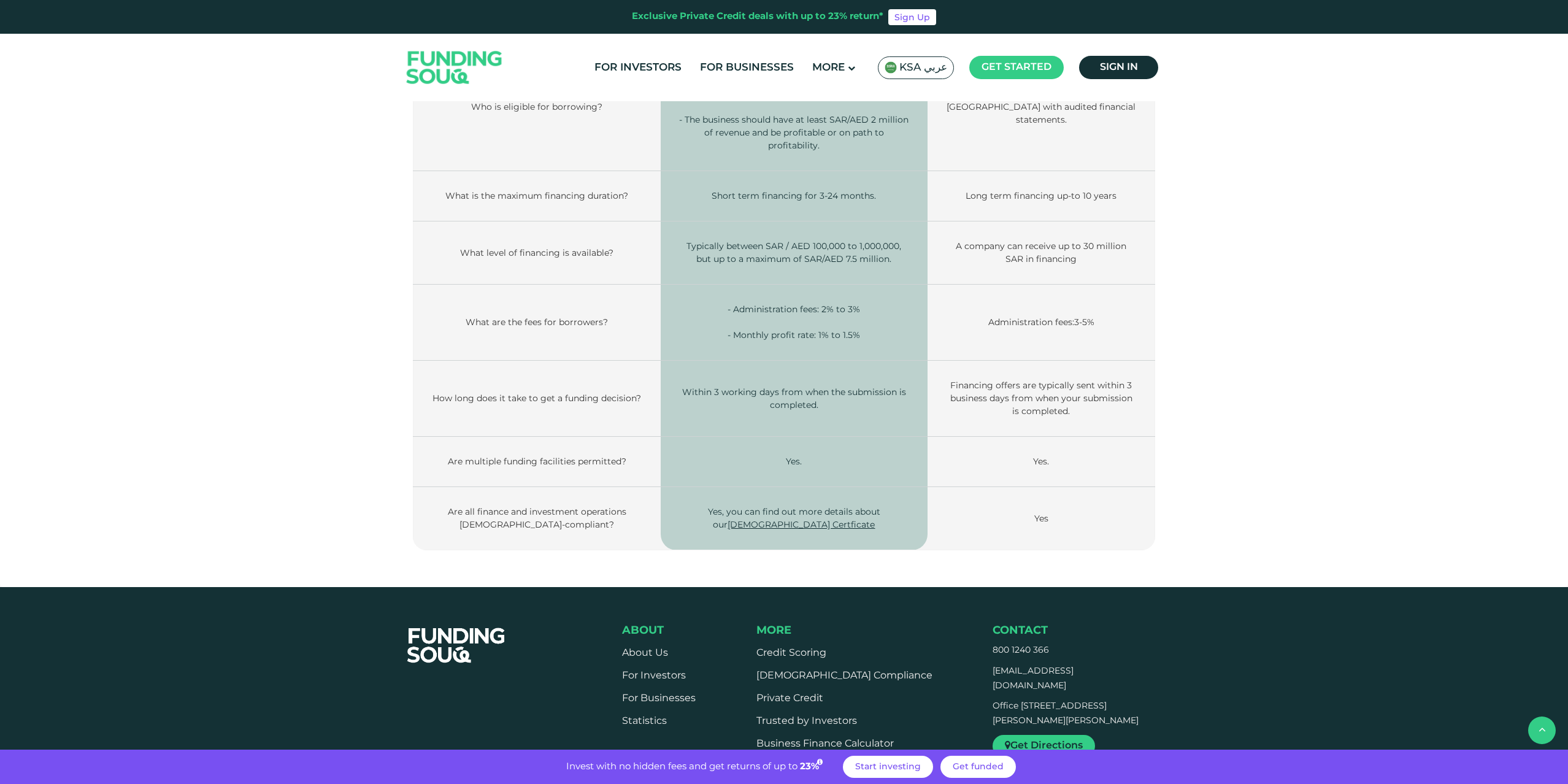
scroll to position [1824, 0]
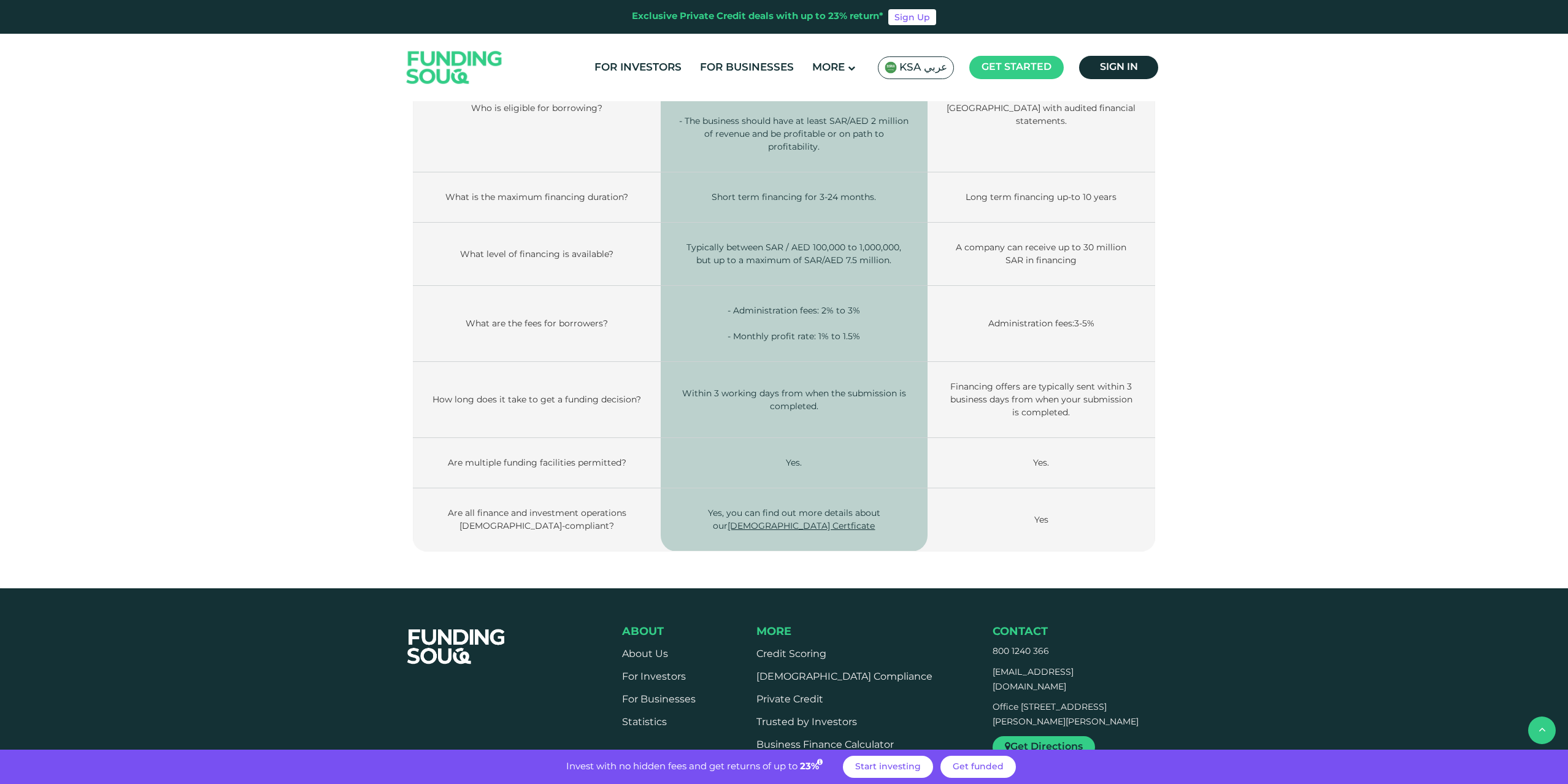
click at [444, 75] on img at bounding box center [454, 67] width 120 height 62
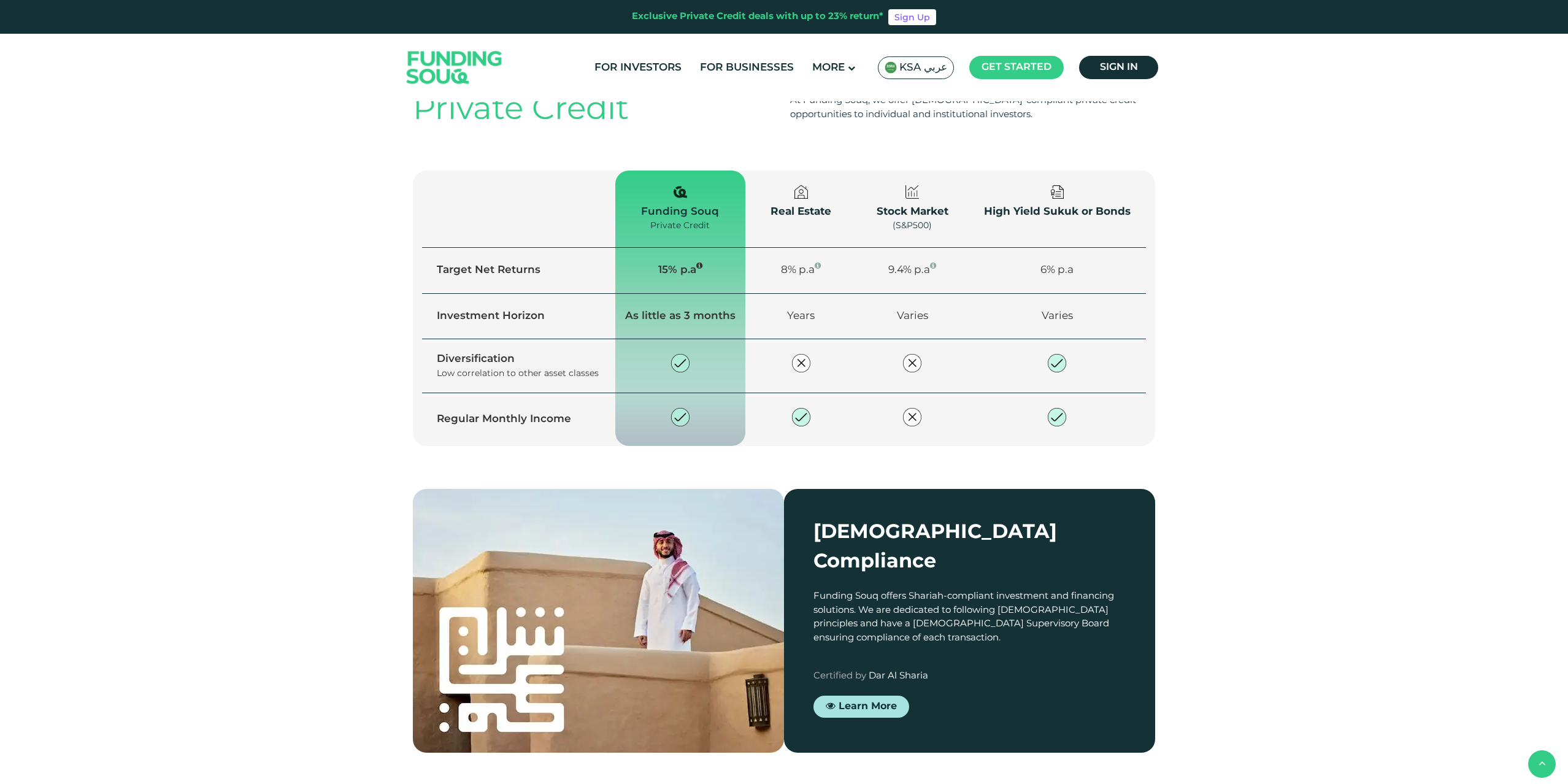
scroll to position [1354, 0]
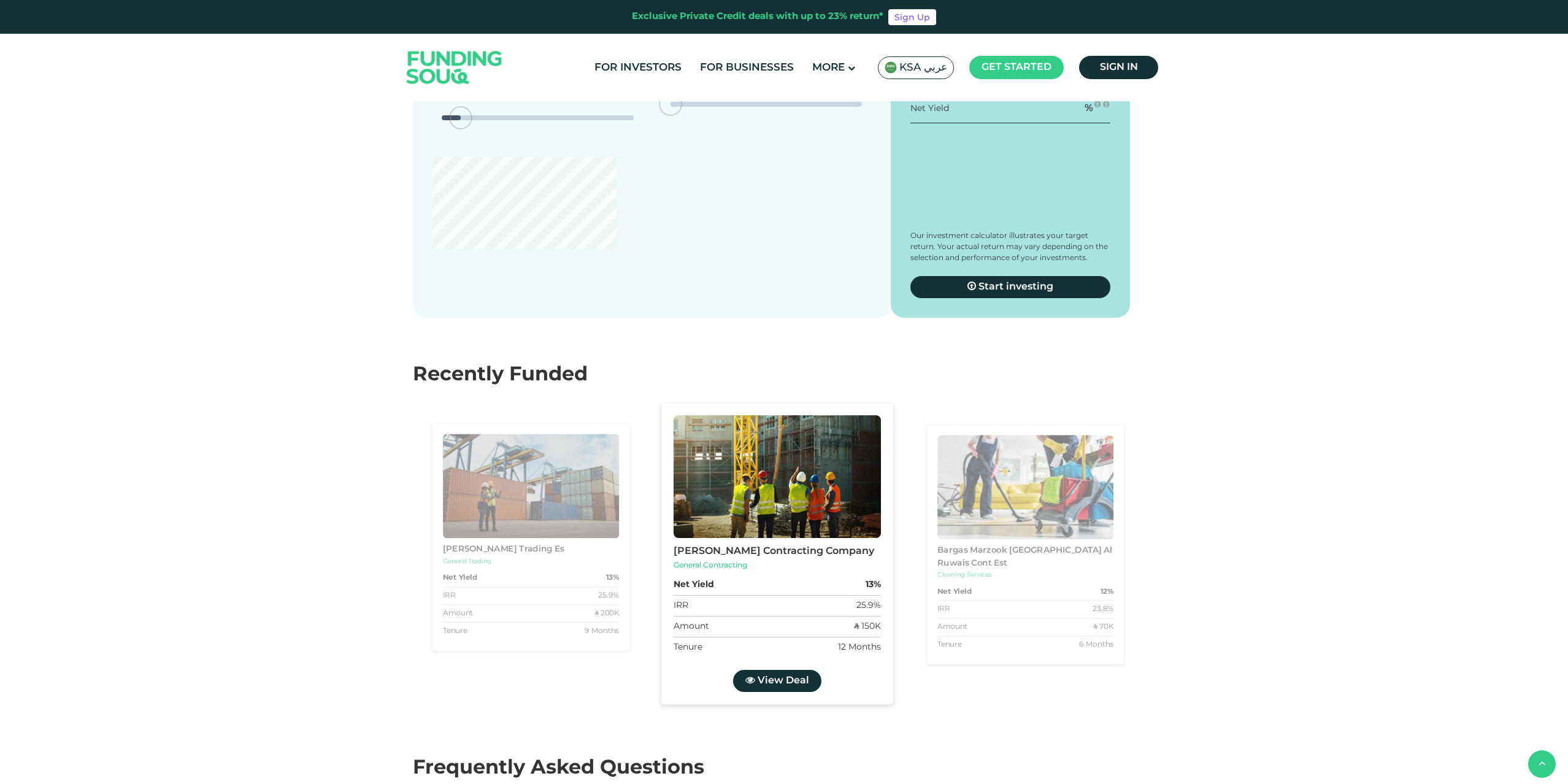
type tc-range-slider "4"
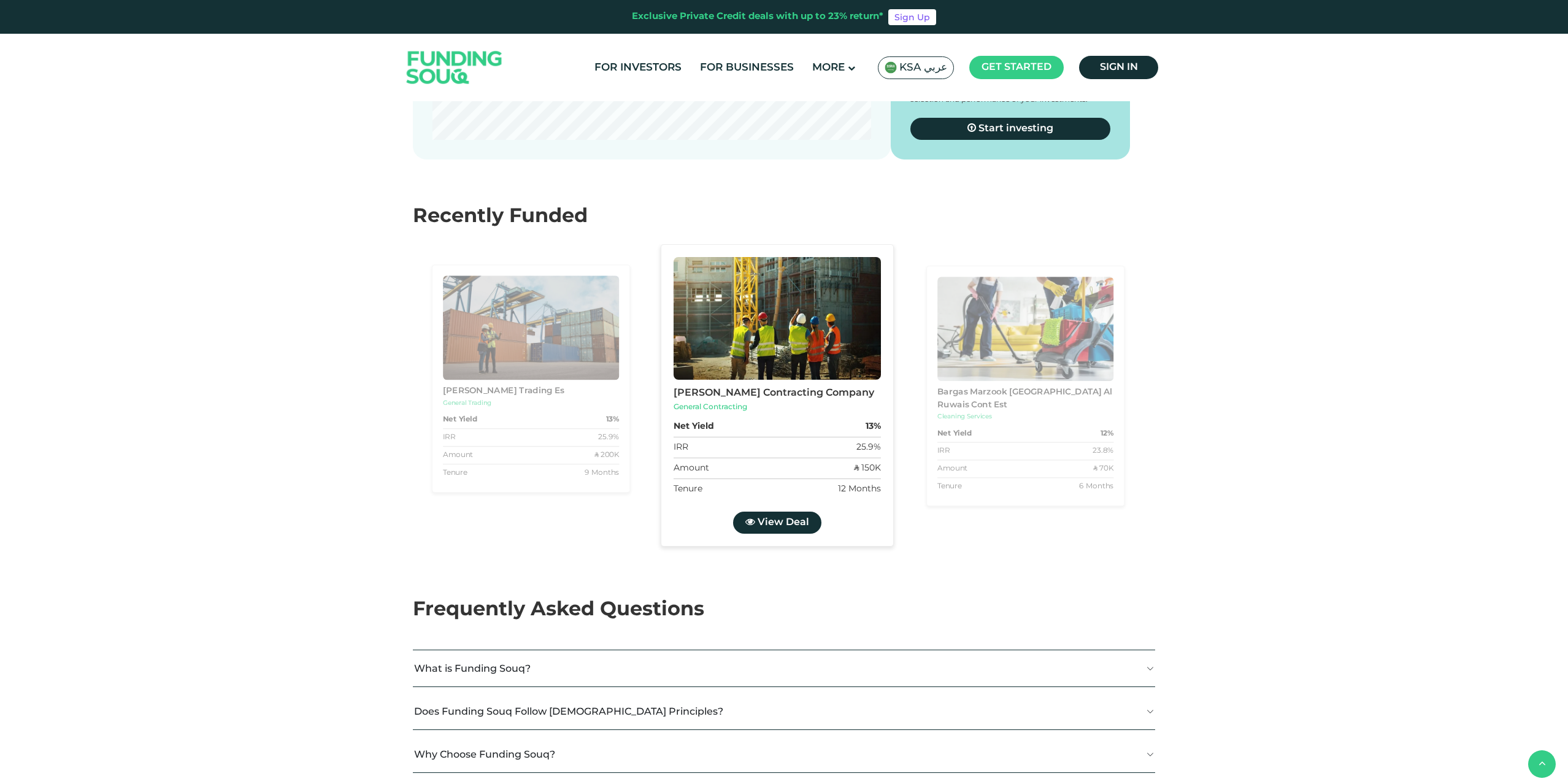
scroll to position [2397, 0]
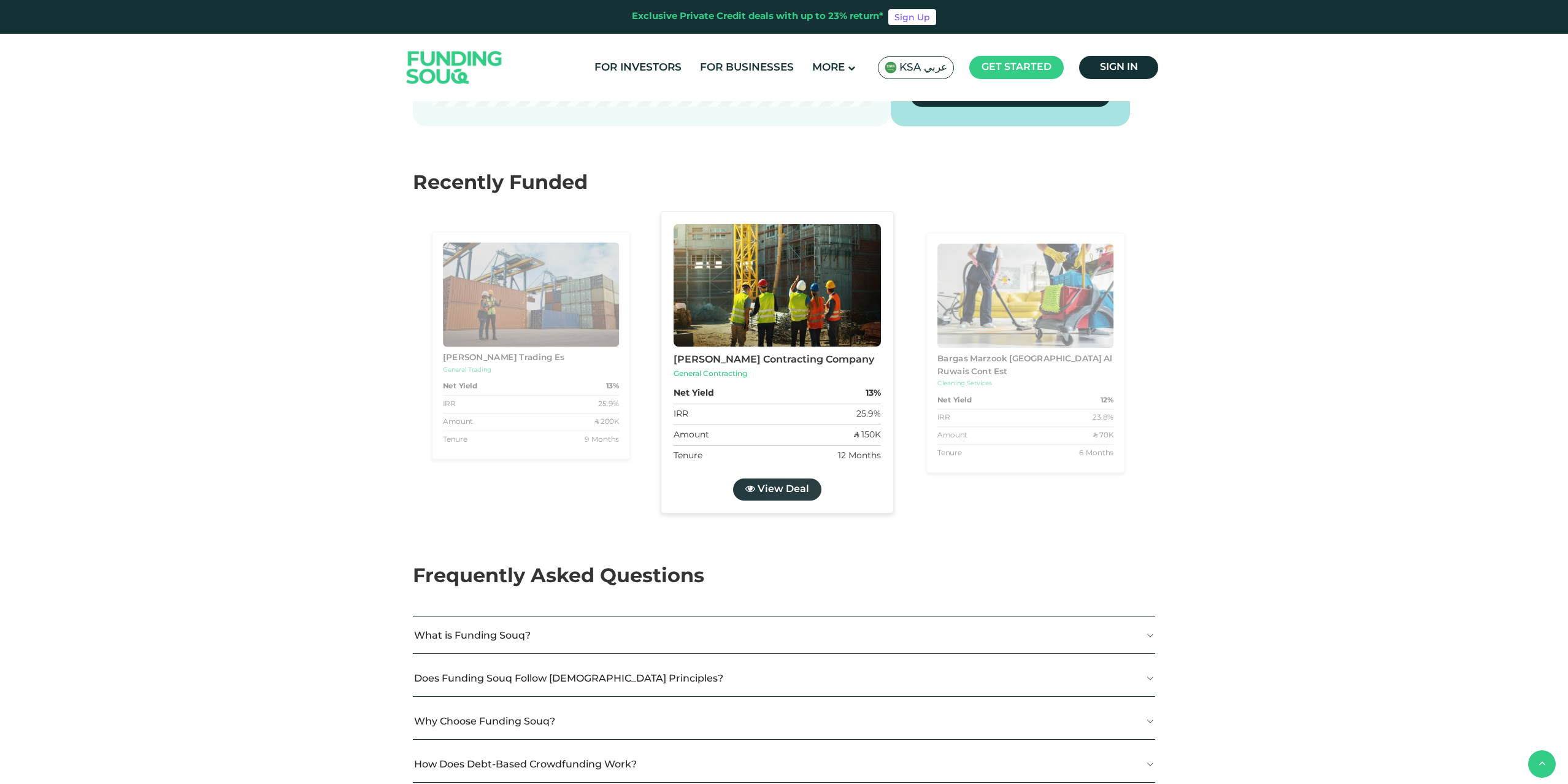
click at [782, 494] on span "View Deal" at bounding box center [783, 489] width 51 height 9
